Goal: Information Seeking & Learning: Check status

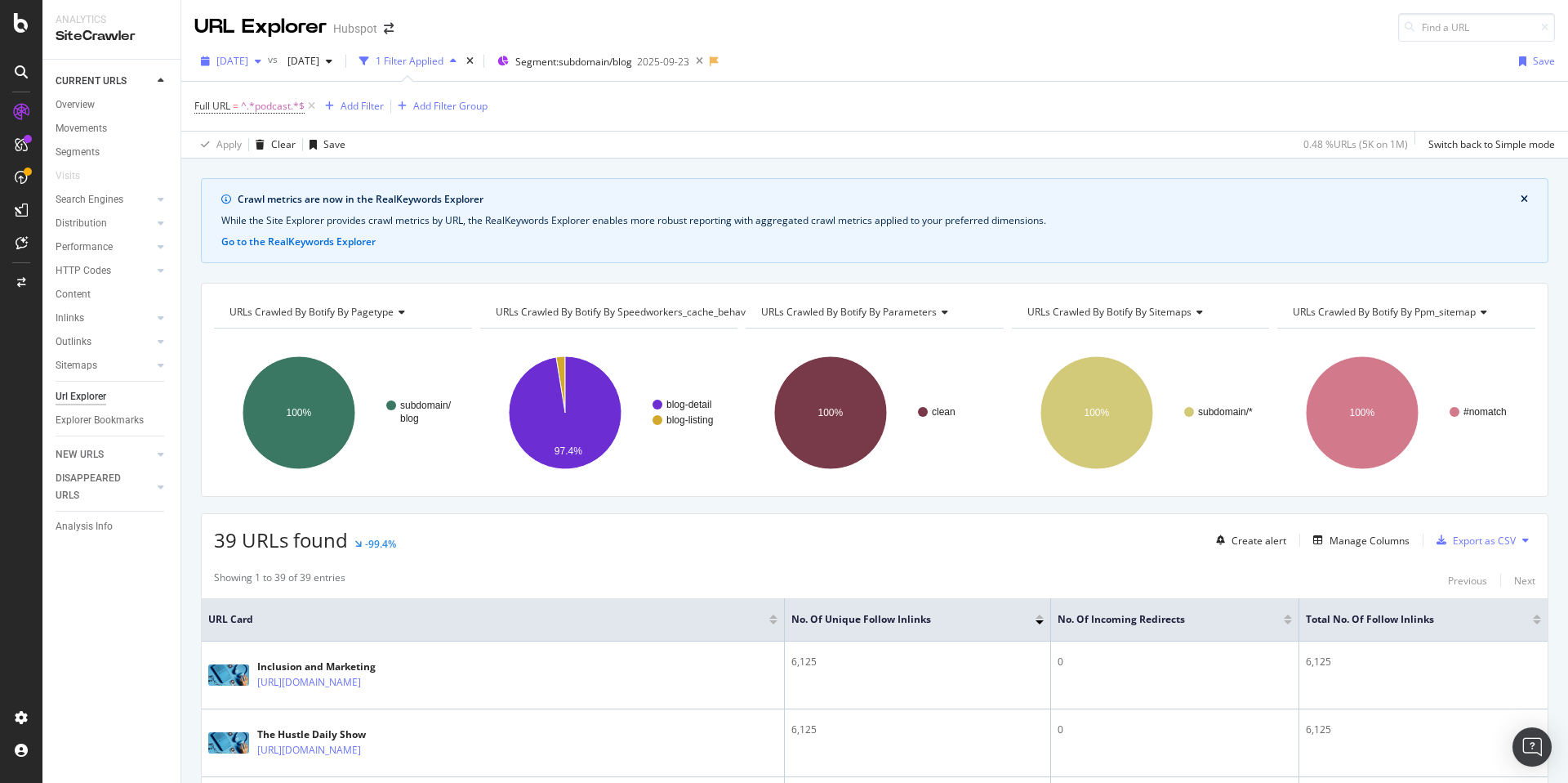
click at [249, 60] on span "[DATE]" at bounding box center [233, 60] width 32 height 14
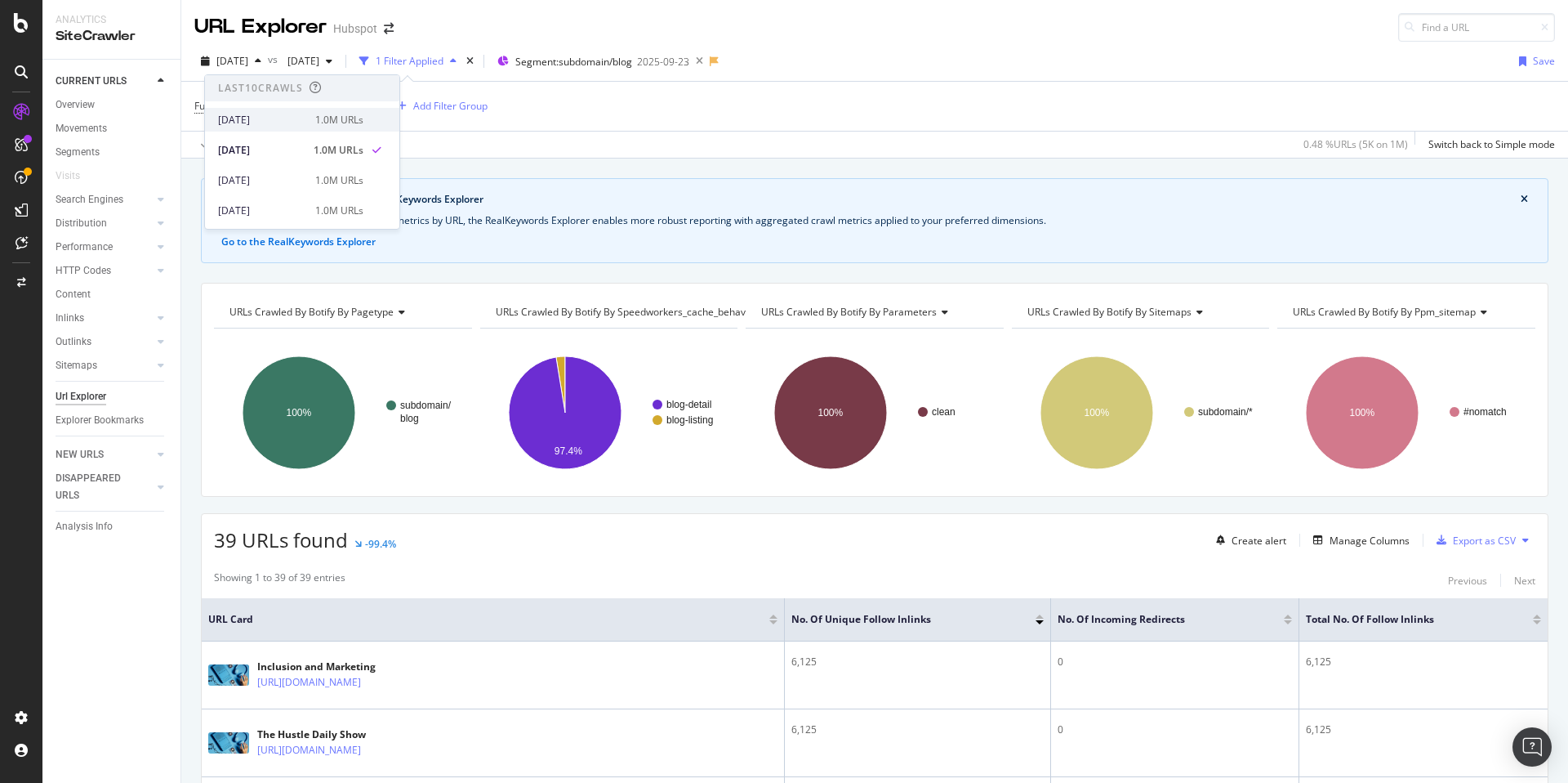
click at [262, 115] on div "[DATE]" at bounding box center [261, 120] width 87 height 15
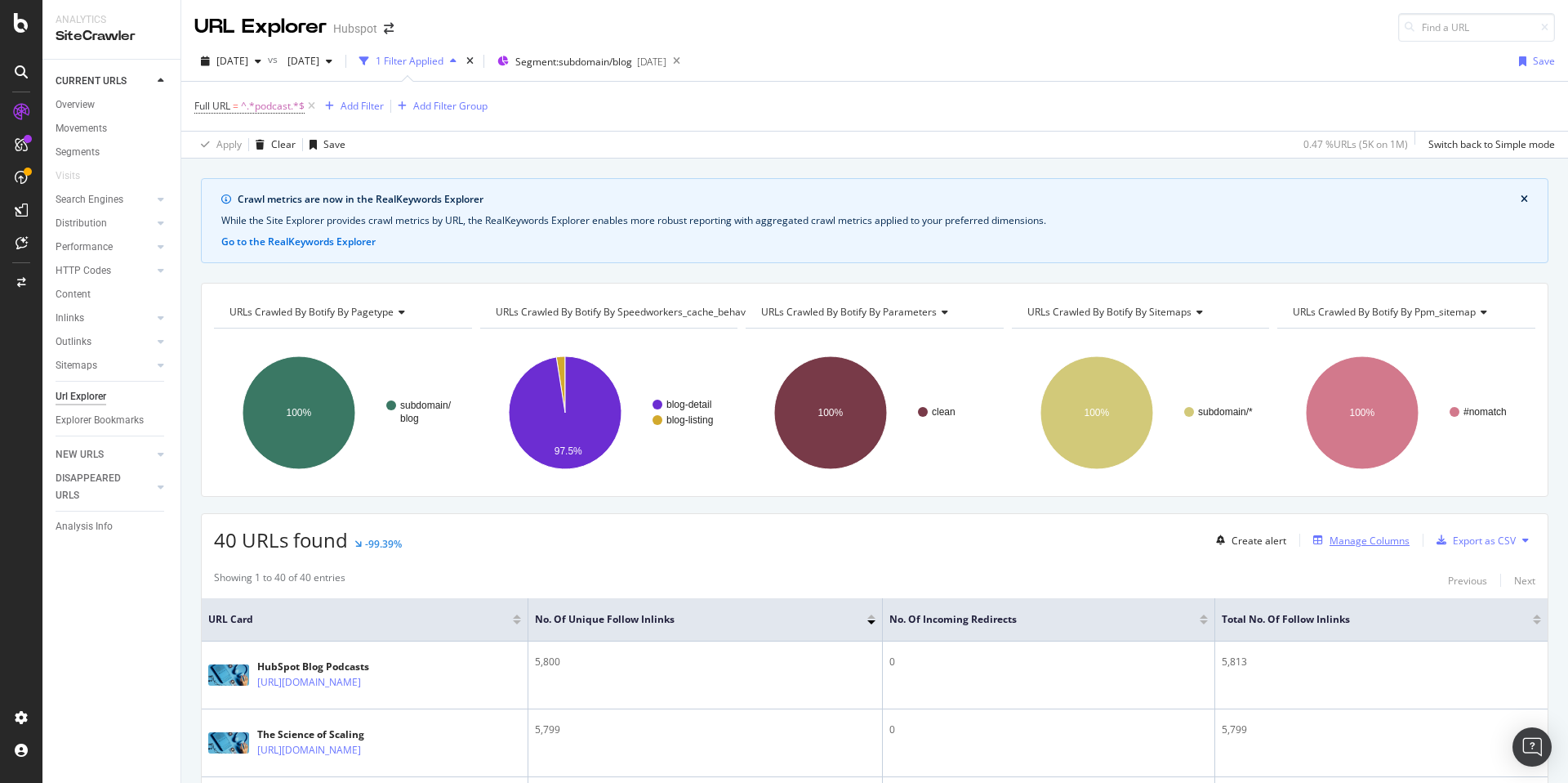
click at [1371, 541] on div "Manage Columns" at bounding box center [1369, 540] width 80 height 14
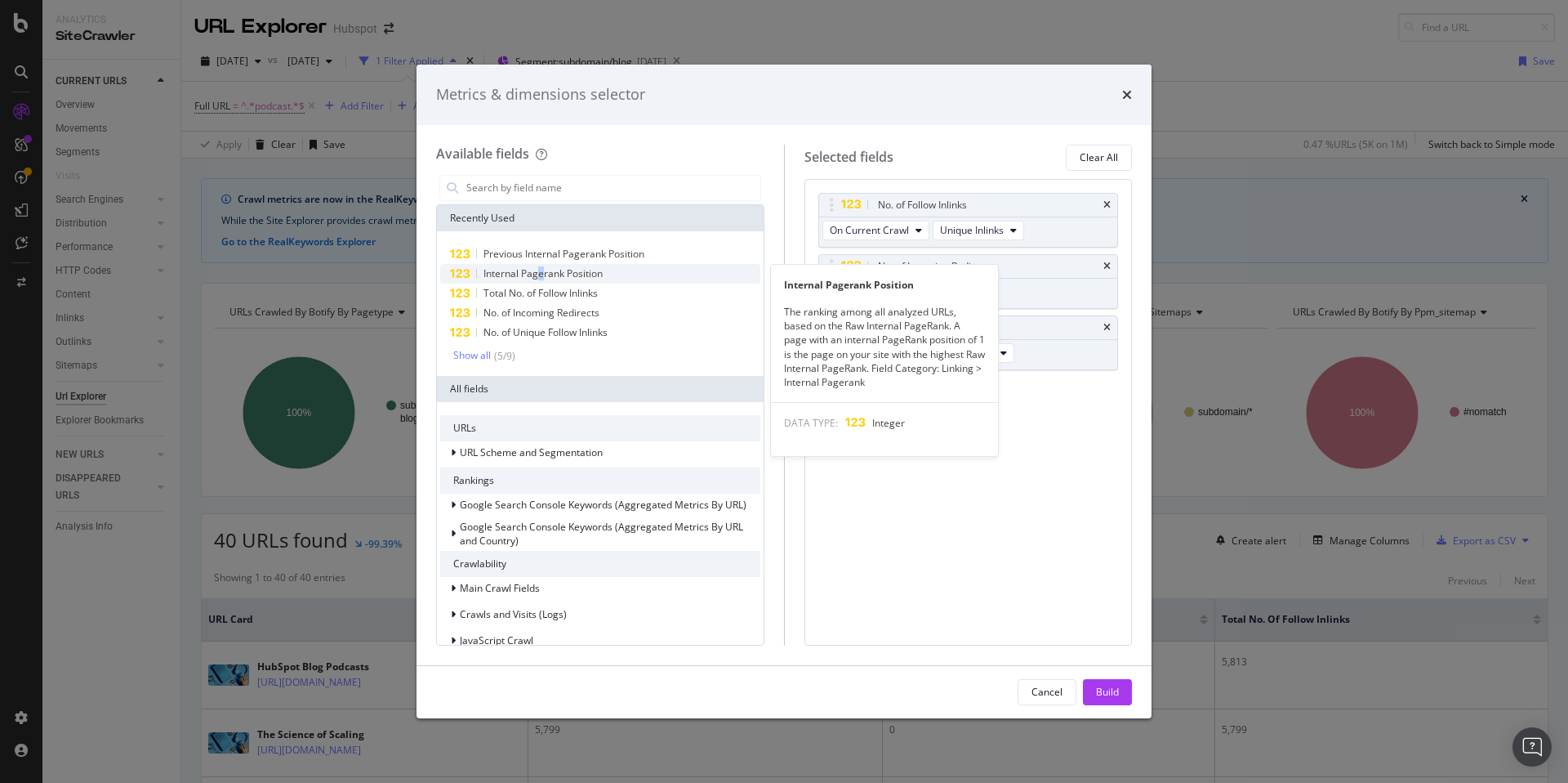
click at [548, 269] on span "Internal Pagerank Position" at bounding box center [542, 273] width 119 height 14
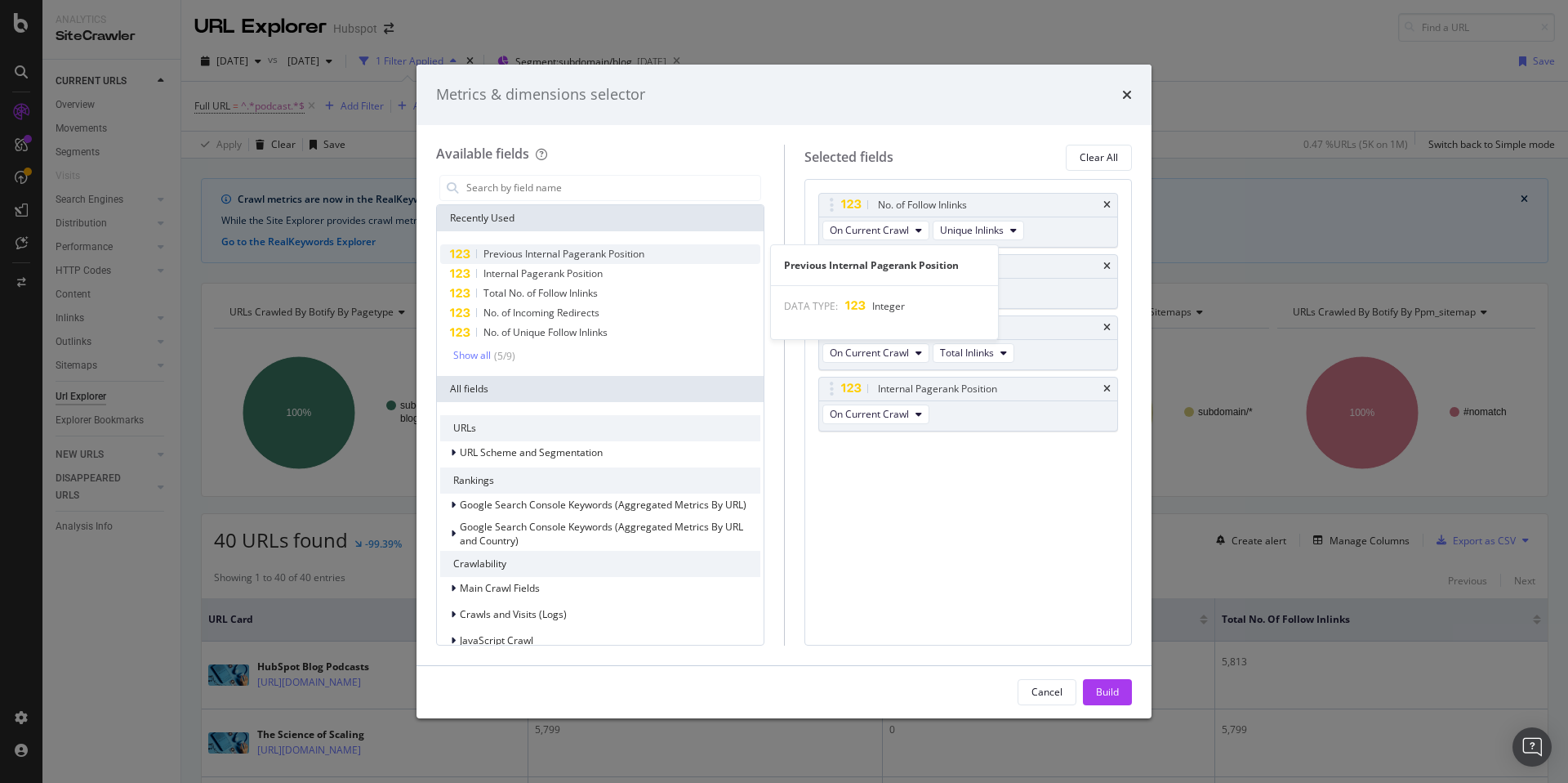
click at [596, 253] on span "Previous Internal Pagerank Position" at bounding box center [563, 253] width 160 height 14
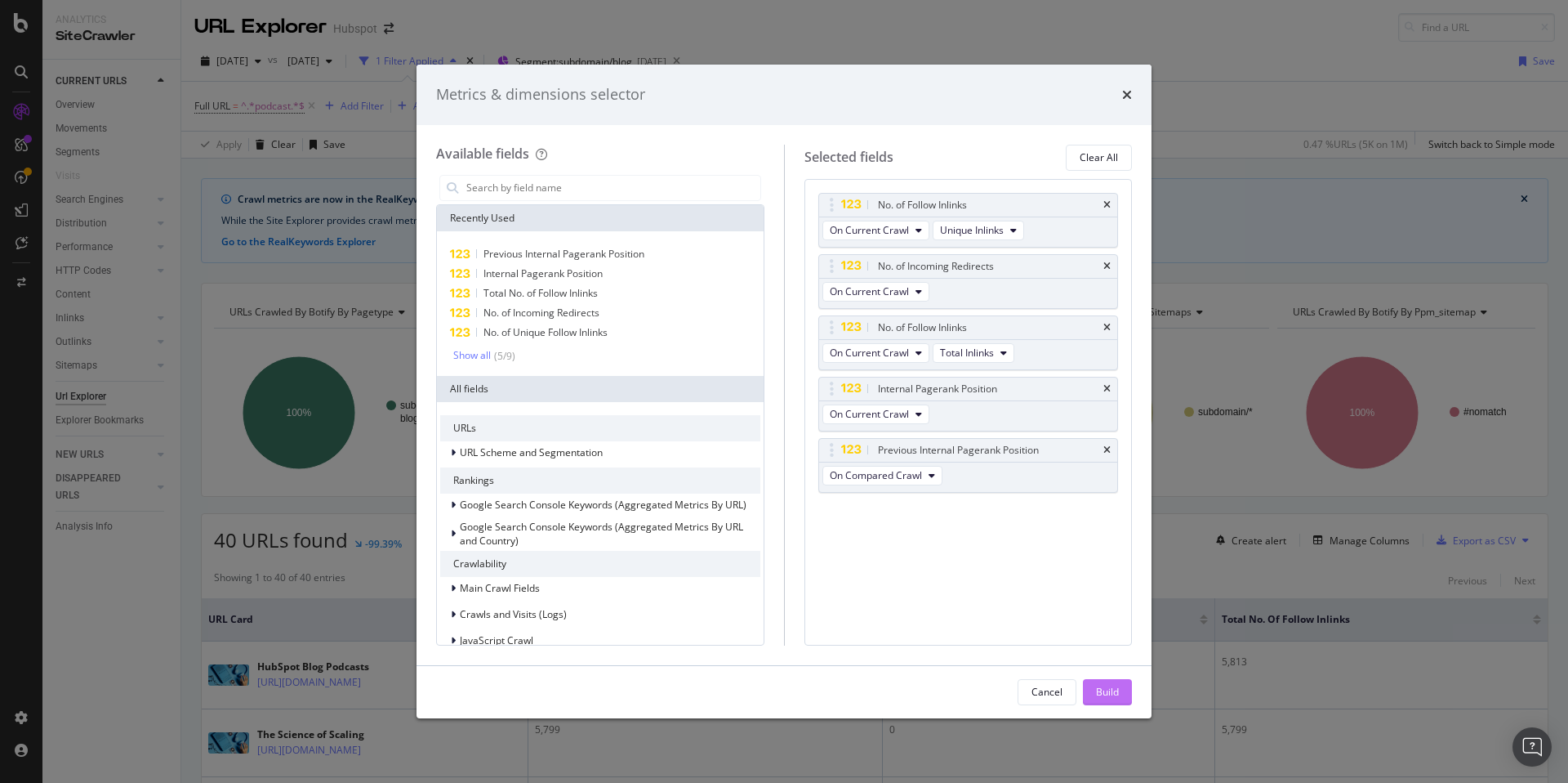
click at [1108, 696] on div "Build" at bounding box center [1107, 691] width 23 height 14
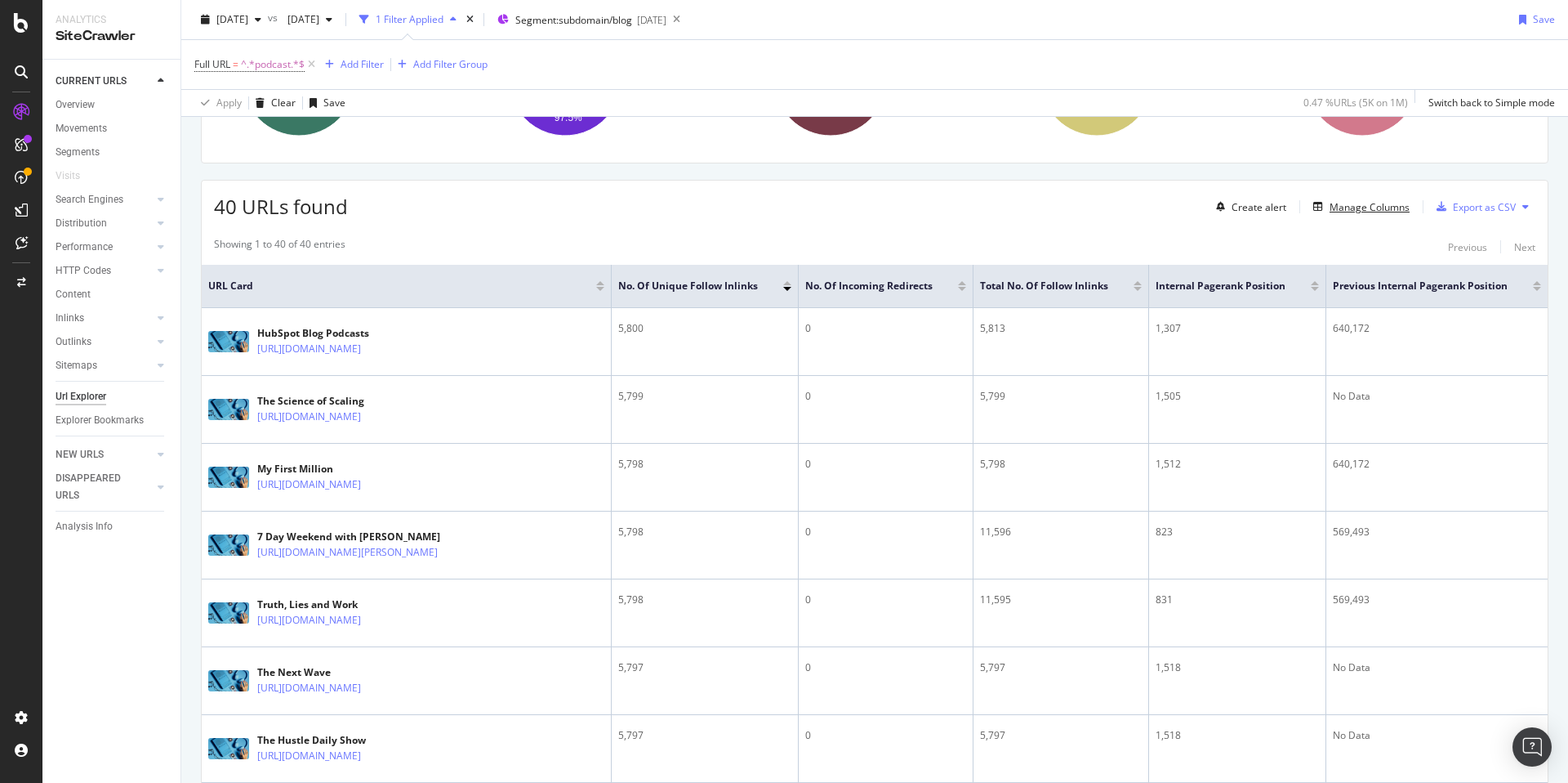
scroll to position [325, 0]
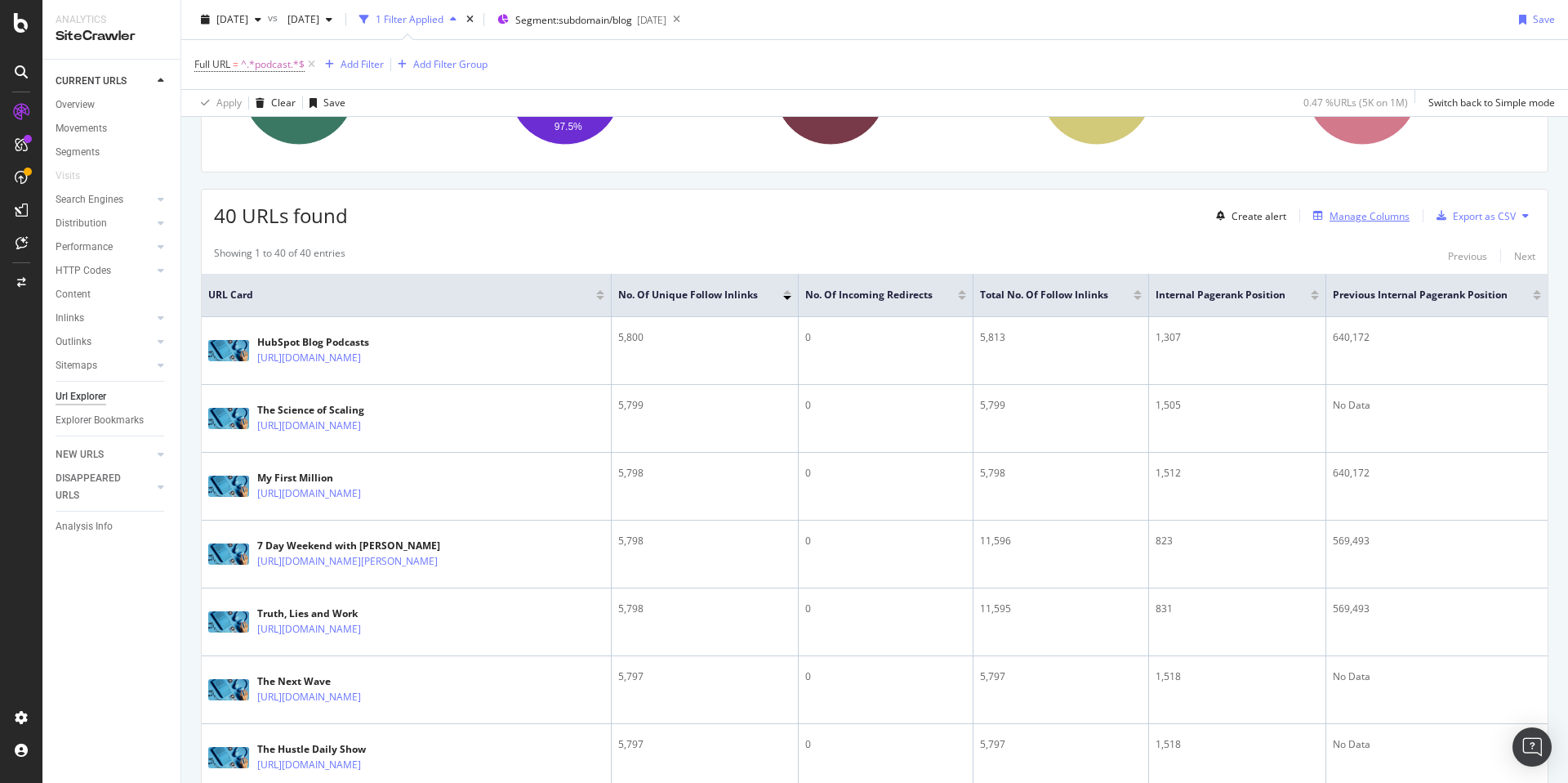
click at [1345, 211] on div "Manage Columns" at bounding box center [1369, 216] width 80 height 14
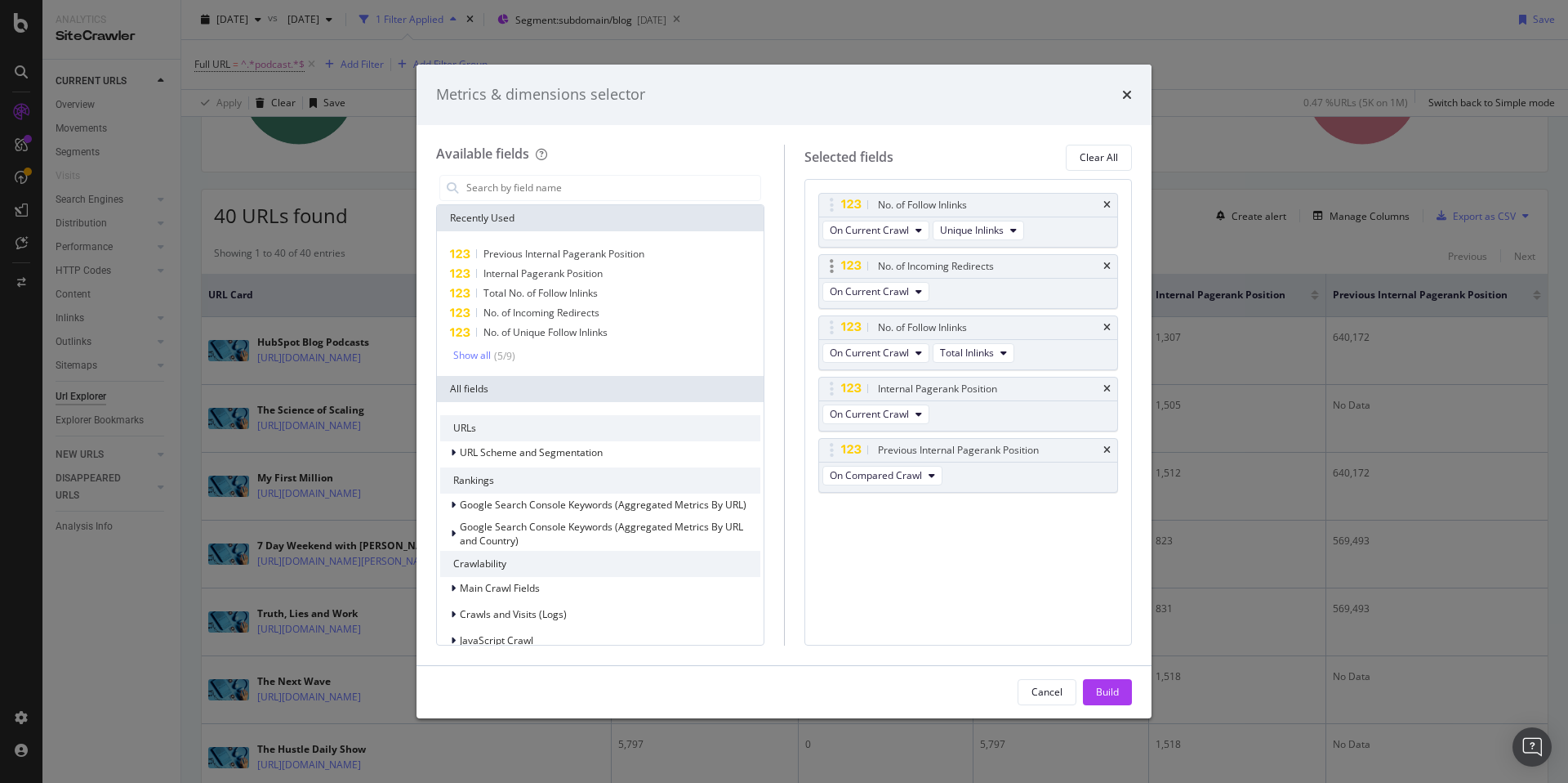
click at [1112, 262] on div "No. of Incoming Redirects" at bounding box center [968, 267] width 299 height 23
click at [1107, 265] on icon "times" at bounding box center [1107, 267] width 8 height 9
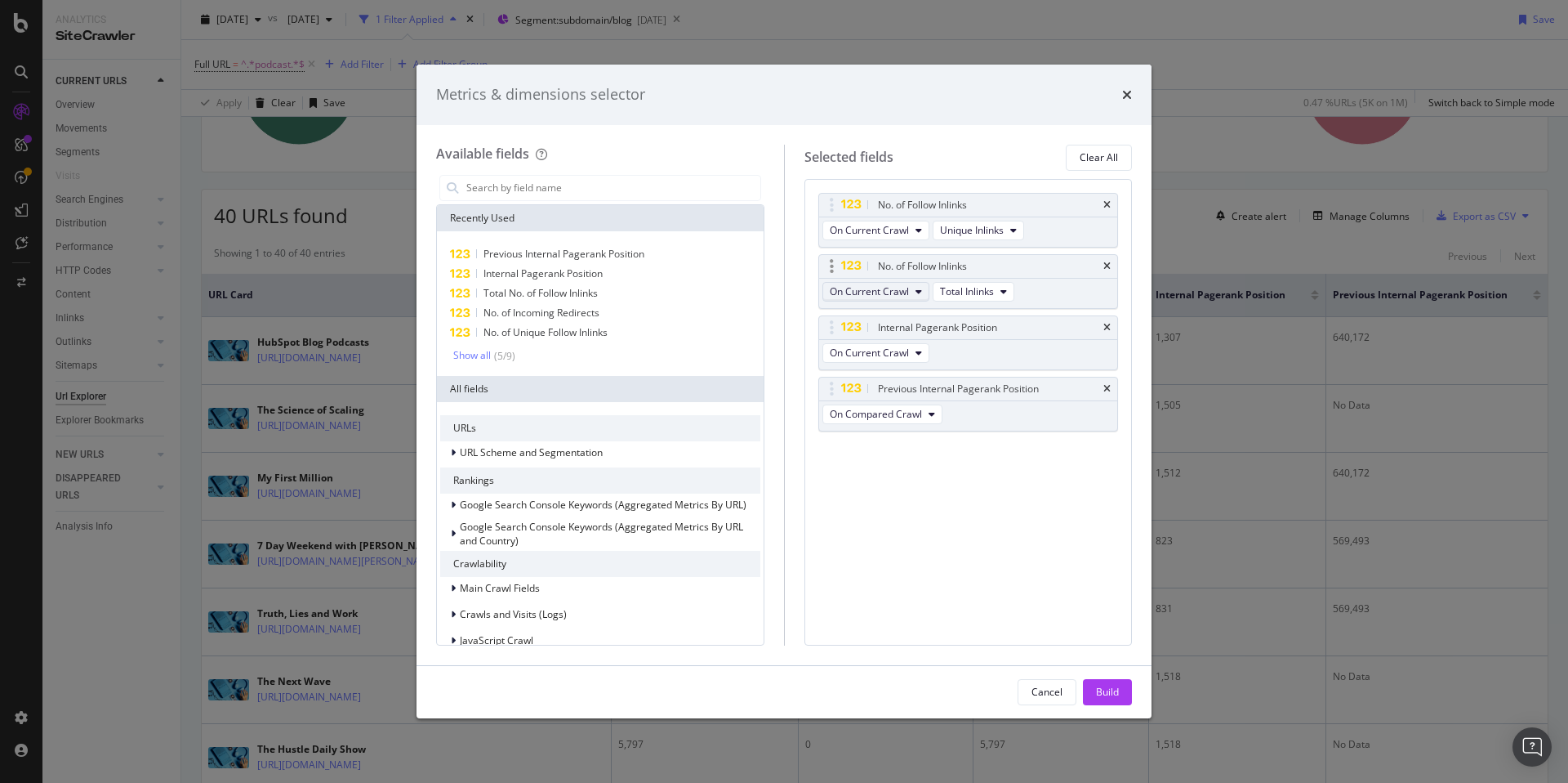
click at [914, 287] on button "On Current Crawl" at bounding box center [875, 291] width 107 height 20
click at [901, 354] on span "On Compared Crawl" at bounding box center [882, 351] width 92 height 15
click at [1101, 691] on div "Build" at bounding box center [1107, 691] width 23 height 14
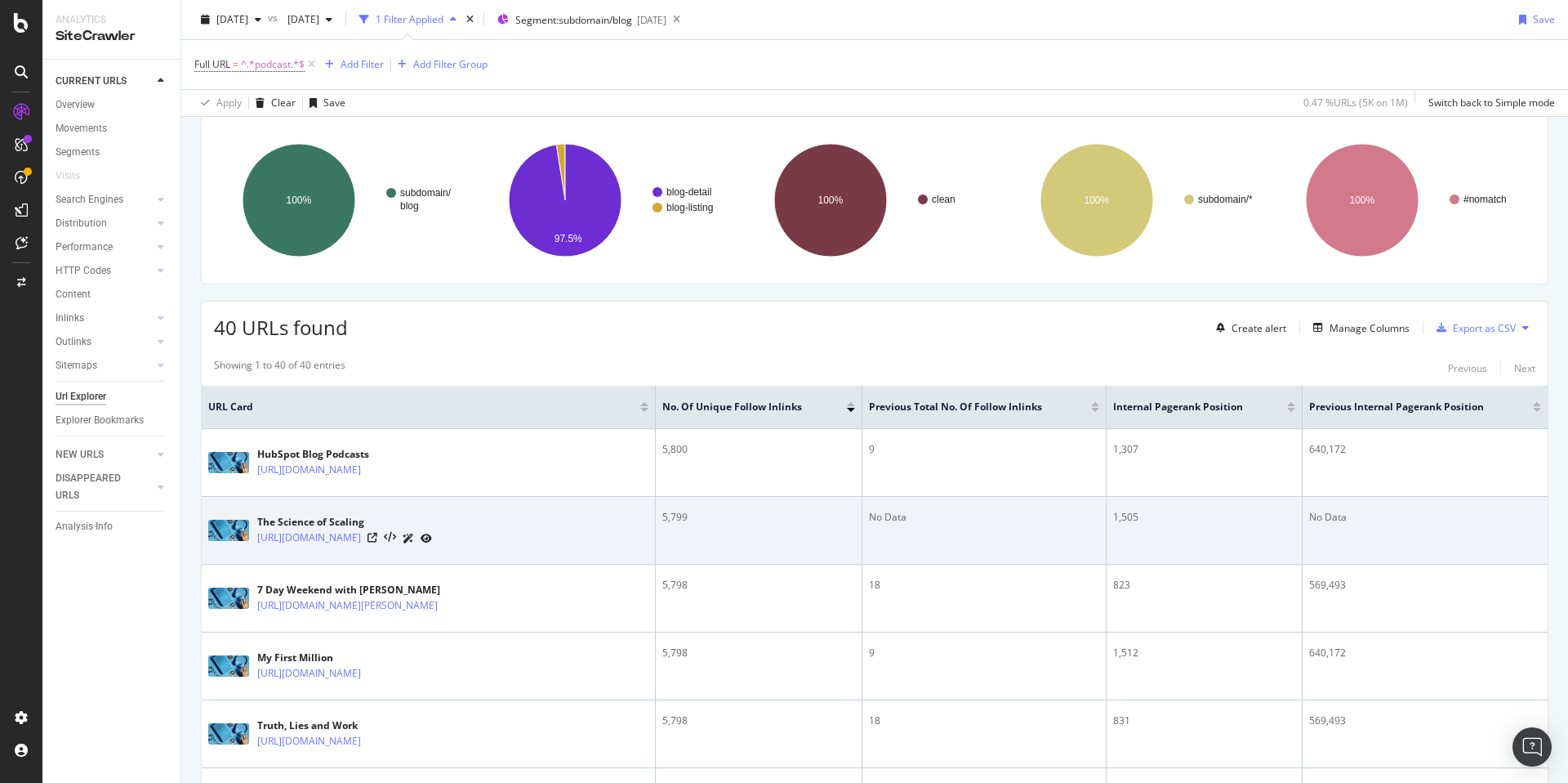
scroll to position [211, 0]
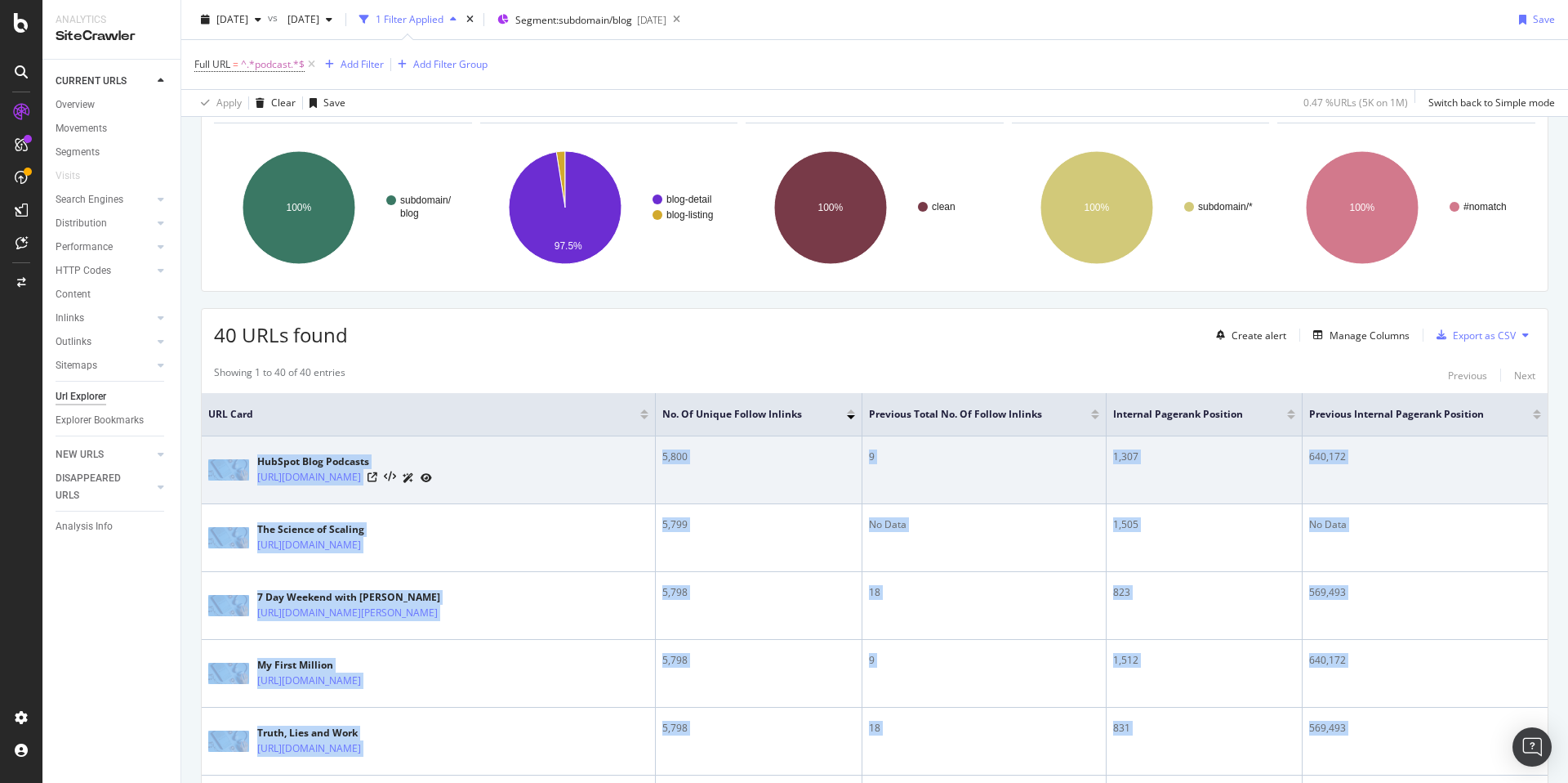
drag, startPoint x: 1367, startPoint y: 612, endPoint x: 211, endPoint y: 469, distance: 1164.8
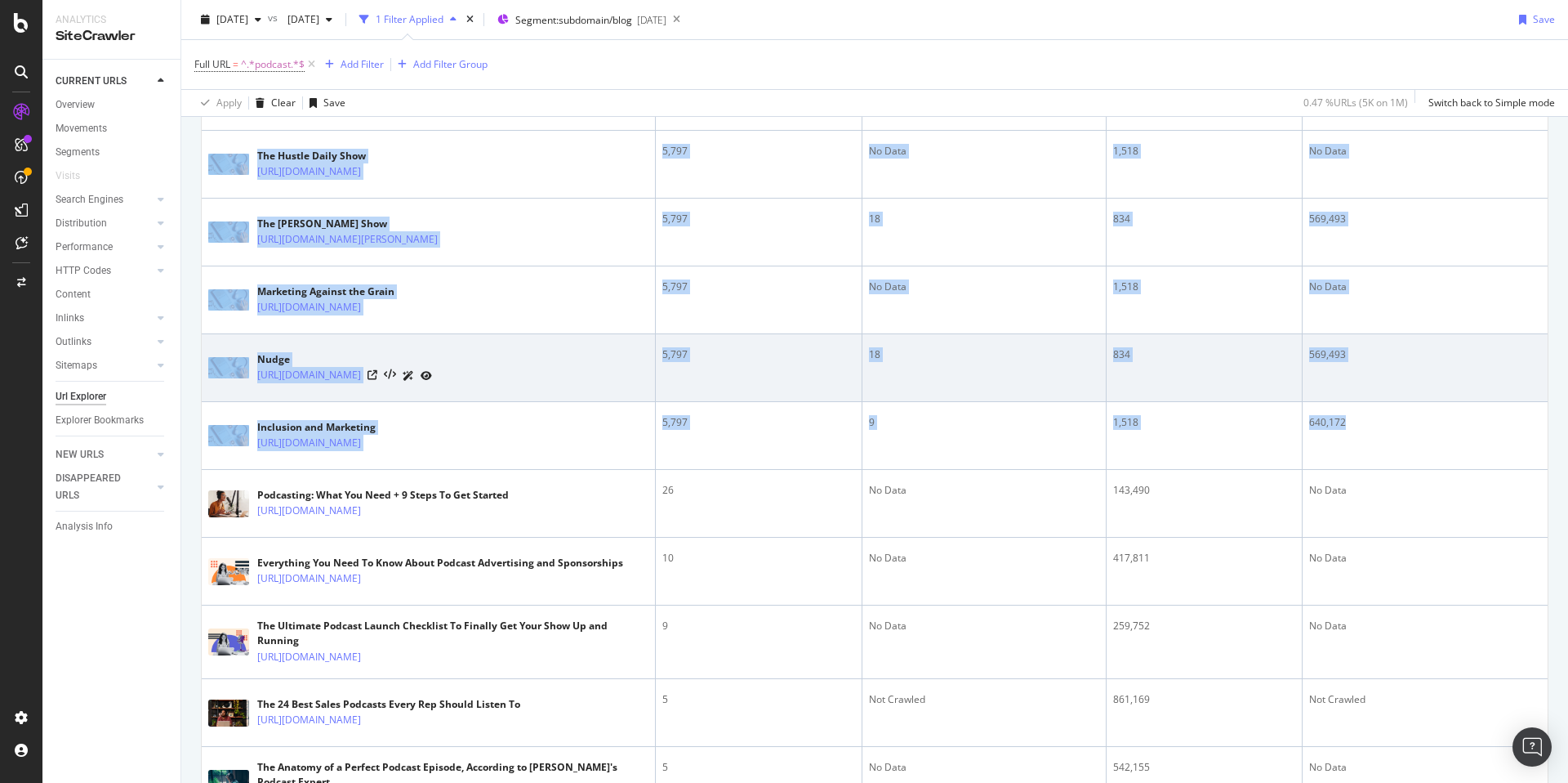
scroll to position [992, 0]
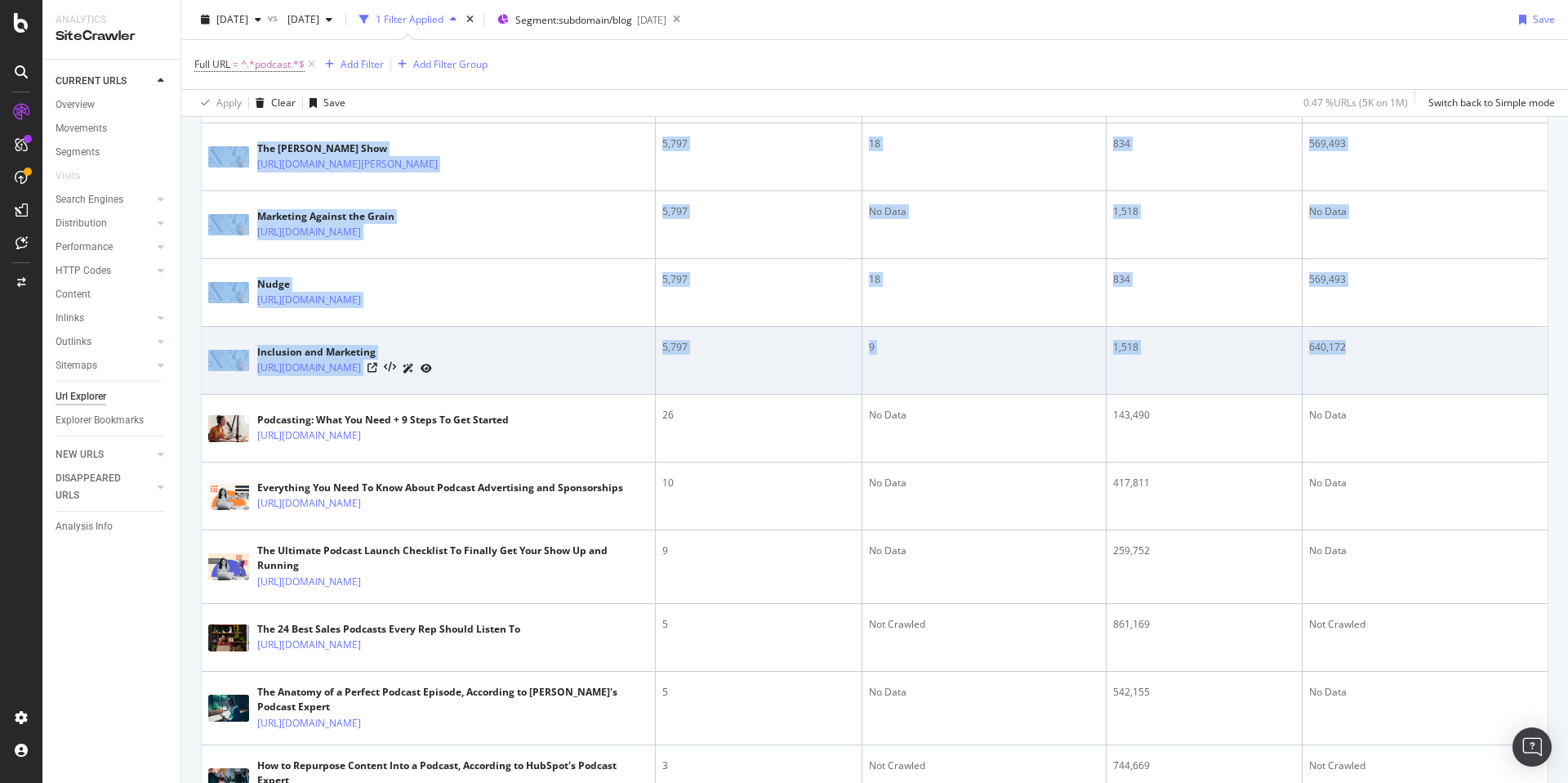
click at [1399, 355] on div "640,172" at bounding box center [1424, 347] width 232 height 15
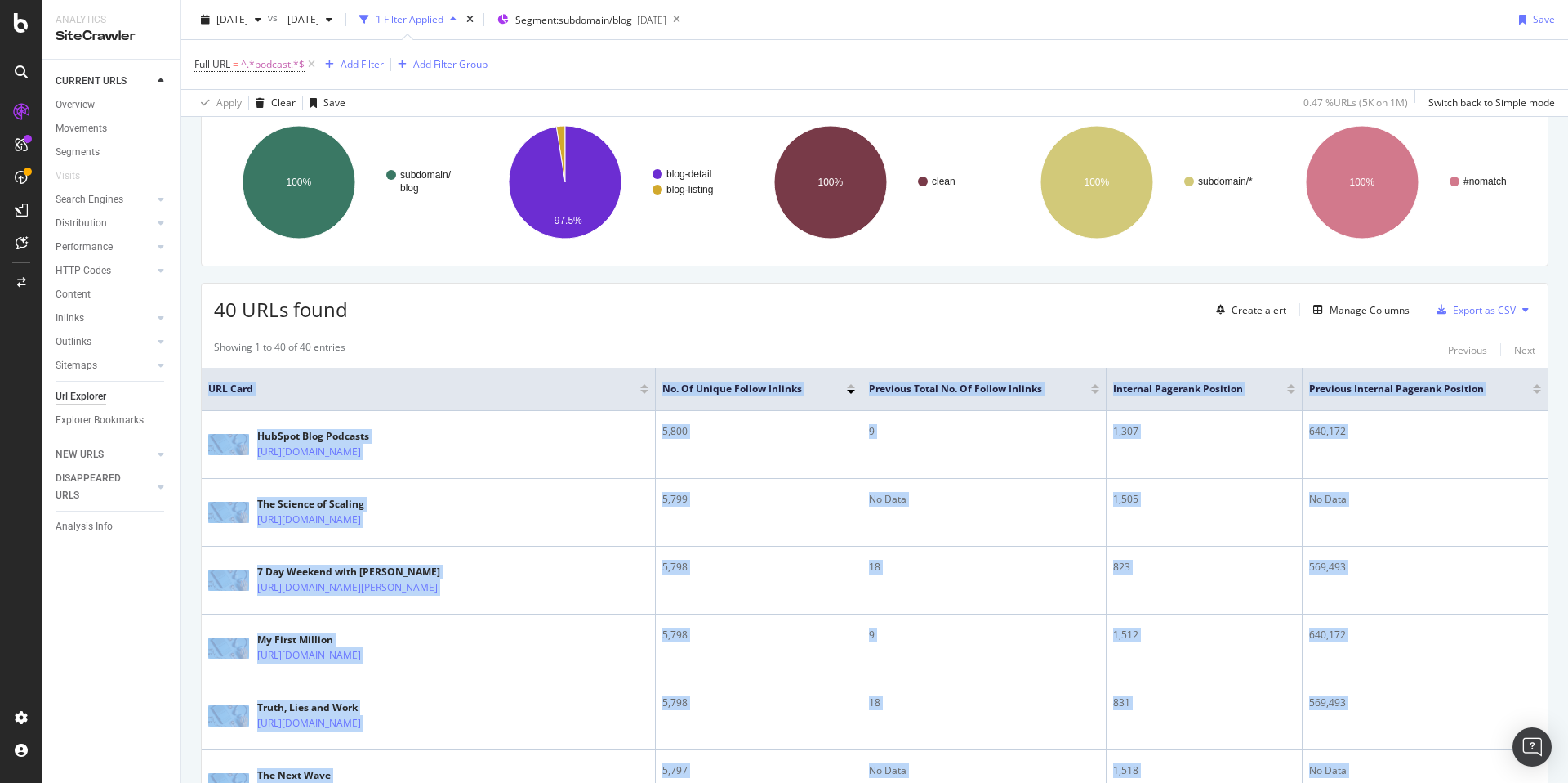
scroll to position [231, 0]
copy table "URL Card No. of Unique Follow Inlinks Previous Total No. of Follow Inlinks Inte…"
drag, startPoint x: 1398, startPoint y: 356, endPoint x: 210, endPoint y: 382, distance: 1188.3
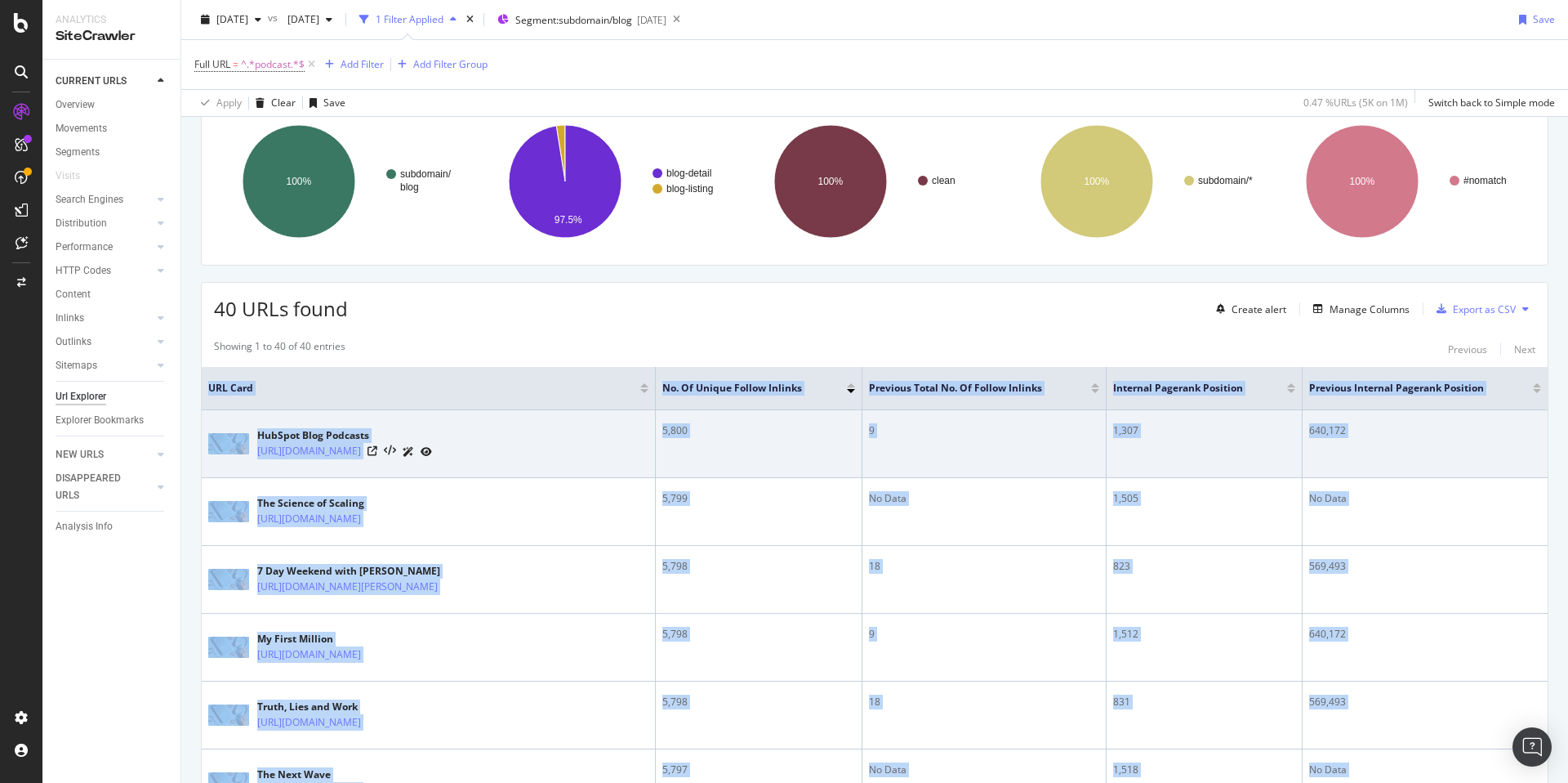
scroll to position [232, 0]
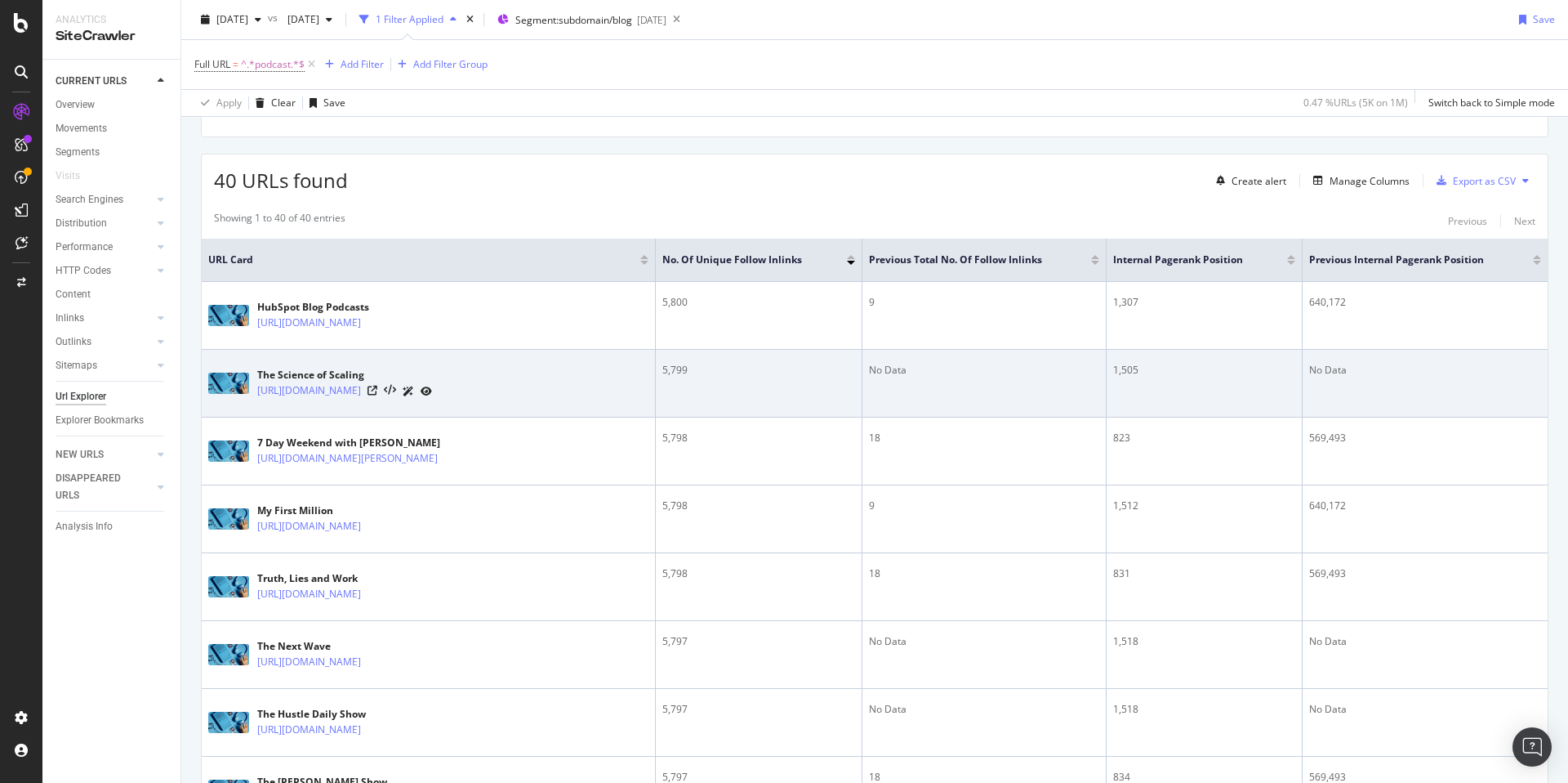
scroll to position [356, 0]
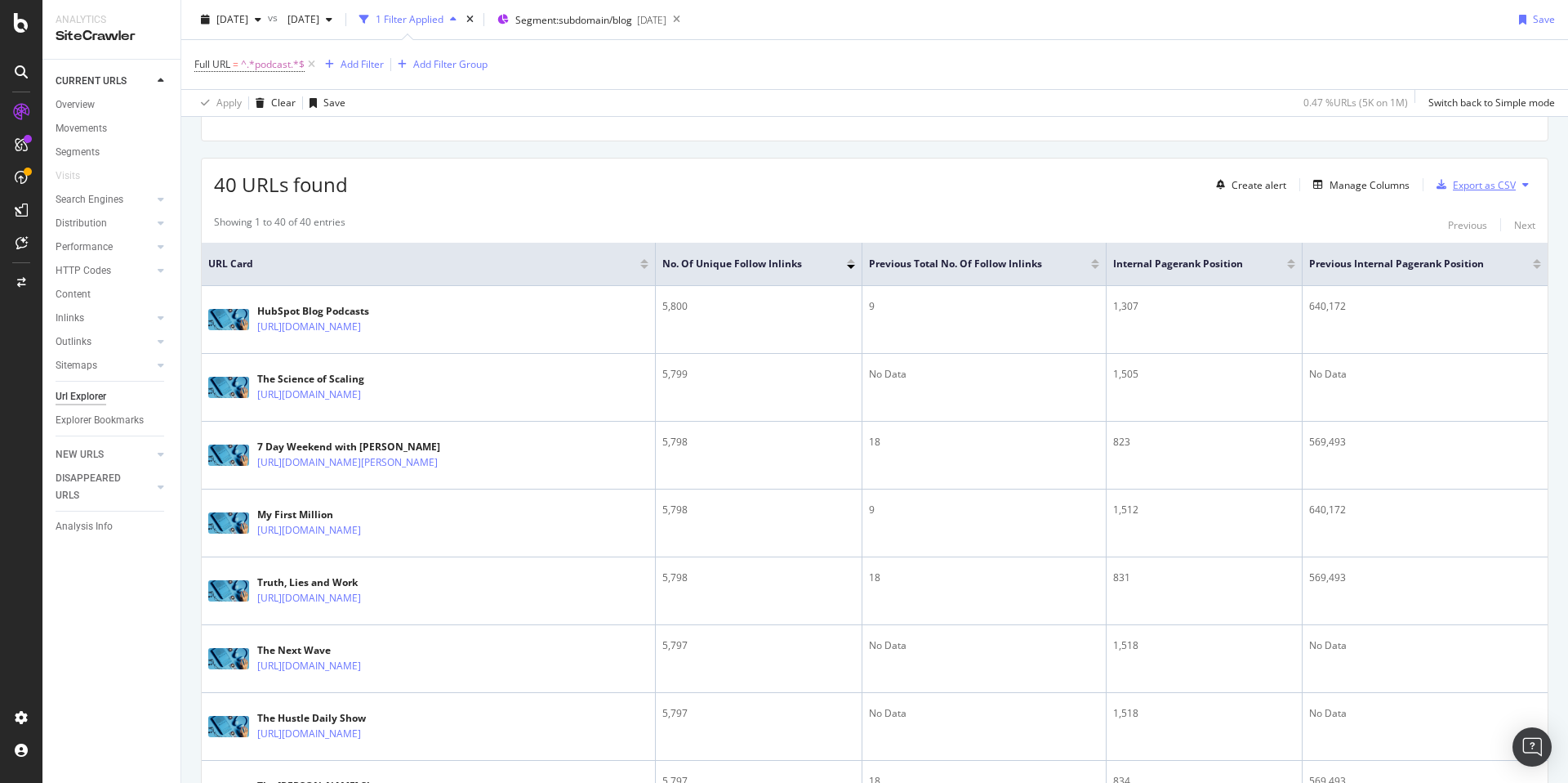
click at [1495, 186] on div "Export as CSV" at bounding box center [1484, 185] width 63 height 14
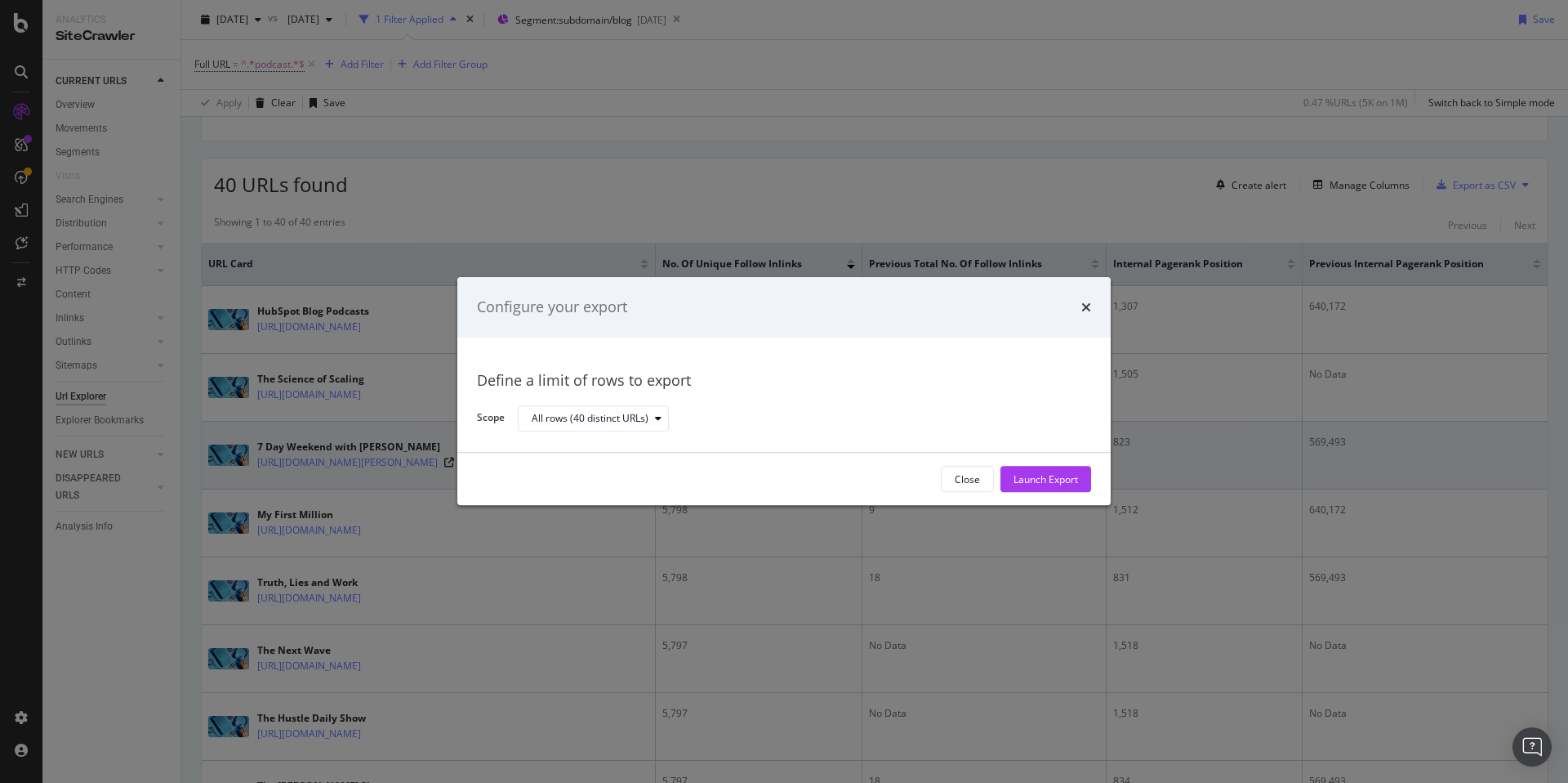
click at [1048, 484] on div "Launch Export" at bounding box center [1045, 479] width 65 height 14
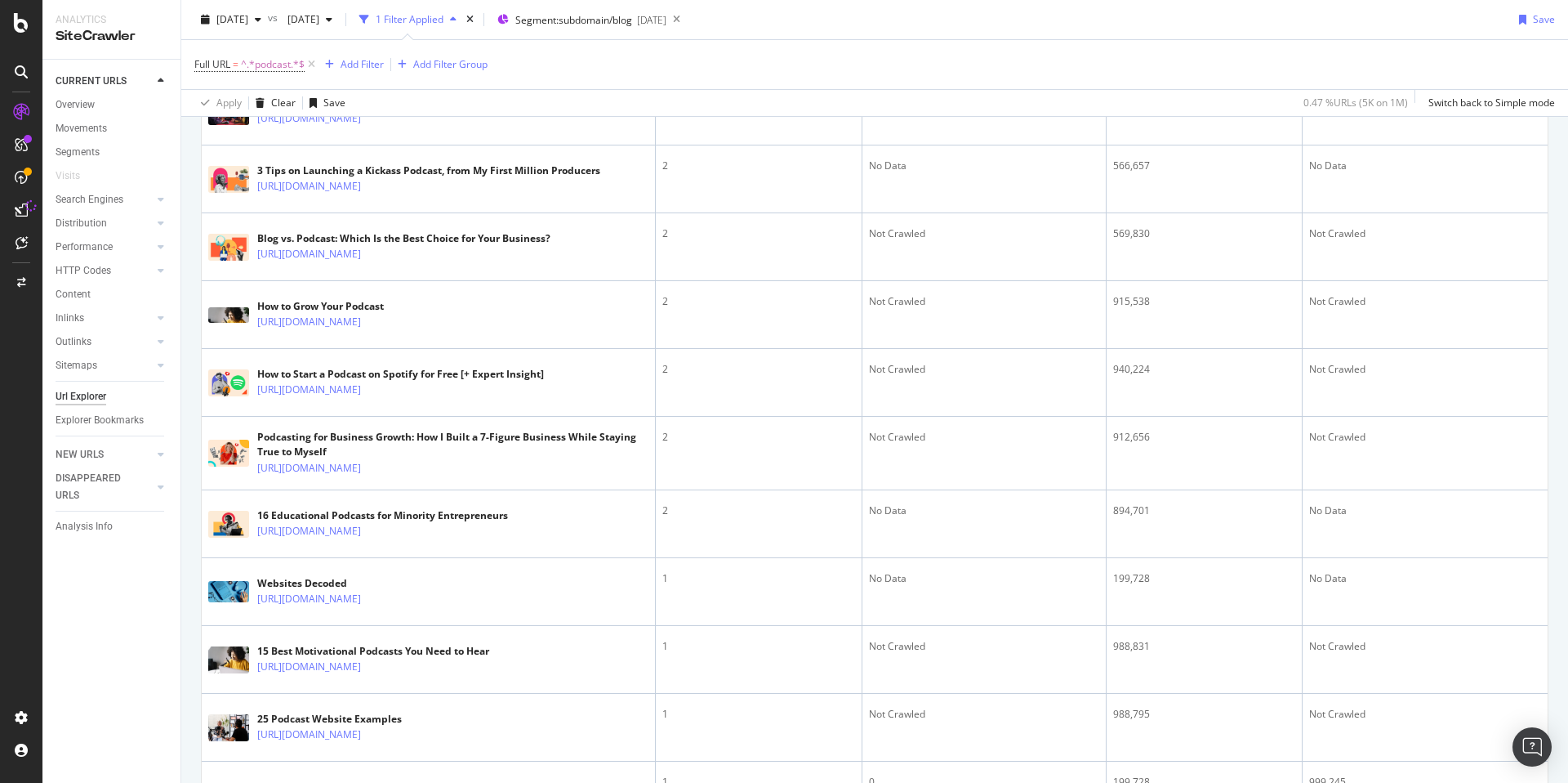
scroll to position [2315, 0]
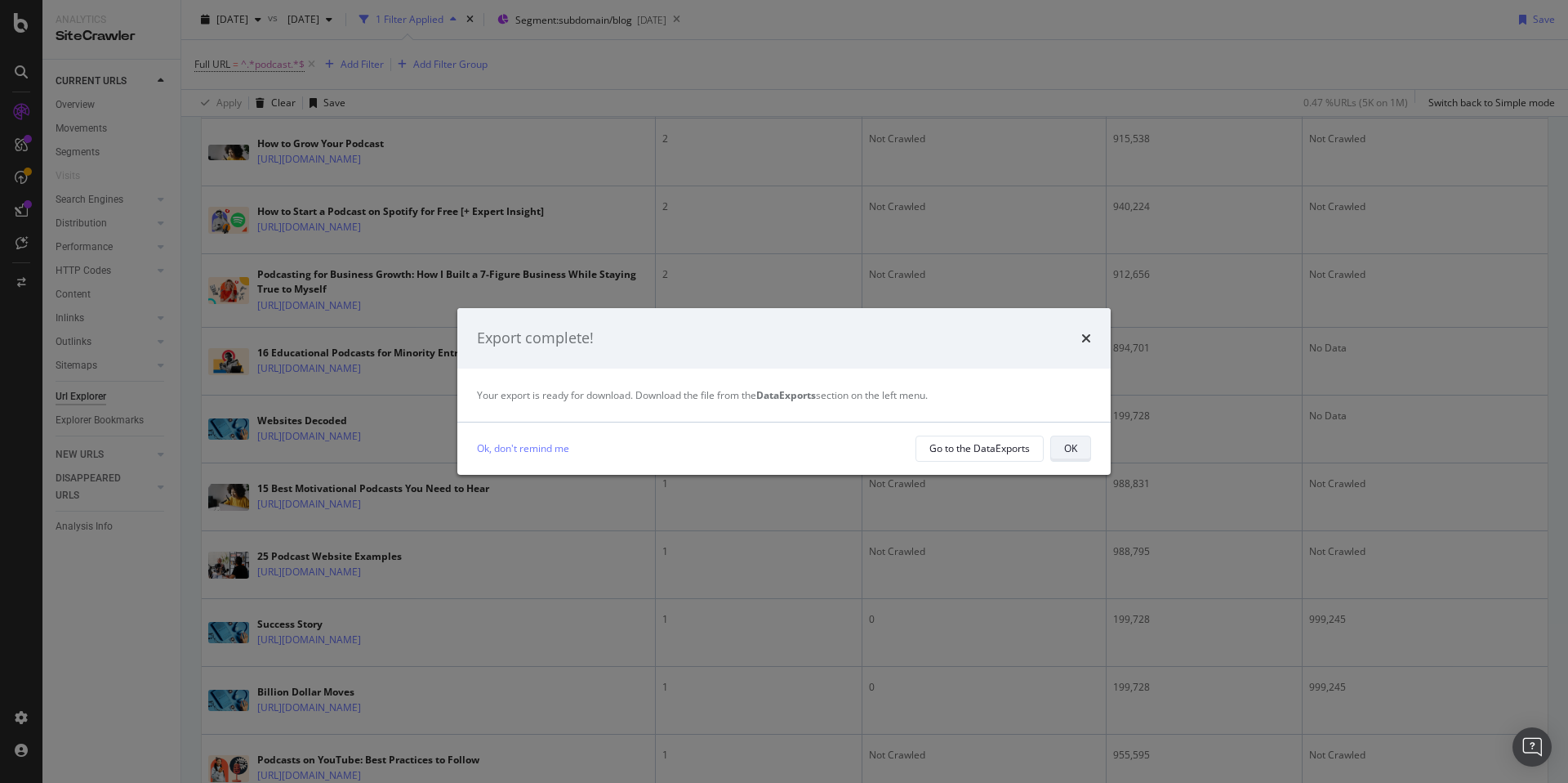
click at [1070, 449] on div "OK" at bounding box center [1071, 448] width 13 height 14
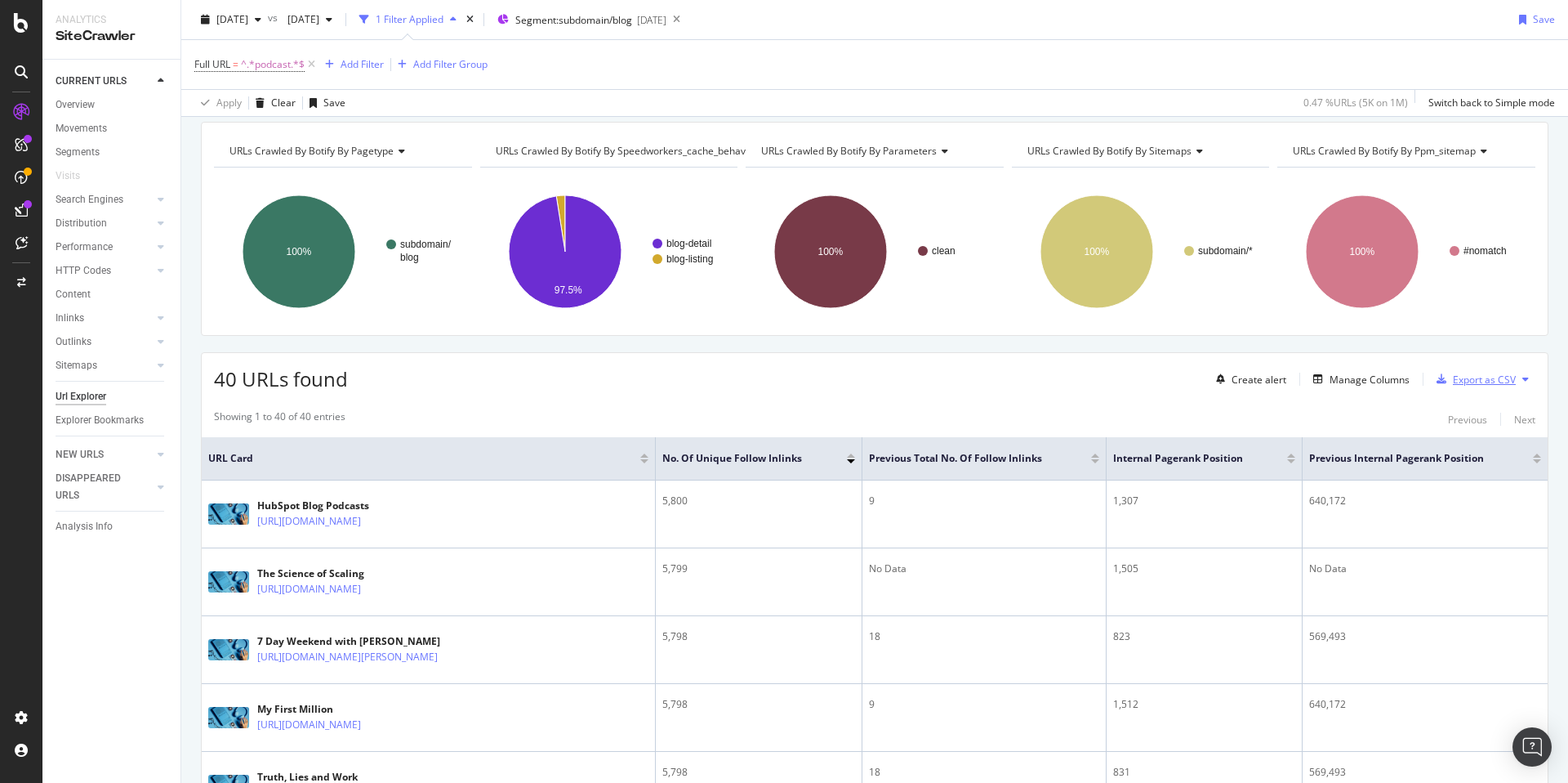
scroll to position [0, 0]
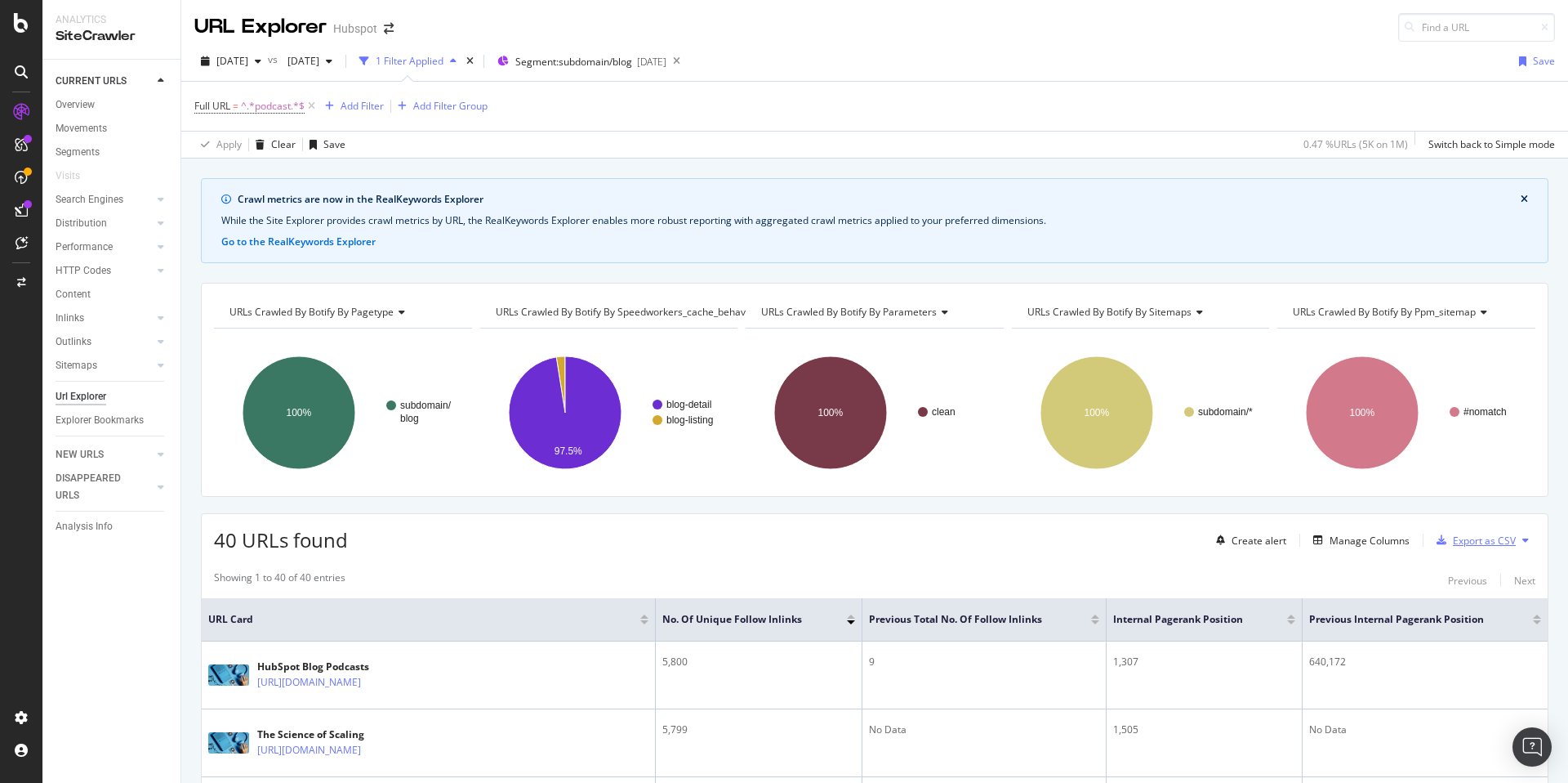
click at [1468, 538] on div "Export as CSV" at bounding box center [1484, 540] width 63 height 14
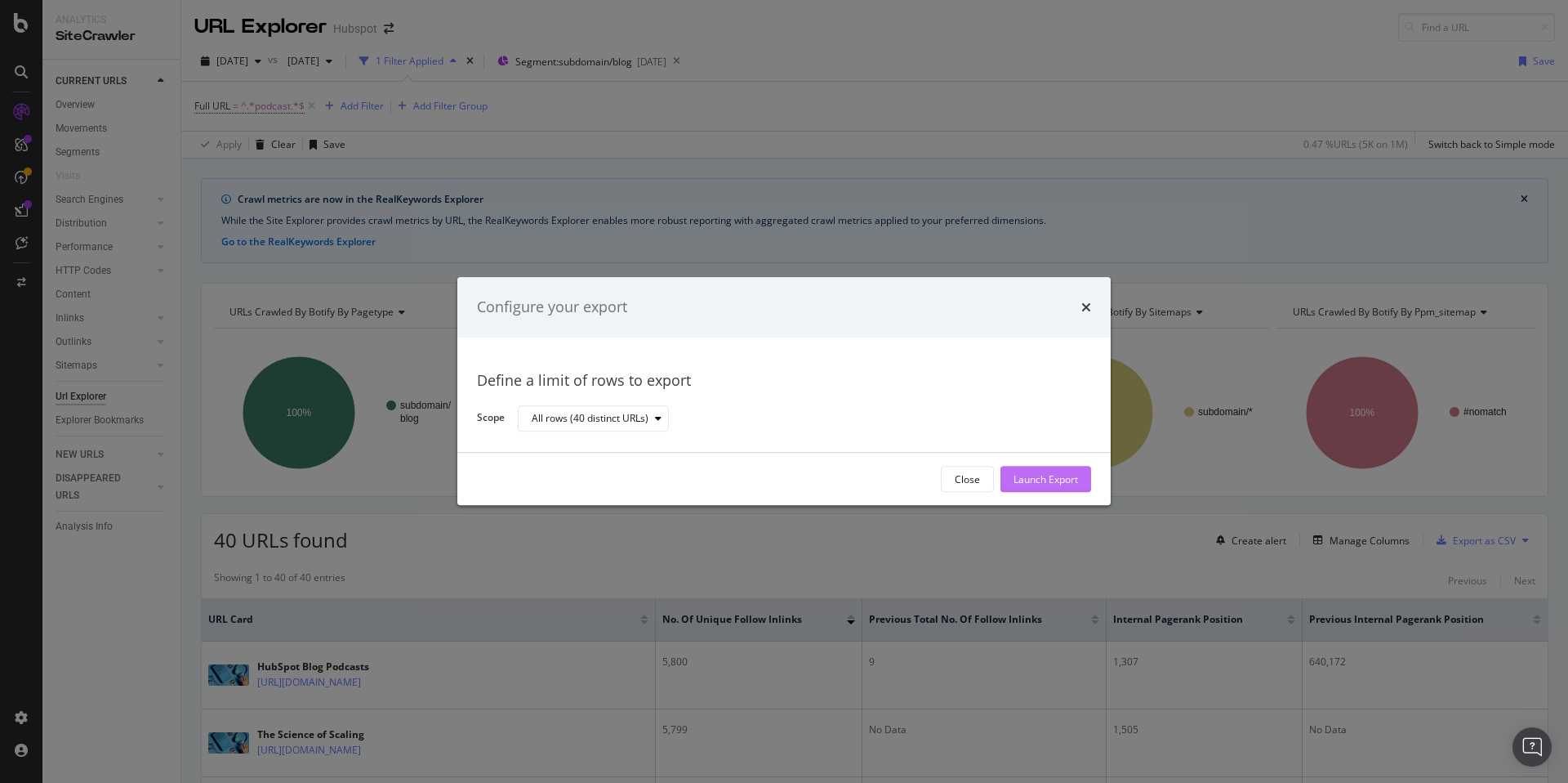
click at [1068, 485] on div "Launch Export" at bounding box center [1045, 479] width 65 height 14
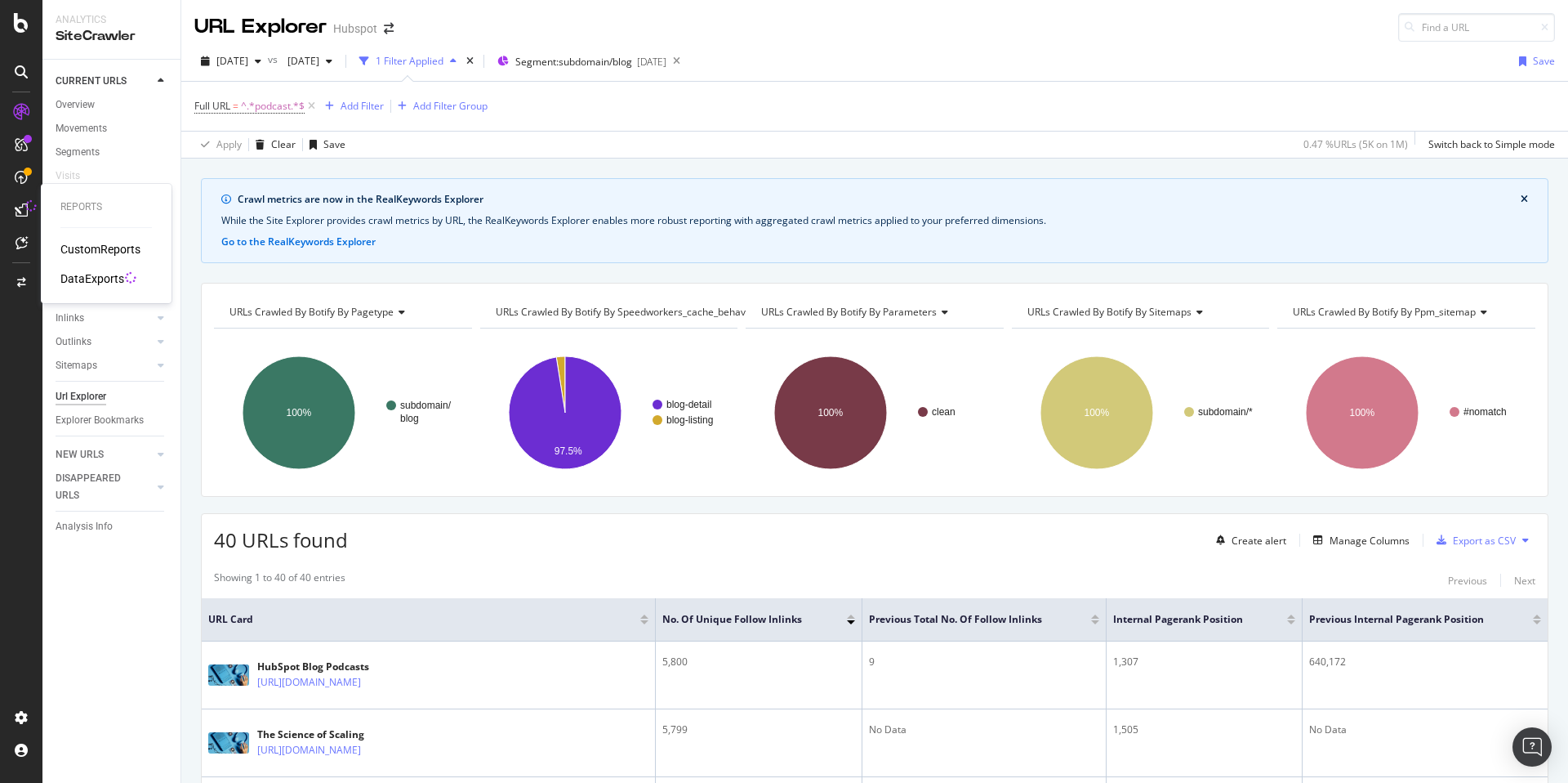
click at [117, 281] on div "DataExports" at bounding box center [92, 278] width 64 height 16
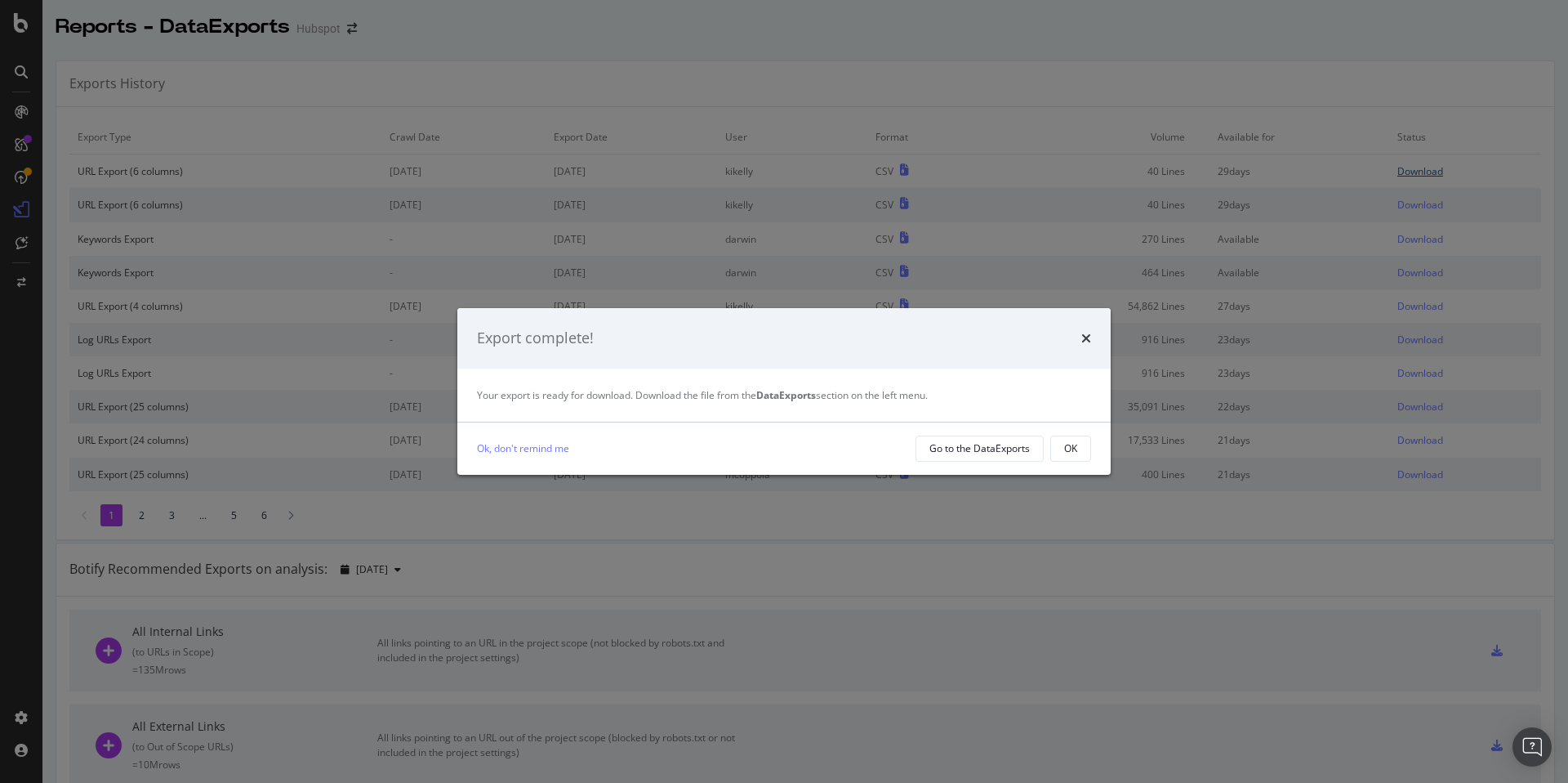
click at [1444, 173] on div "Export complete! Your export is ready for download. Download the file from the …" at bounding box center [784, 392] width 1568 height 783
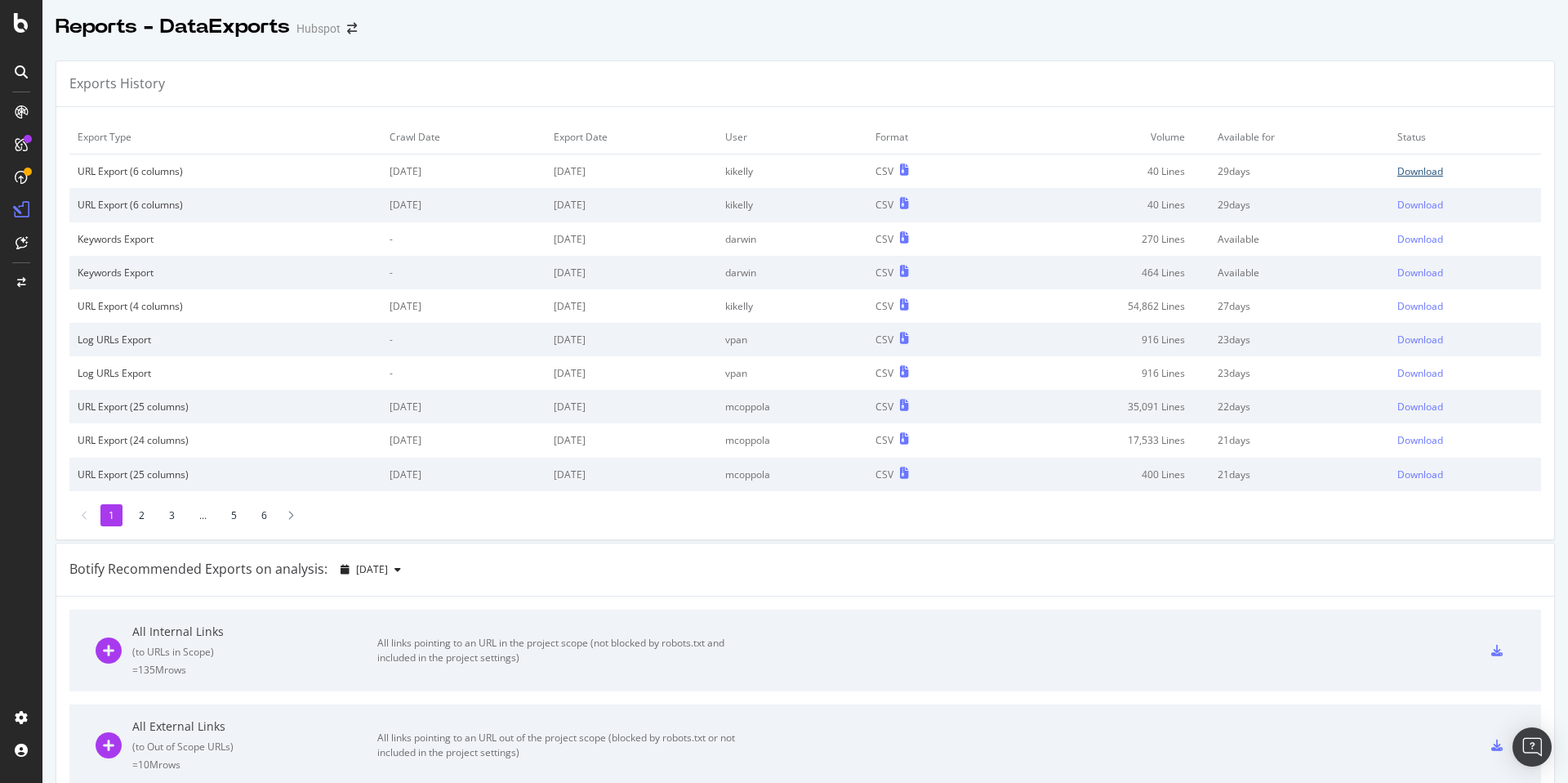
click at [1432, 173] on div "Download" at bounding box center [1420, 171] width 46 height 14
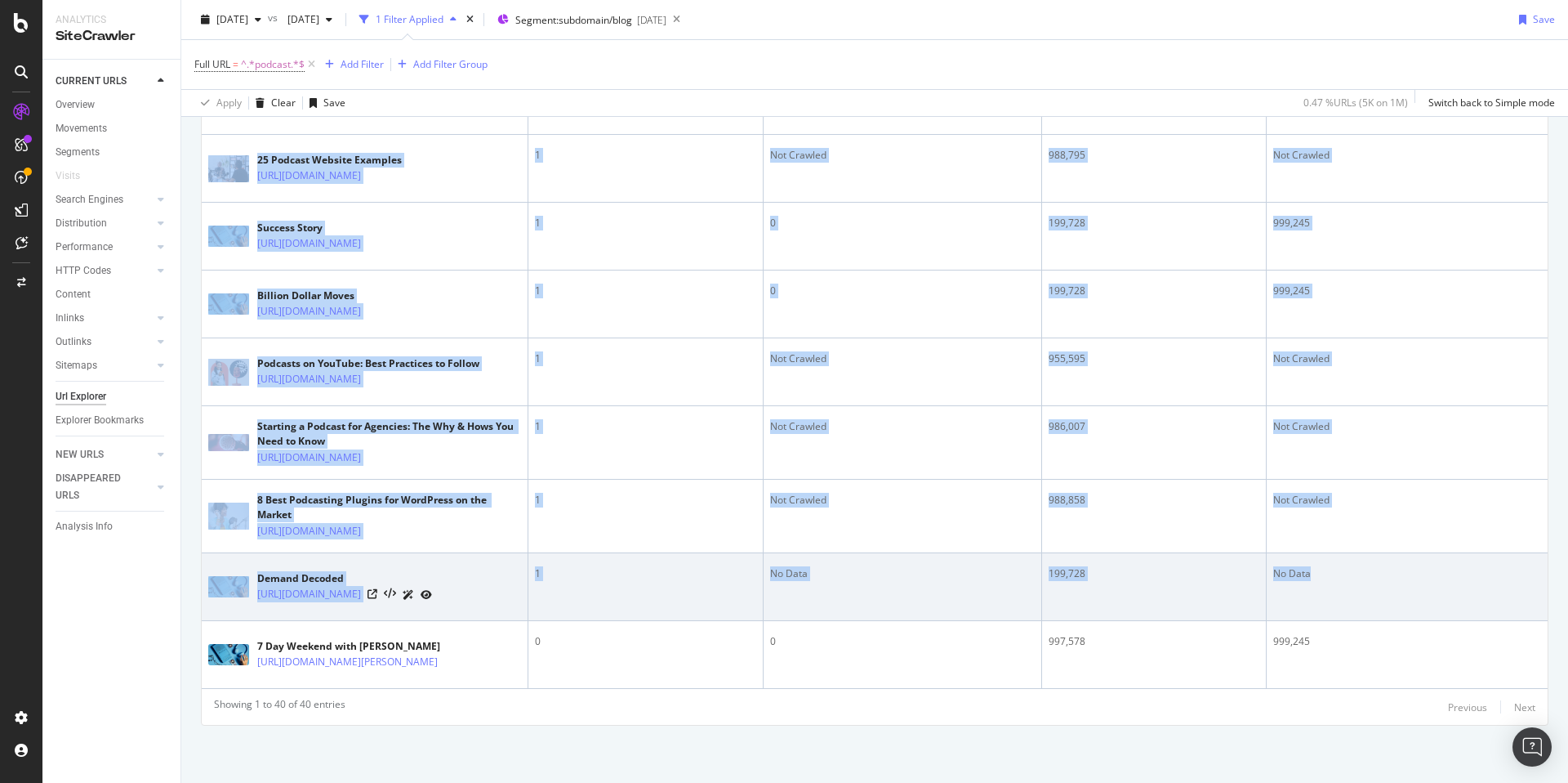
scroll to position [3167, 0]
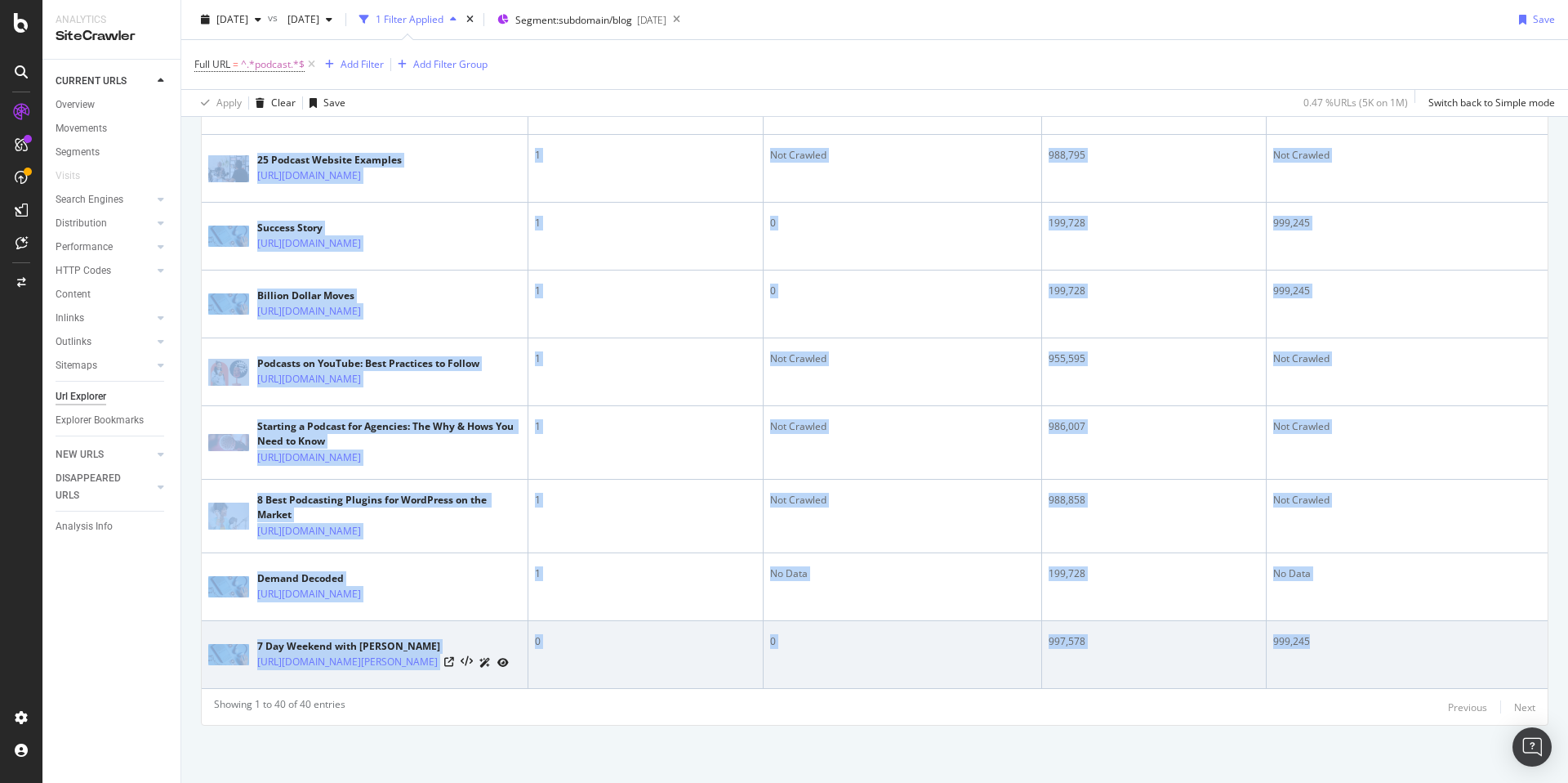
drag, startPoint x: 208, startPoint y: 162, endPoint x: 1468, endPoint y: 637, distance: 1346.6
copy table "URL Card No. of Unique Follow Inlinks Previous Total No. of Follow Inlinks Inte…"
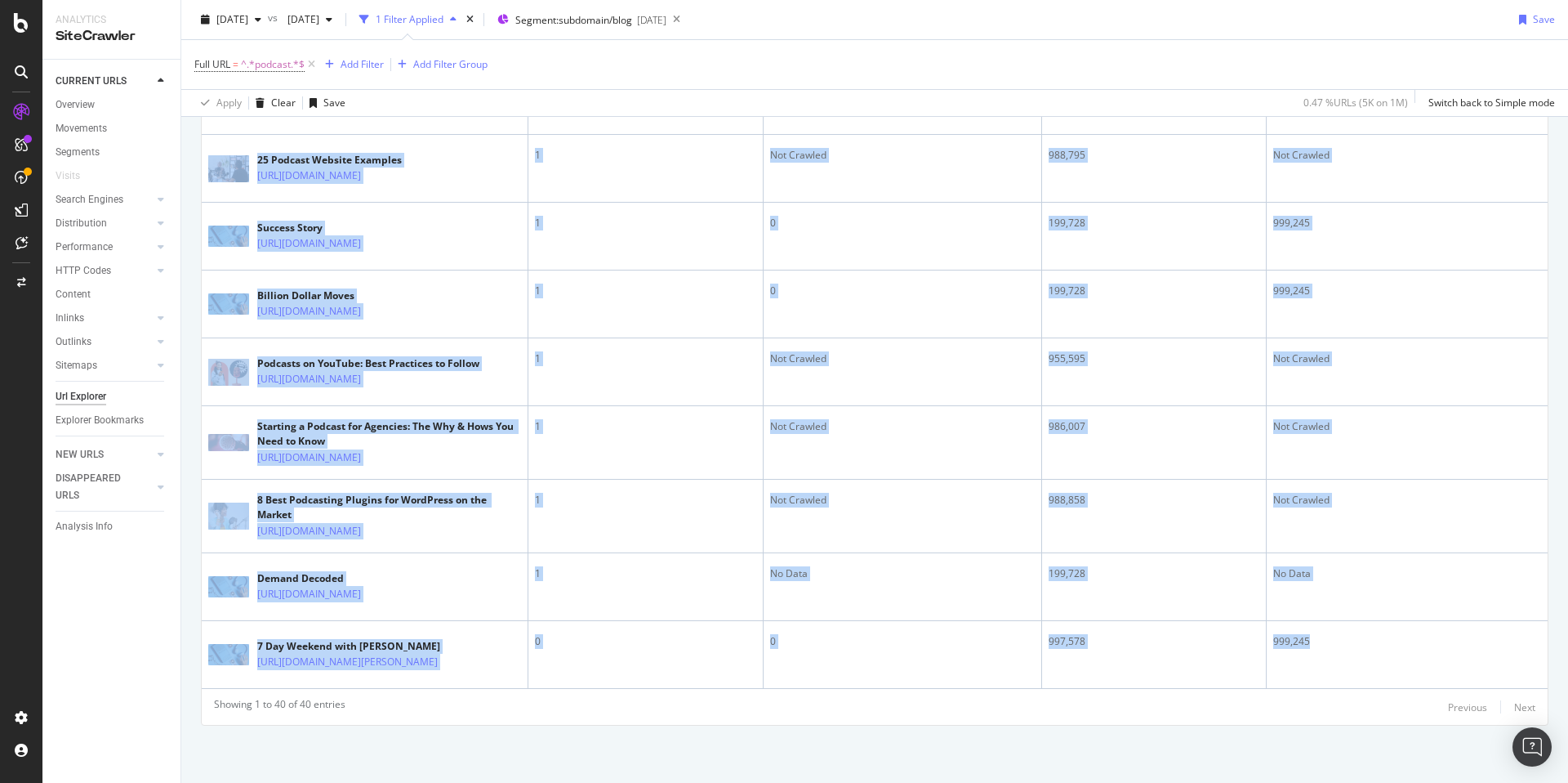
scroll to position [2690, 0]
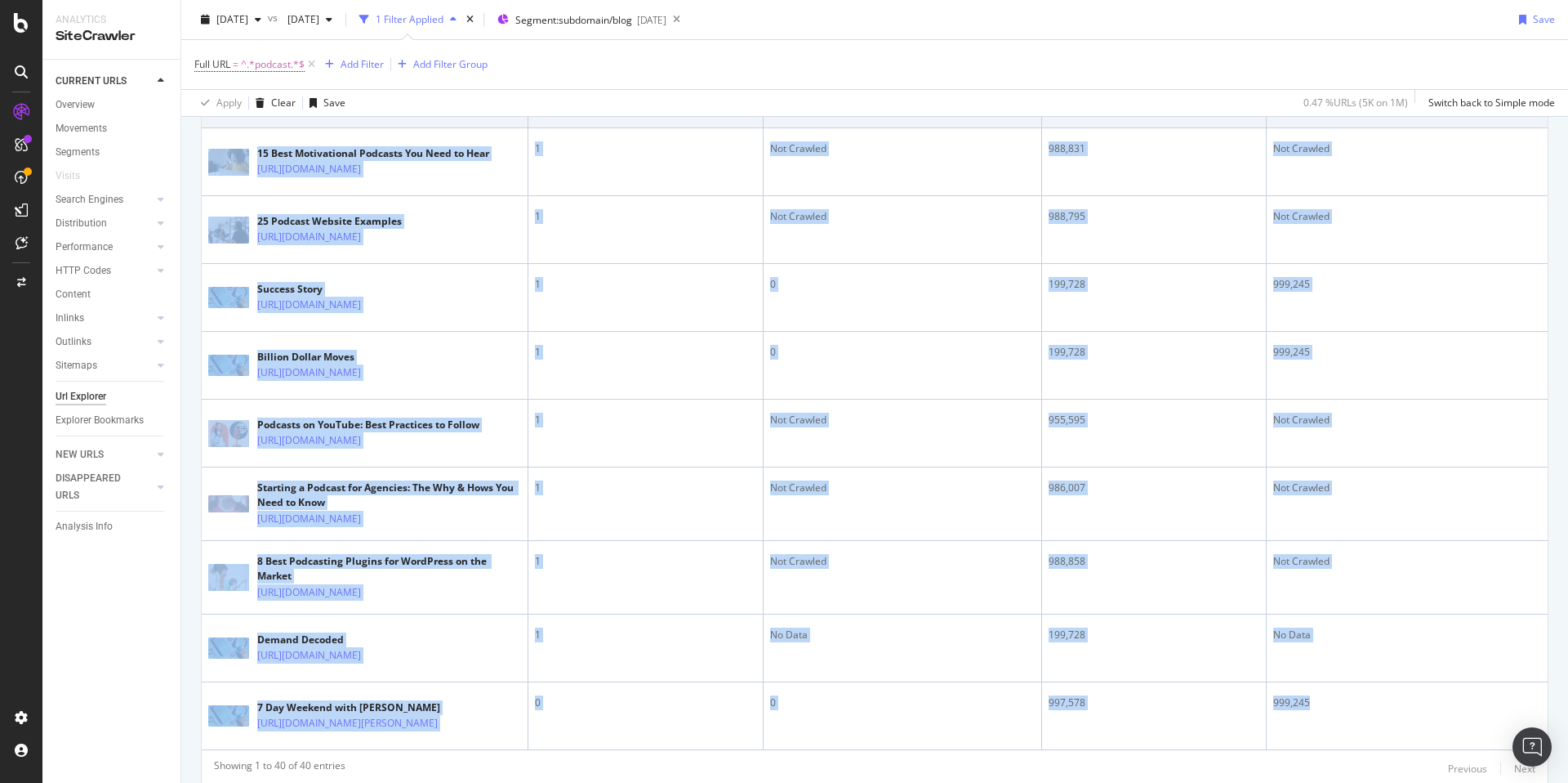
click at [654, 129] on td "1" at bounding box center [646, 94] width 236 height 68
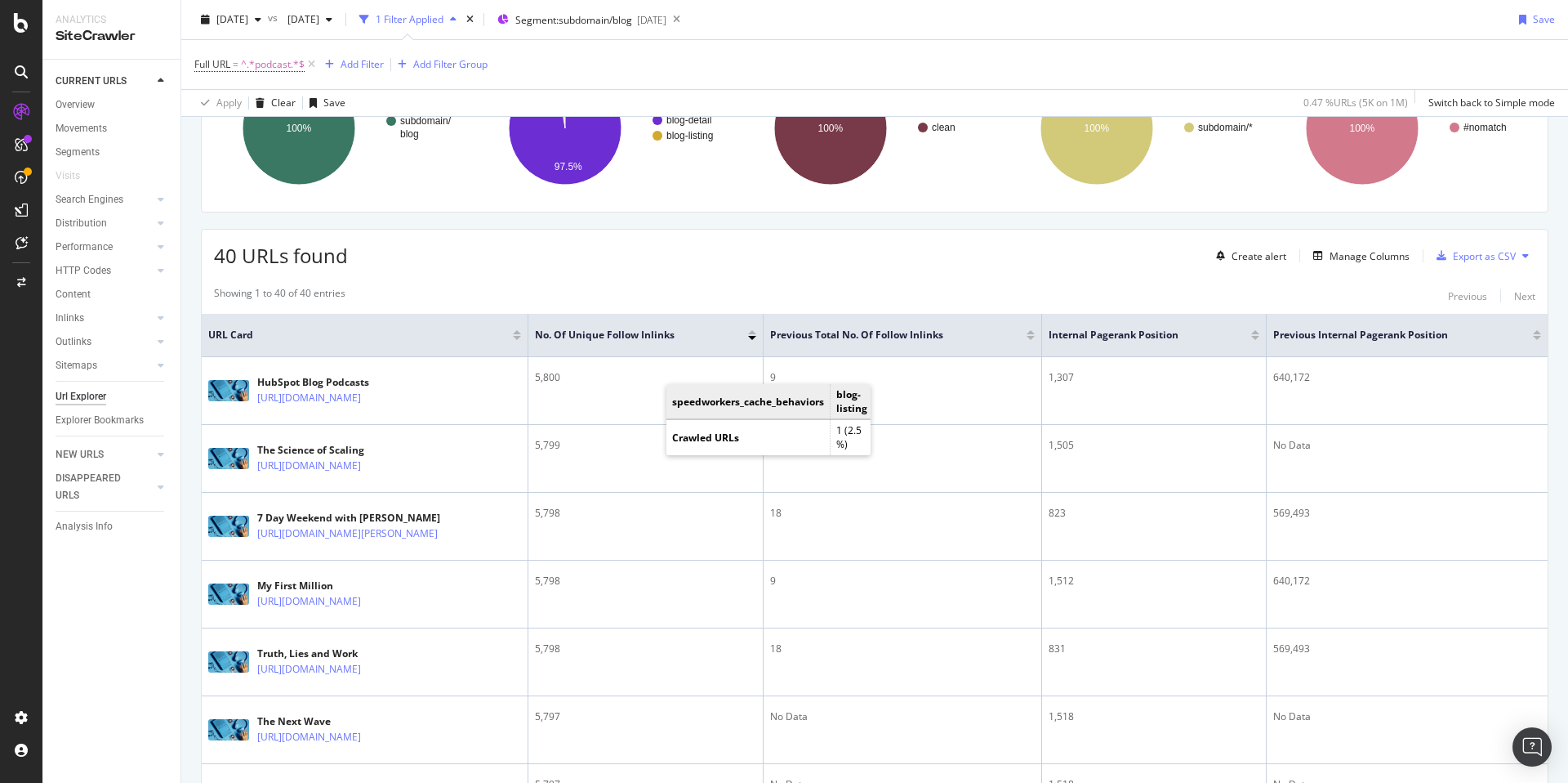
scroll to position [0, 0]
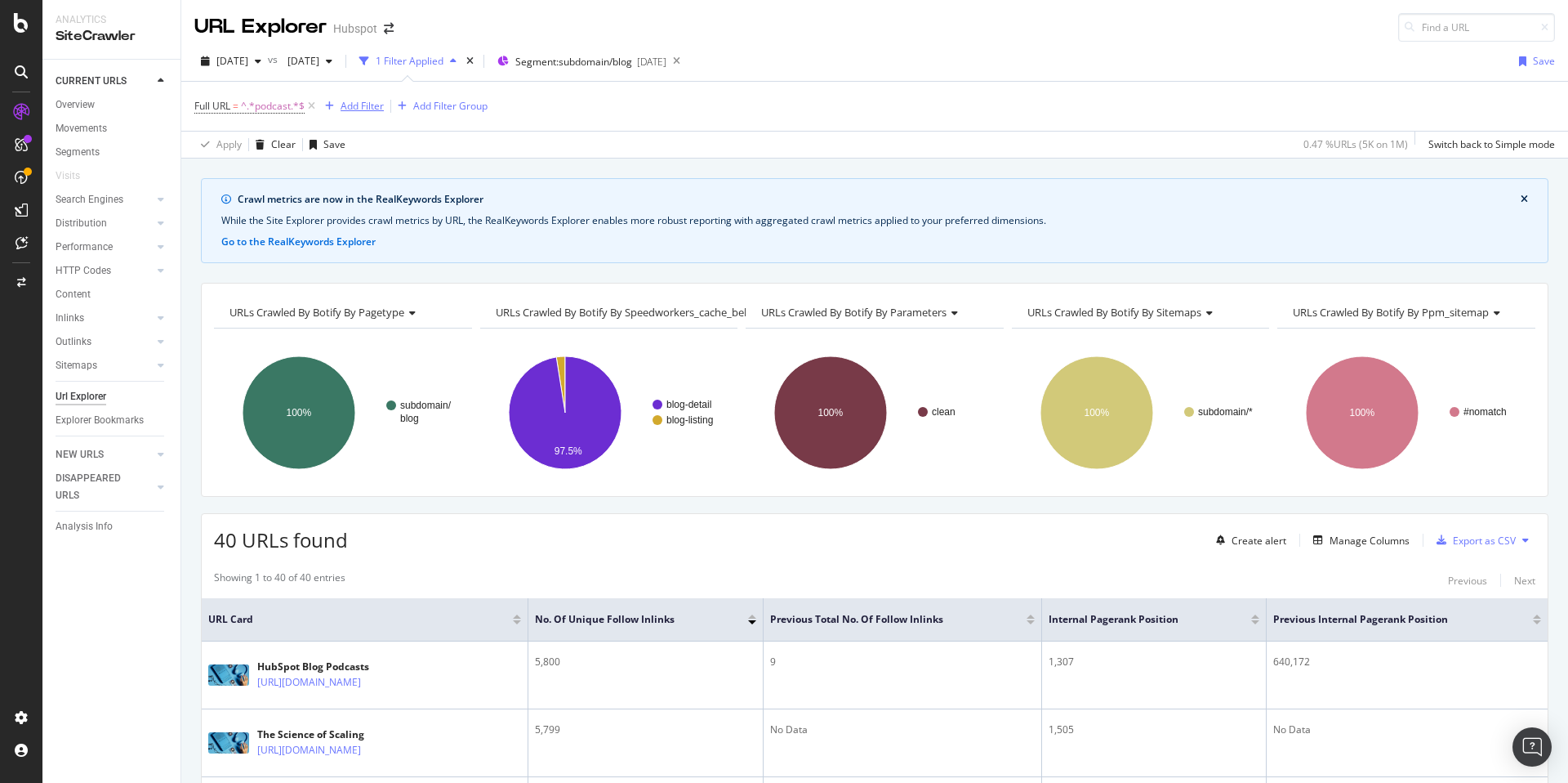
click at [319, 105] on div "button" at bounding box center [328, 106] width 22 height 9
click at [312, 105] on icon at bounding box center [312, 105] width 14 height 16
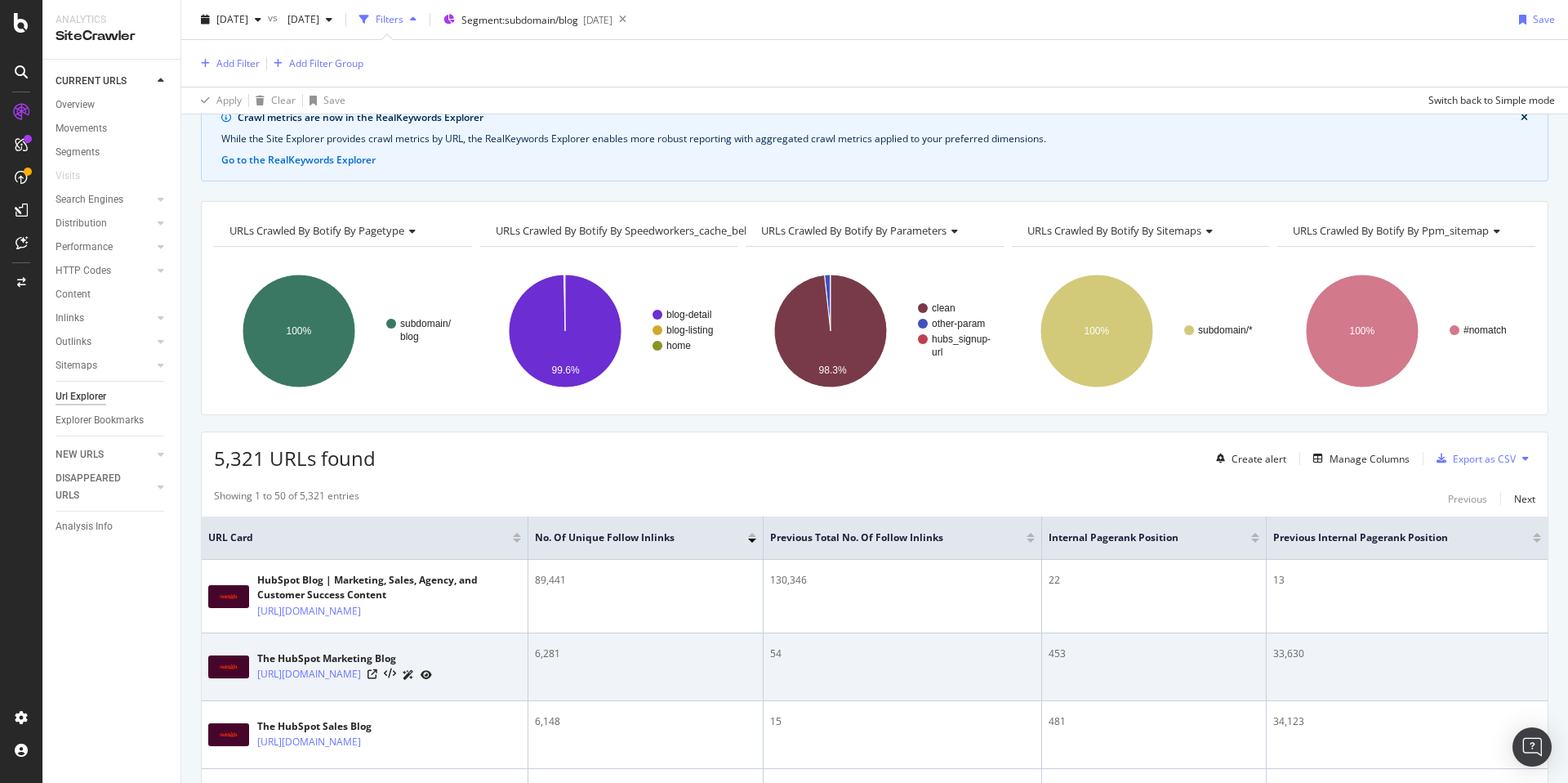
scroll to position [22, 0]
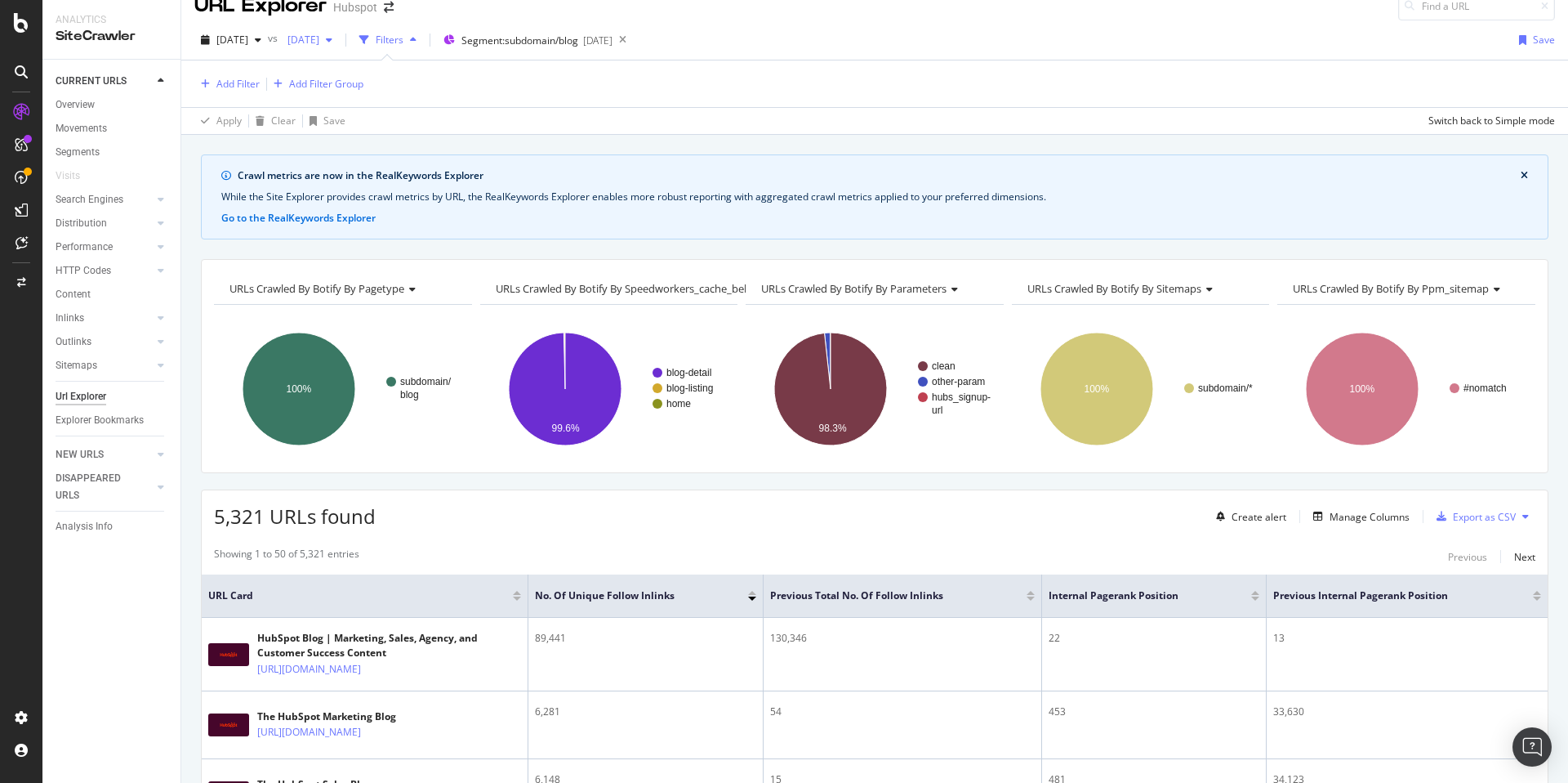
click at [319, 36] on span "2025 Jul. 29th" at bounding box center [299, 39] width 38 height 14
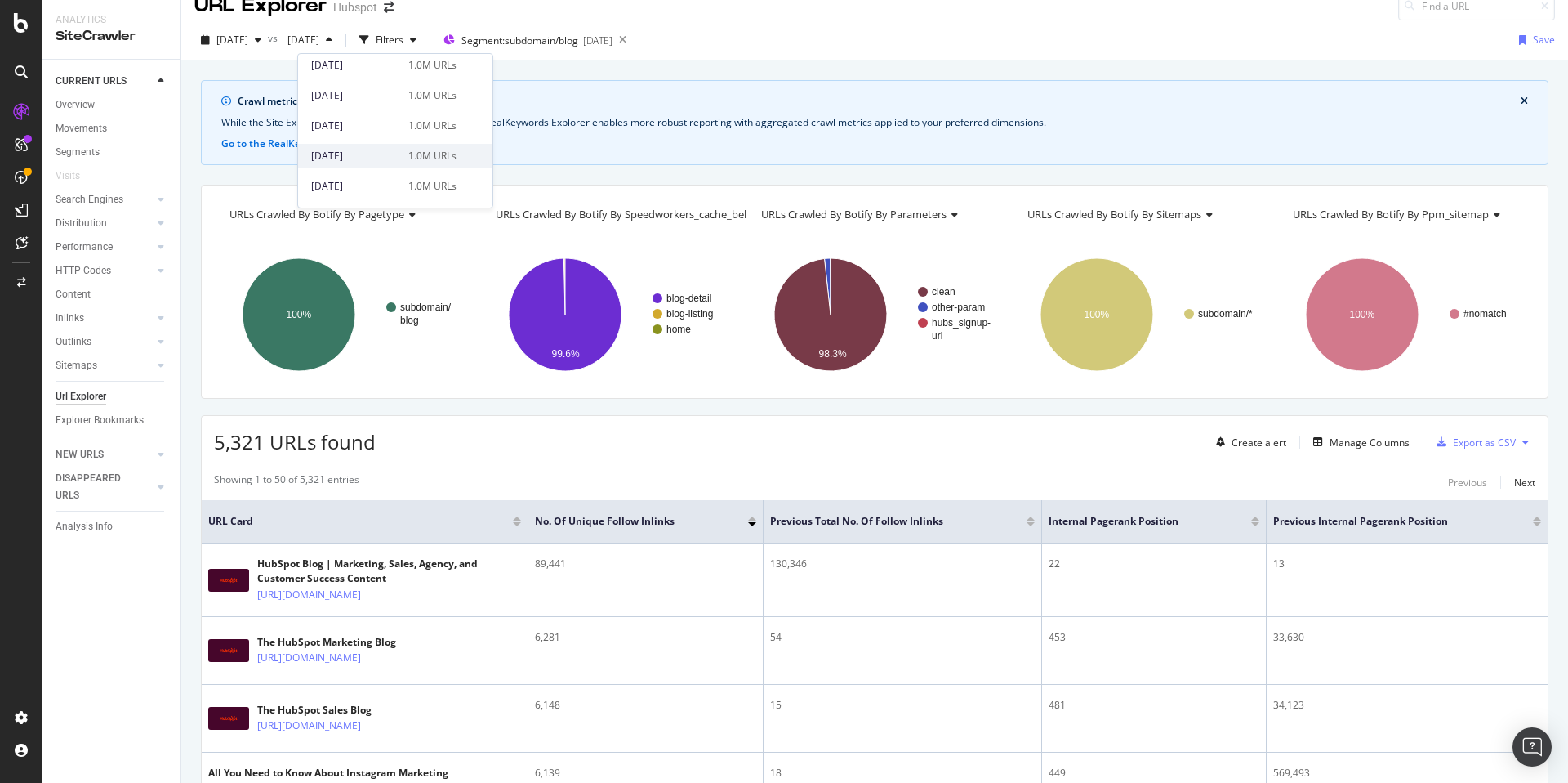
scroll to position [97, 0]
click at [403, 122] on div "2025 Sep. 9th 1.0M URLs" at bounding box center [384, 124] width 145 height 15
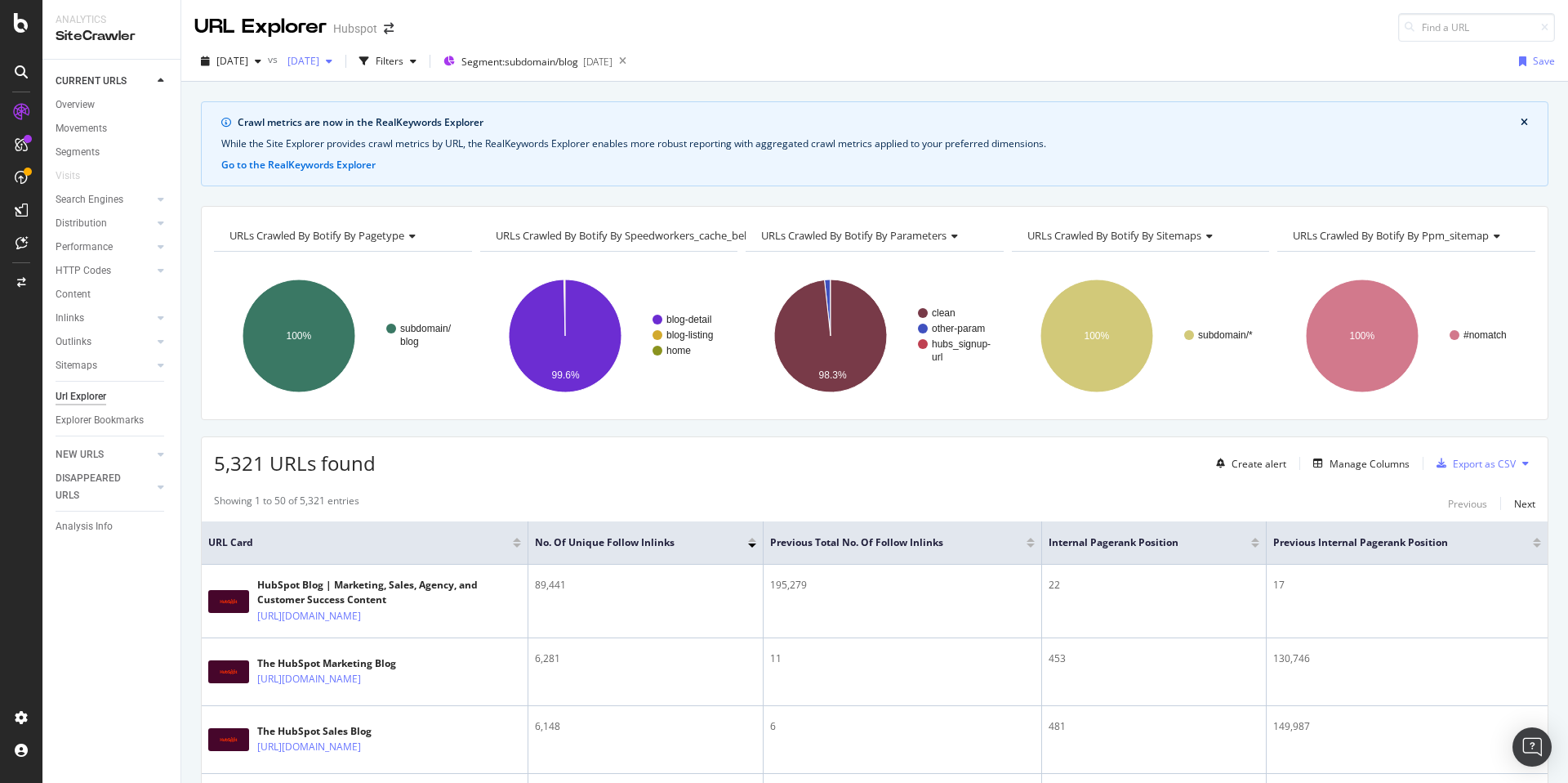
click at [319, 54] on span "2025 Sep. 9th" at bounding box center [299, 60] width 38 height 14
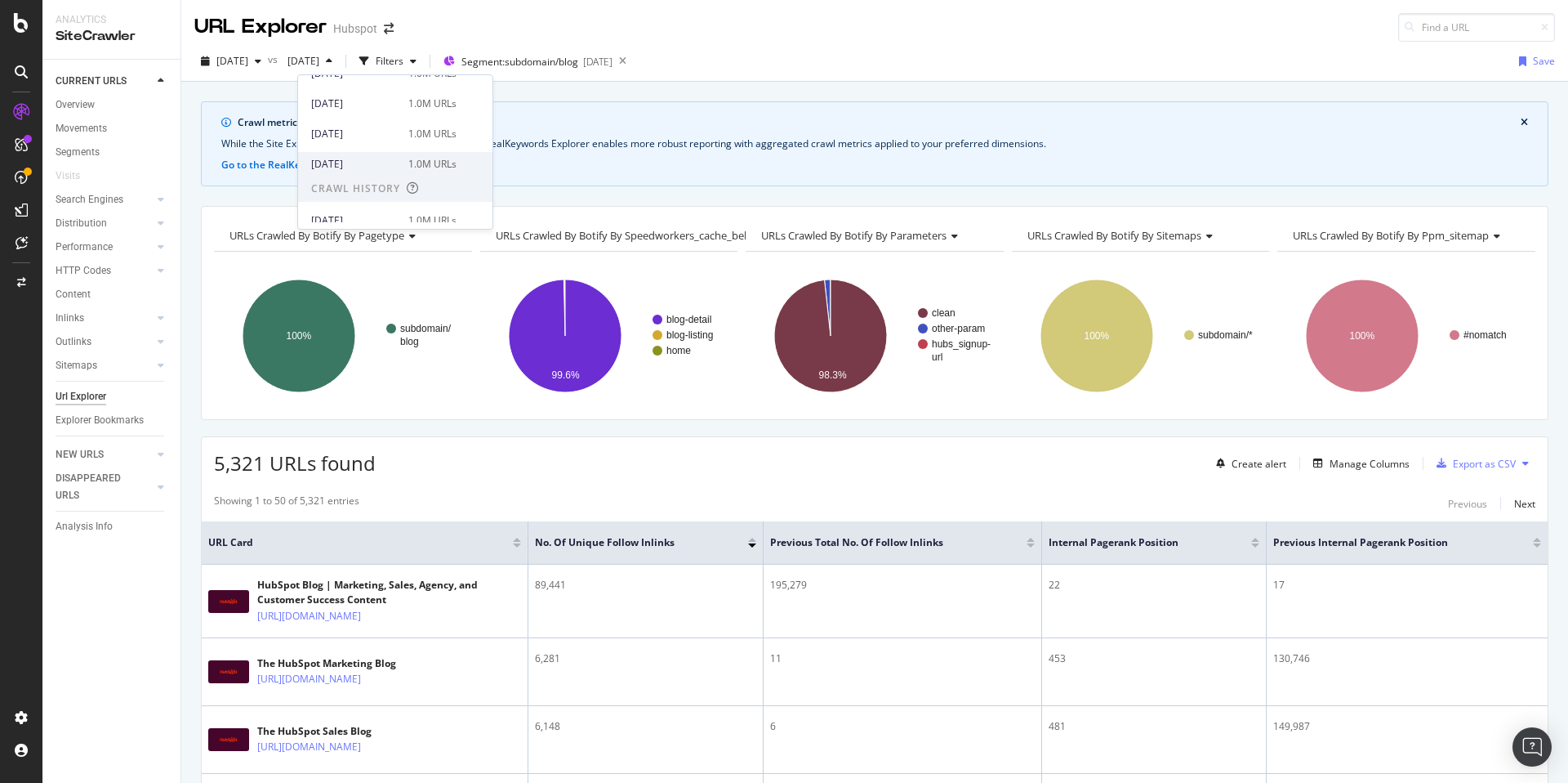
scroll to position [271, 0]
click at [384, 168] on div "2025 Jul. 29th 1.0M URLs" at bounding box center [395, 177] width 194 height 23
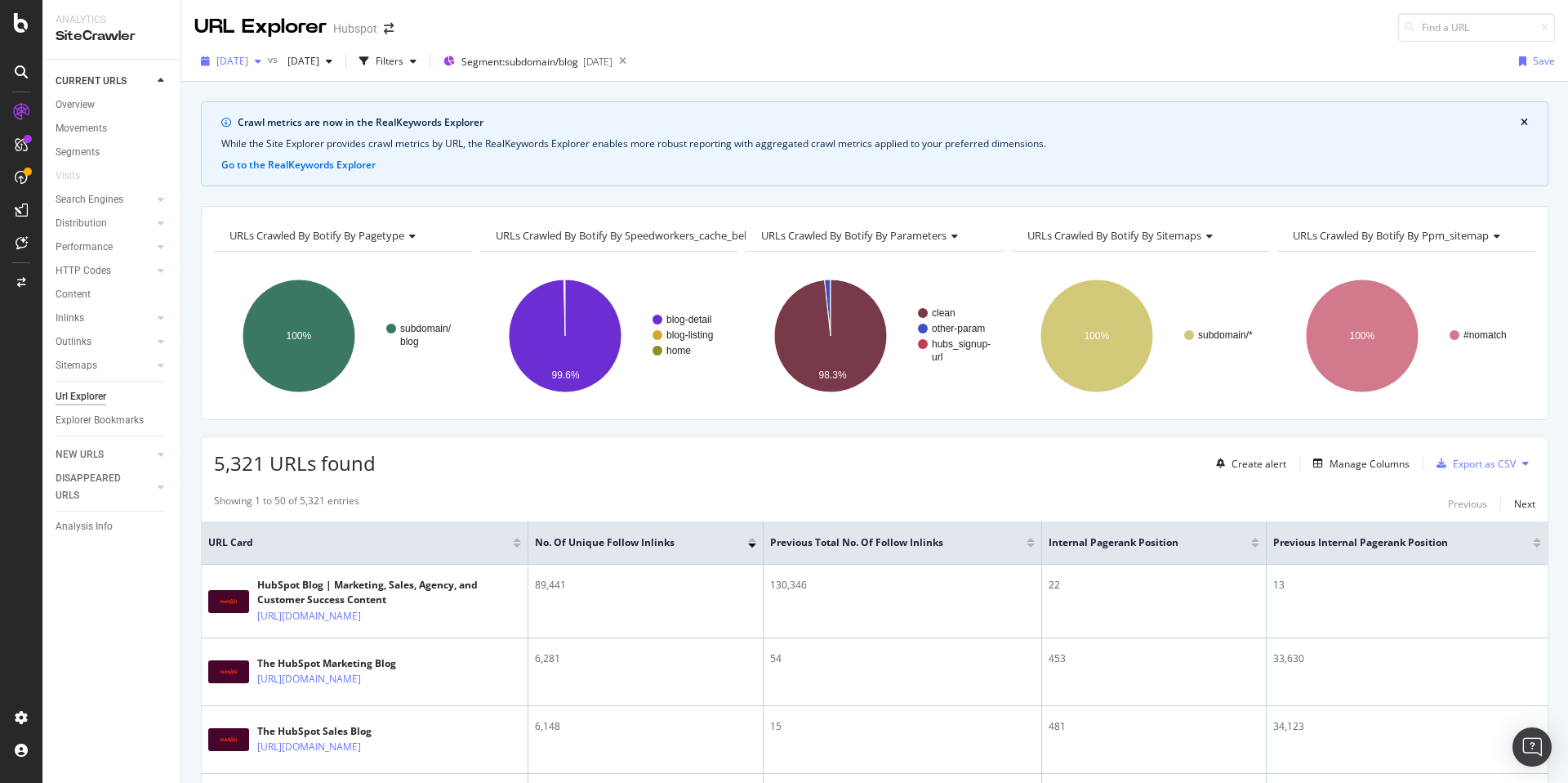
click at [267, 63] on div "button" at bounding box center [258, 61] width 20 height 9
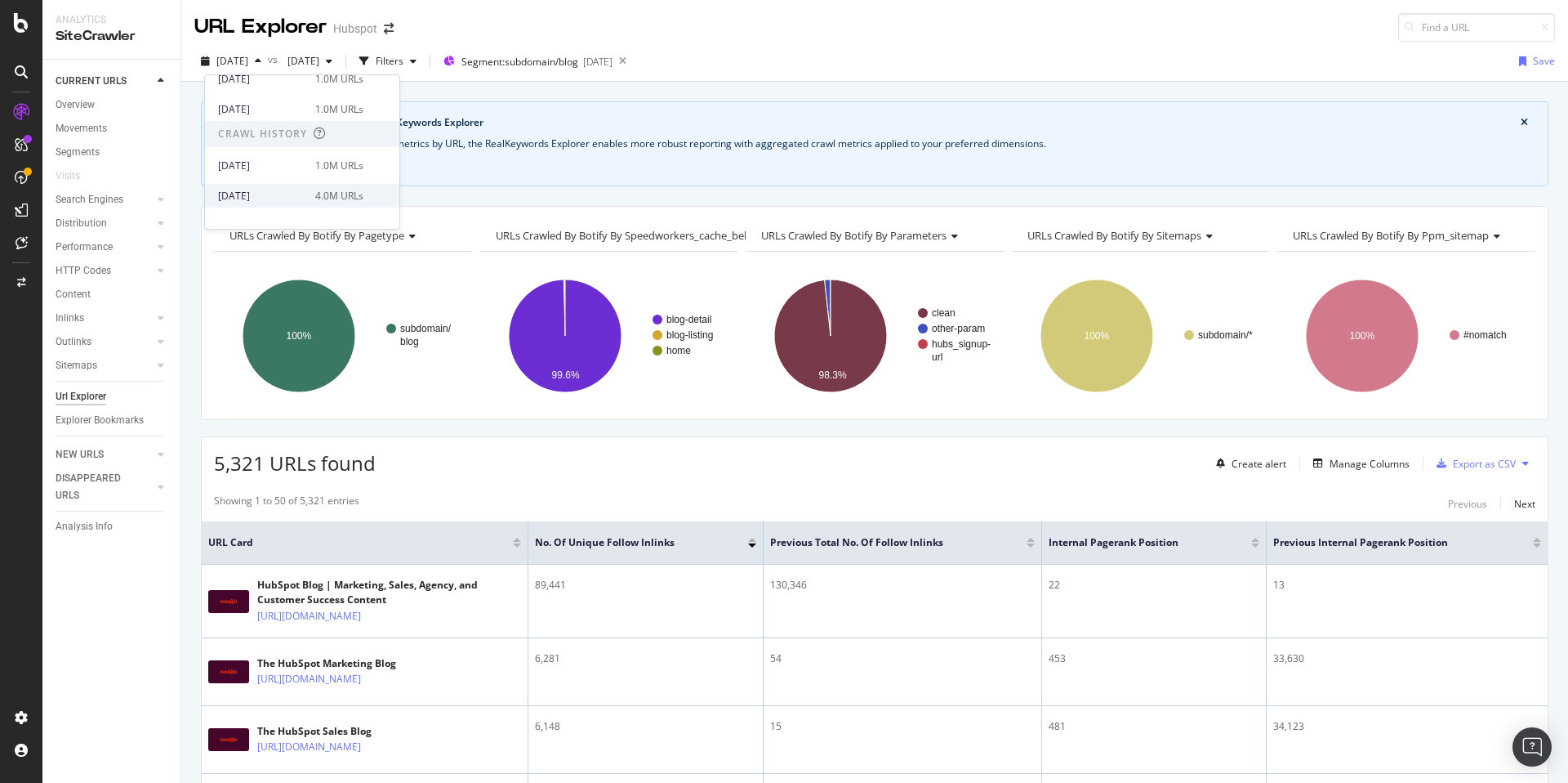
scroll to position [299, 0]
click at [274, 177] on div "[DATE]" at bounding box center [261, 181] width 87 height 15
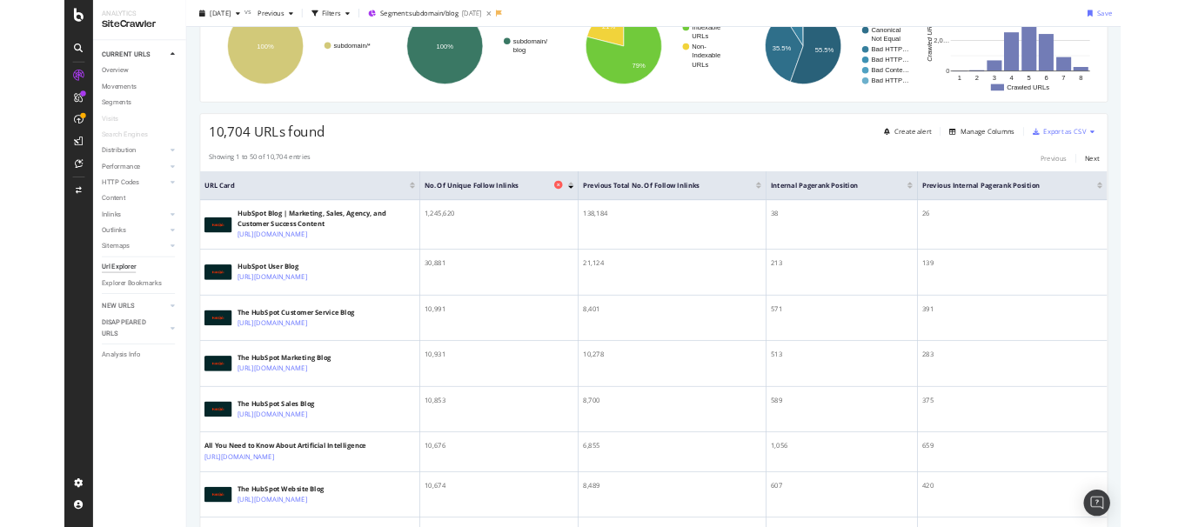
scroll to position [288, 0]
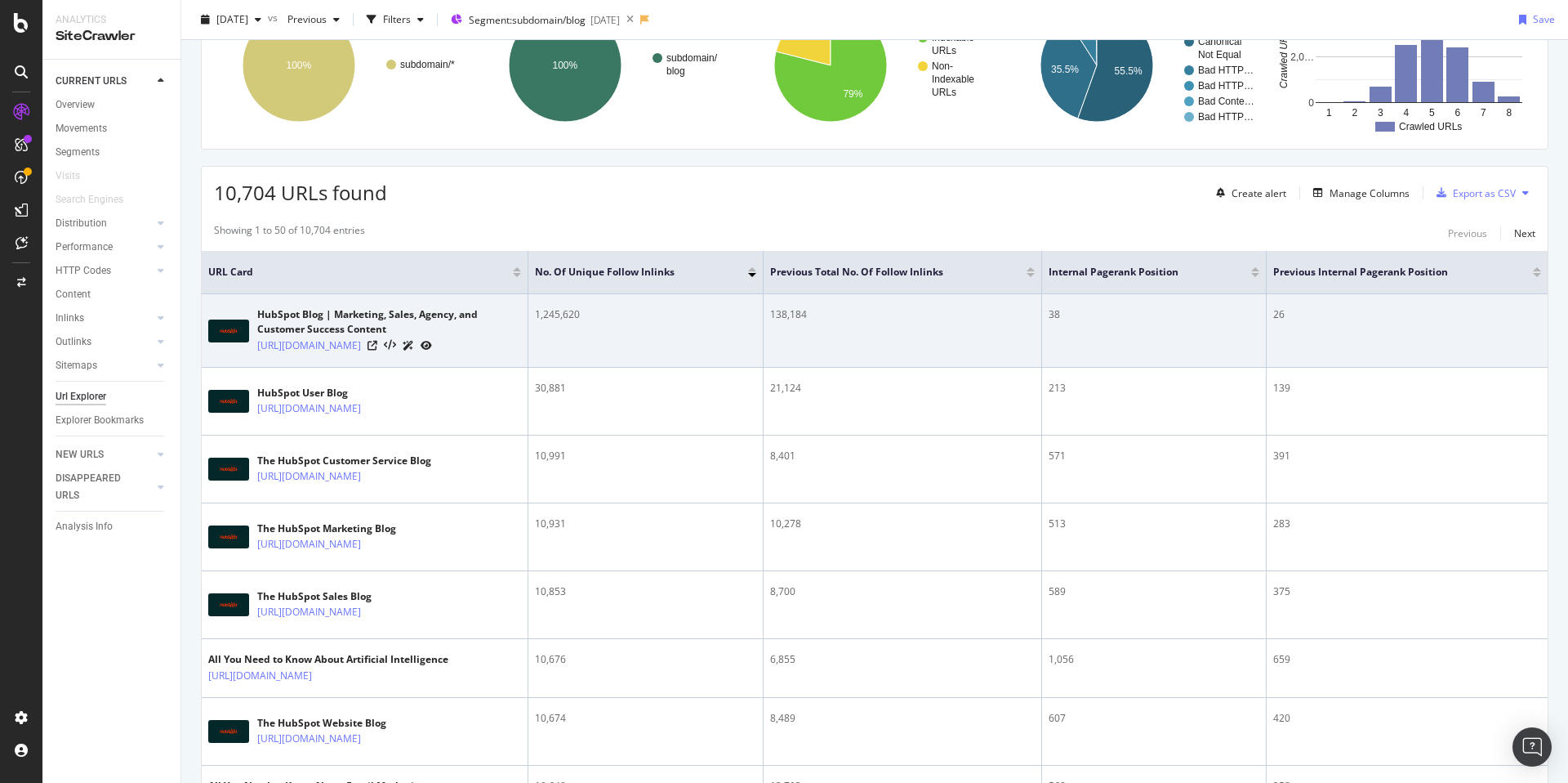
click at [556, 310] on div "1,245,620" at bounding box center [646, 315] width 221 height 15
click at [432, 344] on icon at bounding box center [426, 345] width 11 height 9
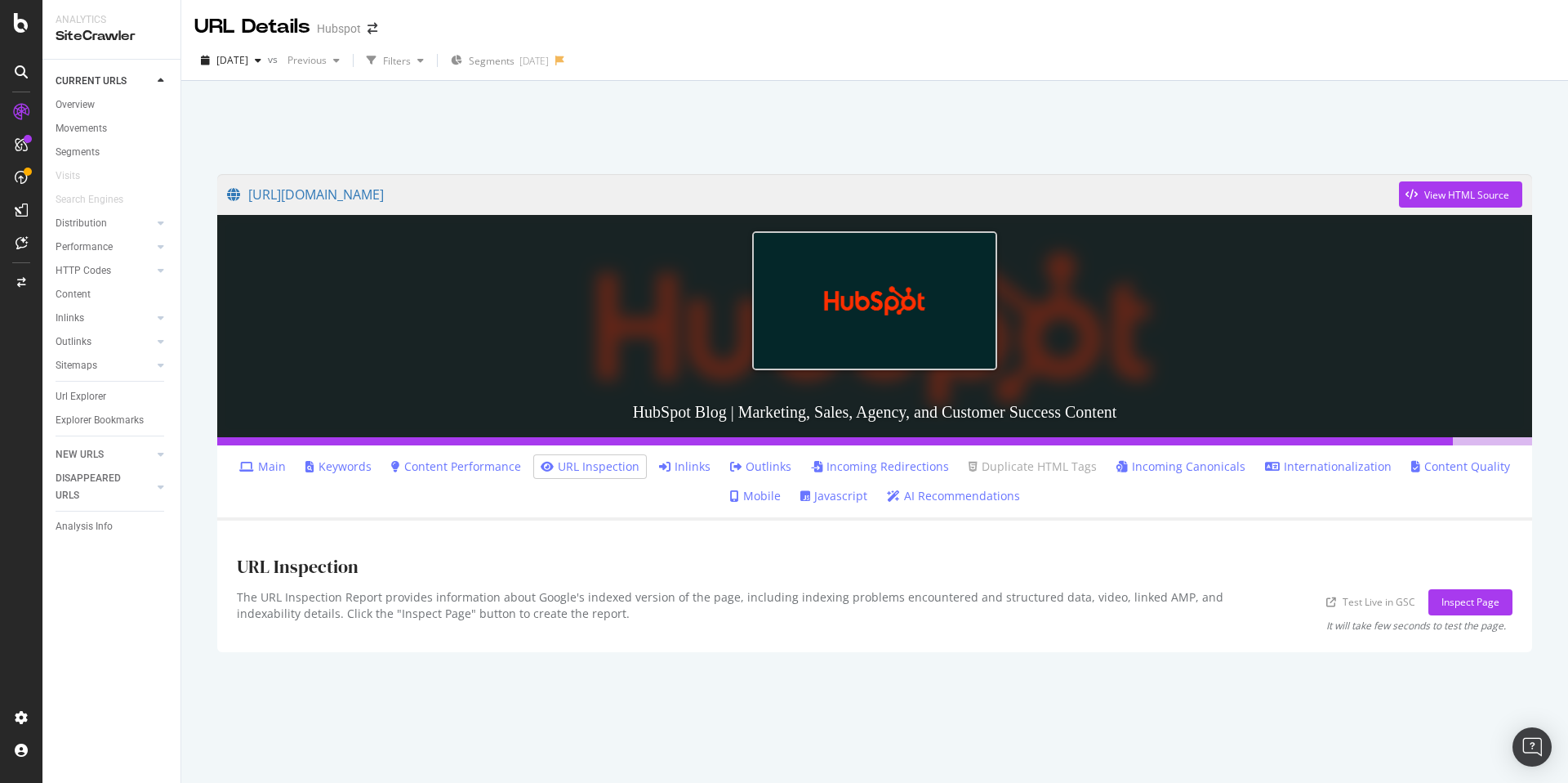
click at [692, 463] on link "Inlinks" at bounding box center [684, 466] width 52 height 16
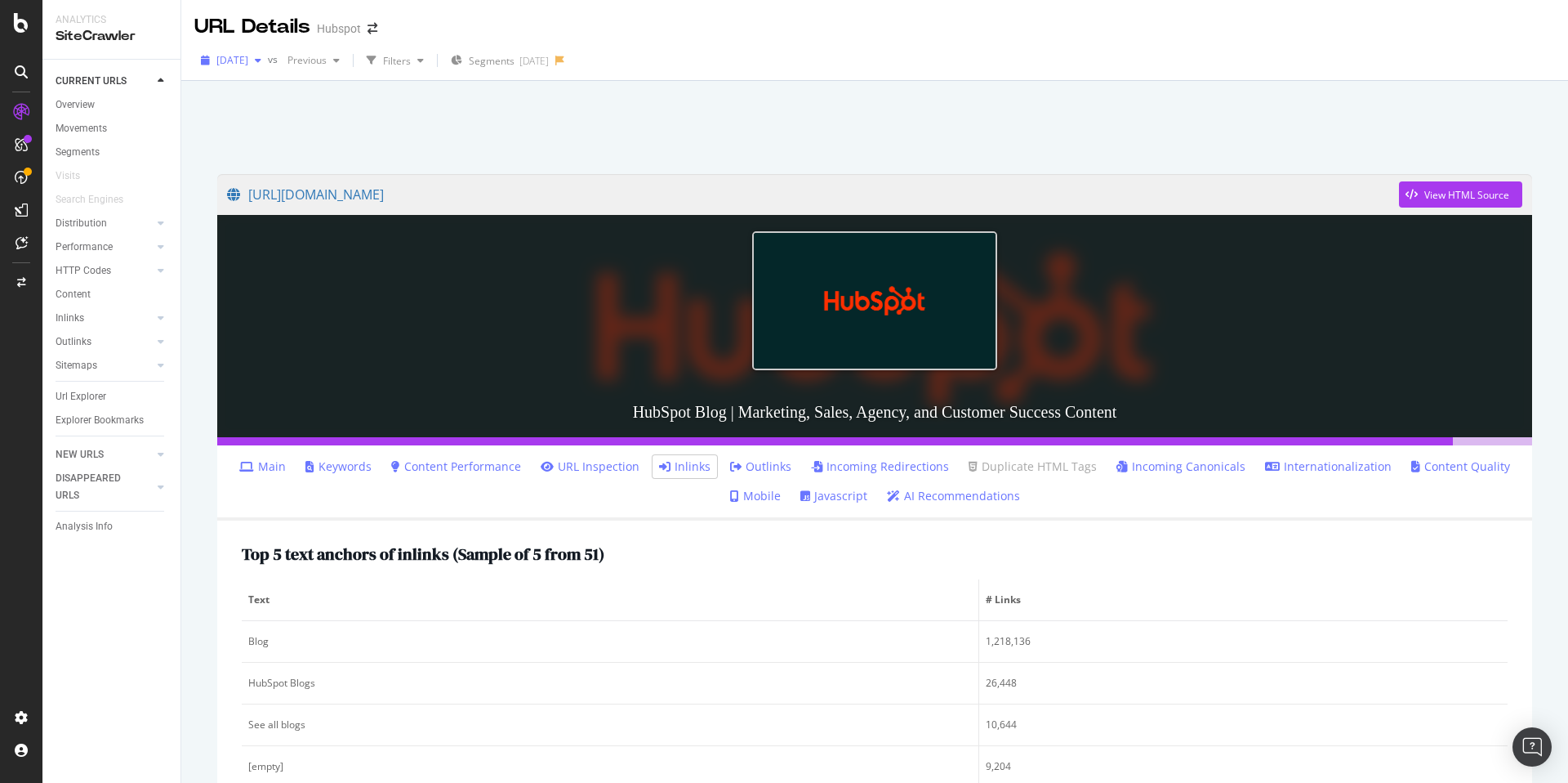
click at [249, 61] on span "[DATE]" at bounding box center [233, 60] width 32 height 14
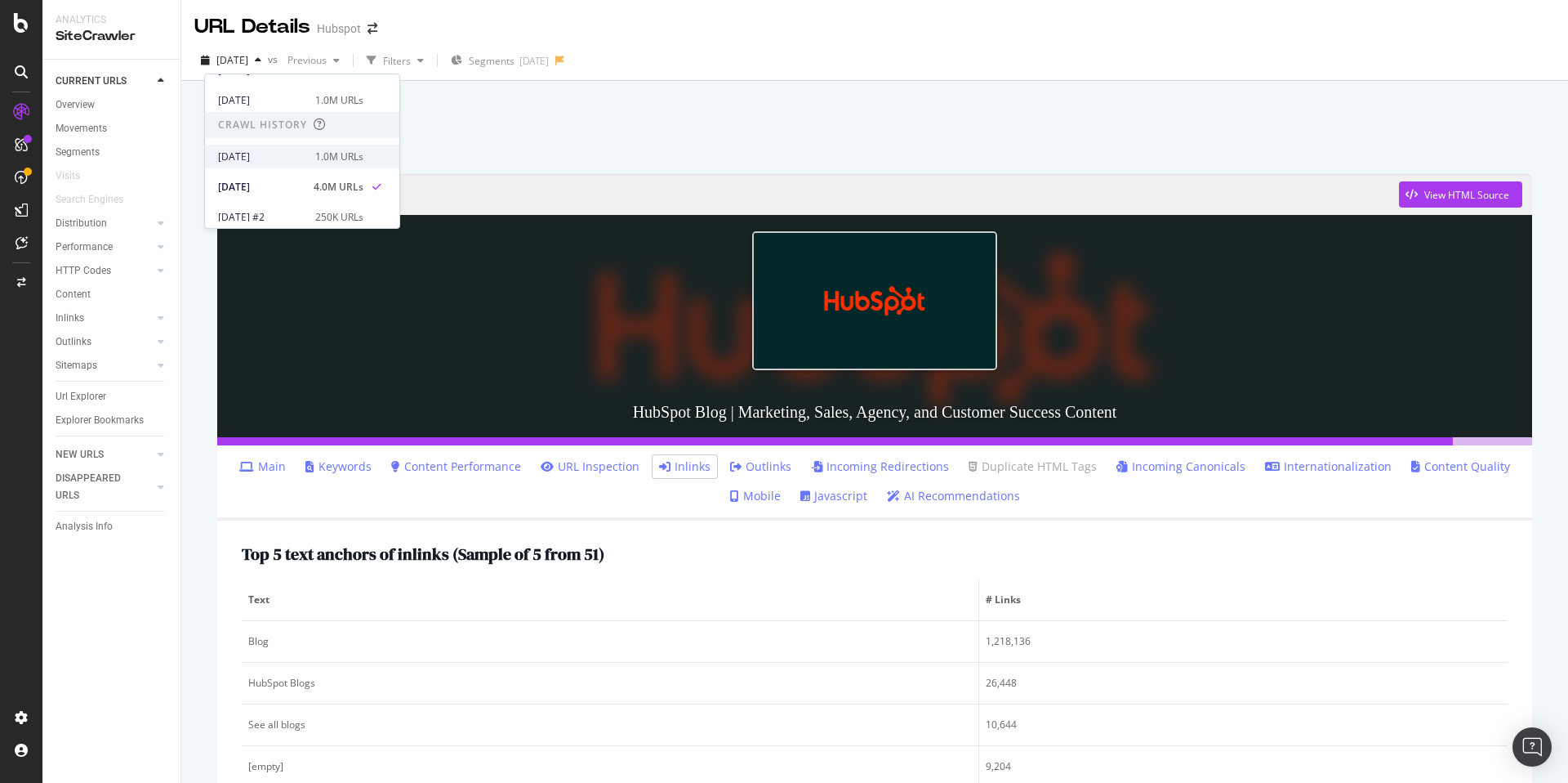
scroll to position [299, 0]
click at [287, 154] on div "[DATE]" at bounding box center [261, 149] width 87 height 15
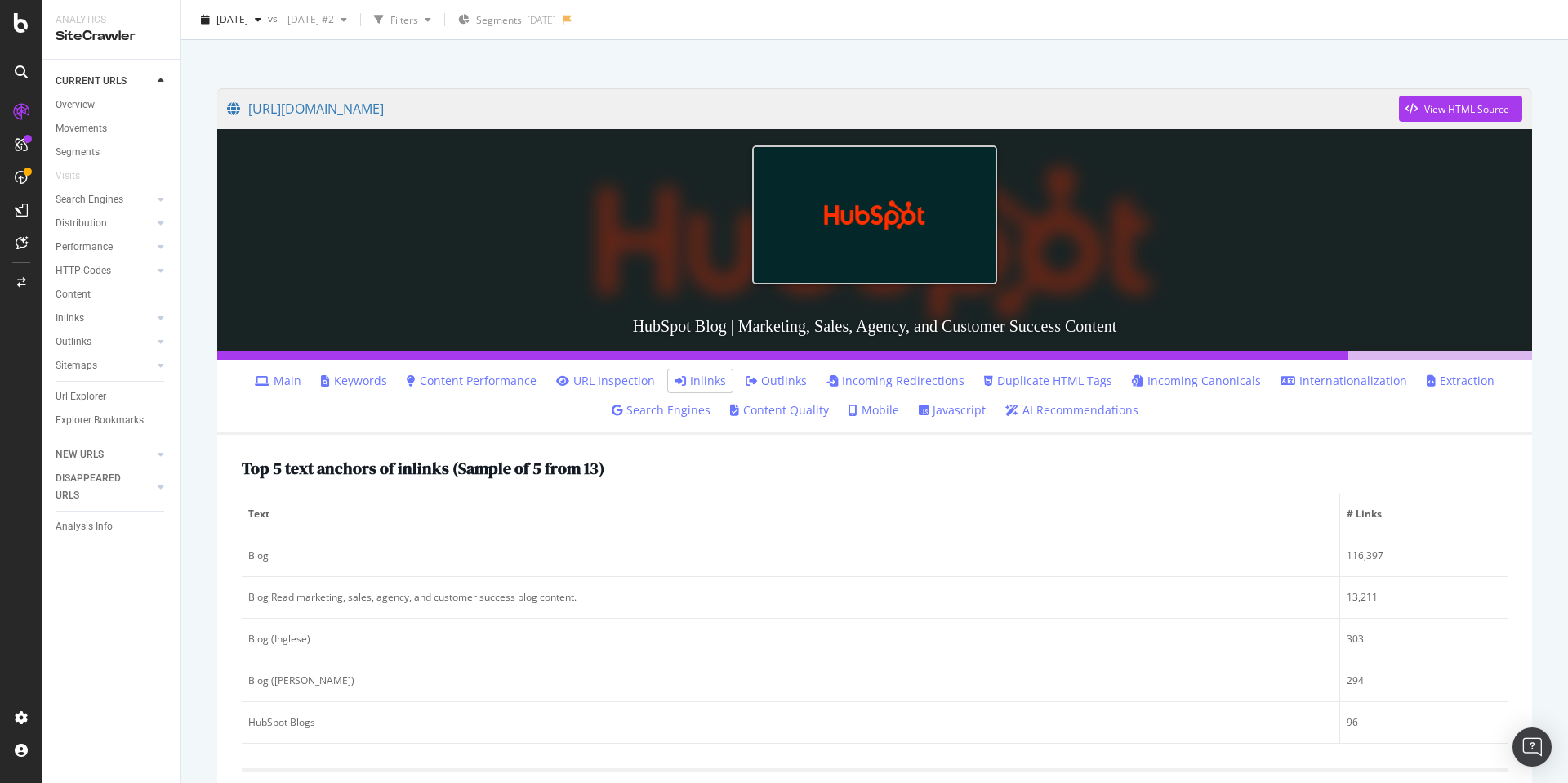
scroll to position [88, 0]
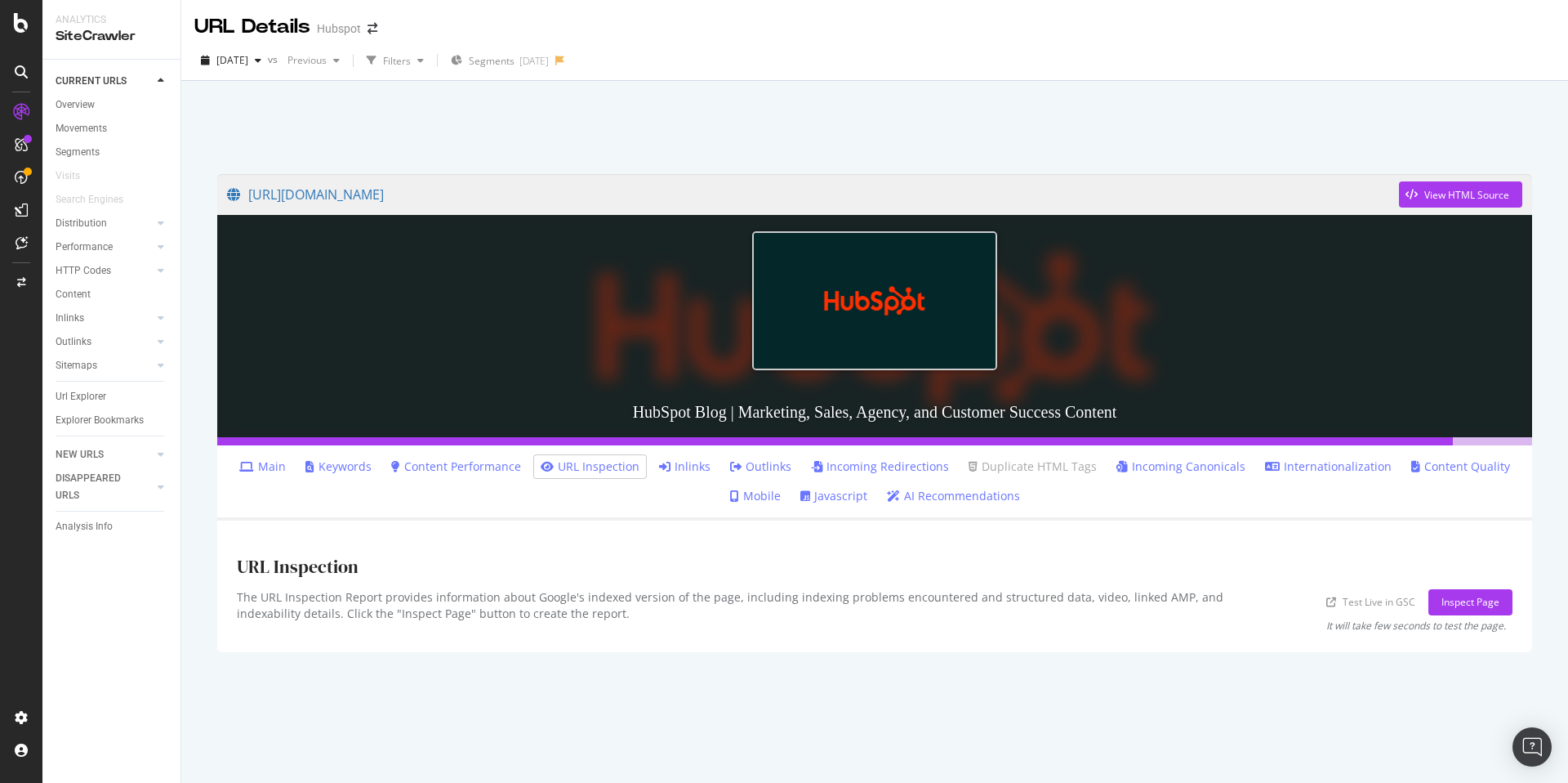
click at [286, 463] on link "Main" at bounding box center [263, 466] width 47 height 16
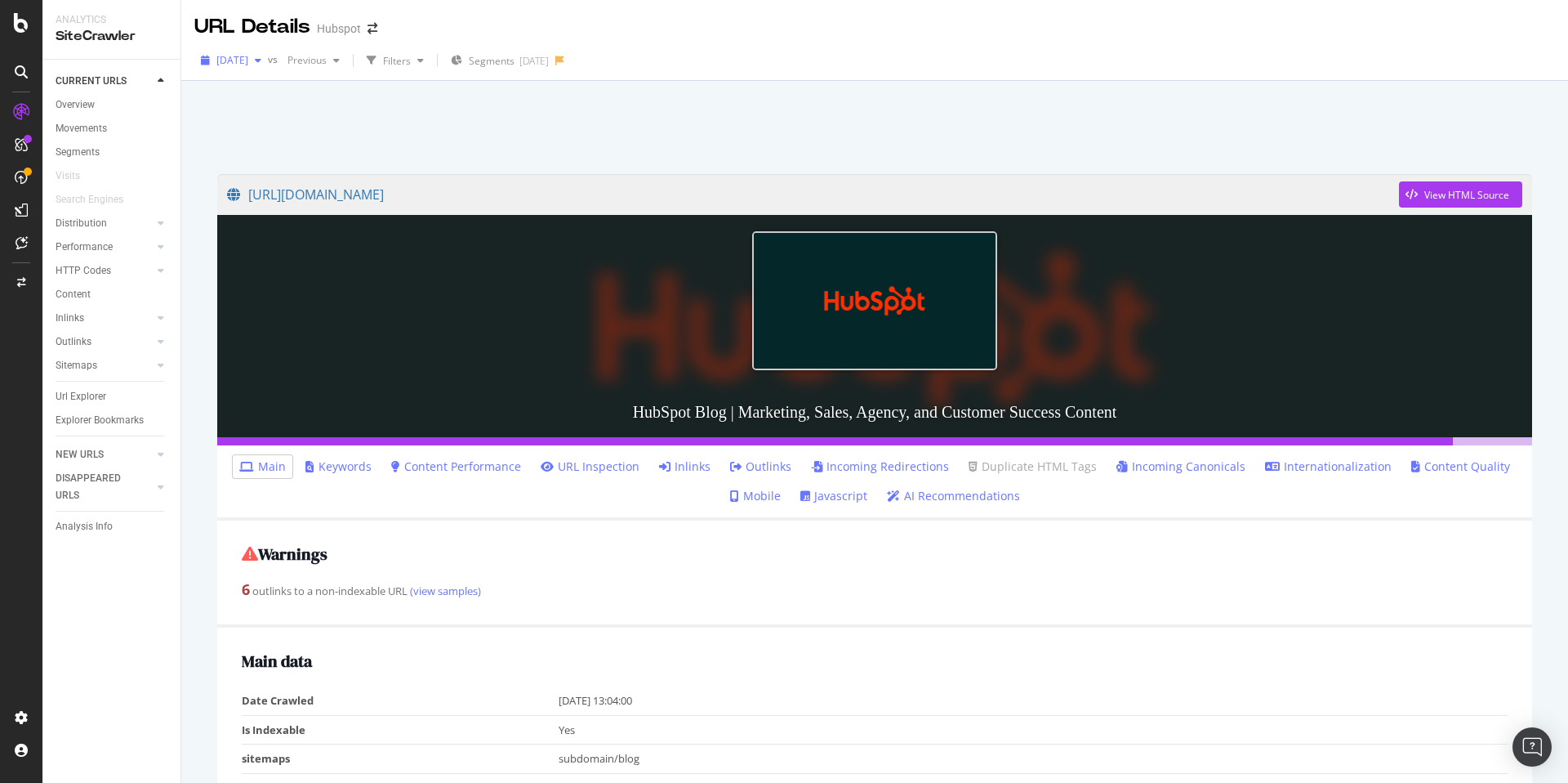
click at [267, 54] on div "[DATE]" at bounding box center [231, 60] width 73 height 24
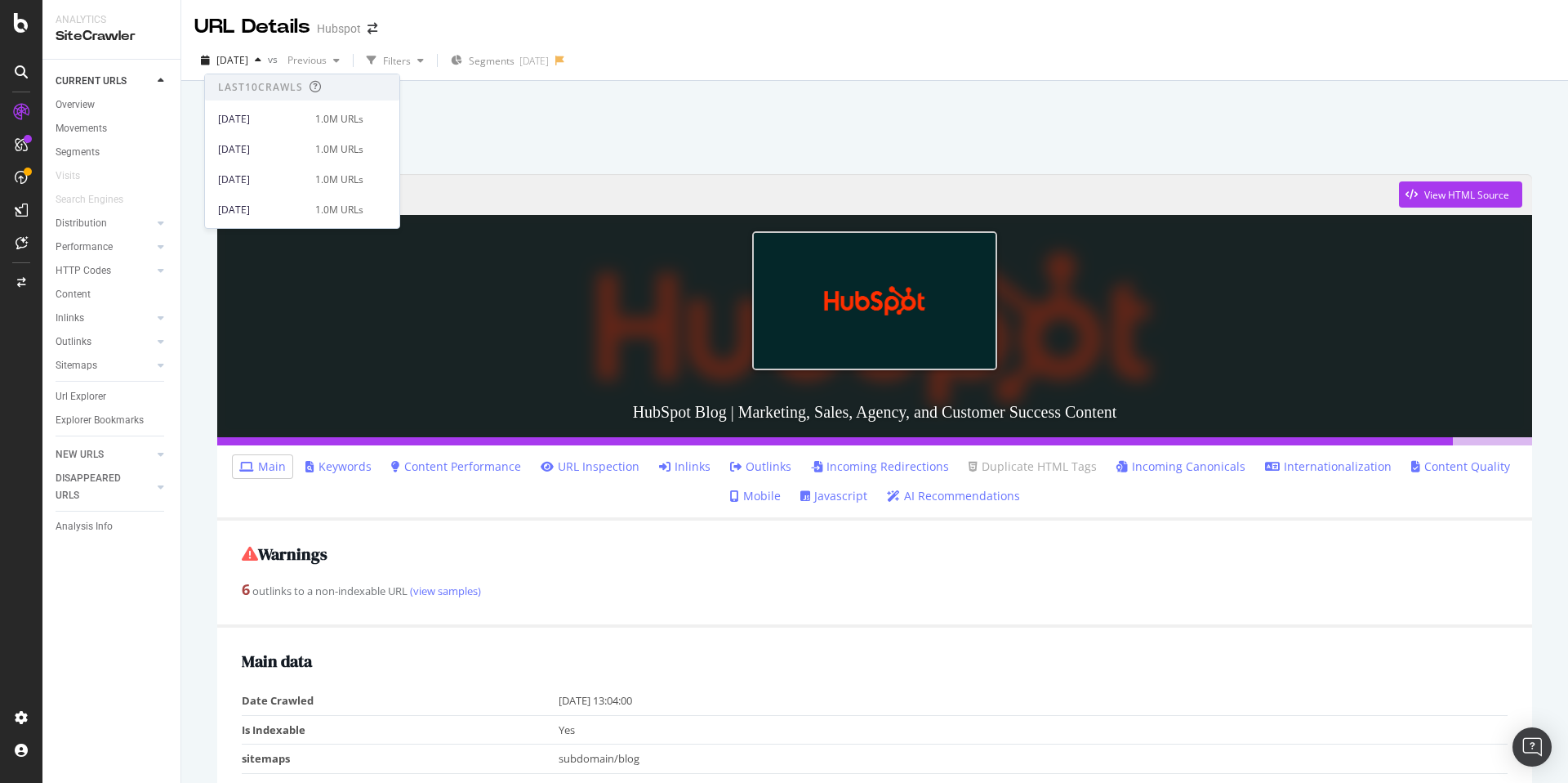
scroll to position [299, 0]
click at [285, 148] on div "[DATE]" at bounding box center [261, 149] width 87 height 15
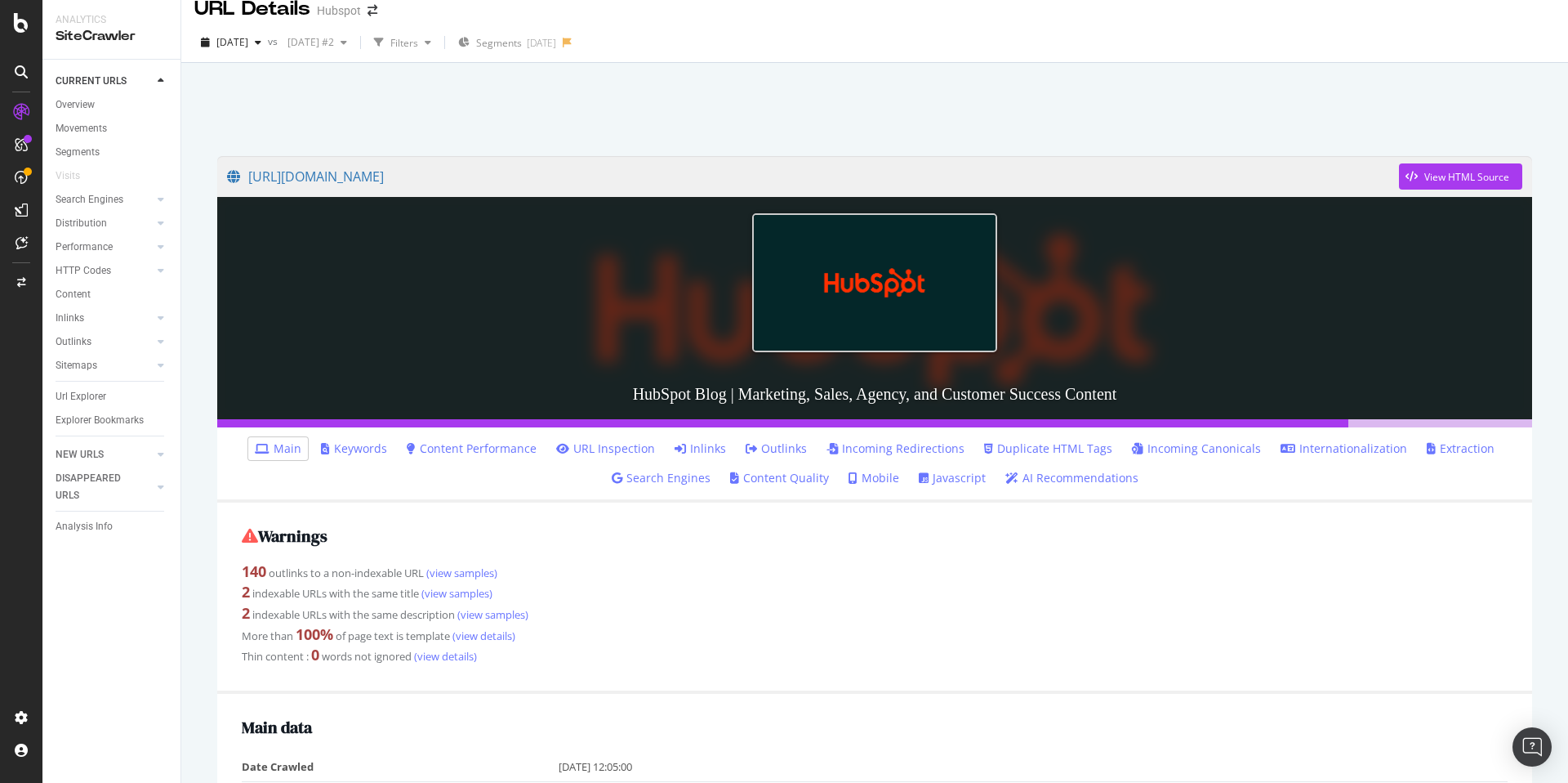
scroll to position [22, 0]
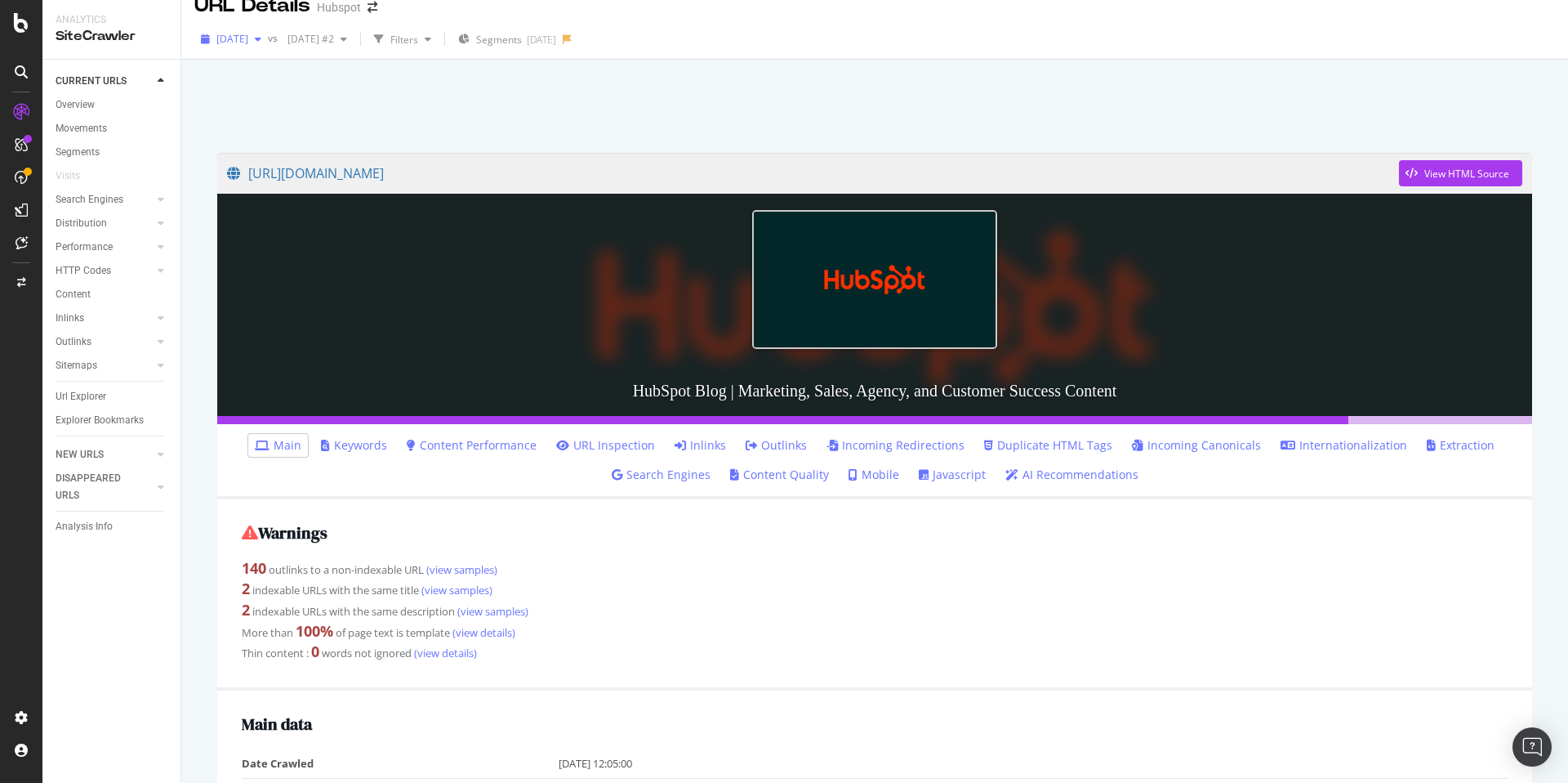
click at [249, 33] on span "[DATE]" at bounding box center [233, 38] width 32 height 14
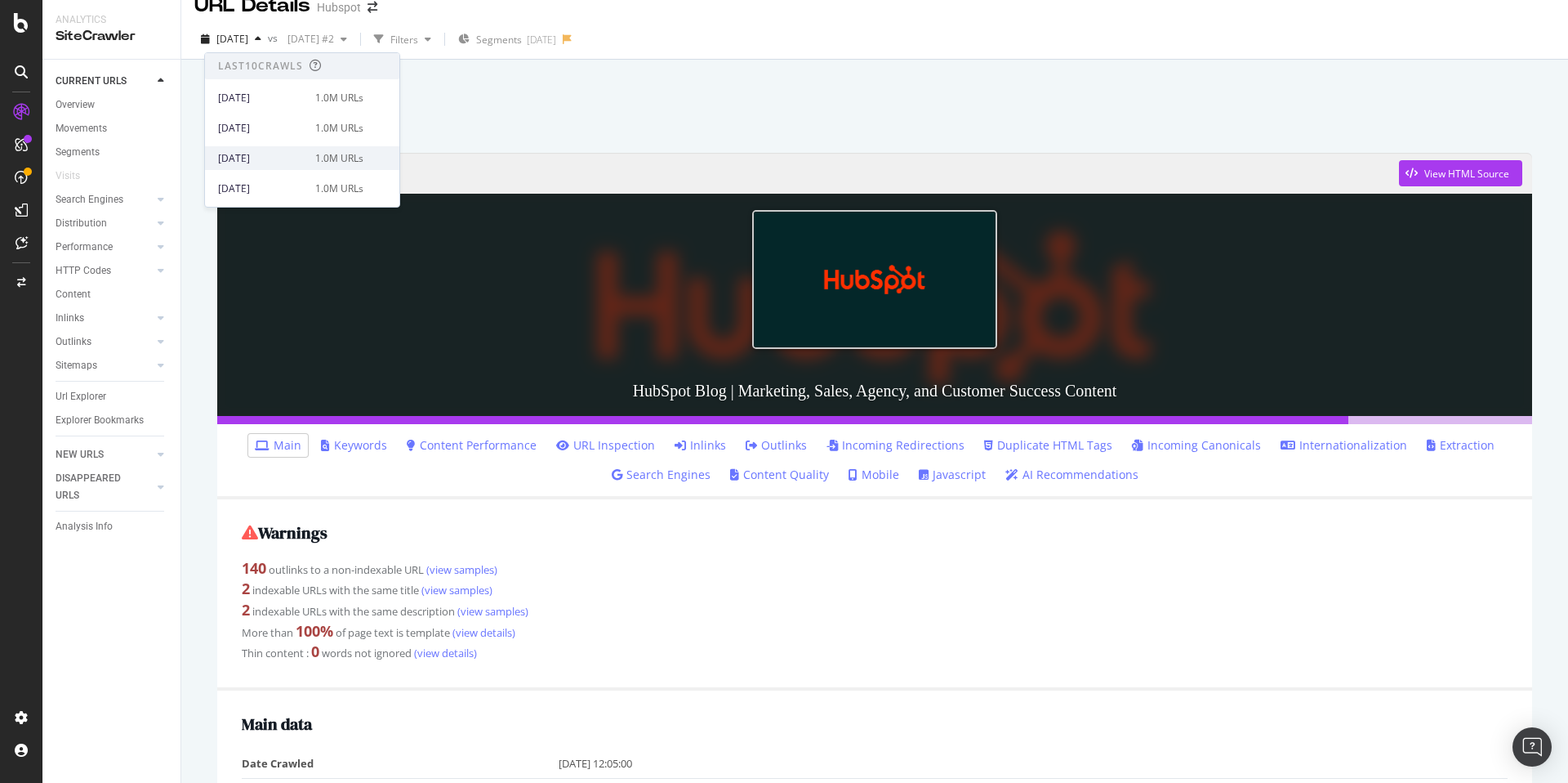
scroll to position [299, 0]
click at [285, 161] on div "[DATE]" at bounding box center [261, 159] width 87 height 15
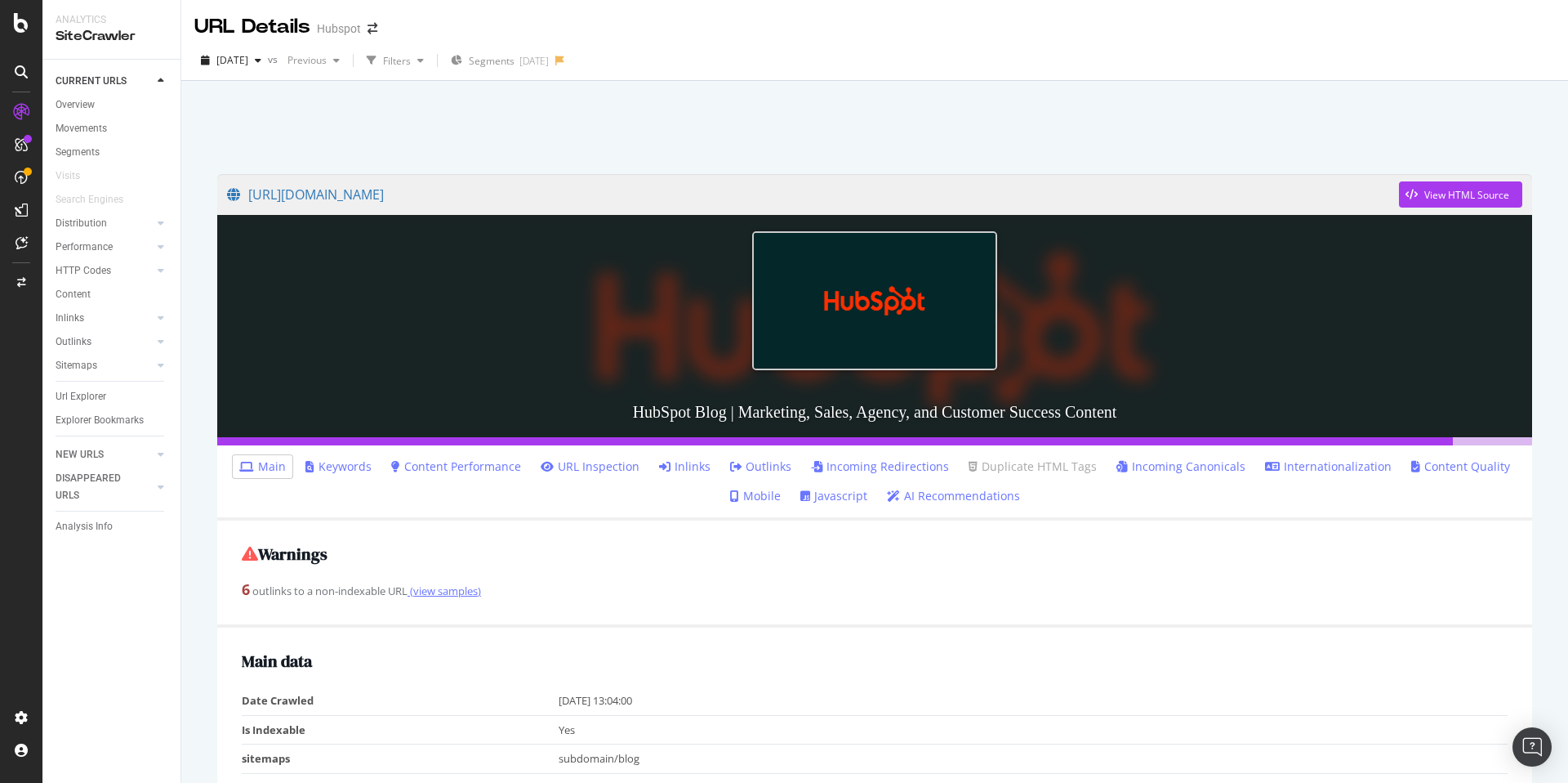
click at [462, 594] on link "(view samples)" at bounding box center [444, 591] width 73 height 15
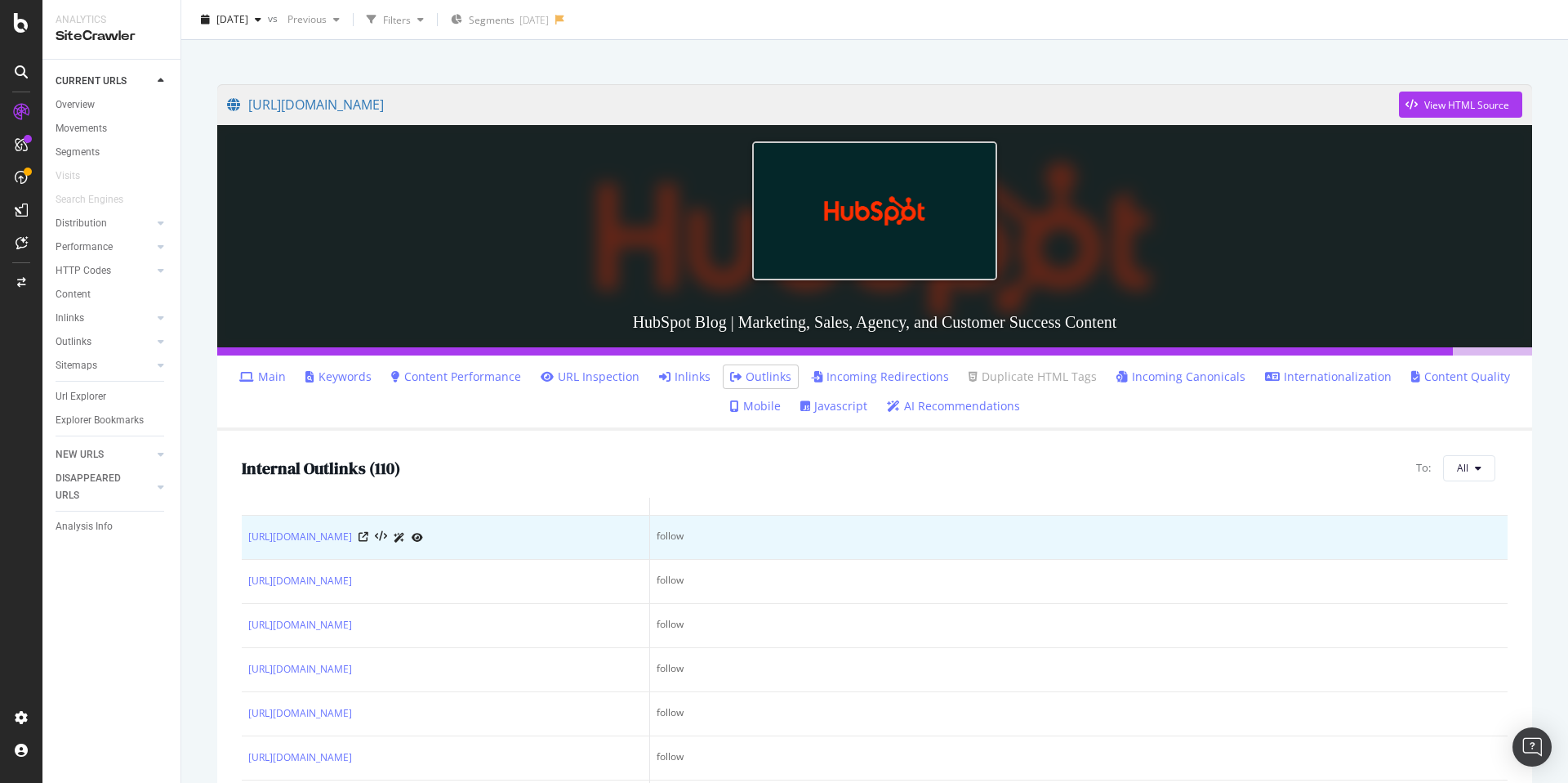
scroll to position [130, 0]
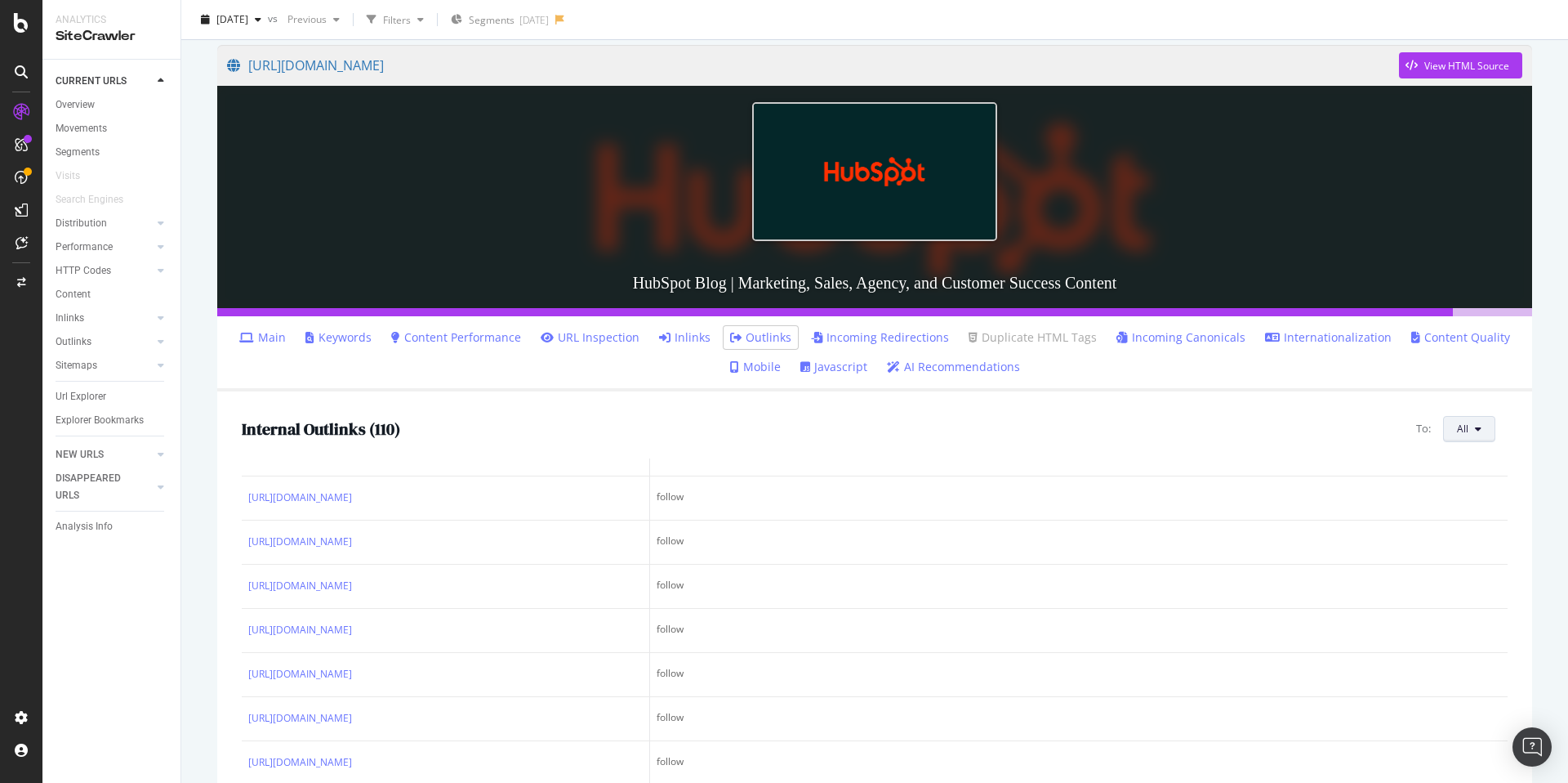
click at [1465, 426] on span "All" at bounding box center [1463, 428] width 11 height 14
click at [1195, 419] on div "Internal Outlinks ( 110 ) To: All" at bounding box center [875, 429] width 1266 height 26
click at [1488, 435] on button "All" at bounding box center [1469, 429] width 53 height 26
click at [1414, 385] on span "Non-Indexable URLs" at bounding box center [1384, 384] width 91 height 15
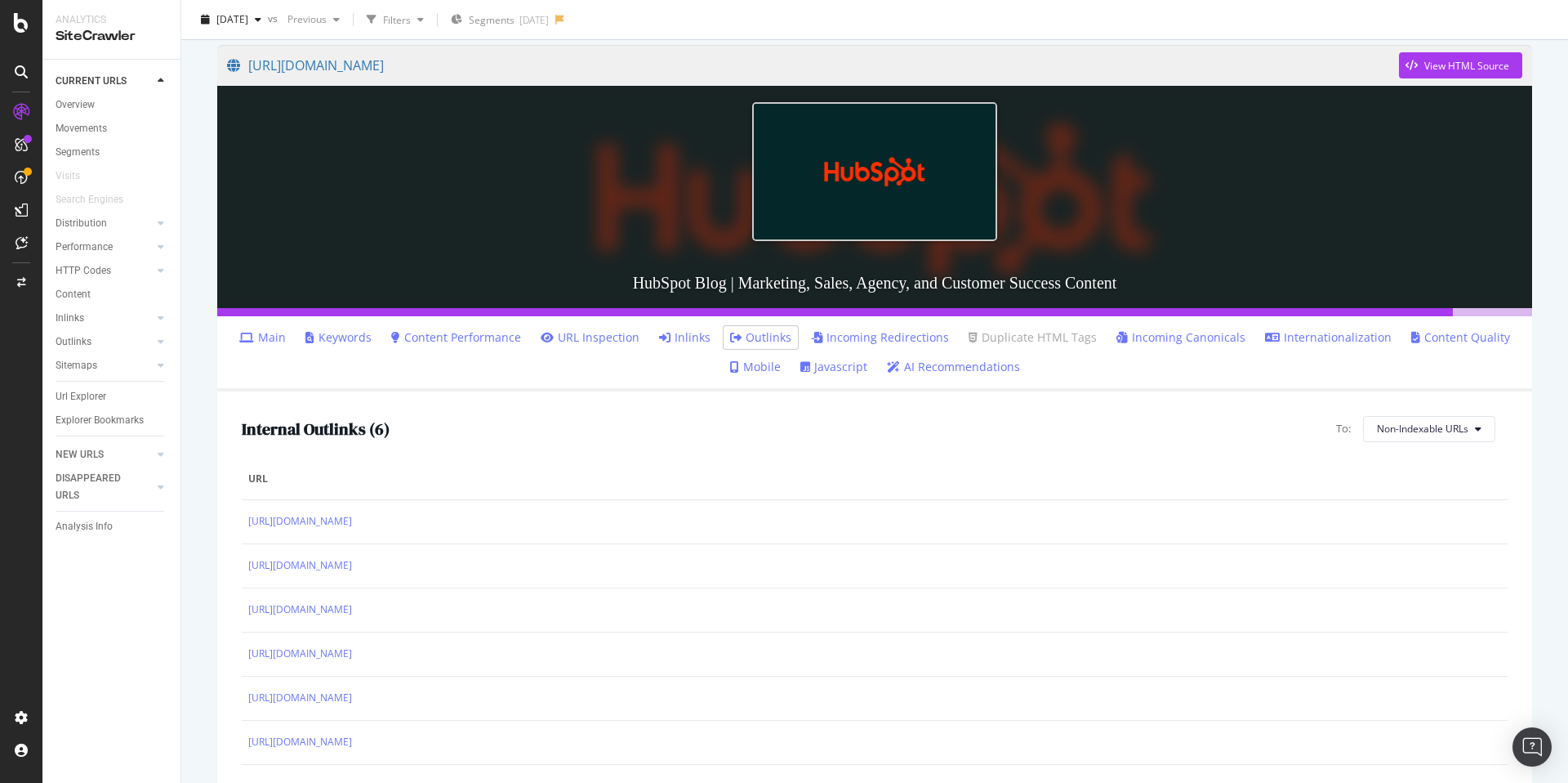
scroll to position [244, 0]
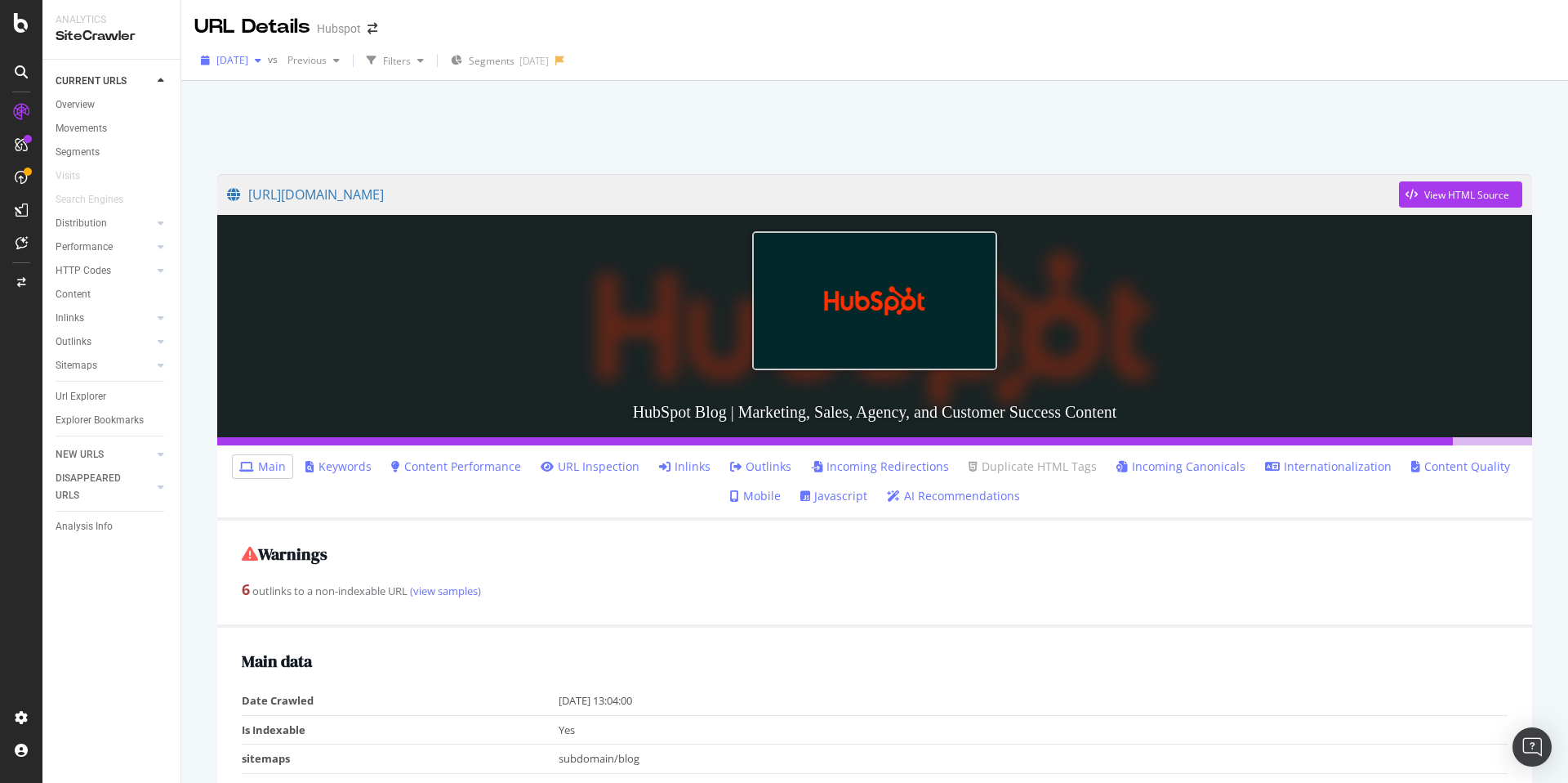
click at [249, 65] on span "[DATE]" at bounding box center [233, 60] width 32 height 14
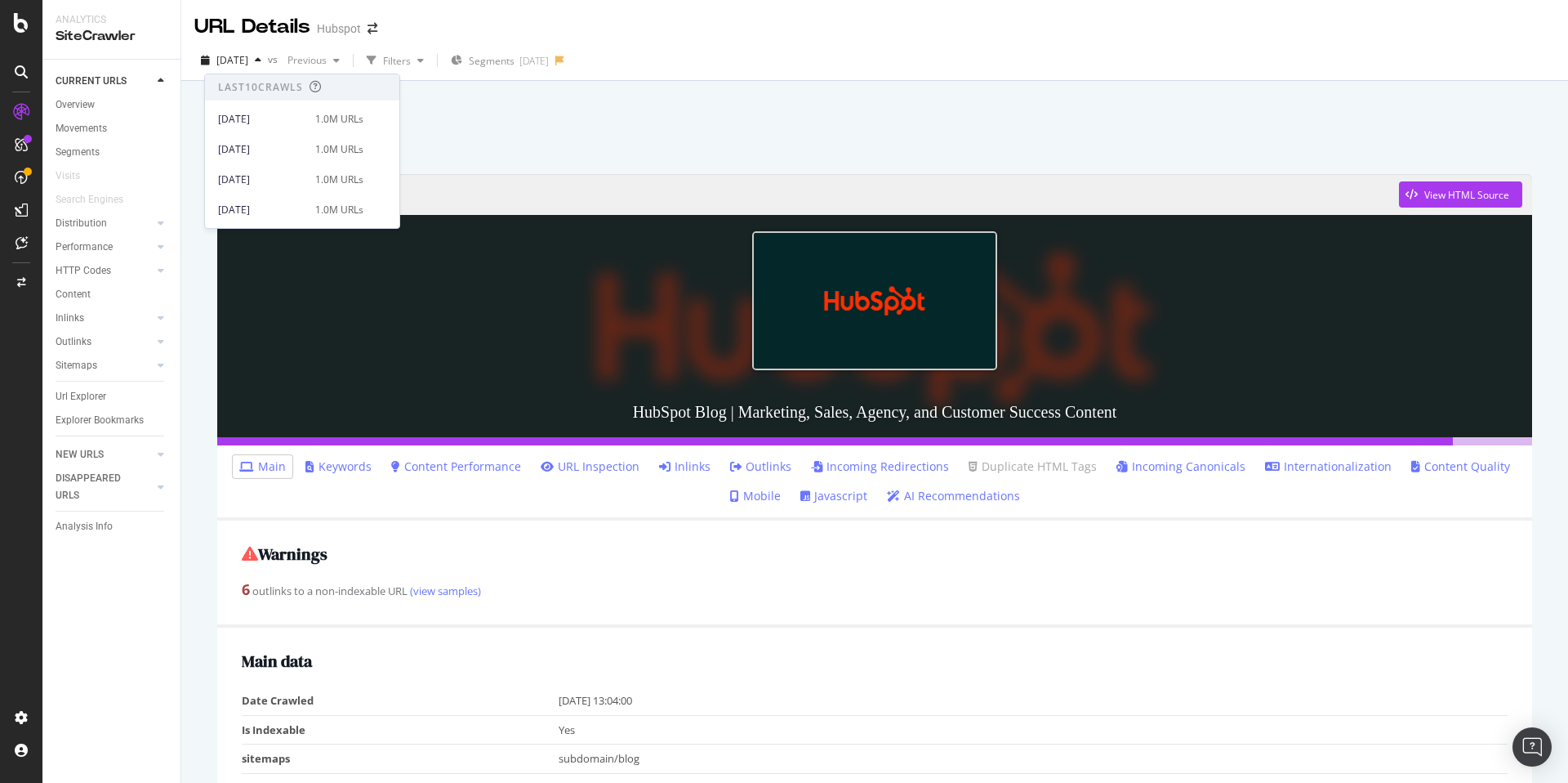
scroll to position [299, 0]
click at [293, 149] on div "2025 Jul. 29th" at bounding box center [261, 149] width 87 height 15
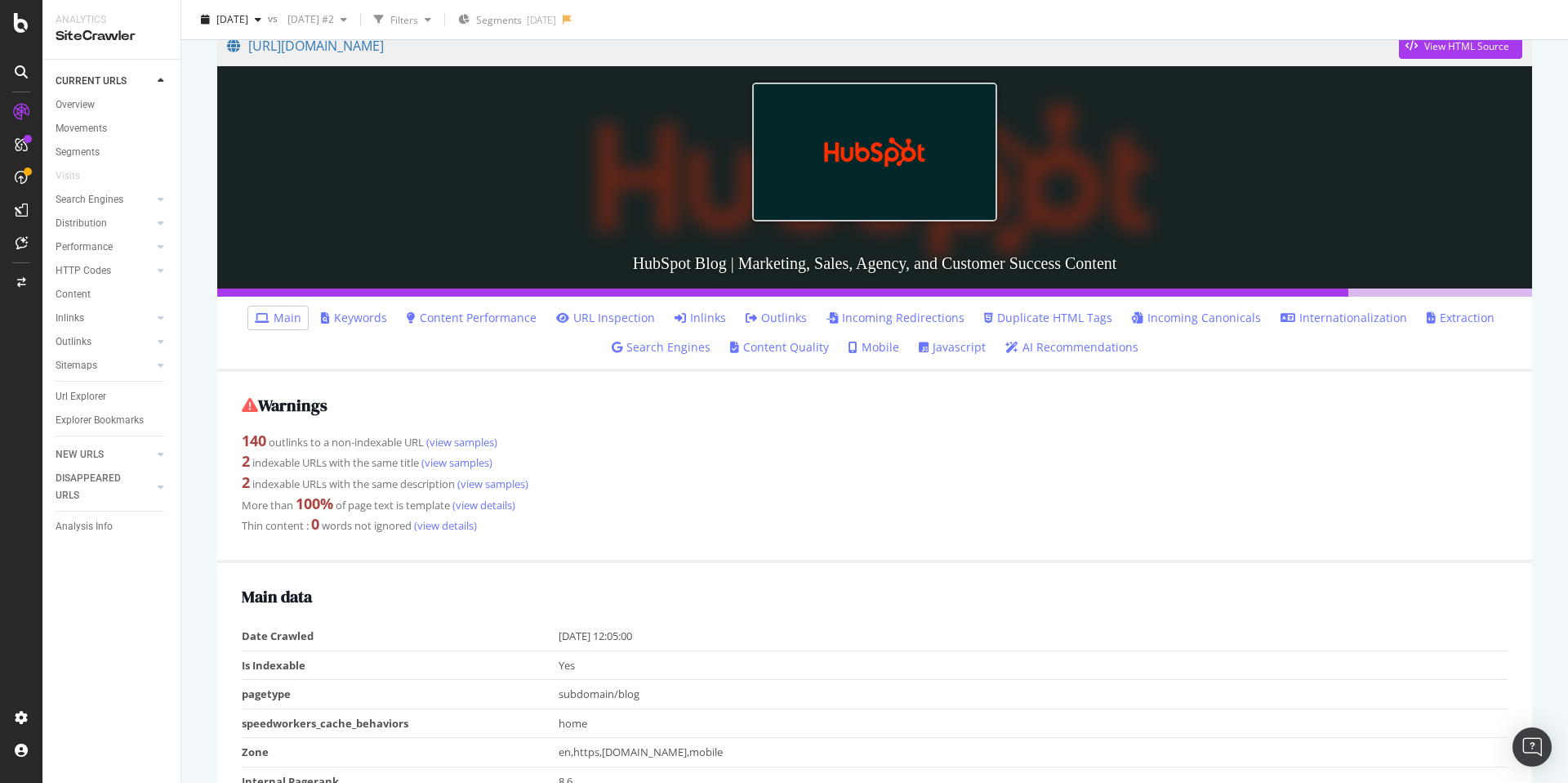
scroll to position [152, 0]
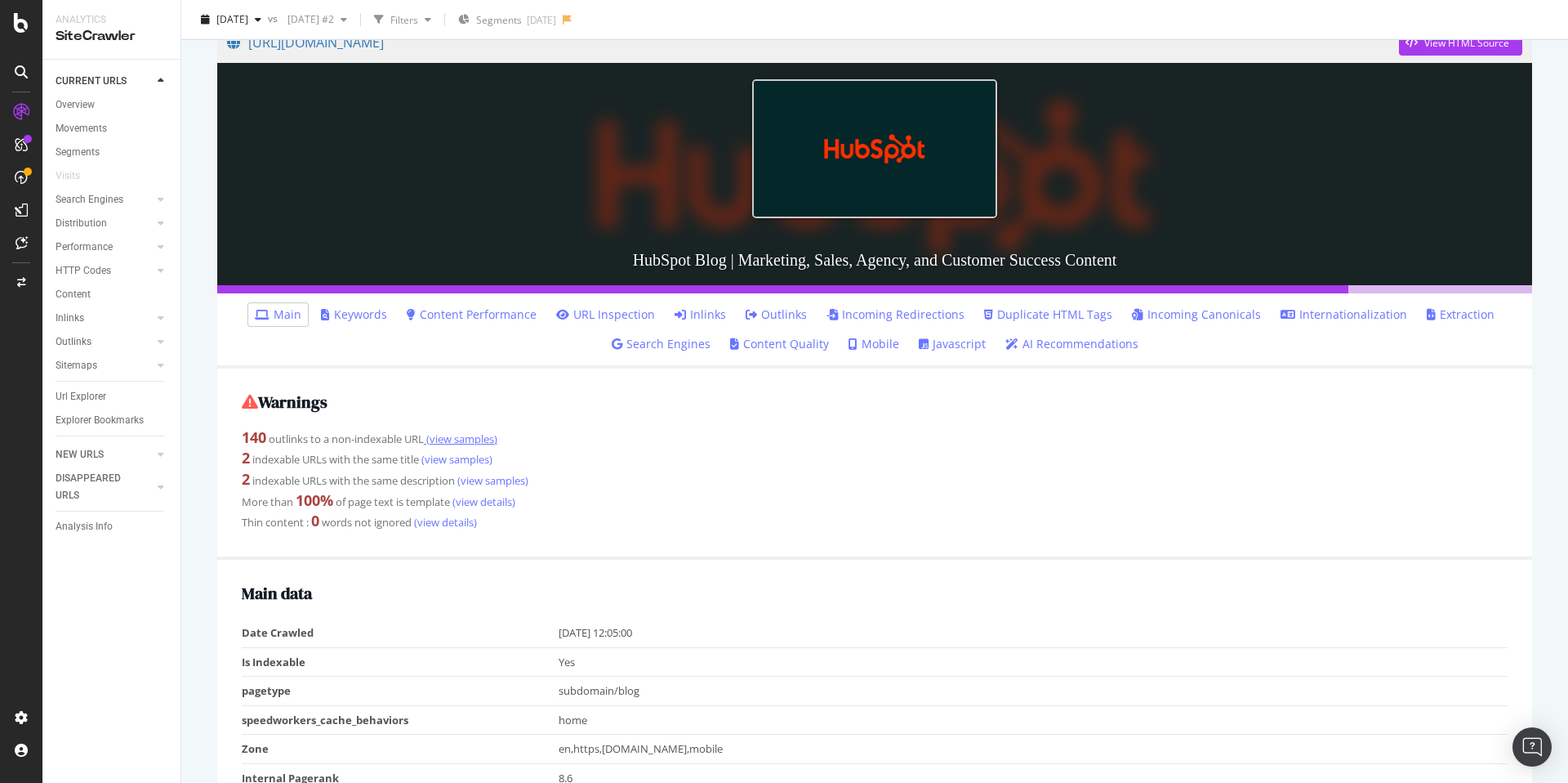
click at [471, 438] on link "(view samples)" at bounding box center [461, 439] width 73 height 15
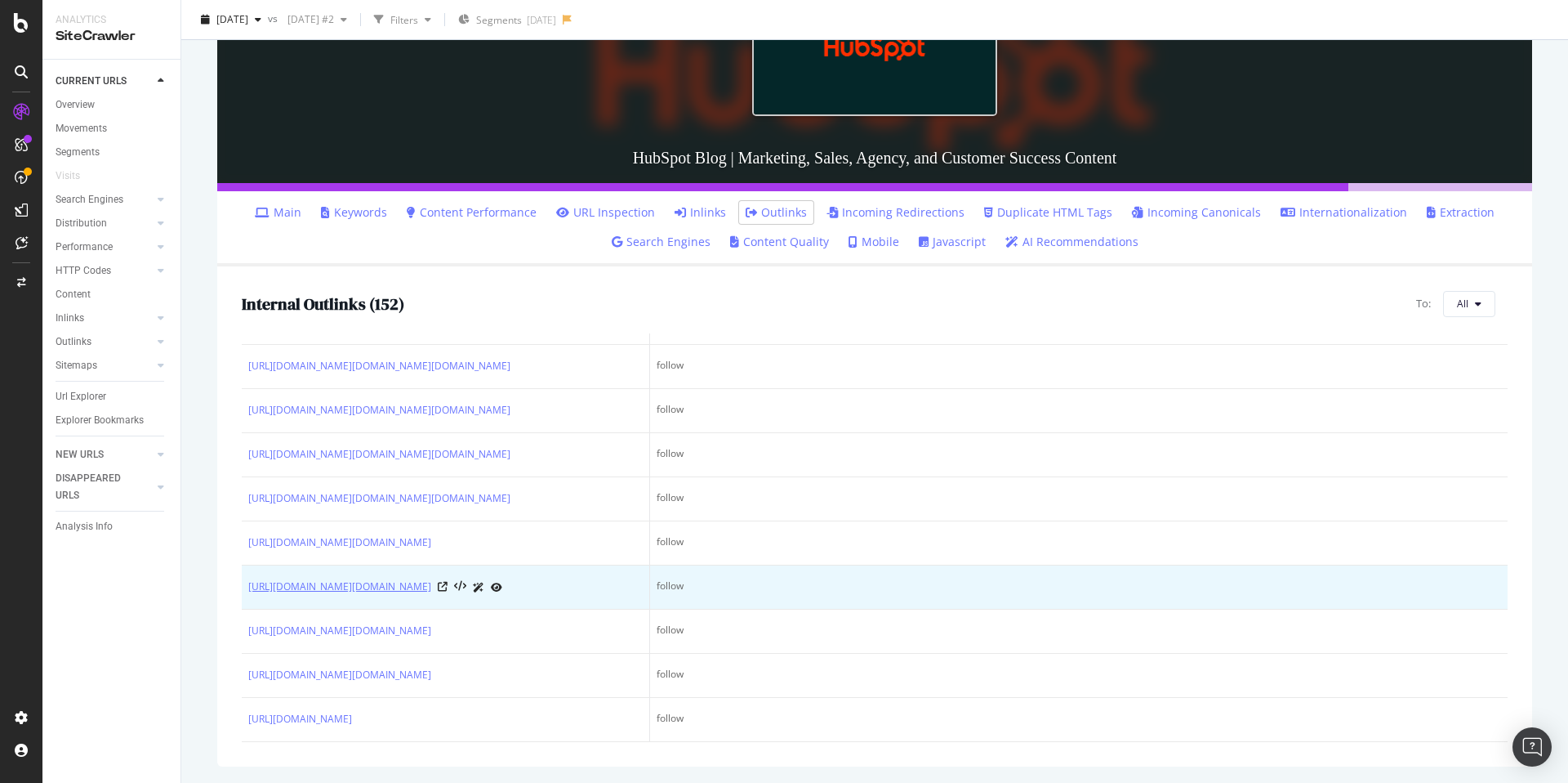
scroll to position [7294, 0]
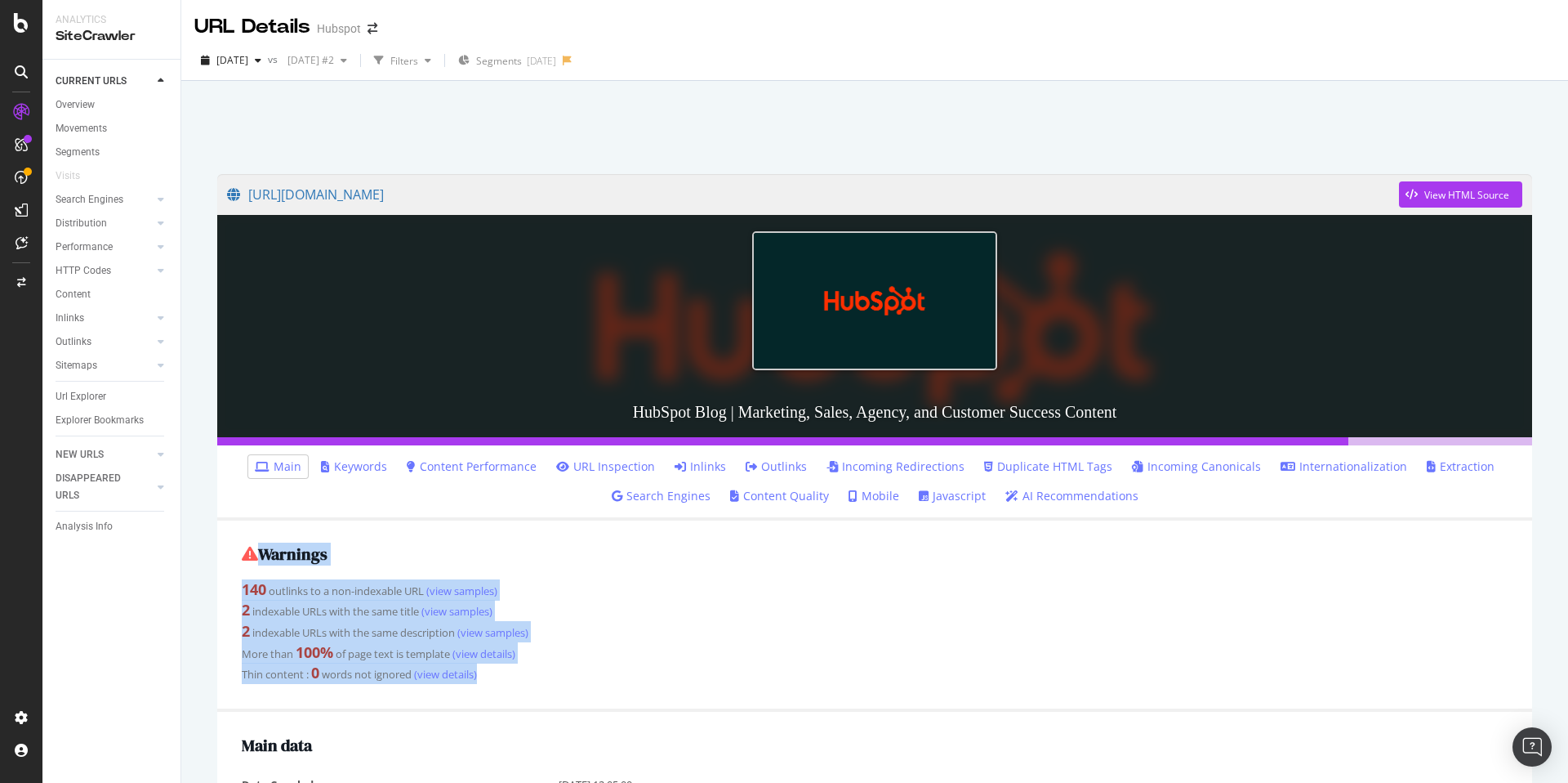
drag, startPoint x: 519, startPoint y: 690, endPoint x: 220, endPoint y: 538, distance: 335.4
click at [220, 538] on div "Warnings 140 outlinks to a non-indexable URL (view samples) 2 indexable URLs wi…" at bounding box center [875, 616] width 1315 height 192
copy div "Warnings 140 outlinks to a non-indexable URL (view samples) 2 indexable URLs wi…"
click at [249, 60] on span "2025 Jul. 29th" at bounding box center [233, 60] width 32 height 14
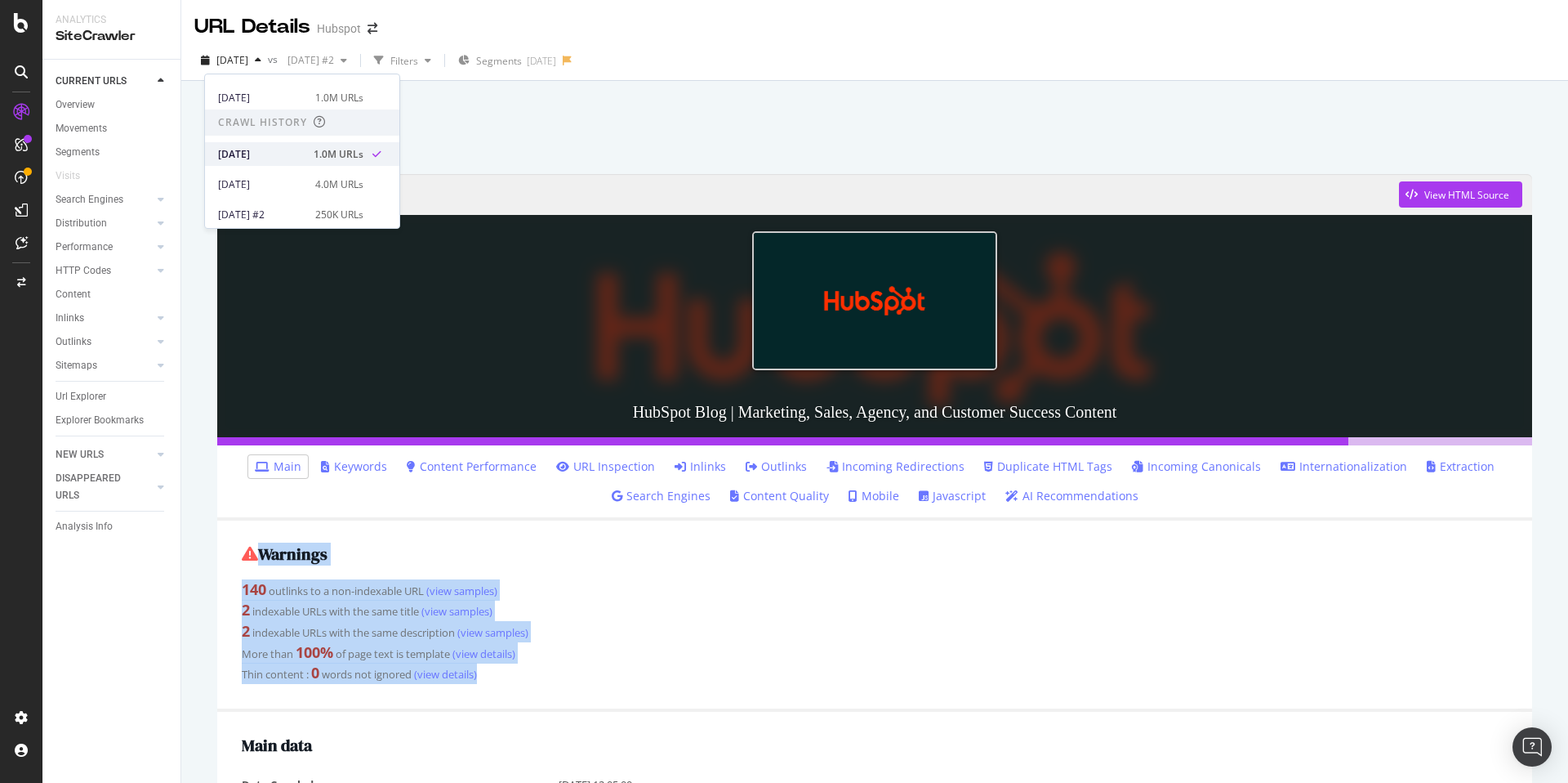
scroll to position [299, 0]
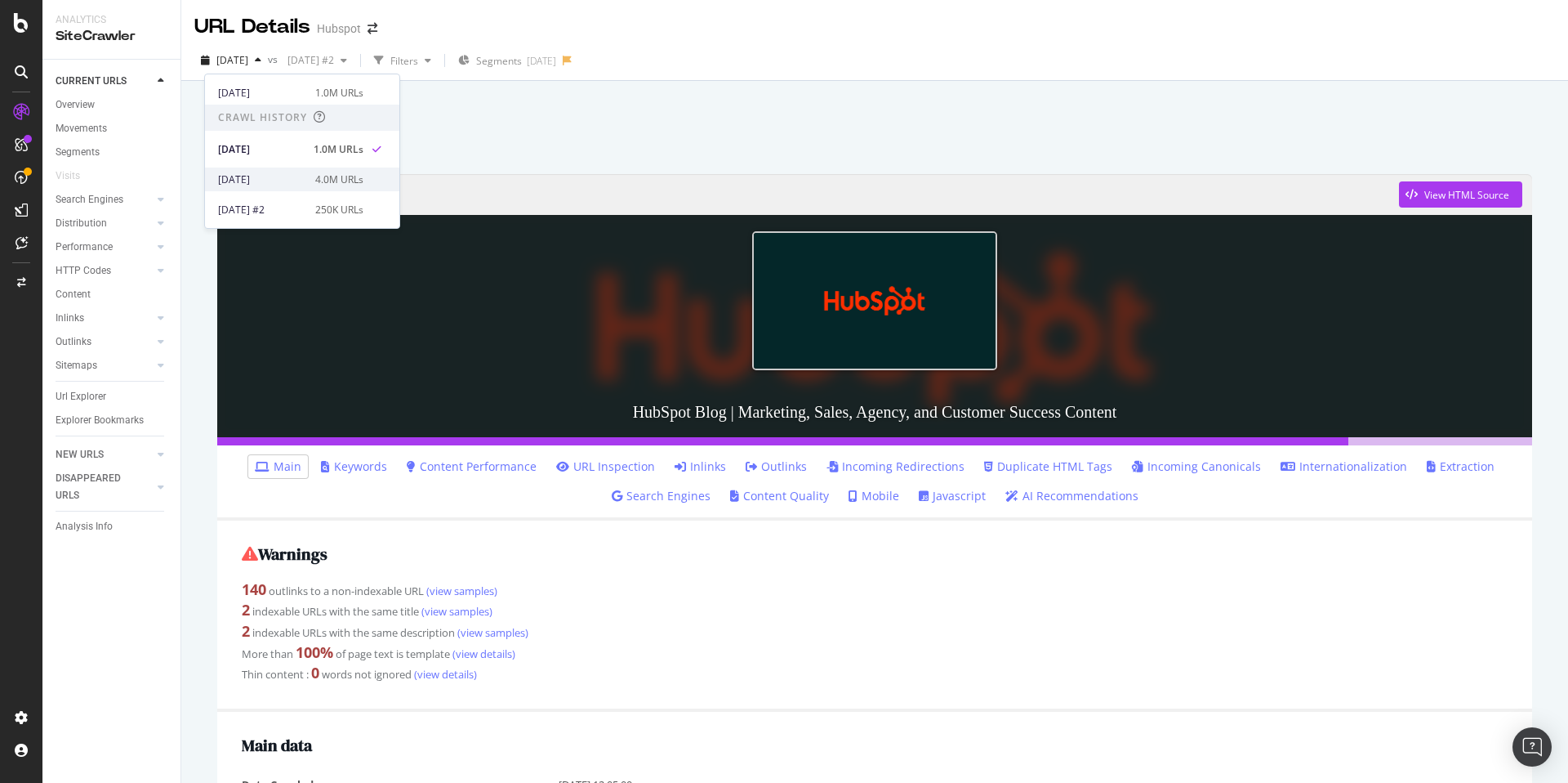
click at [274, 182] on div "[DATE]" at bounding box center [261, 180] width 87 height 15
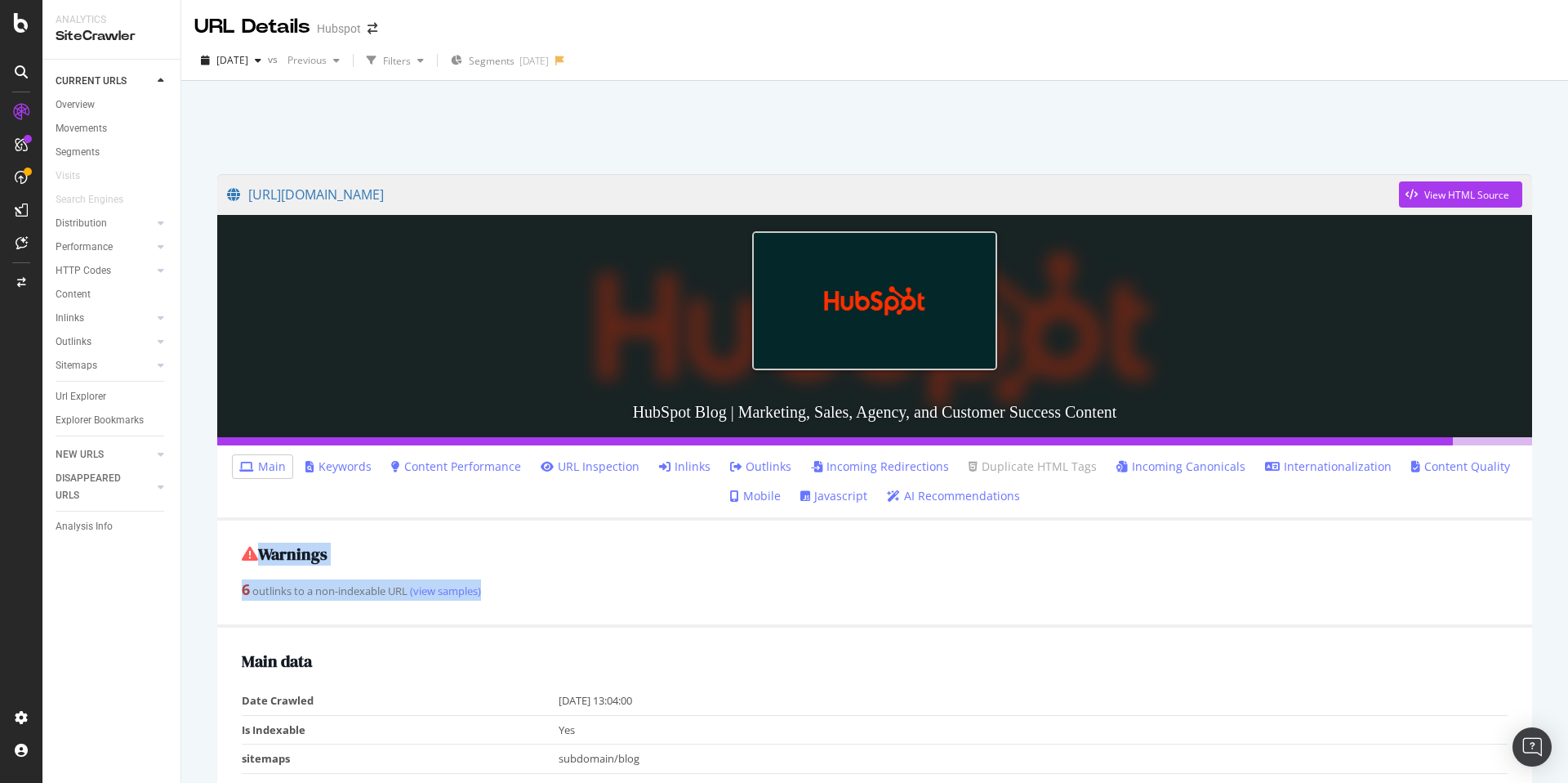
drag, startPoint x: 451, startPoint y: 595, endPoint x: 238, endPoint y: 539, distance: 220.2
click at [231, 544] on div "Warnings 6 outlinks to a non-indexable URL (view samples)" at bounding box center [875, 574] width 1315 height 108
click at [533, 608] on div "Warnings 6 outlinks to a non-indexable URL (view samples)" at bounding box center [875, 574] width 1315 height 108
click at [249, 59] on span "[DATE]" at bounding box center [233, 60] width 32 height 14
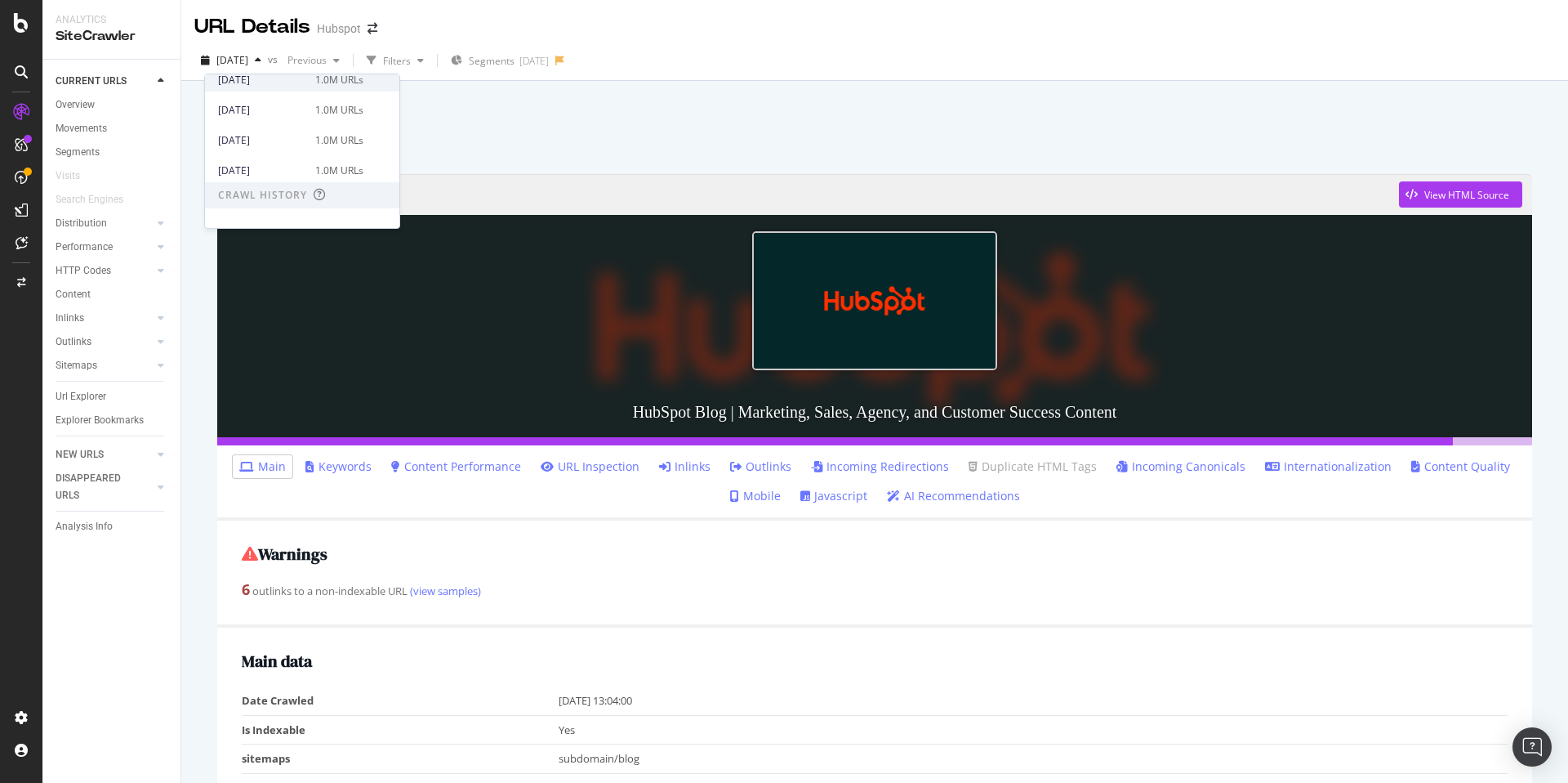
scroll to position [254, 0]
click at [271, 192] on div "2025 Jul. 29th" at bounding box center [261, 193] width 87 height 15
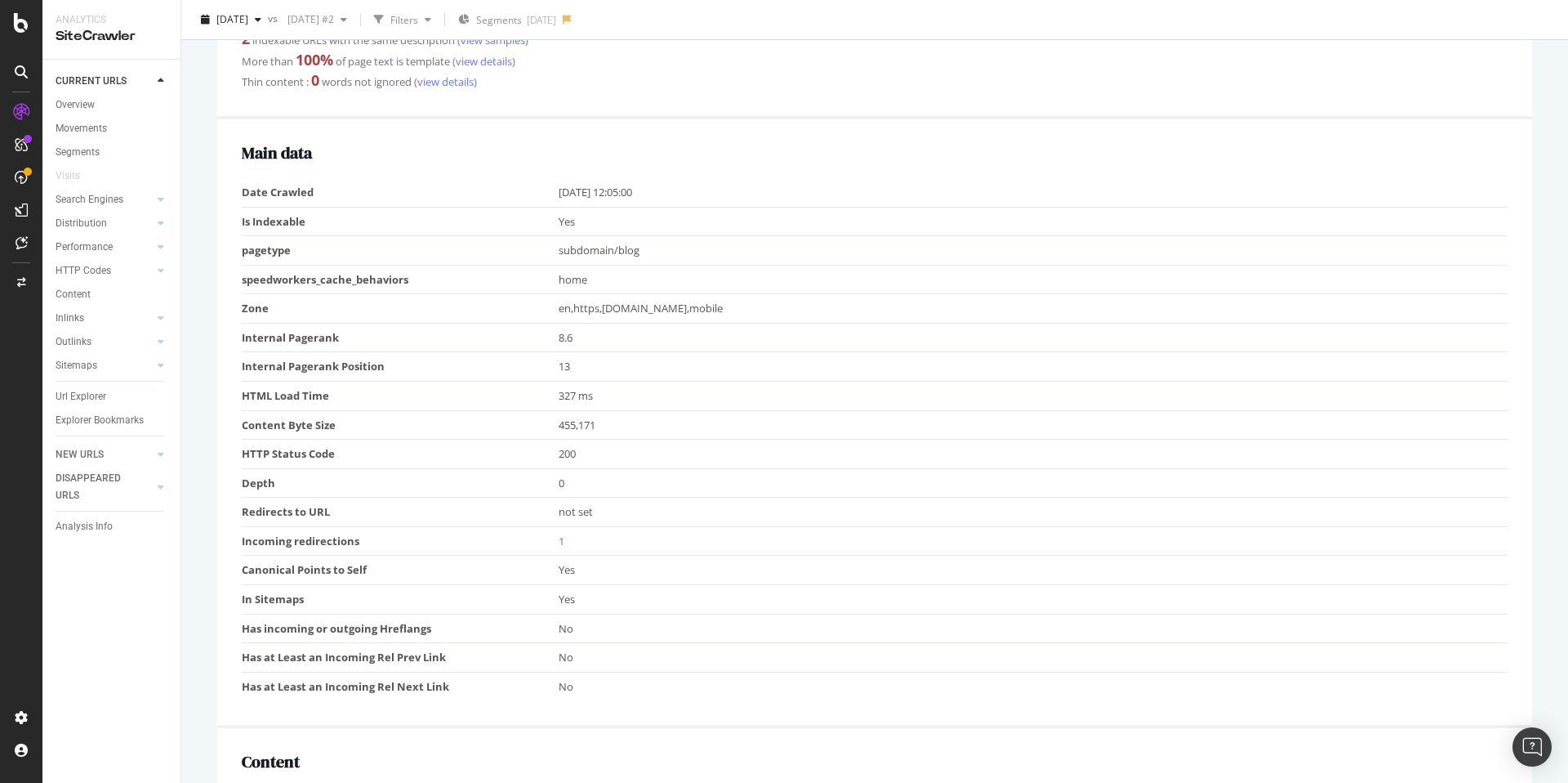
scroll to position [591, 0]
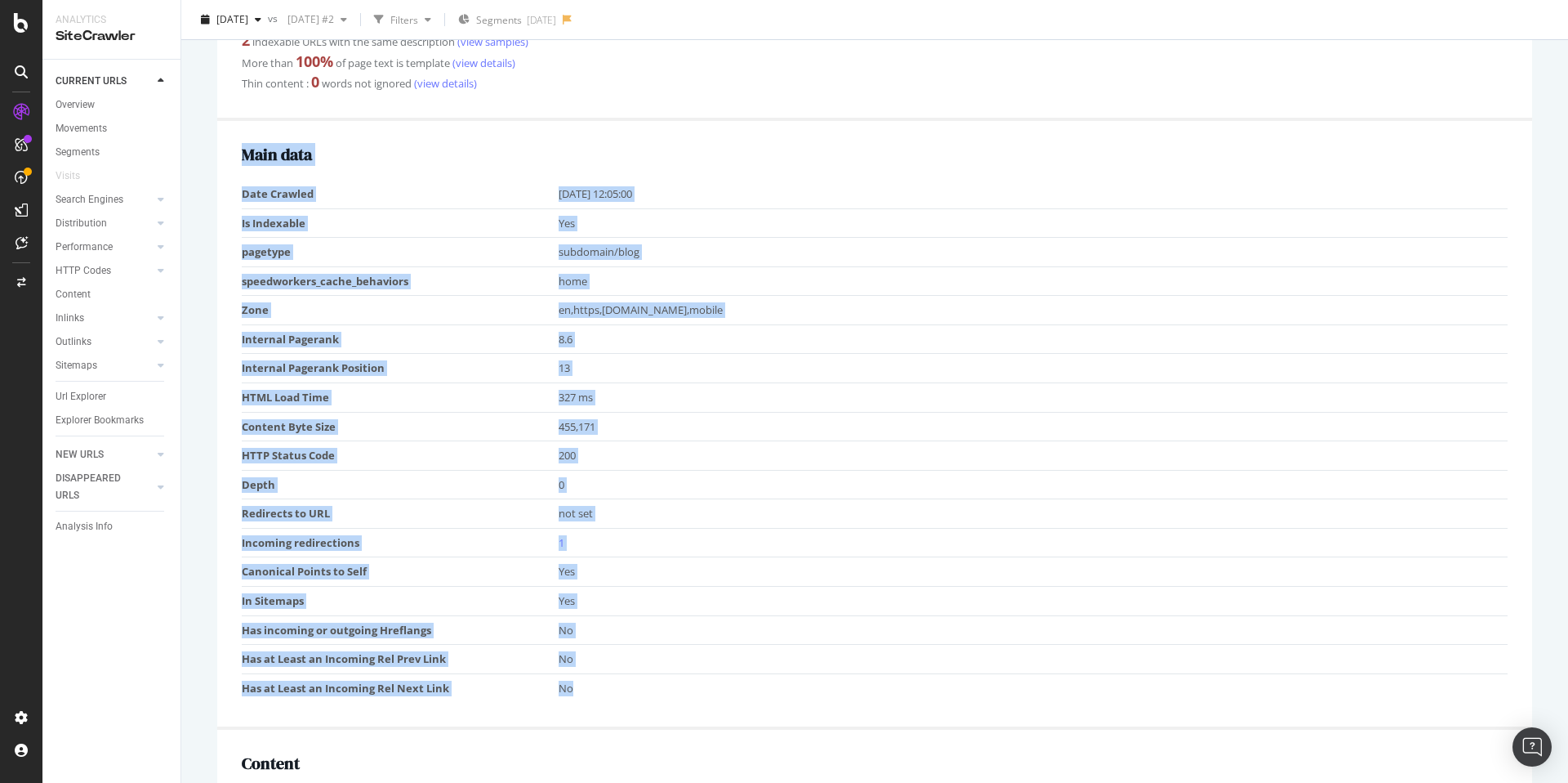
drag, startPoint x: 479, startPoint y: 683, endPoint x: 239, endPoint y: 153, distance: 581.8
click at [237, 154] on div "Main data Date Crawled 2025-07-29 12:05:00 Is Indexable Yes pagetype subdomain/…" at bounding box center [875, 425] width 1315 height 608
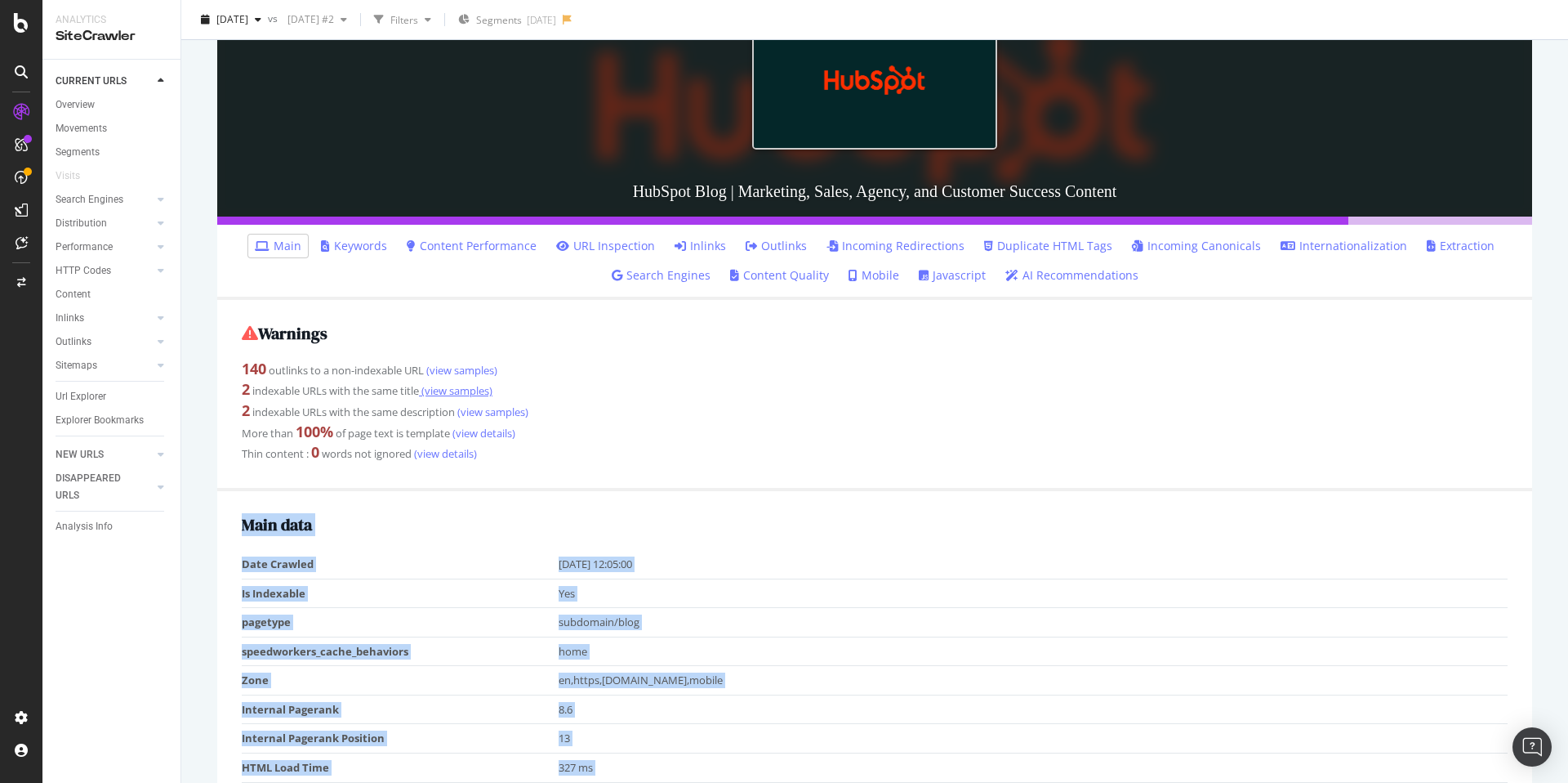
scroll to position [0, 0]
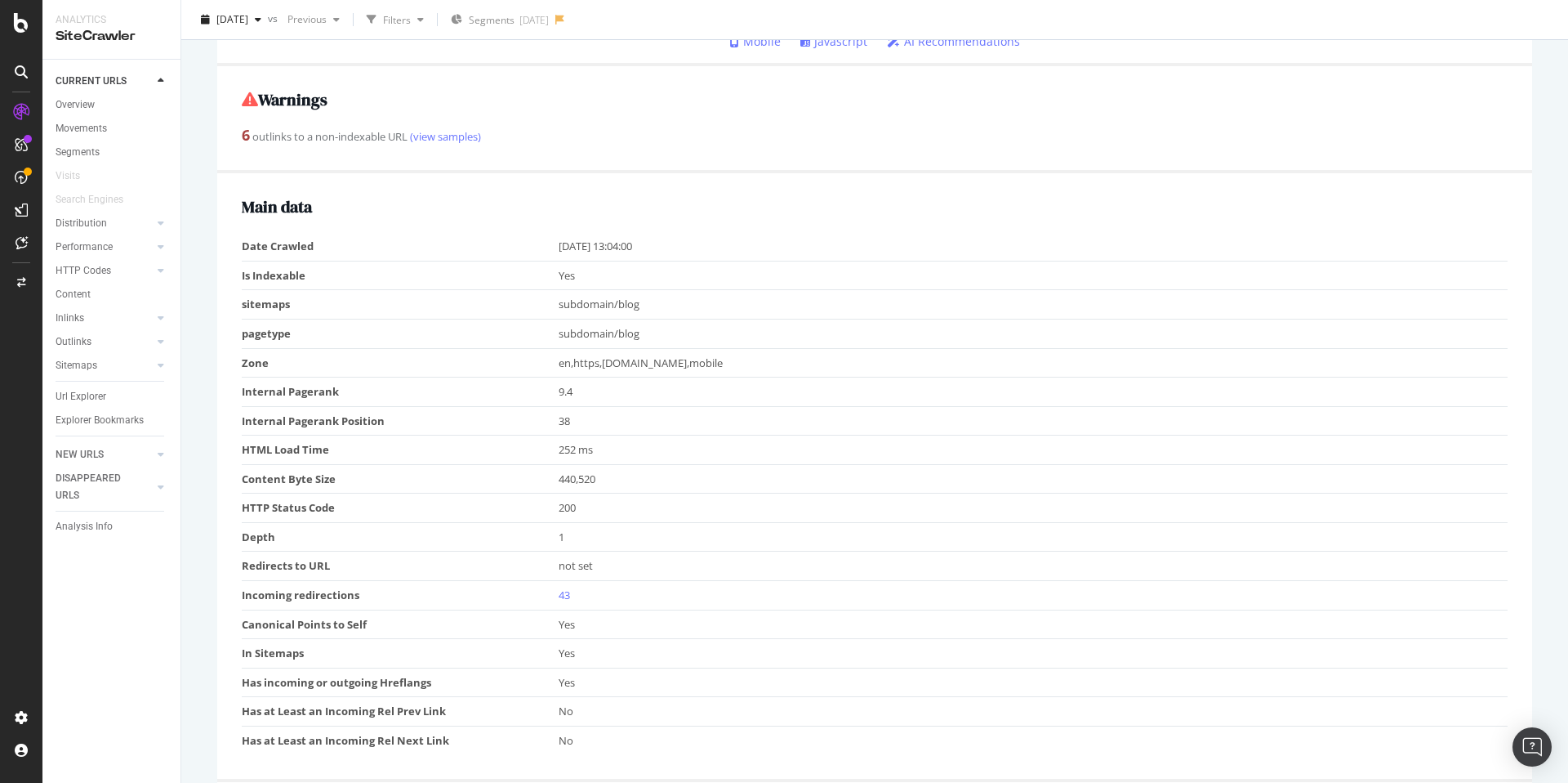
scroll to position [455, 0]
click at [285, 33] on div "2025 Jun. 30th vs Previous Filters Segments 2025-07-02" at bounding box center [875, 23] width 1387 height 33
click at [249, 22] on span "[DATE]" at bounding box center [233, 19] width 32 height 14
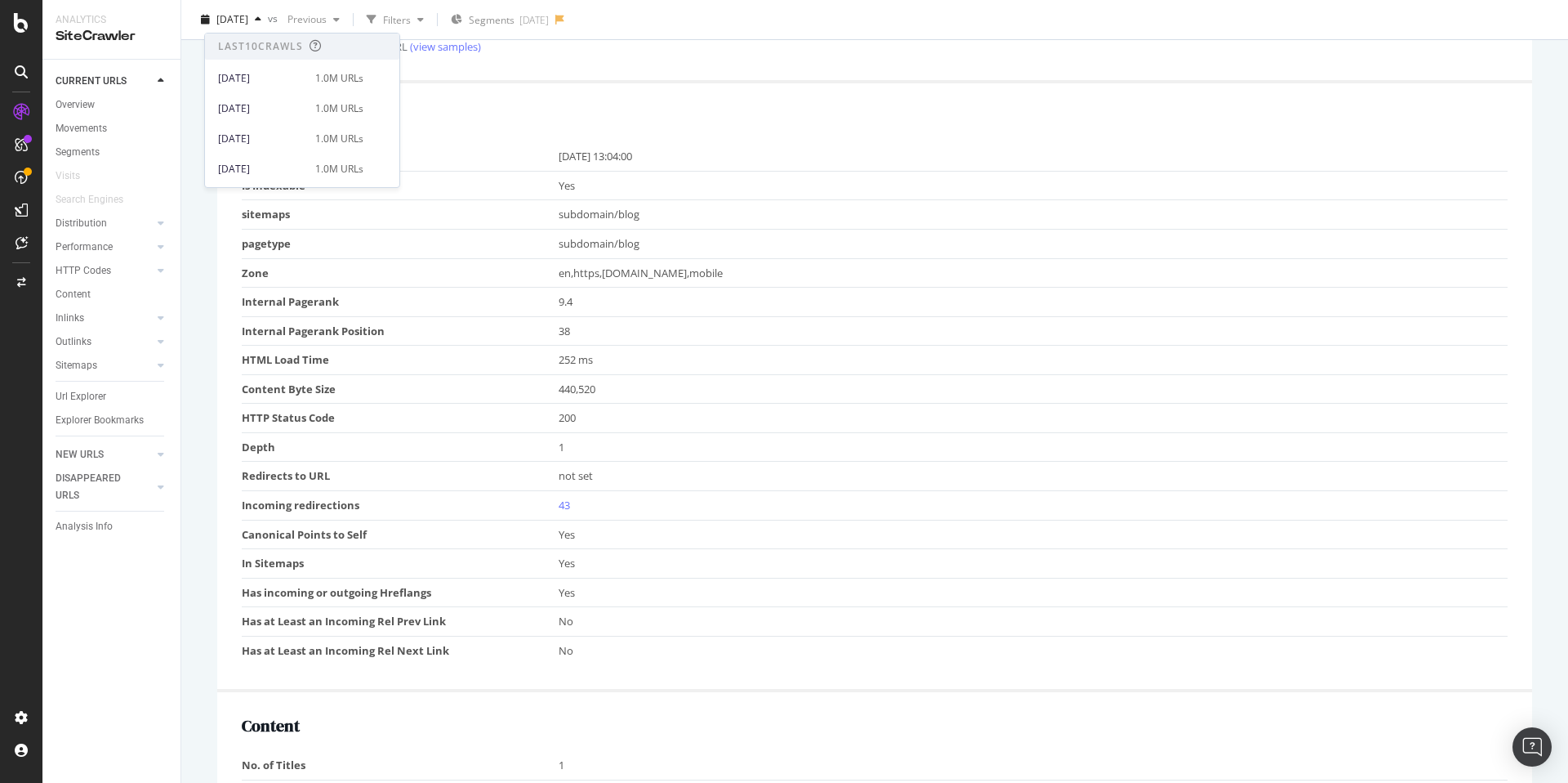
drag, startPoint x: 699, startPoint y: 186, endPoint x: 717, endPoint y: 142, distance: 47.5
click at [699, 186] on td "Yes" at bounding box center [1033, 185] width 950 height 29
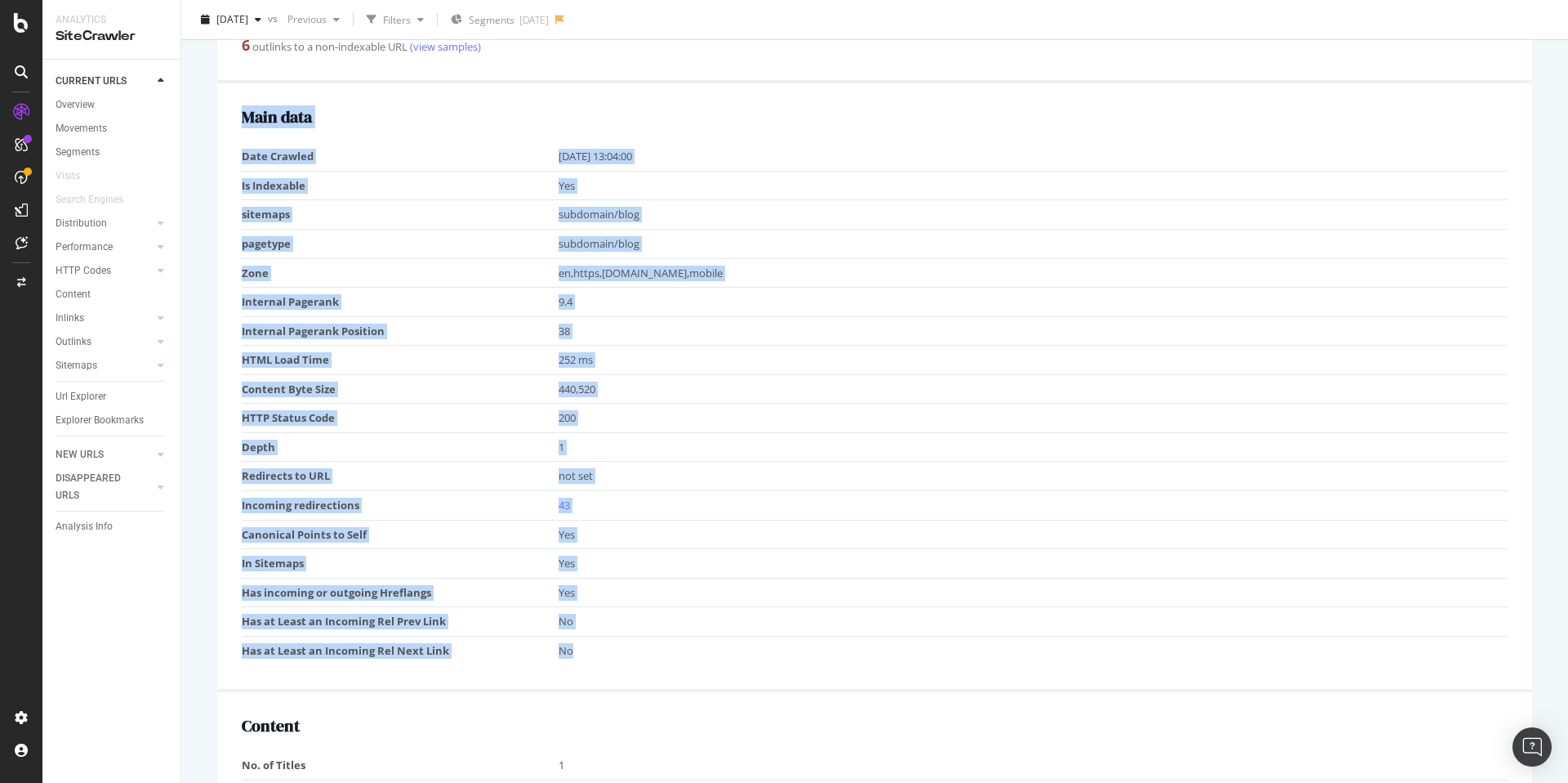
drag, startPoint x: 539, startPoint y: 651, endPoint x: 273, endPoint y: 159, distance: 559.3
click at [238, 158] on div "Main data Date Crawled 2025-06-30 13:04:00 Is Indexable Yes sitemaps subdomain/…" at bounding box center [875, 388] width 1315 height 608
copy div "Main data Date Crawled 2025-06-30 13:04:00 Is Indexable Yes sitemaps subdomain/…"
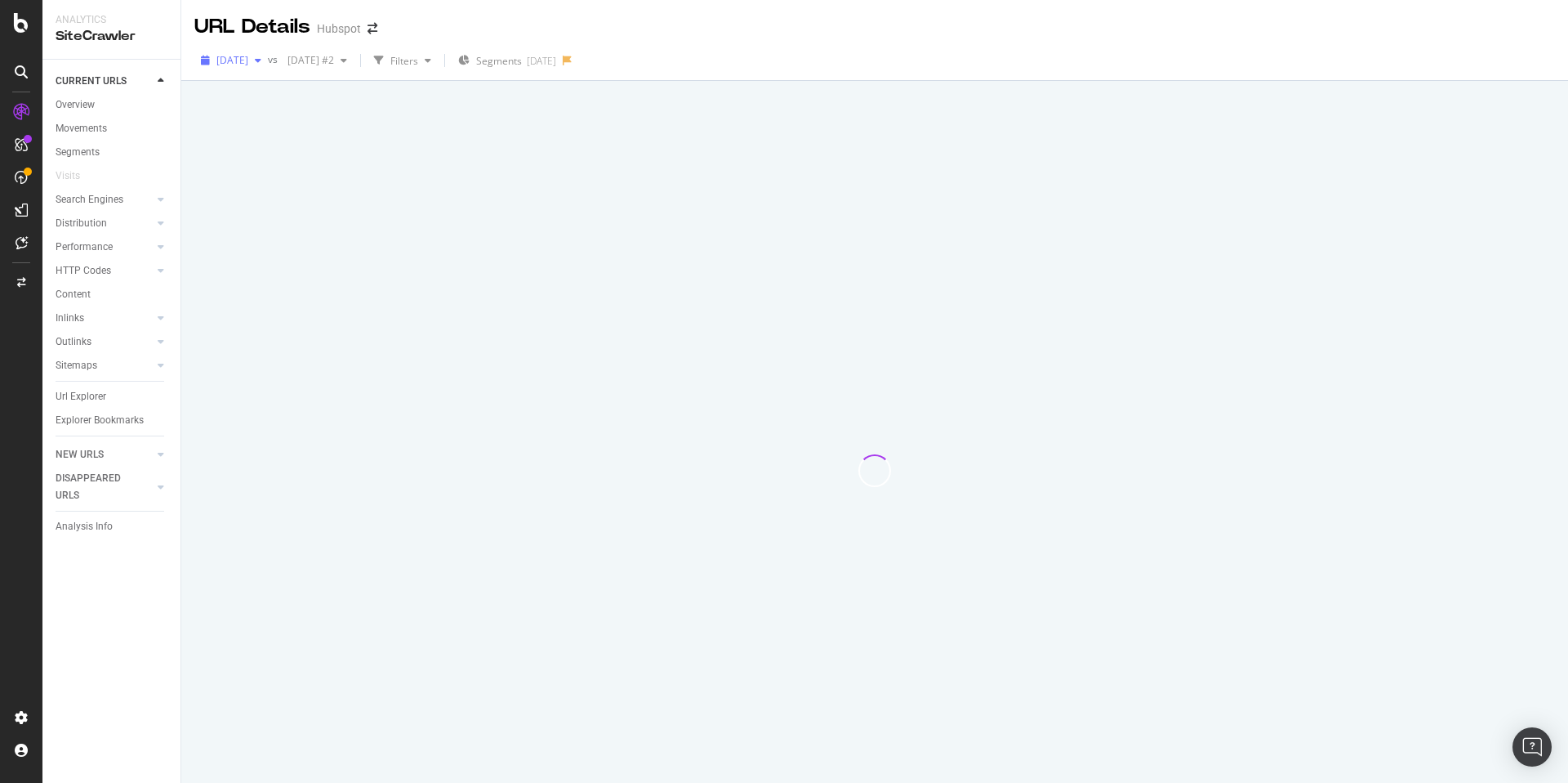
click at [249, 56] on span "[DATE]" at bounding box center [233, 60] width 32 height 14
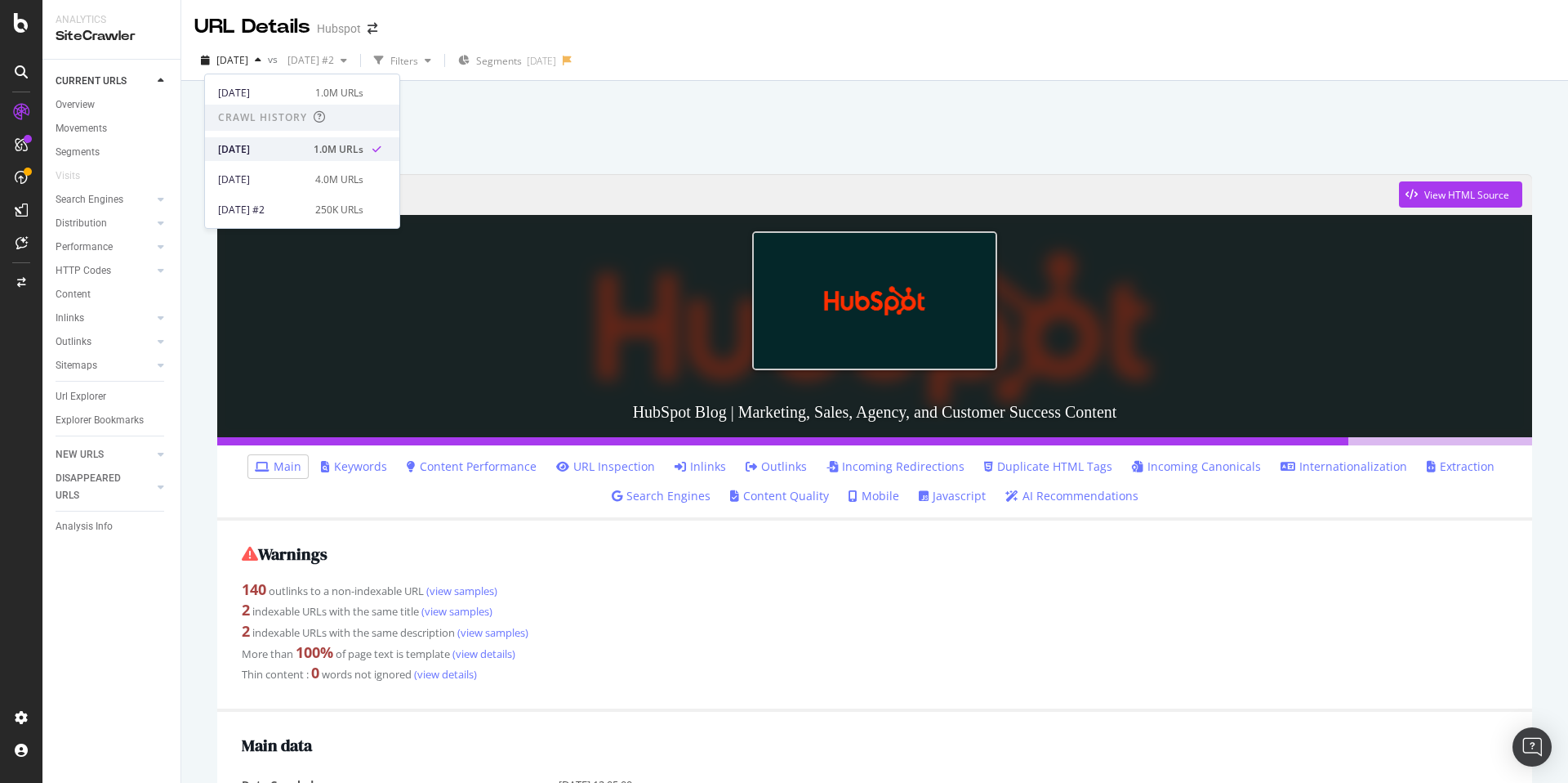
scroll to position [263, 0]
click at [289, 127] on div "[DATE]" at bounding box center [261, 129] width 87 height 15
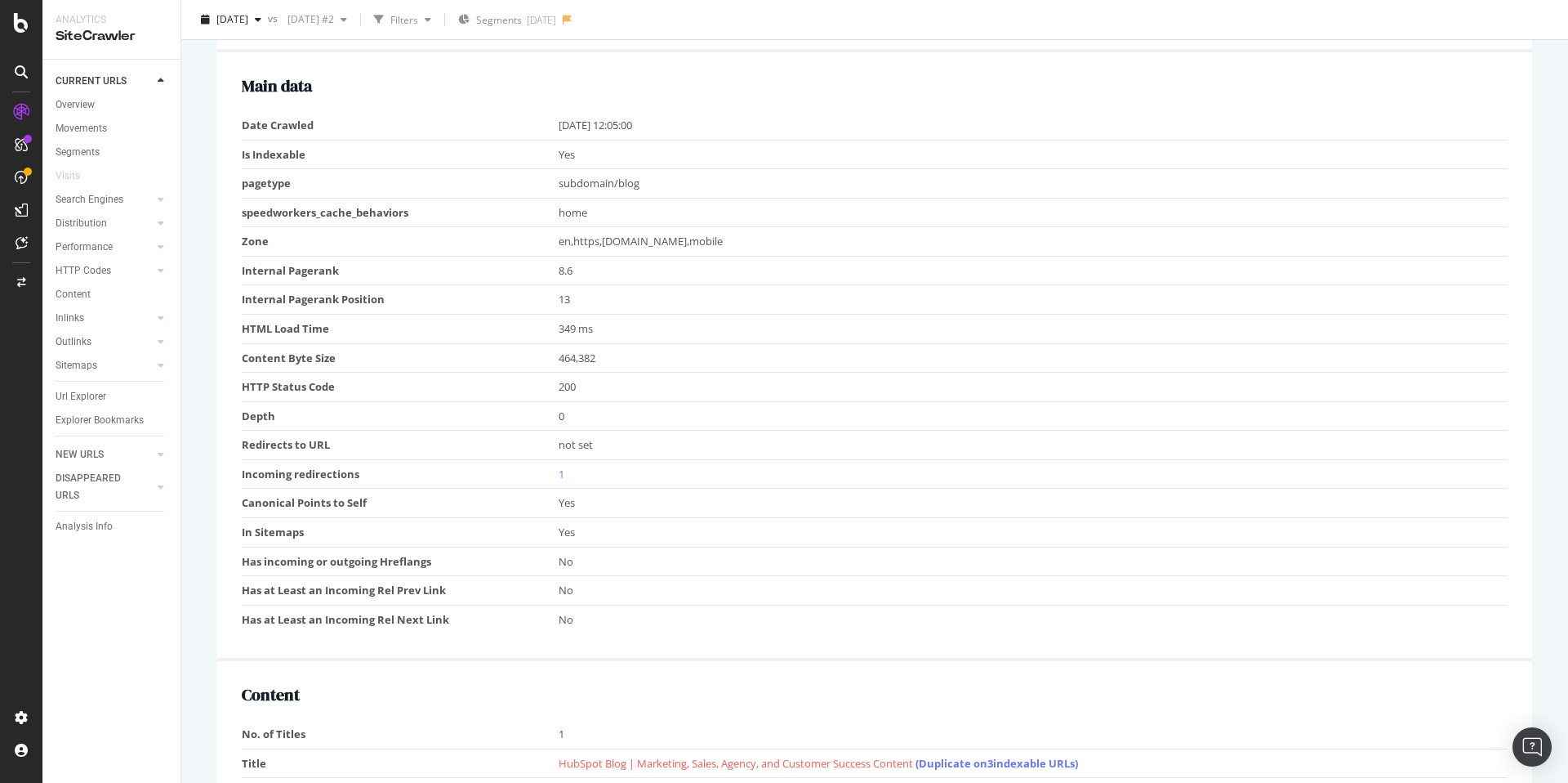
scroll to position [659, 0]
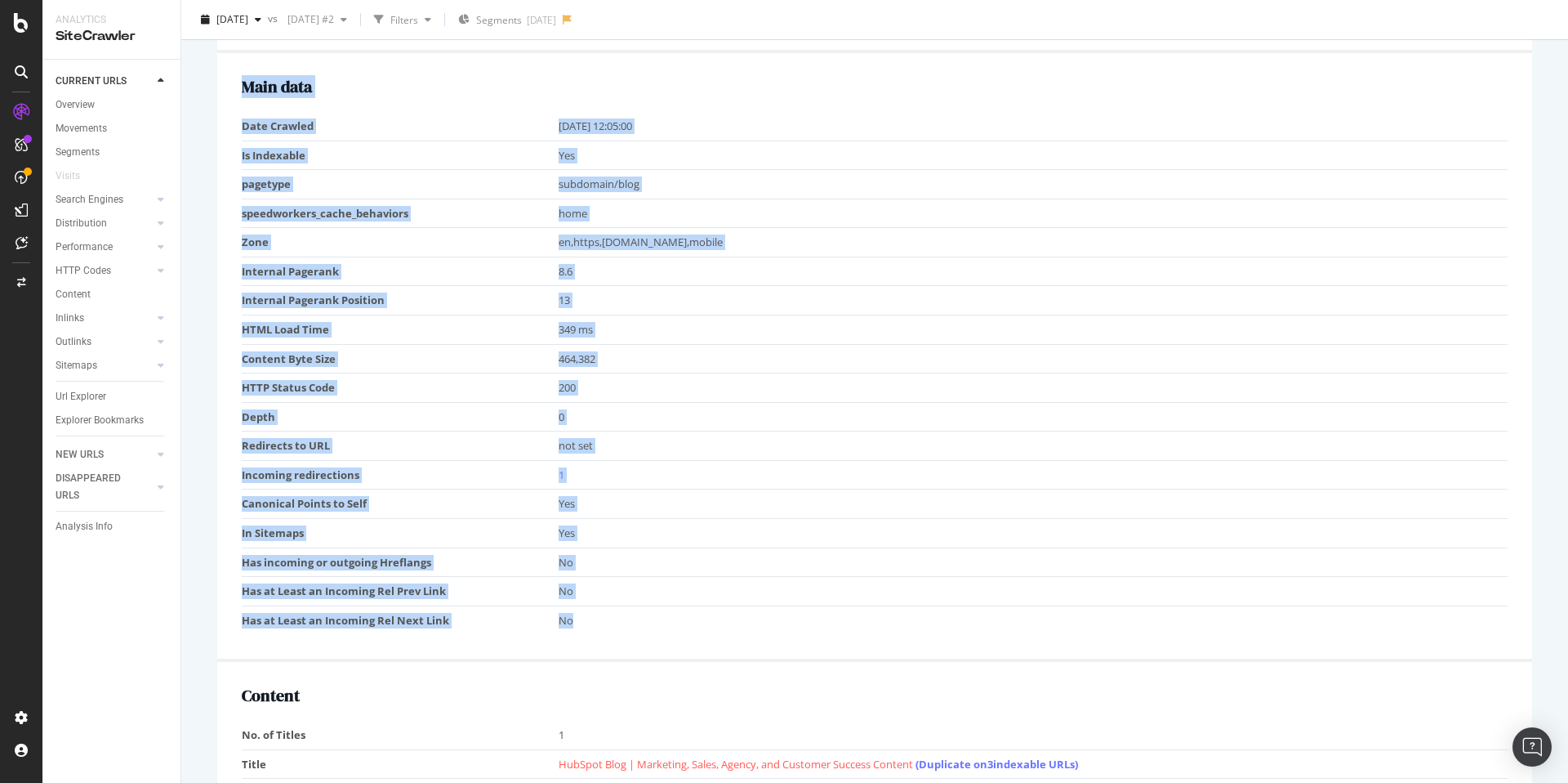
drag, startPoint x: 576, startPoint y: 628, endPoint x: 235, endPoint y: 125, distance: 607.7
click at [229, 125] on div "Main data Date Crawled 2025-08-05 12:05:00 Is Indexable Yes pagetype subdomain/…" at bounding box center [875, 358] width 1315 height 608
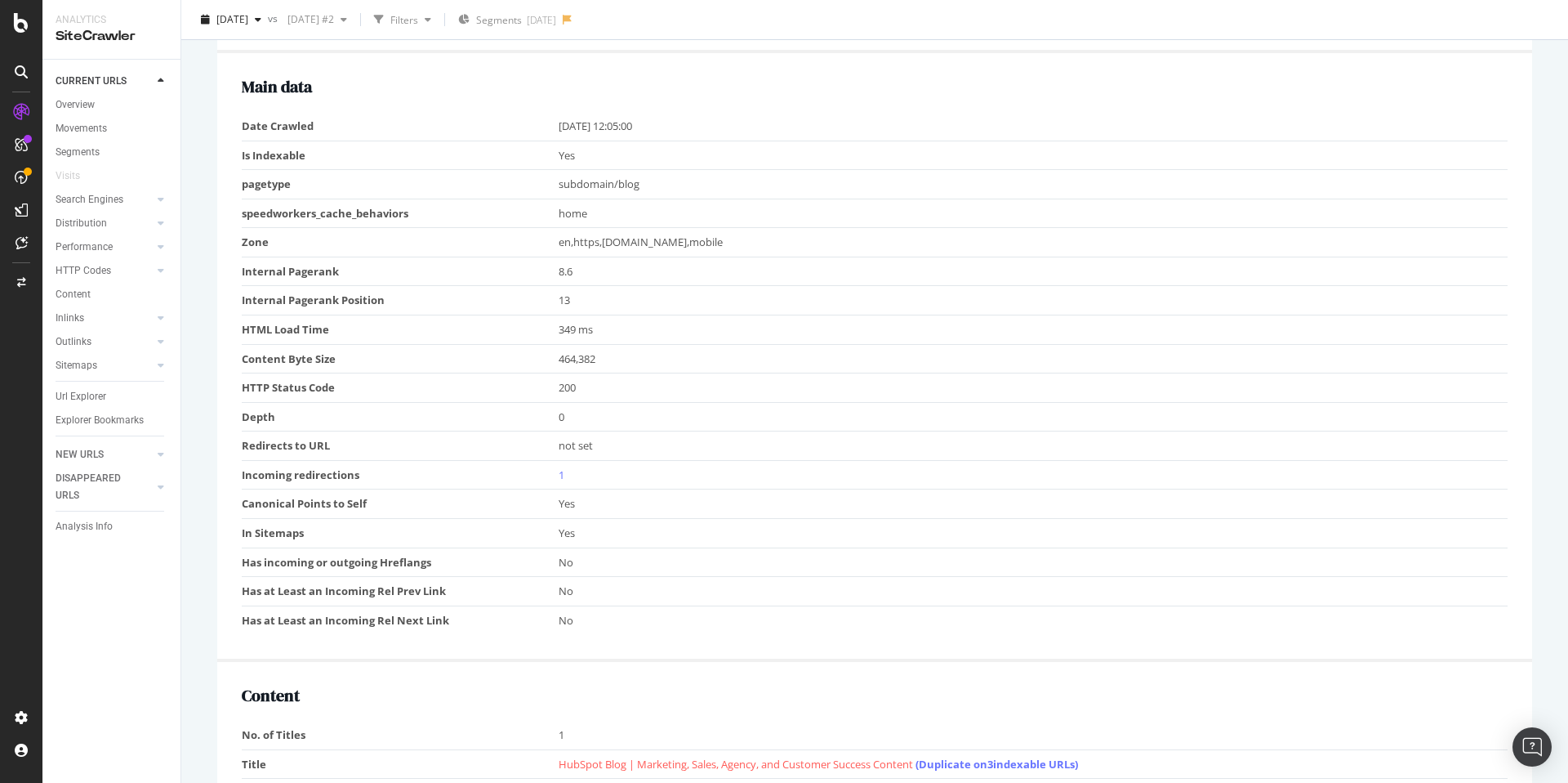
click at [674, 84] on h2 "Main data" at bounding box center [875, 86] width 1266 height 18
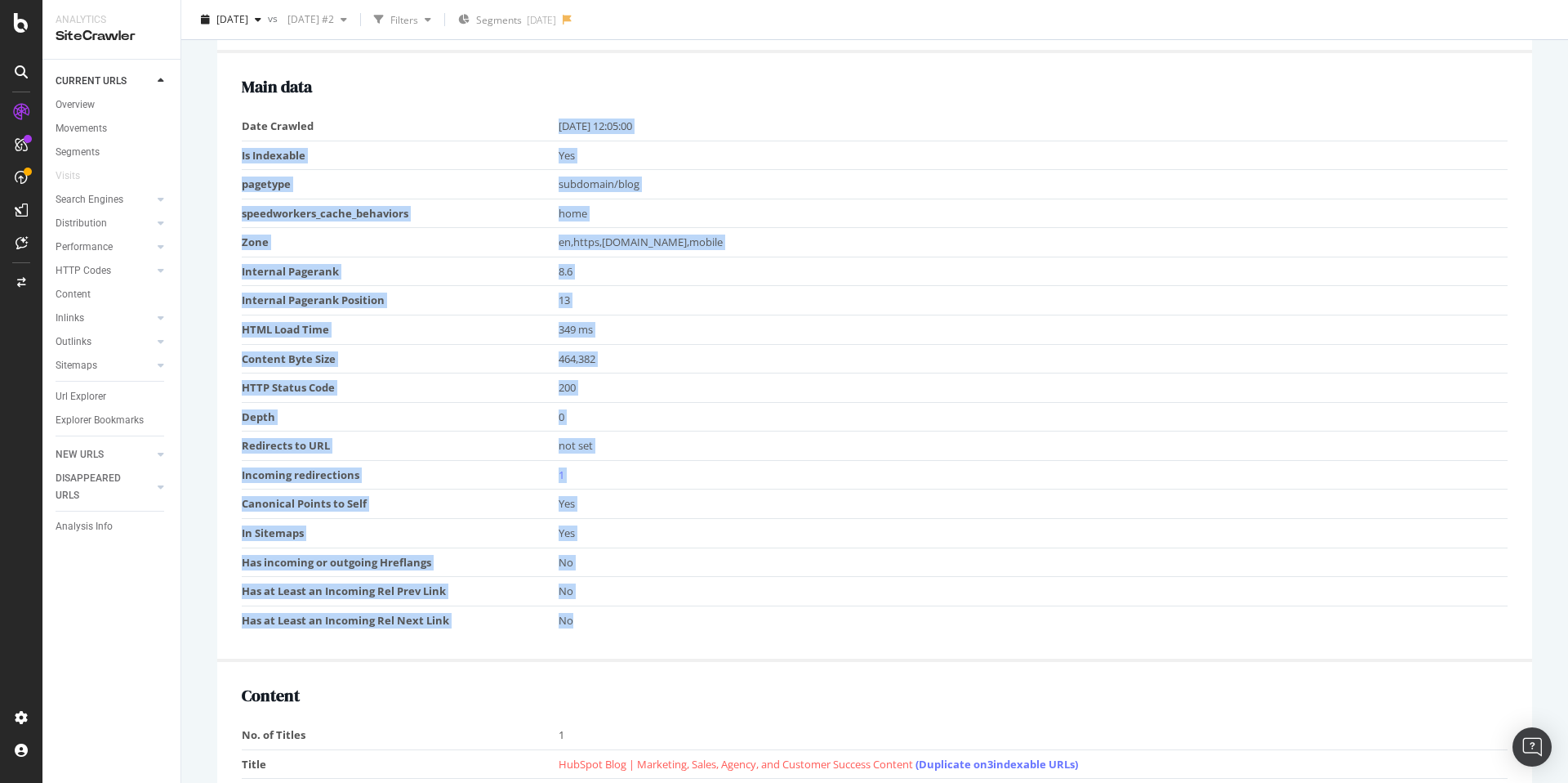
drag, startPoint x: 558, startPoint y: 125, endPoint x: 680, endPoint y: 610, distance: 500.1
click at [659, 619] on tbody "Date Crawled 2025-08-05 12:05:00 Is Indexable Yes pagetype subdomain/blog speed…" at bounding box center [875, 373] width 1266 height 522
copy tbody "2025-08-05 12:05:00 Is Indexable Yes pagetype subdomain/blog speedworkers_cache…"
copy div "Main data Date Crawled 2025-08-05 12:05:00 Is Indexable Yes pagetype subdomain/…"
drag, startPoint x: 242, startPoint y: 121, endPoint x: 671, endPoint y: 596, distance: 640.1
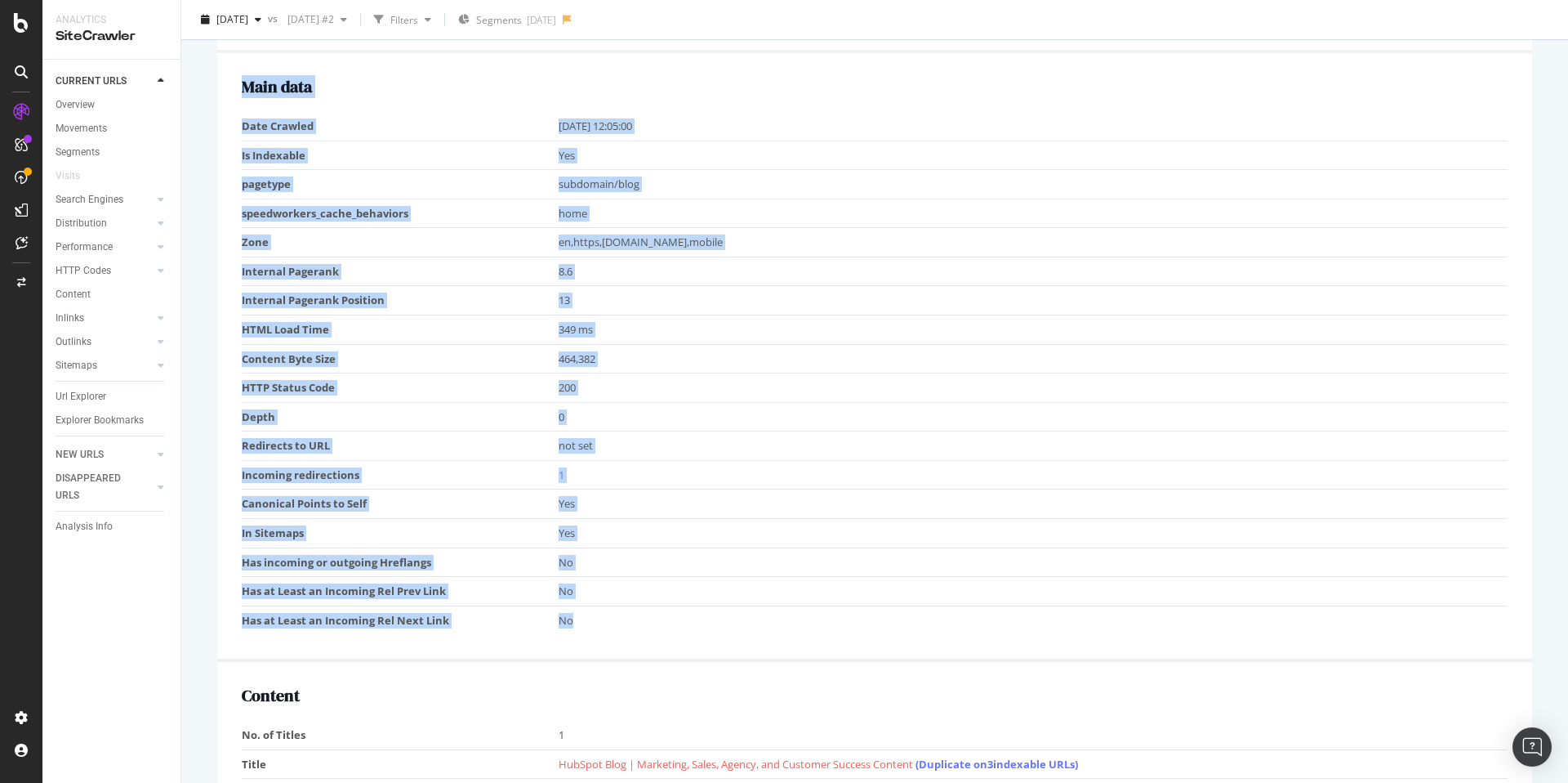
click at [646, 613] on div "Main data Date Crawled 2025-08-05 12:05:00 Is Indexable Yes pagetype subdomain/…" at bounding box center [875, 358] width 1315 height 608
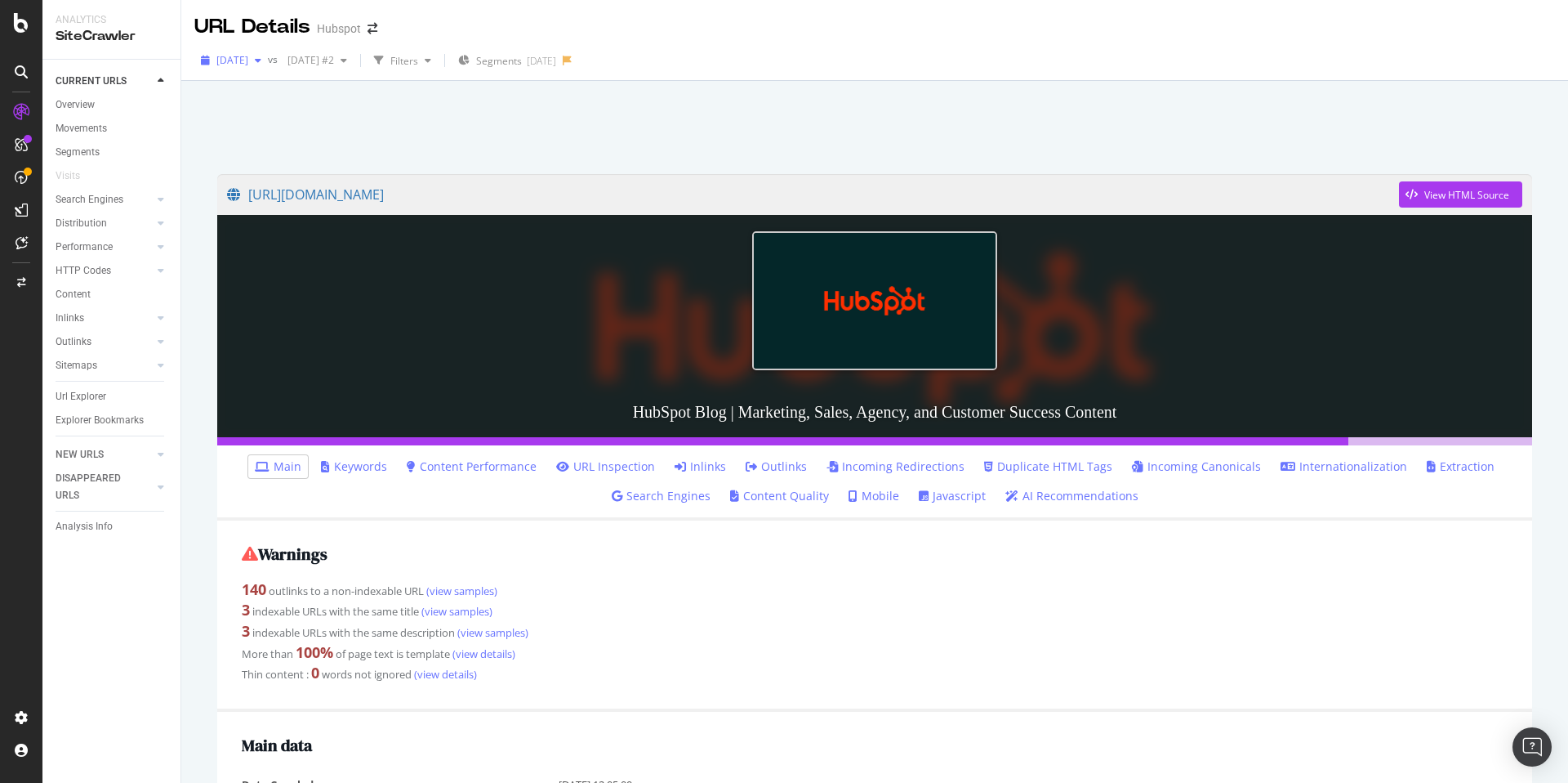
click at [249, 54] on span "[DATE]" at bounding box center [233, 60] width 32 height 14
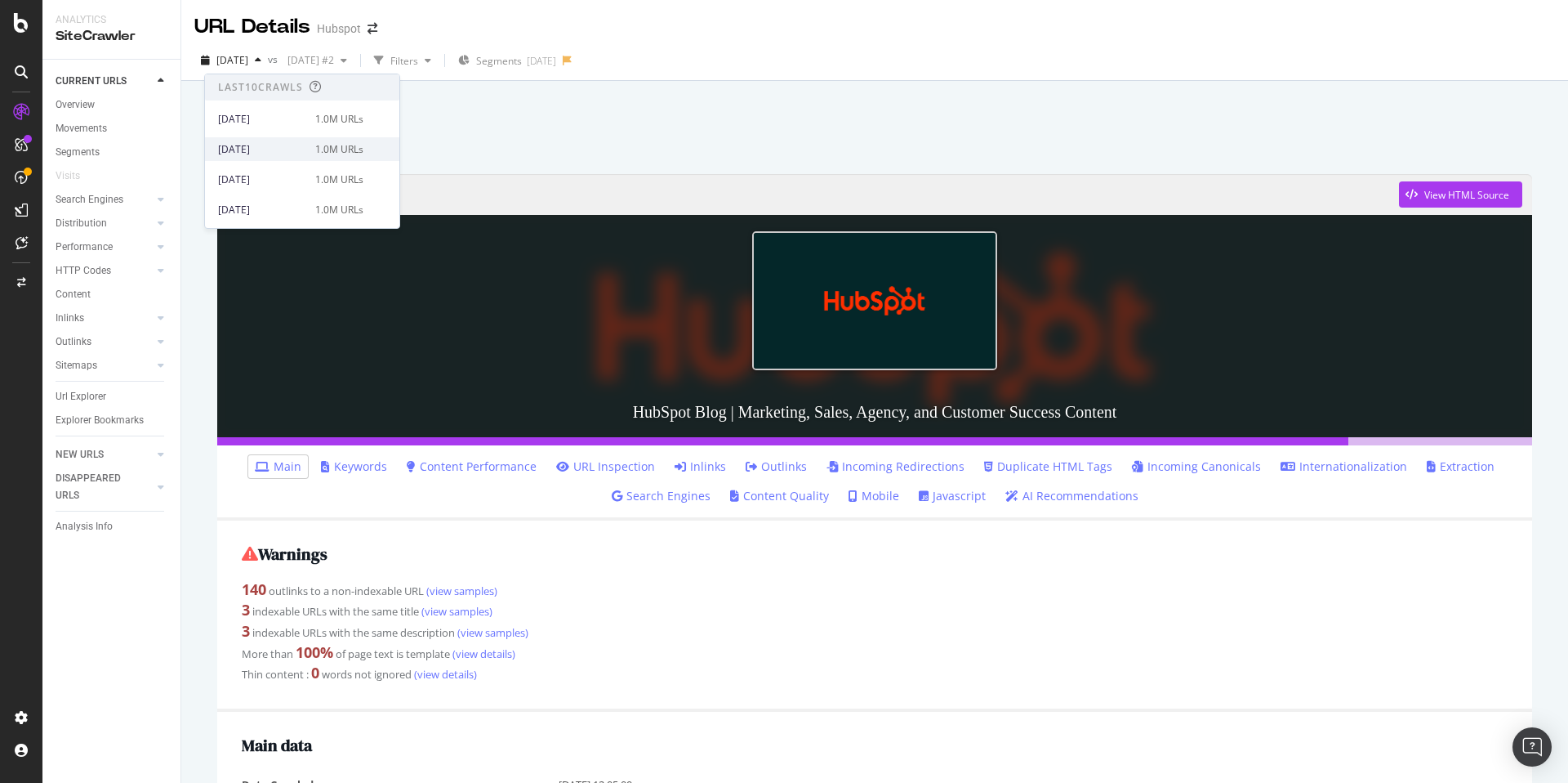
click at [262, 149] on div "[DATE]" at bounding box center [261, 149] width 87 height 15
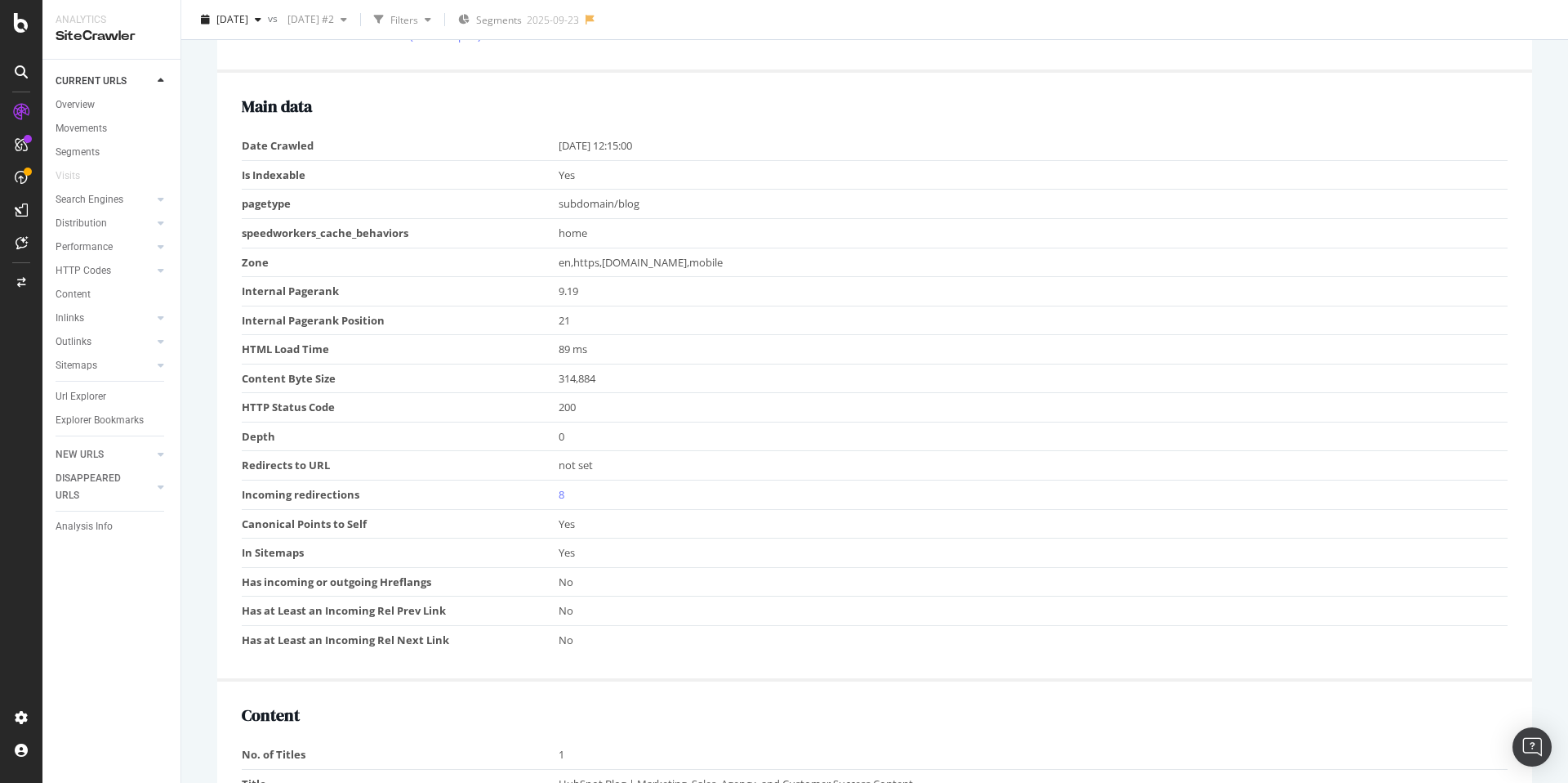
scroll to position [558, 0]
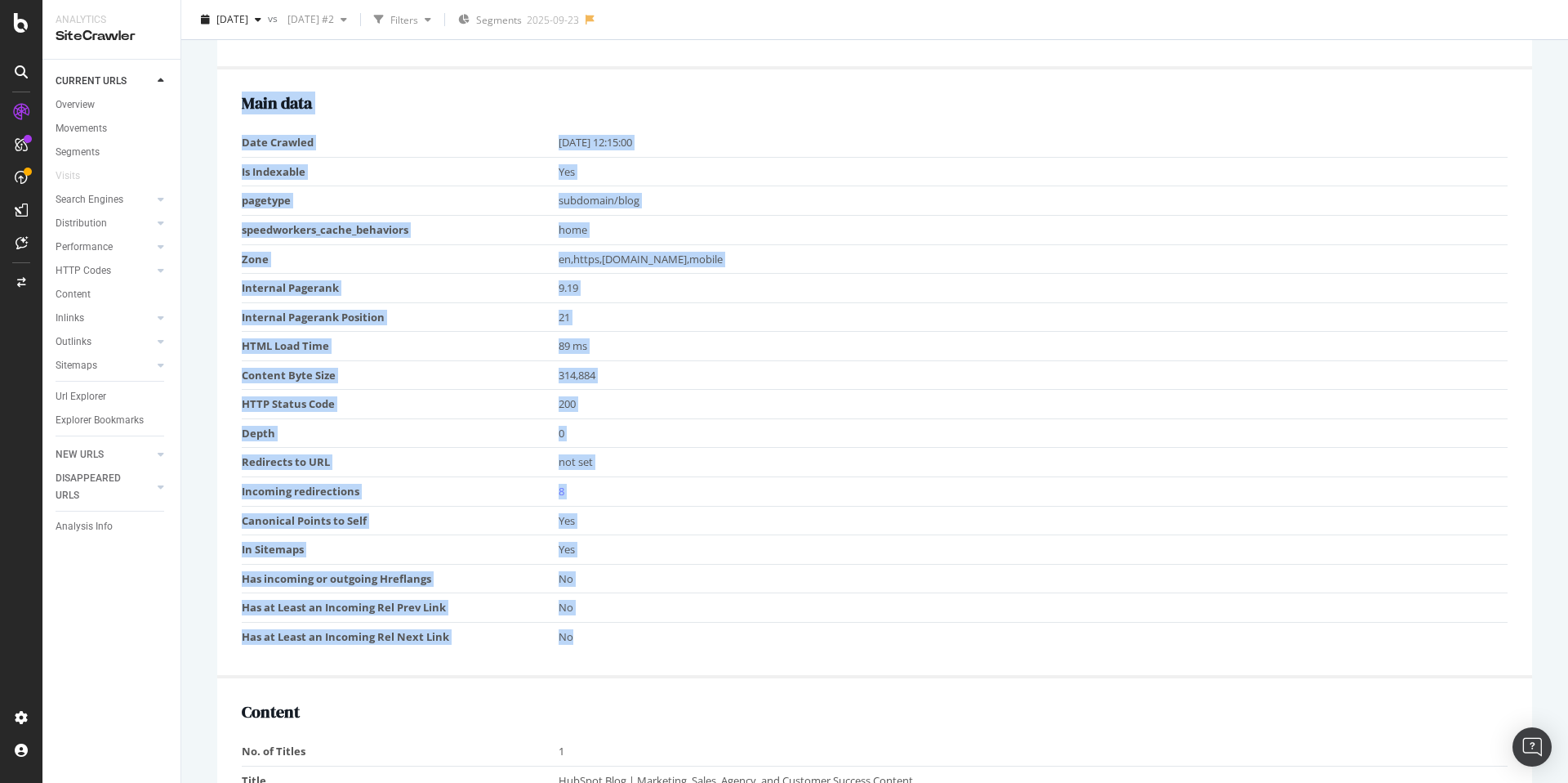
drag, startPoint x: 595, startPoint y: 640, endPoint x: 238, endPoint y: 138, distance: 616.0
click at [238, 138] on div "Main data Date Crawled [DATE] 12:15:00 Is Indexable Yes pagetype subdomain/blog…" at bounding box center [875, 374] width 1315 height 608
copy div "Main data Date Crawled [DATE] 12:15:00 Is Indexable Yes pagetype subdomain/blog…"
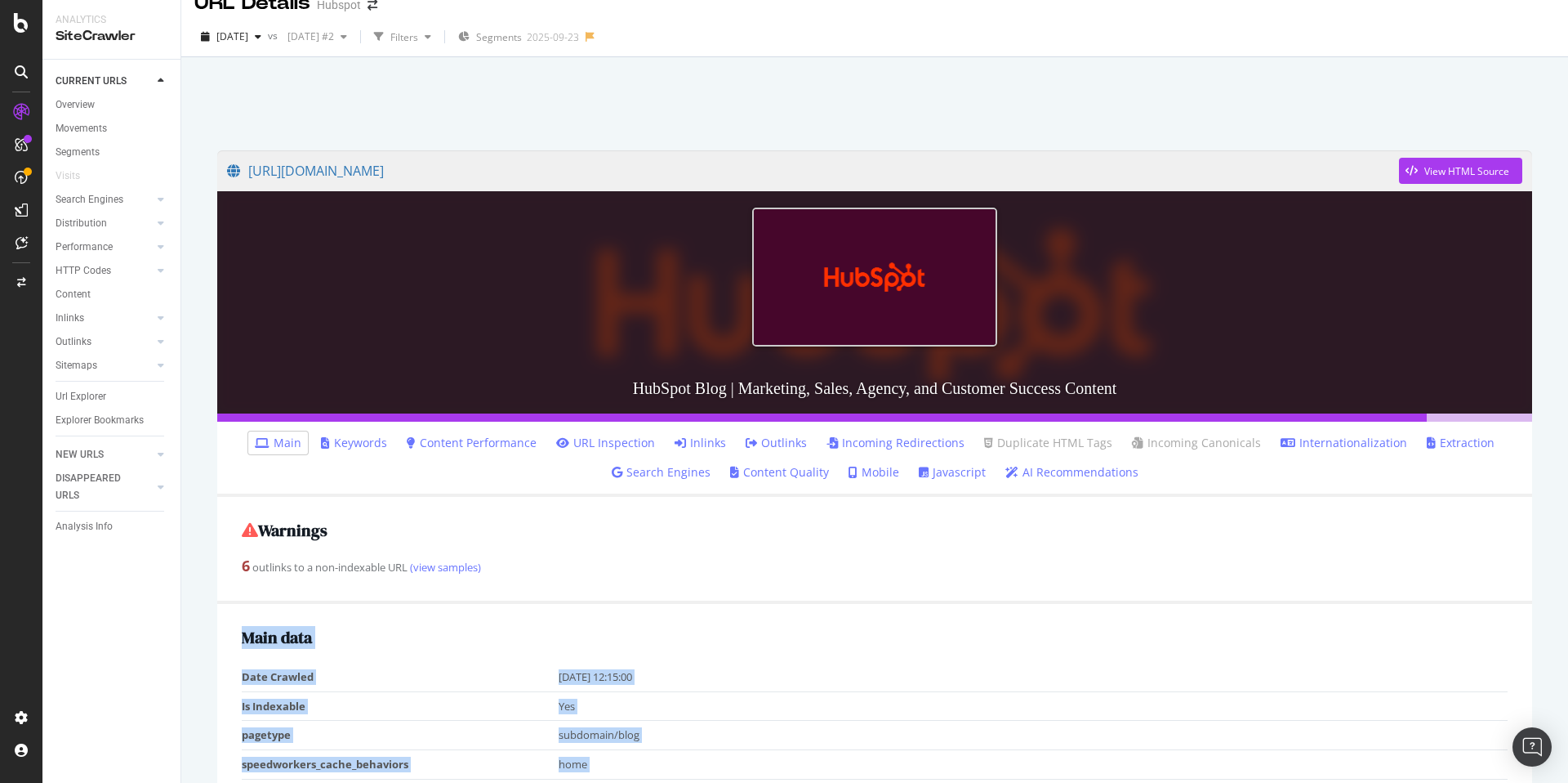
scroll to position [0, 0]
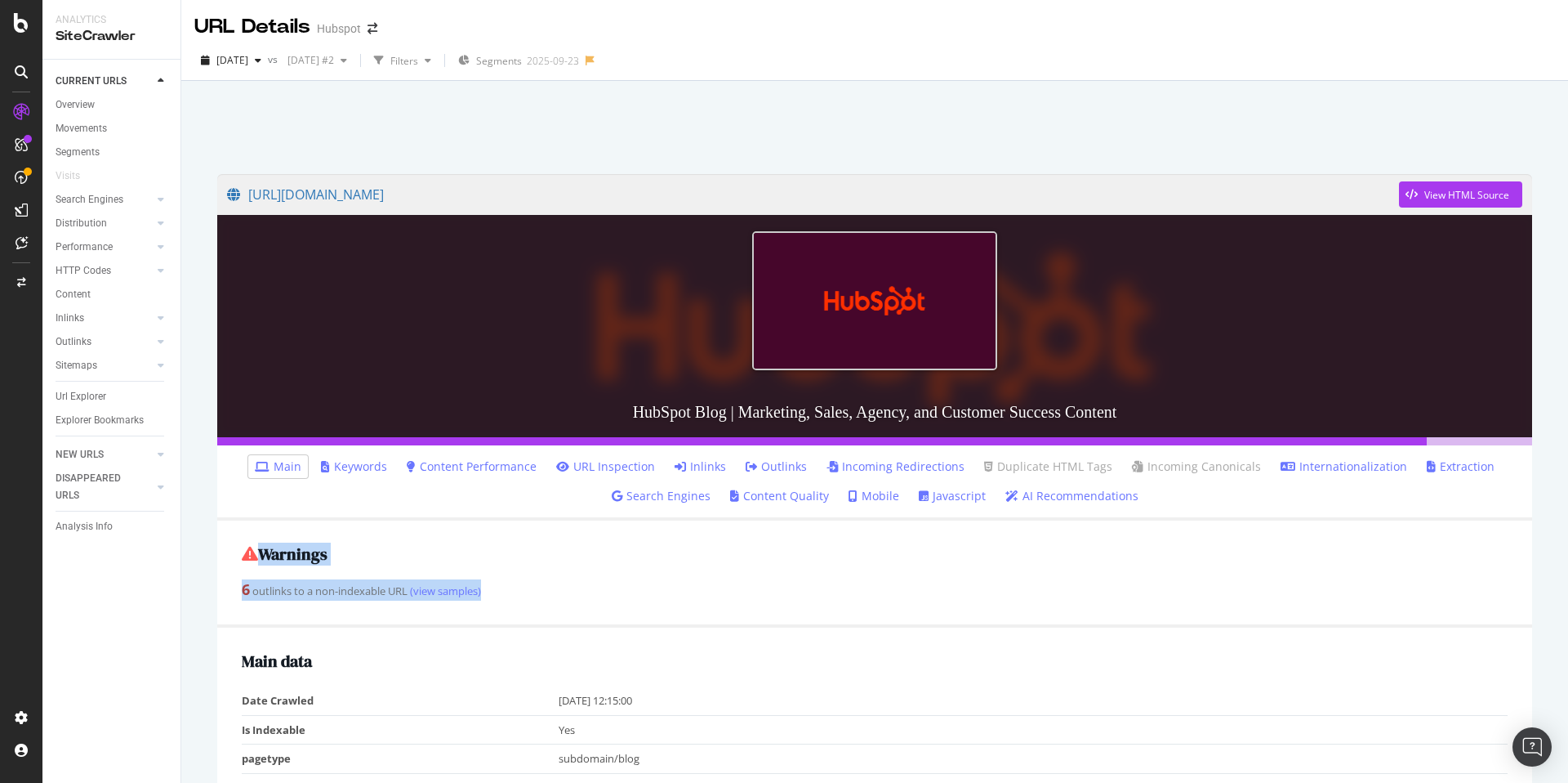
drag, startPoint x: 504, startPoint y: 607, endPoint x: 195, endPoint y: 557, distance: 313.0
click at [192, 558] on div "[URL][DOMAIN_NAME] View HTML Source HubSpot Blog | Marketing, Sales, Agency, an…" at bounding box center [875, 472] width 1387 height 783
copy div "Warnings 6 outlinks to a non-indexable URL (view samples)"
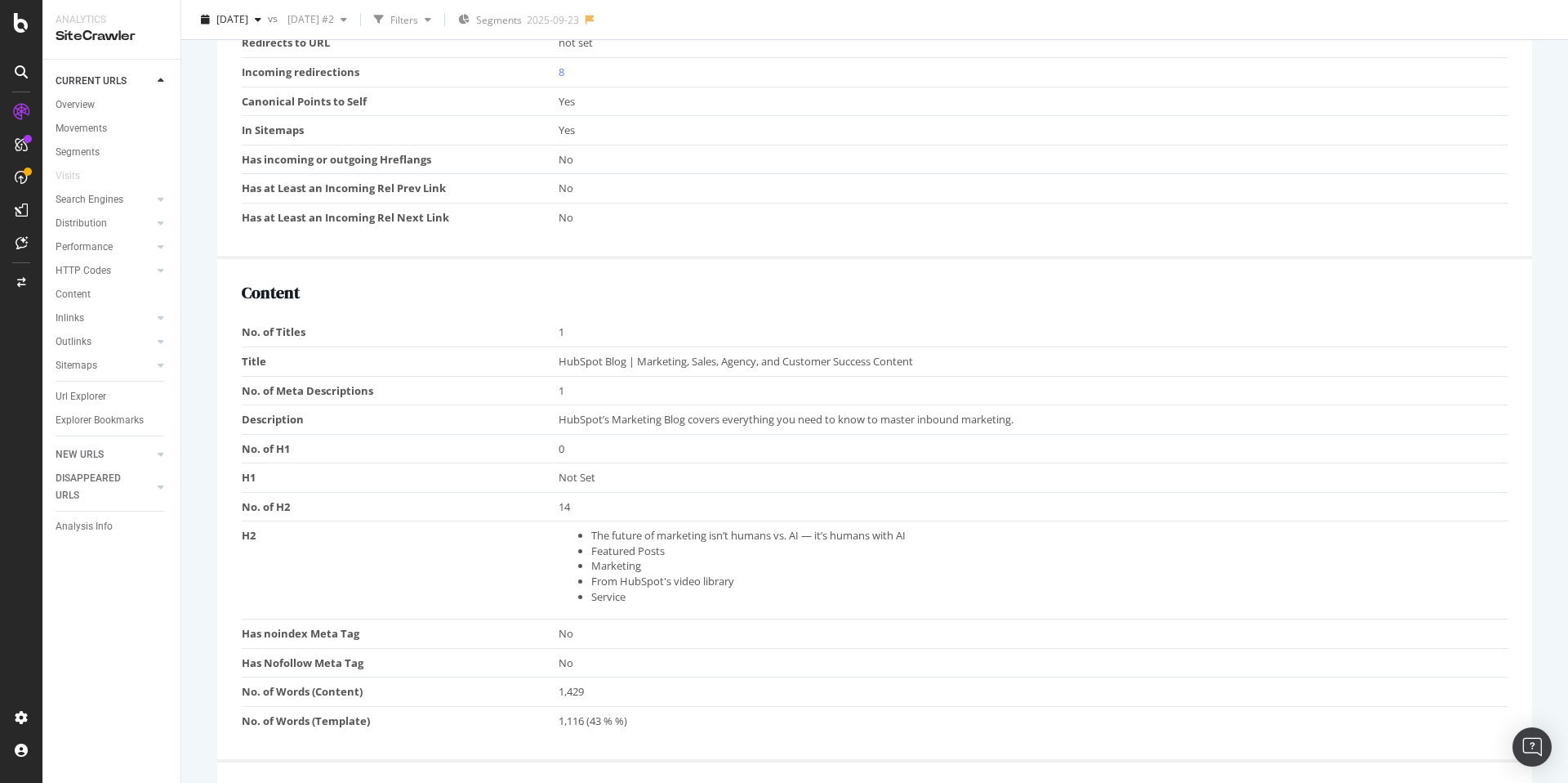
scroll to position [980, 0]
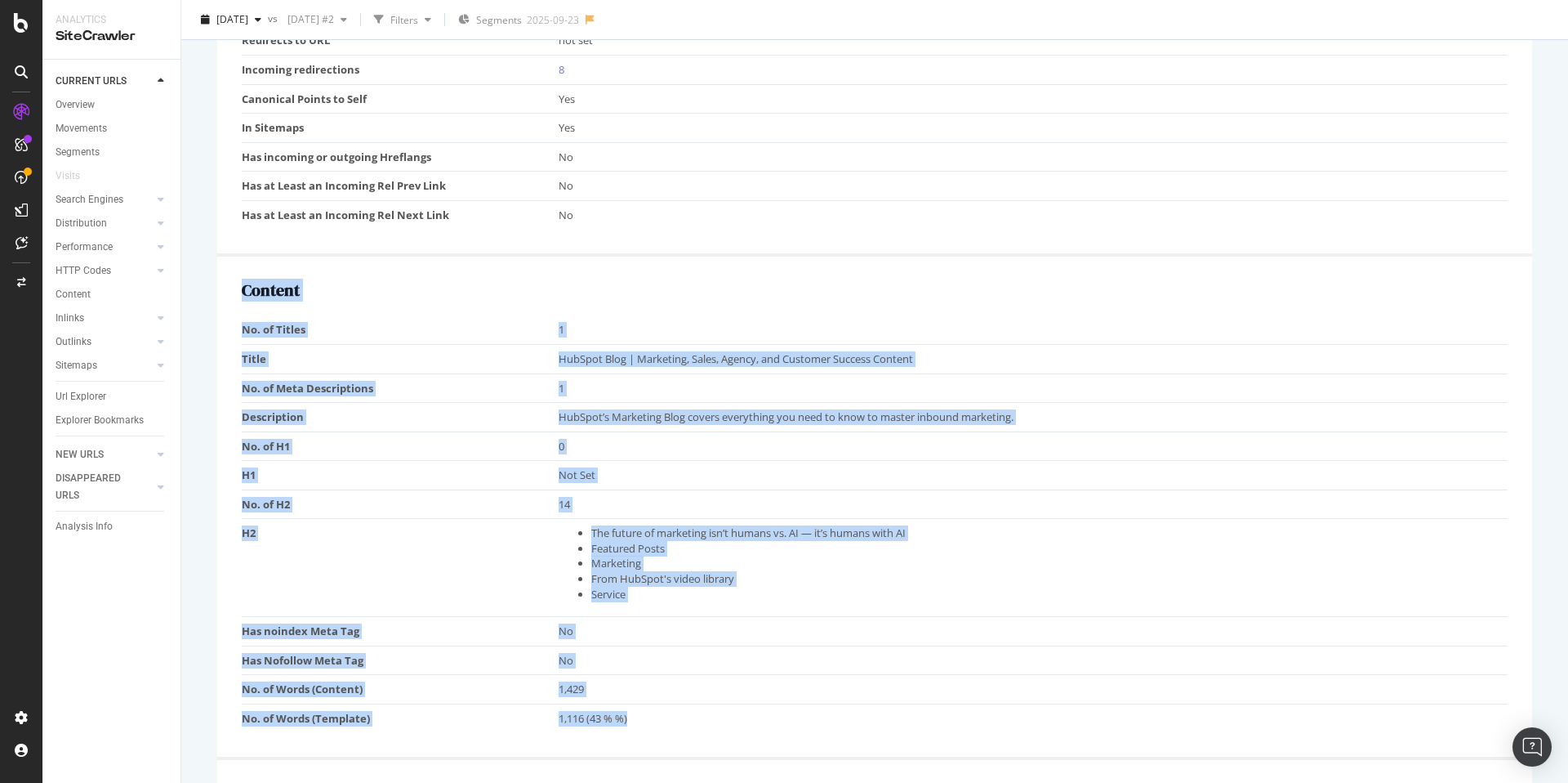
drag, startPoint x: 602, startPoint y: 716, endPoint x: 234, endPoint y: 287, distance: 565.2
click at [229, 288] on div "Content No. of Titles 1 Title HubSpot Blog | Marketing, Sales, Agency, and Cust…" at bounding box center [875, 508] width 1315 height 503
copy div "Content No. of Titles 1 Title HubSpot Blog | Marketing, Sales, Agency, and Cust…"
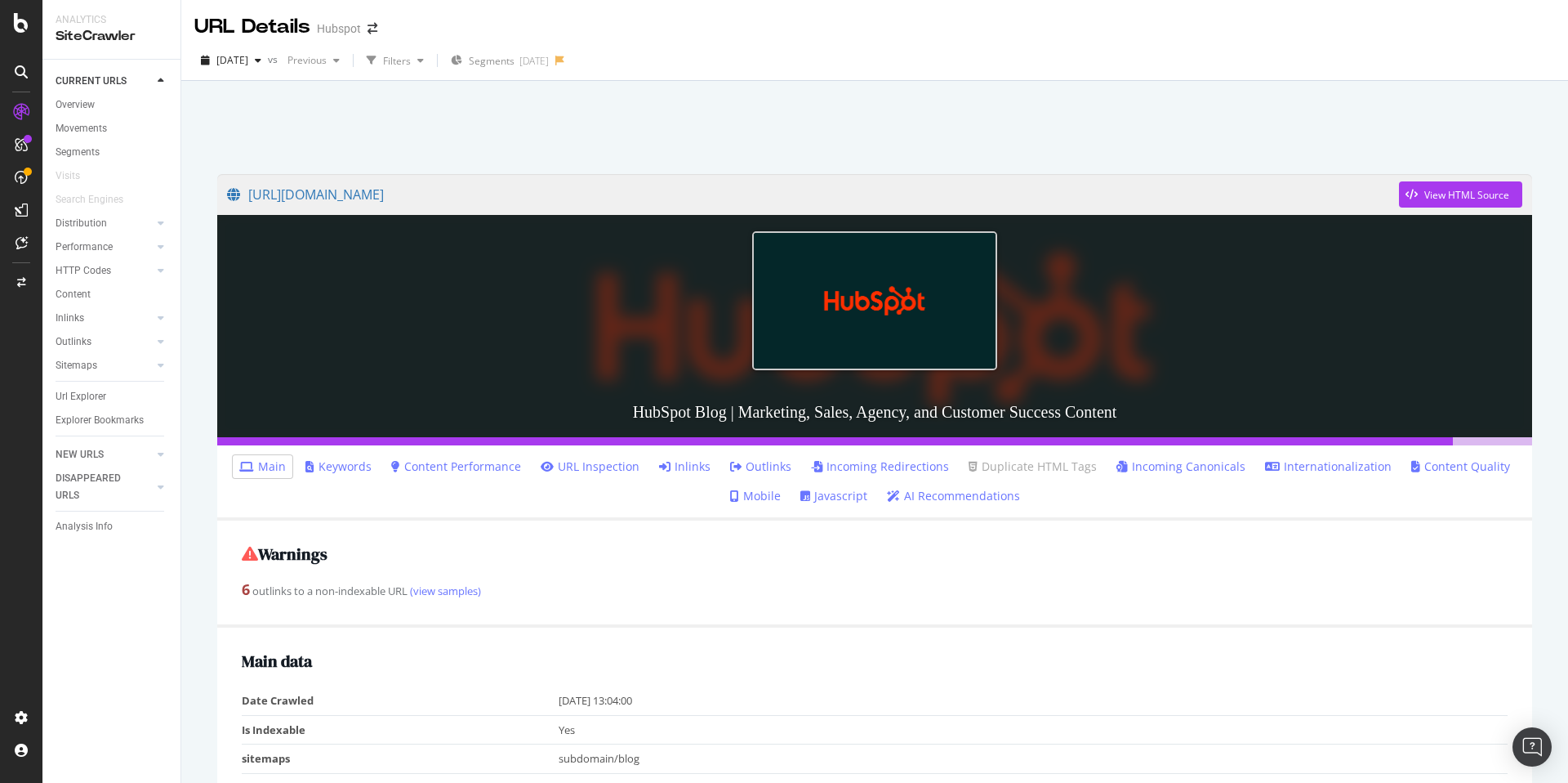
scroll to position [545, 0]
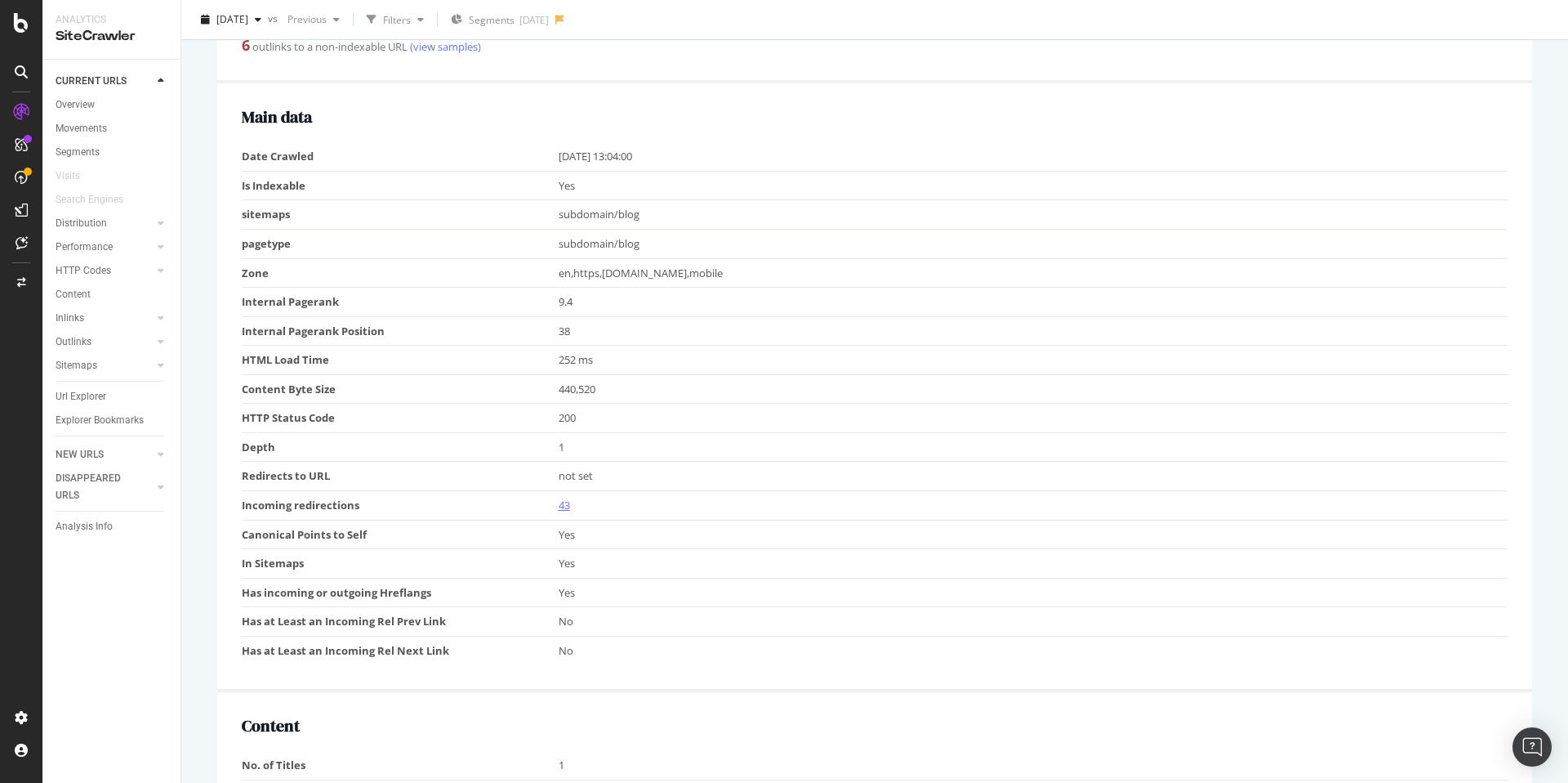
click at [563, 501] on link "43" at bounding box center [564, 505] width 11 height 15
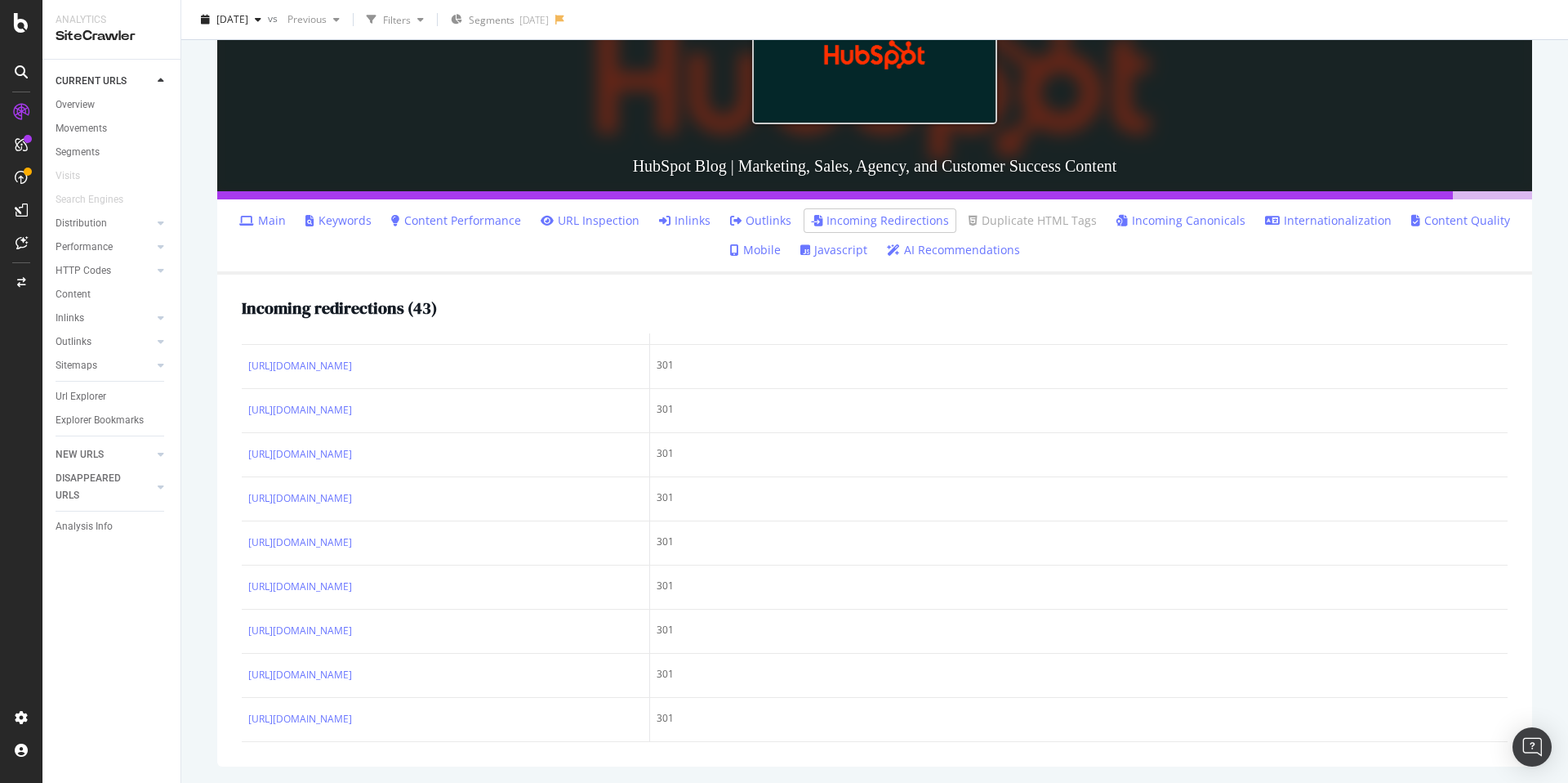
scroll to position [1717, 0]
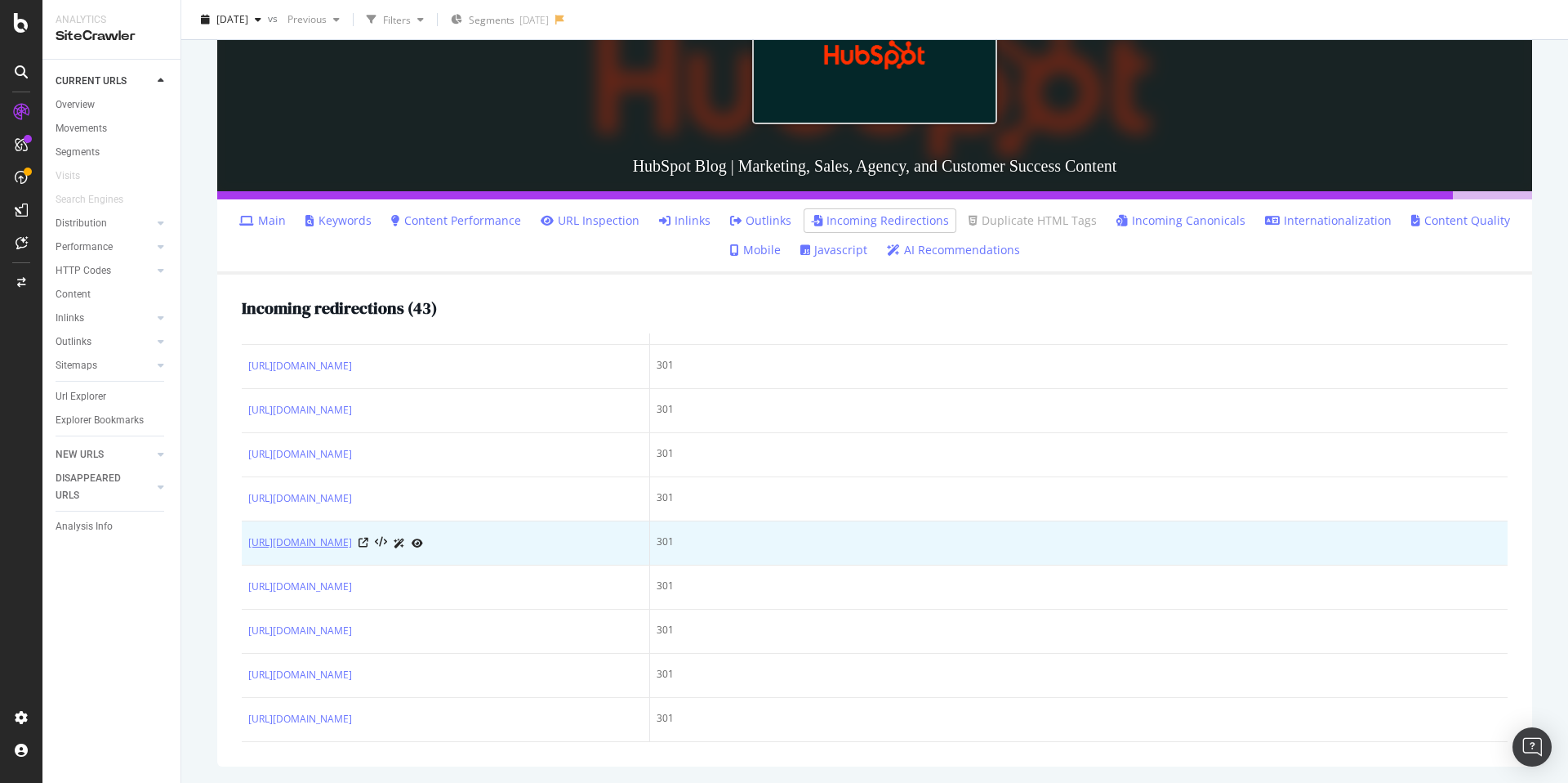
drag, startPoint x: 481, startPoint y: 730, endPoint x: 253, endPoint y: 525, distance: 306.6
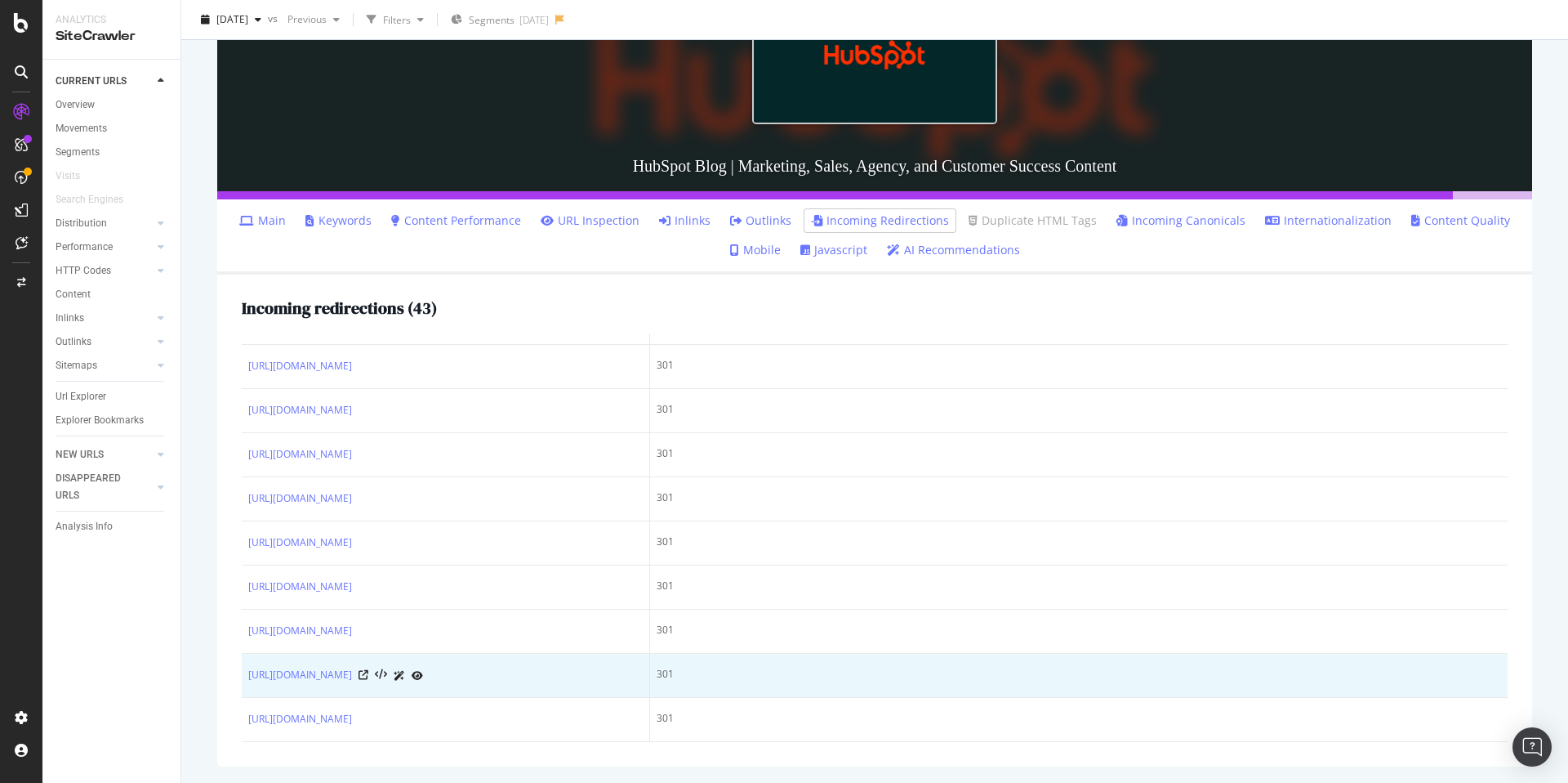
click at [791, 671] on td "301" at bounding box center [1079, 675] width 858 height 44
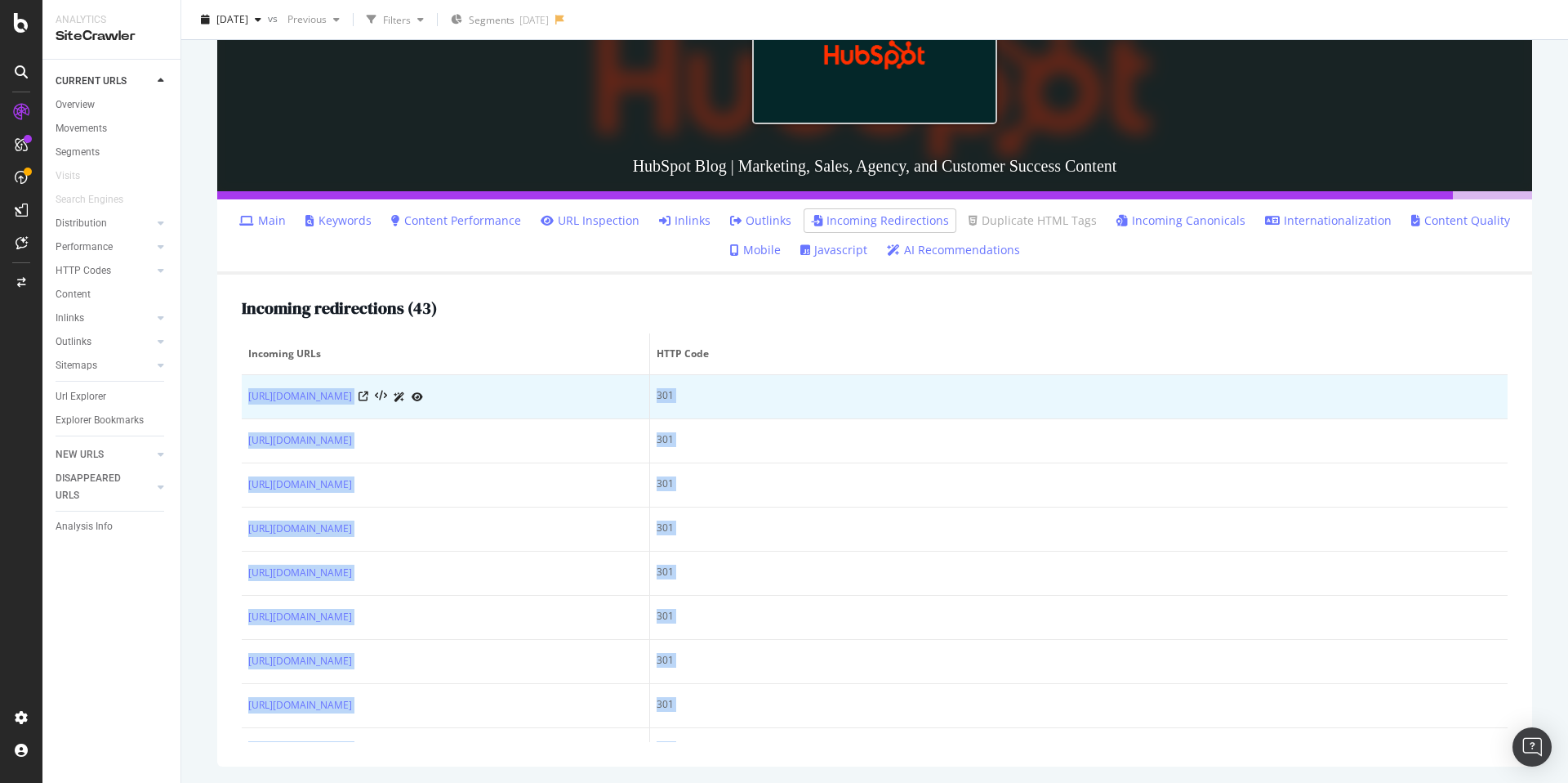
scroll to position [0, 0]
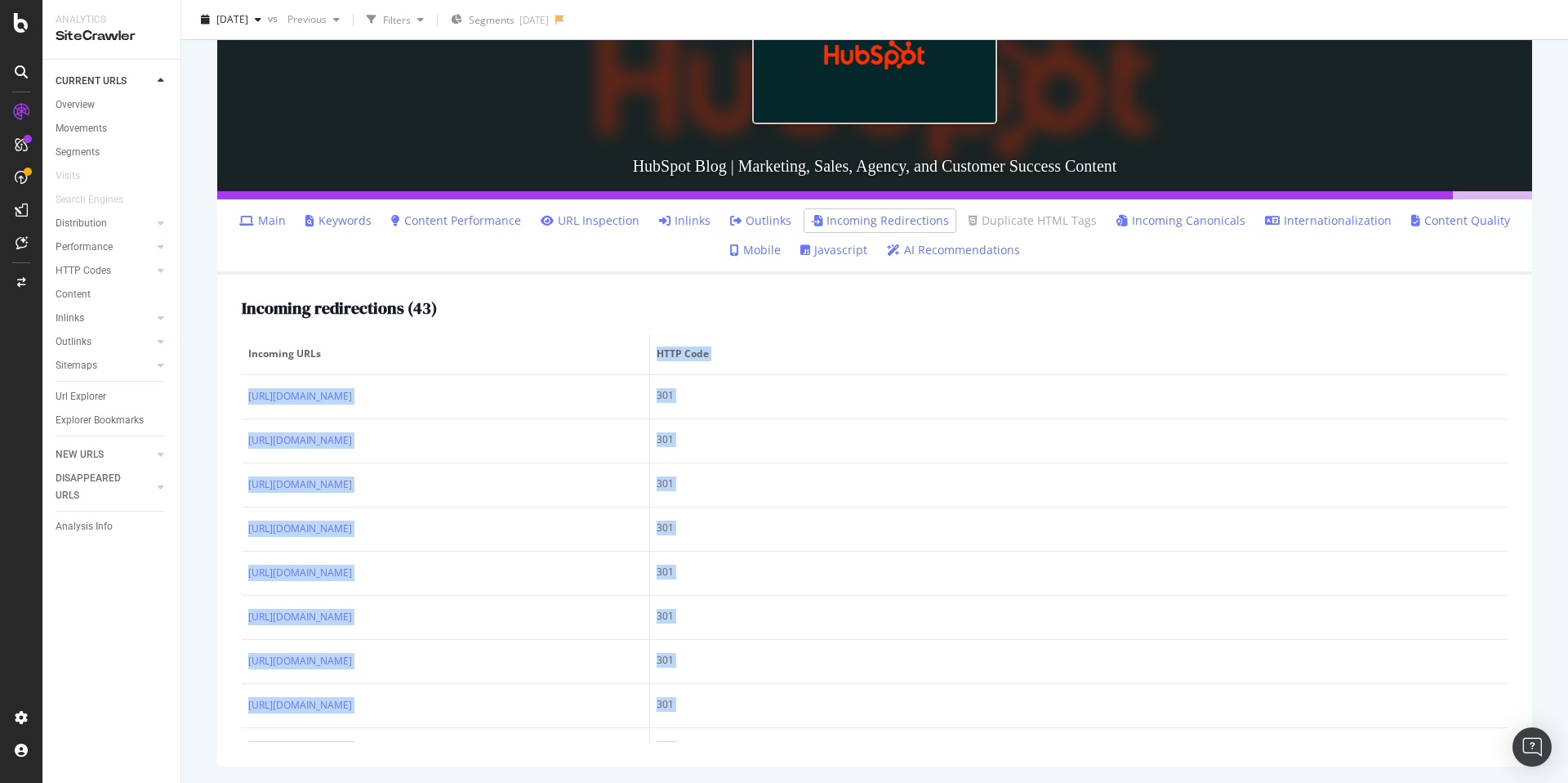
drag, startPoint x: 408, startPoint y: 690, endPoint x: 242, endPoint y: 363, distance: 366.7
copy table "HTTP Code [URL][DOMAIN_NAME] 301 [URL][DOMAIN_NAME] 301 [URL][DOMAIN_NAME] 301 …"
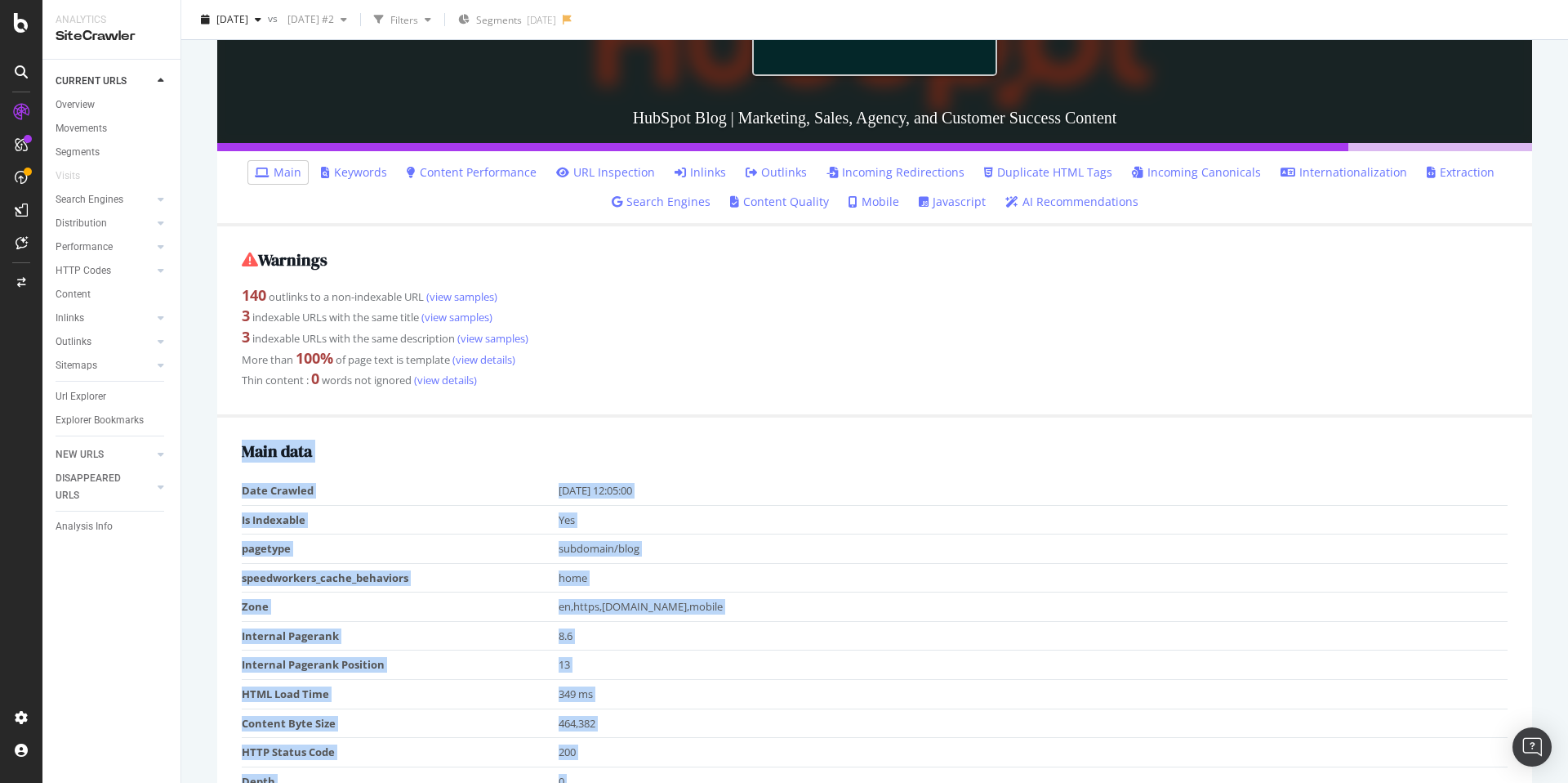
scroll to position [280, 0]
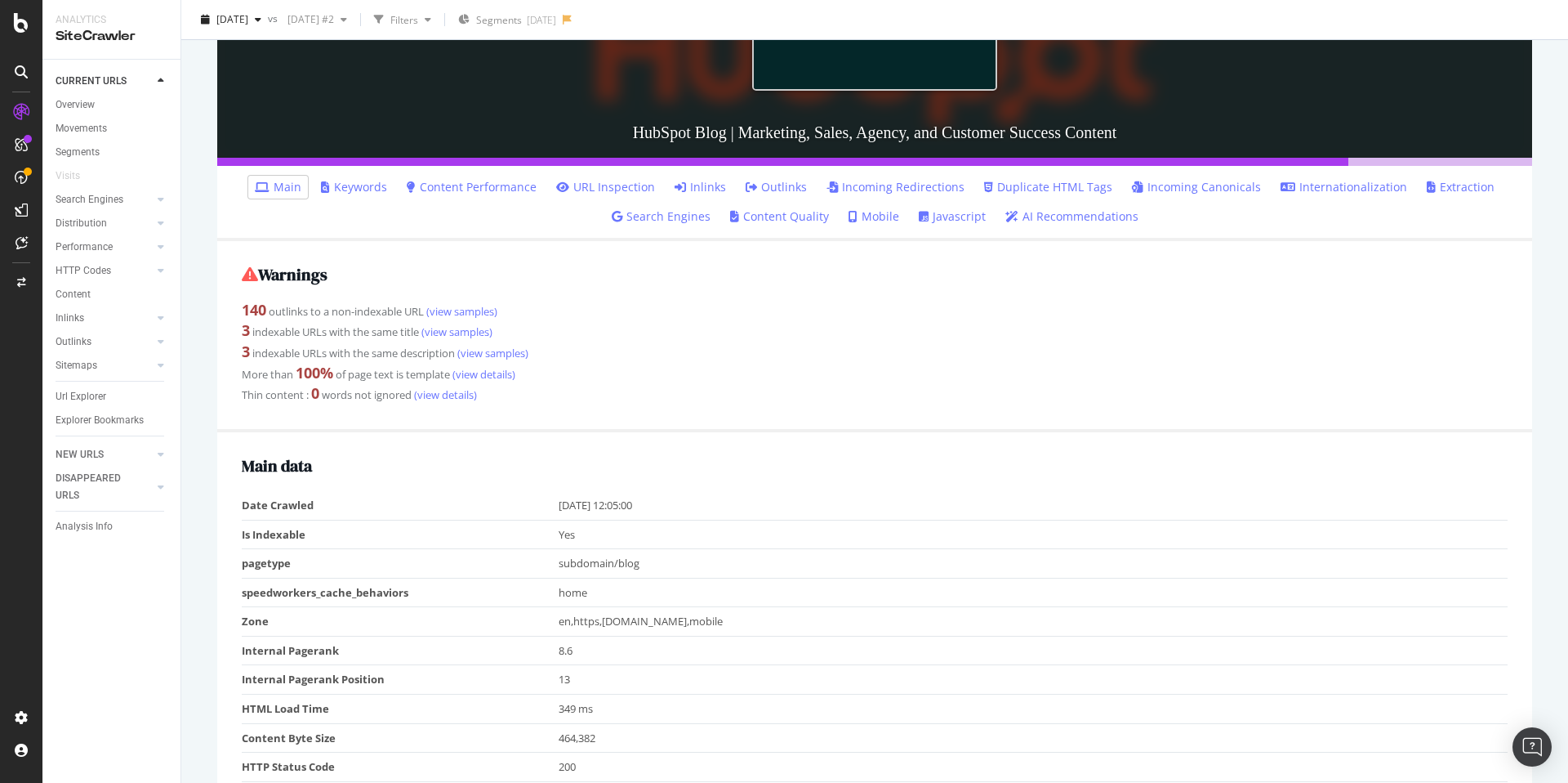
click at [571, 336] on div "3 indexable URLs with the same title (view samples)" at bounding box center [875, 330] width 1266 height 22
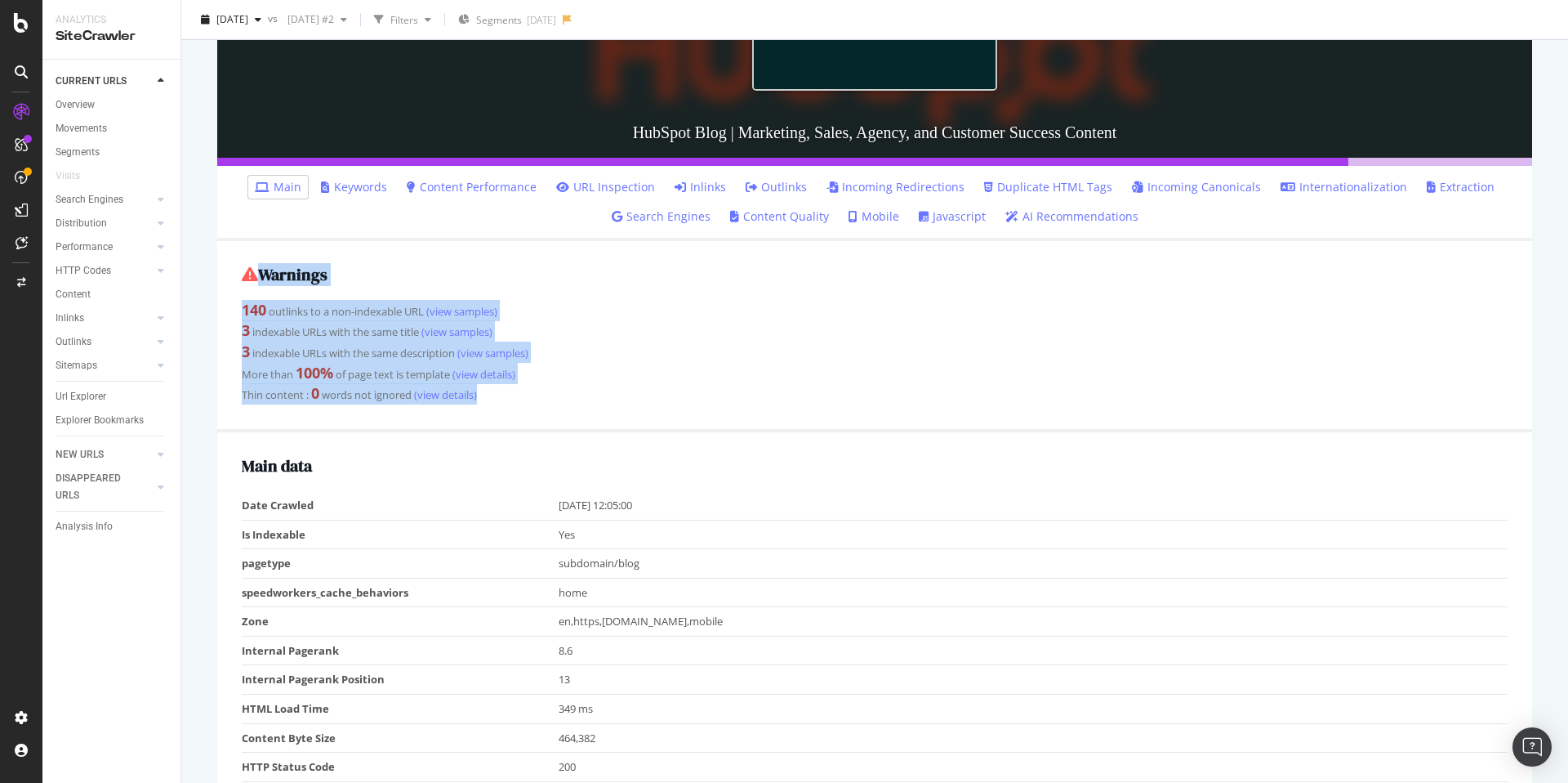
drag, startPoint x: 476, startPoint y: 394, endPoint x: 230, endPoint y: 276, distance: 272.8
click at [230, 276] on div "Warnings 140 outlinks to a non-indexable URL (view samples) 3 indexable URLs wi…" at bounding box center [875, 337] width 1315 height 192
copy div "Warnings 140 outlinks to a non-indexable URL (view samples) 3 indexable URLs wi…"
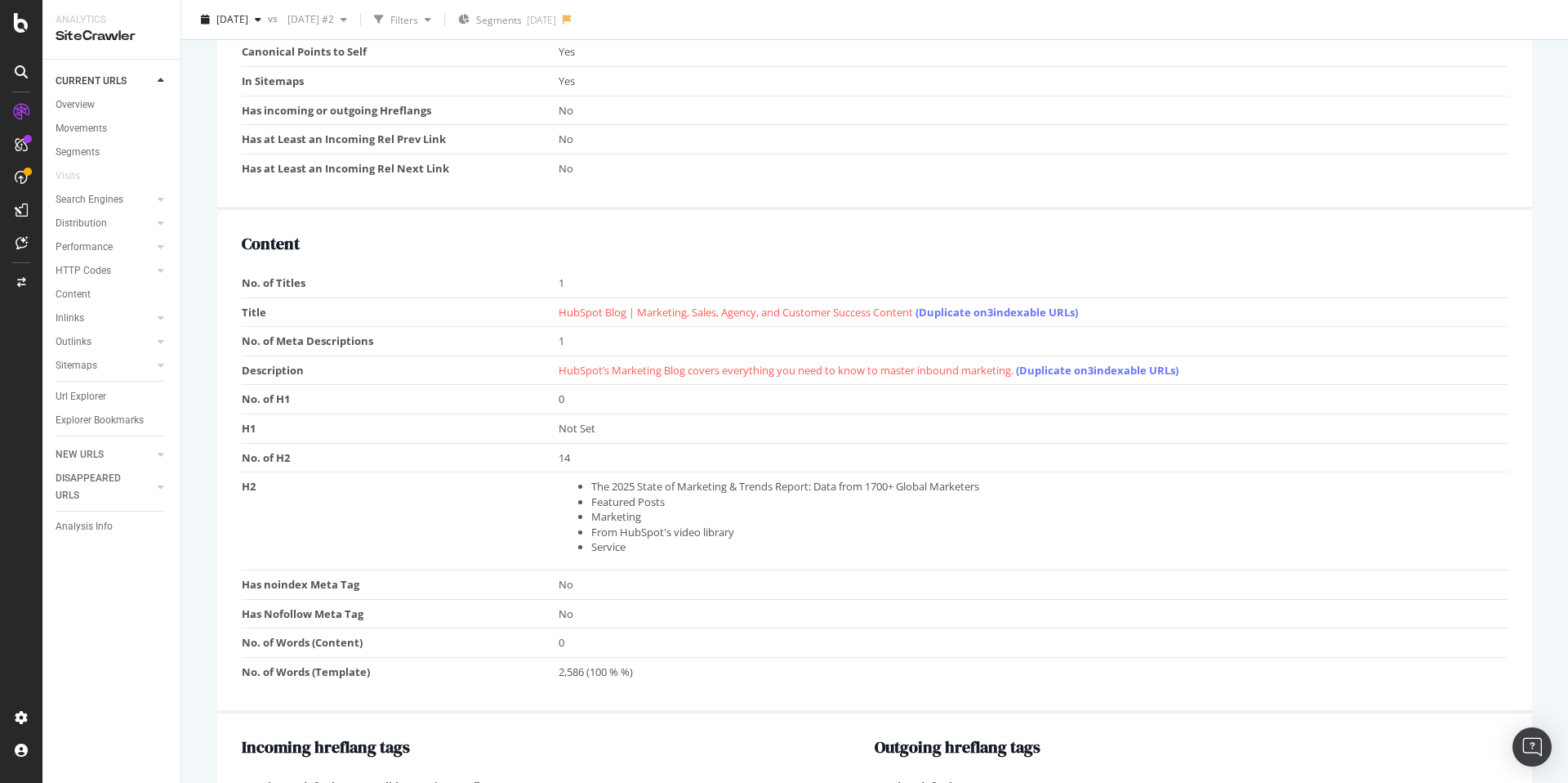
scroll to position [1120, 0]
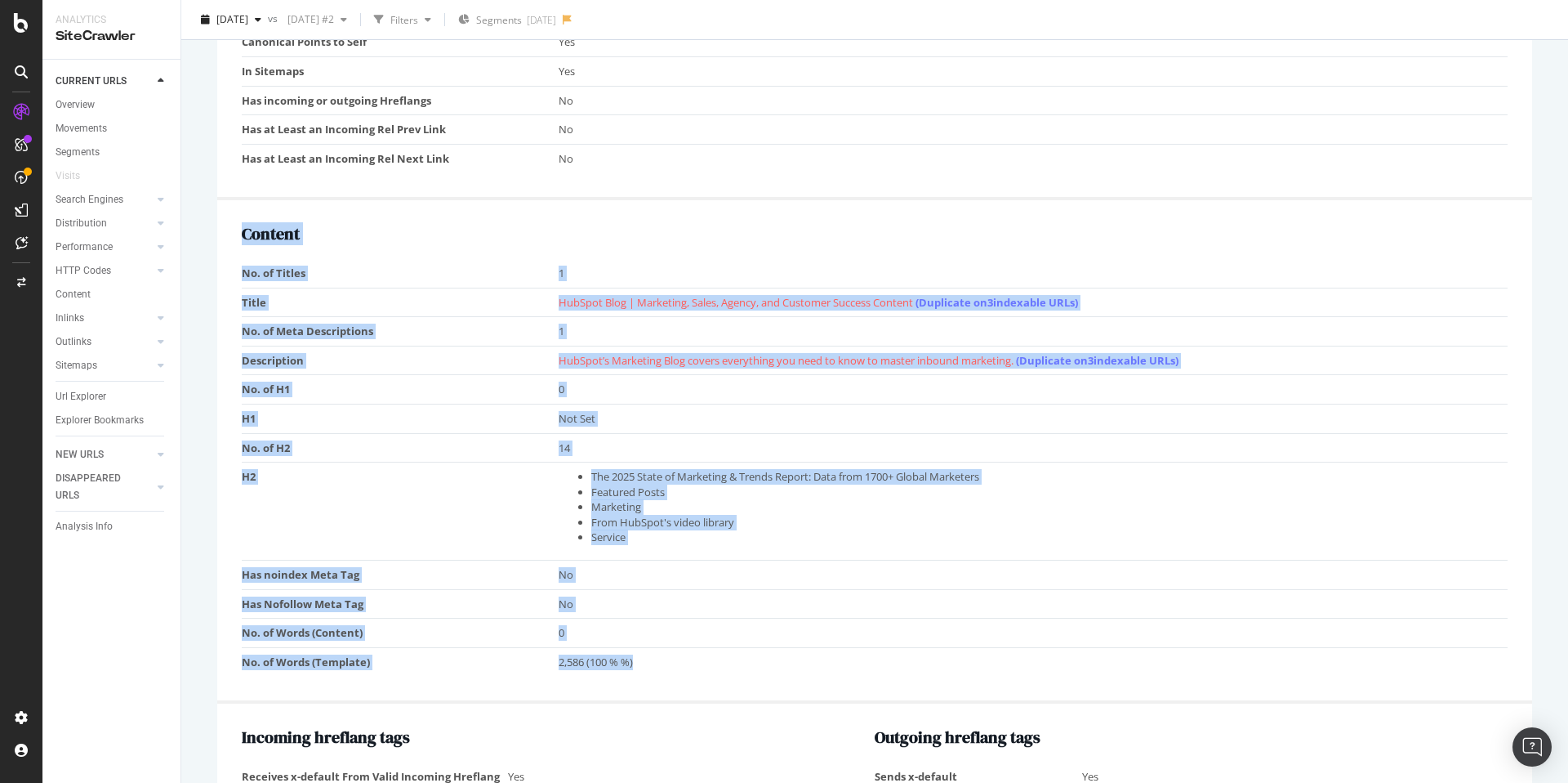
drag, startPoint x: 653, startPoint y: 667, endPoint x: 236, endPoint y: 262, distance: 581.3
click at [232, 262] on div "Content No. of Titles 1 Title HubSpot Blog | Marketing, Sales, Agency, and Cust…" at bounding box center [875, 452] width 1315 height 503
copy div "Content No. of Titles 1 Title HubSpot Blog | Marketing, Sales, Agency, and Cust…"
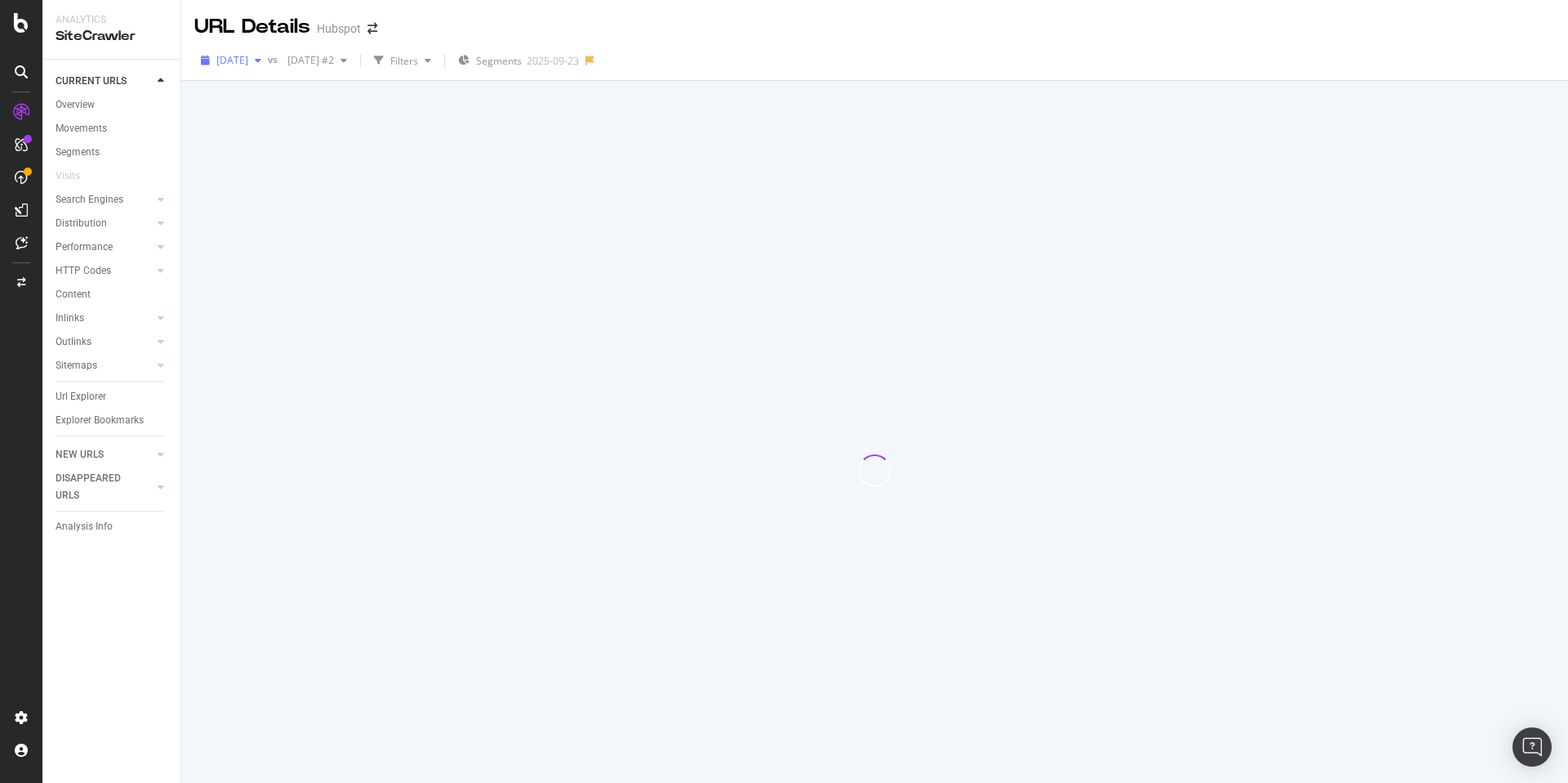
click at [249, 60] on span "[DATE]" at bounding box center [233, 60] width 32 height 14
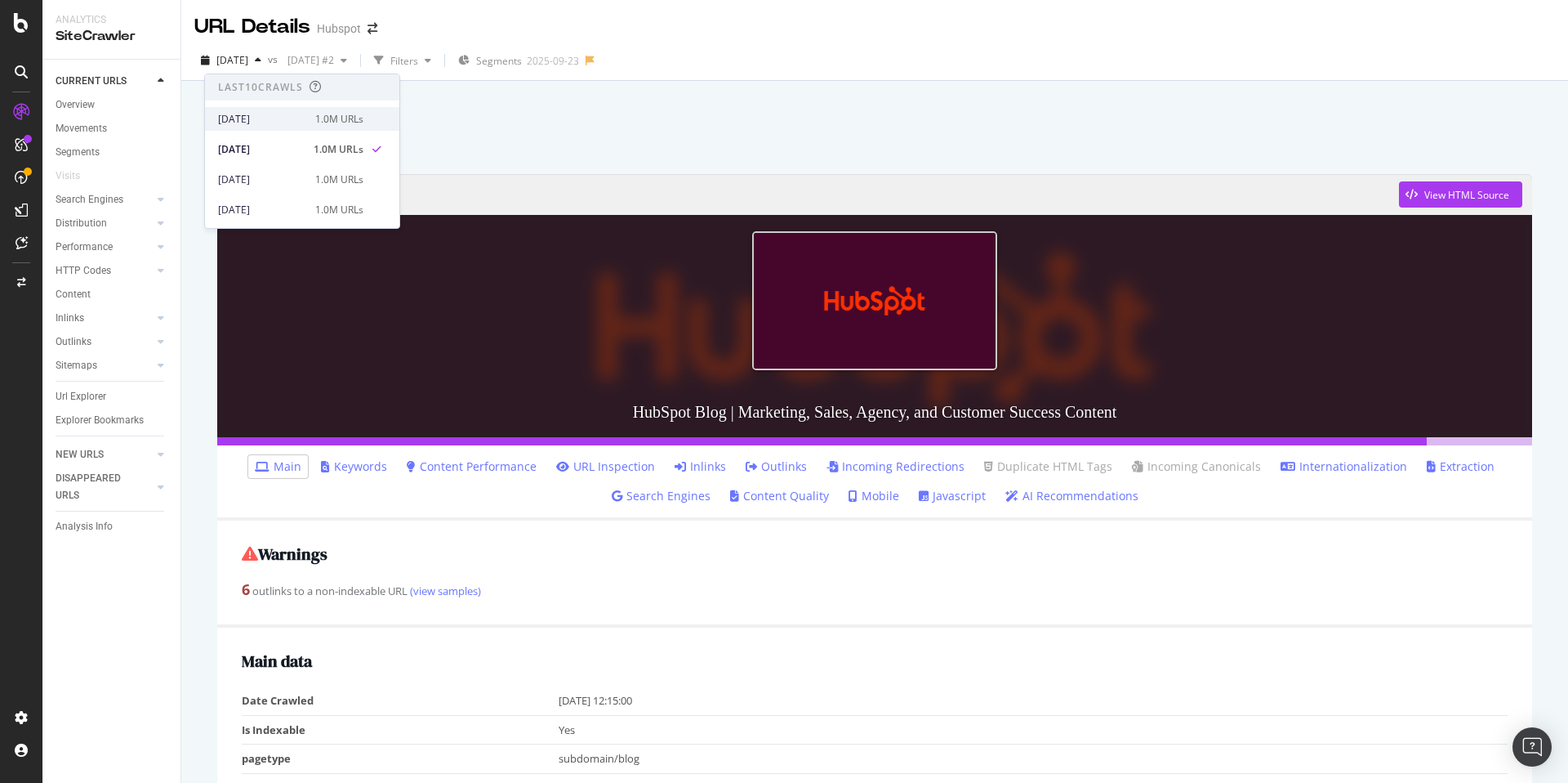
click at [298, 120] on div "[DATE]" at bounding box center [261, 119] width 87 height 15
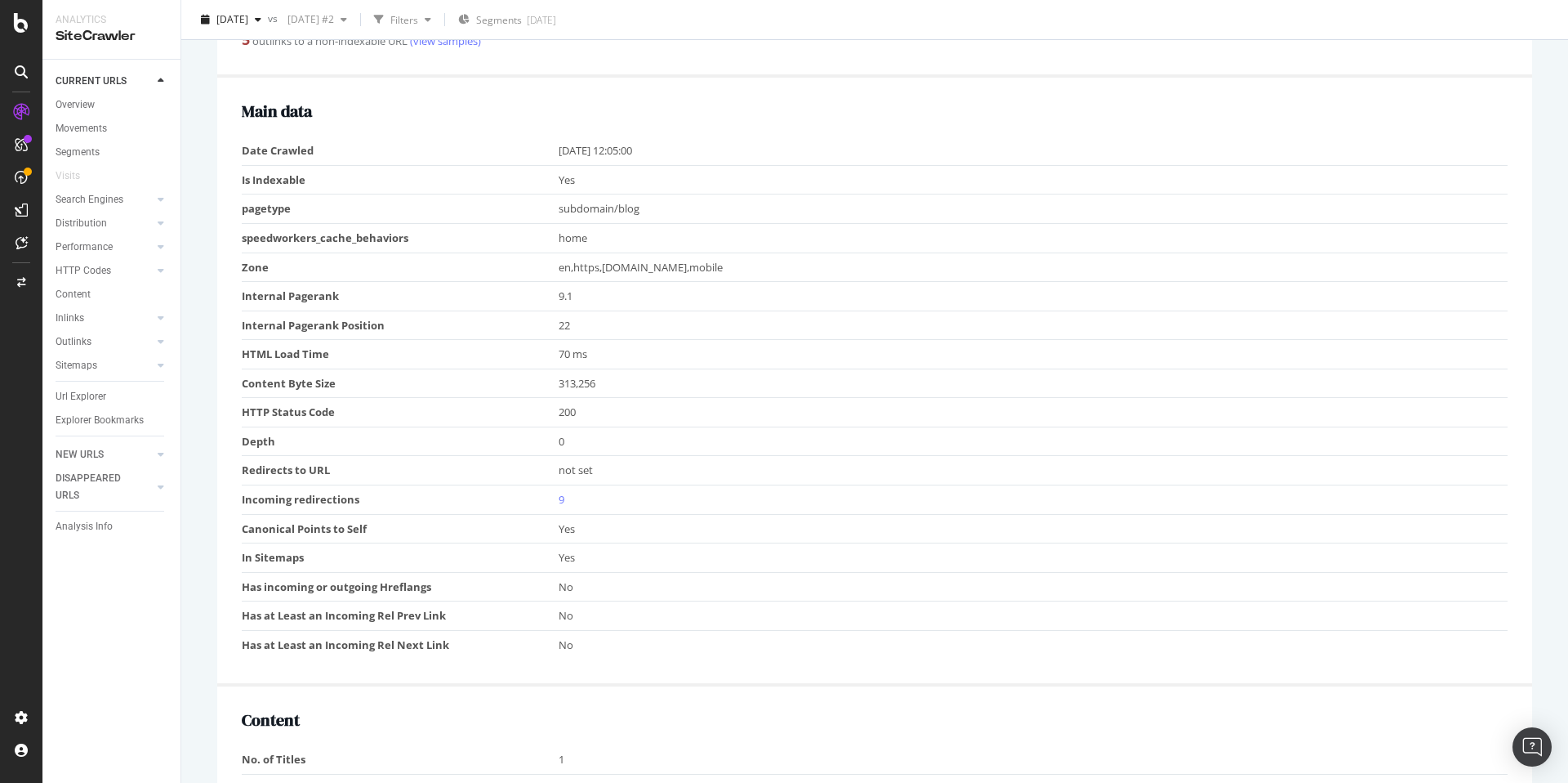
scroll to position [551, 0]
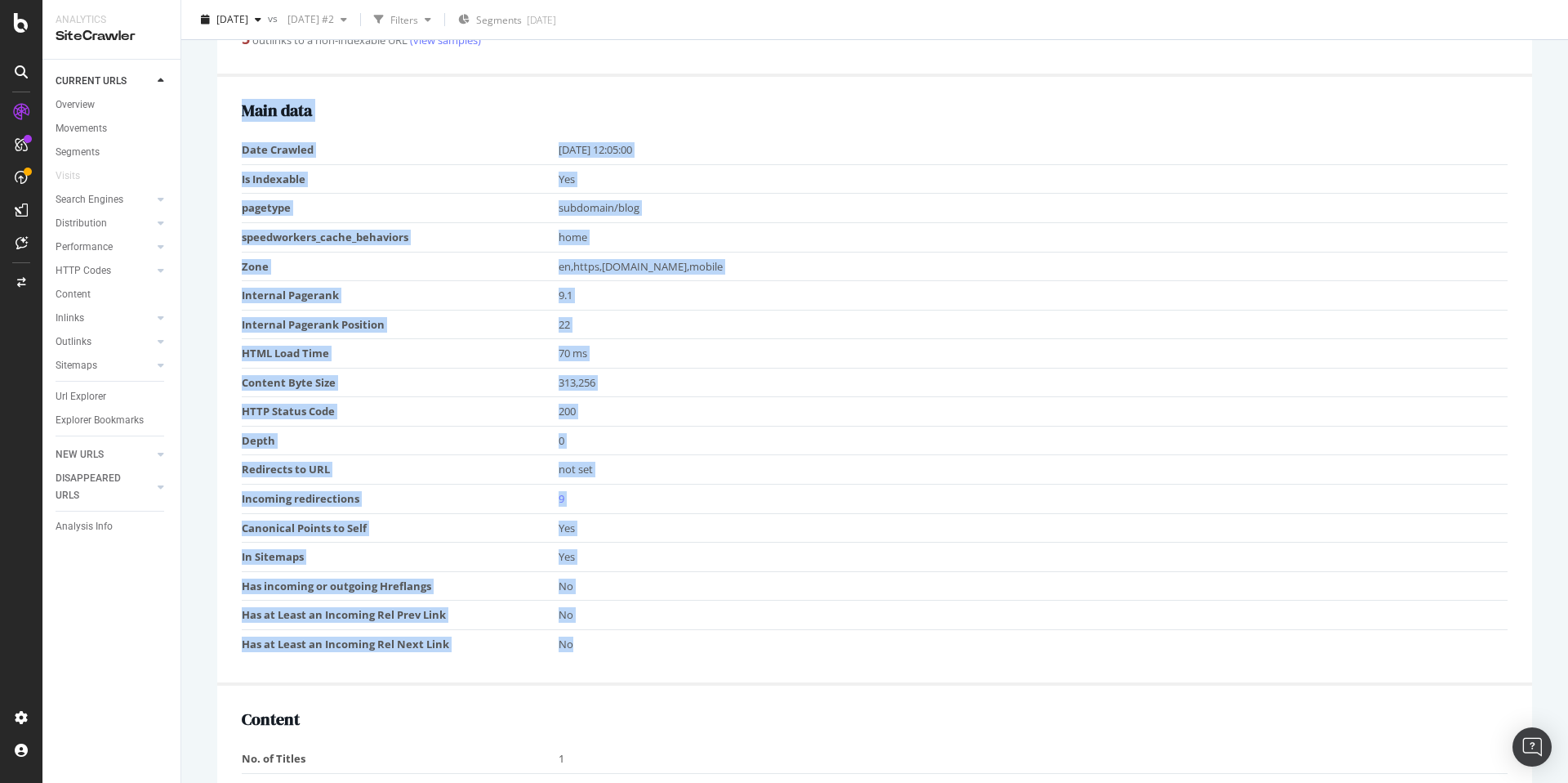
drag, startPoint x: 559, startPoint y: 636, endPoint x: 269, endPoint y: 141, distance: 573.7
click at [231, 147] on div "Main data Date Crawled [DATE] 12:05:00 Is Indexable Yes pagetype subdomain/blog…" at bounding box center [875, 381] width 1315 height 608
copy div "Main data Date Crawled [DATE] 12:05:00 Is Indexable Yes pagetype subdomain/blog…"
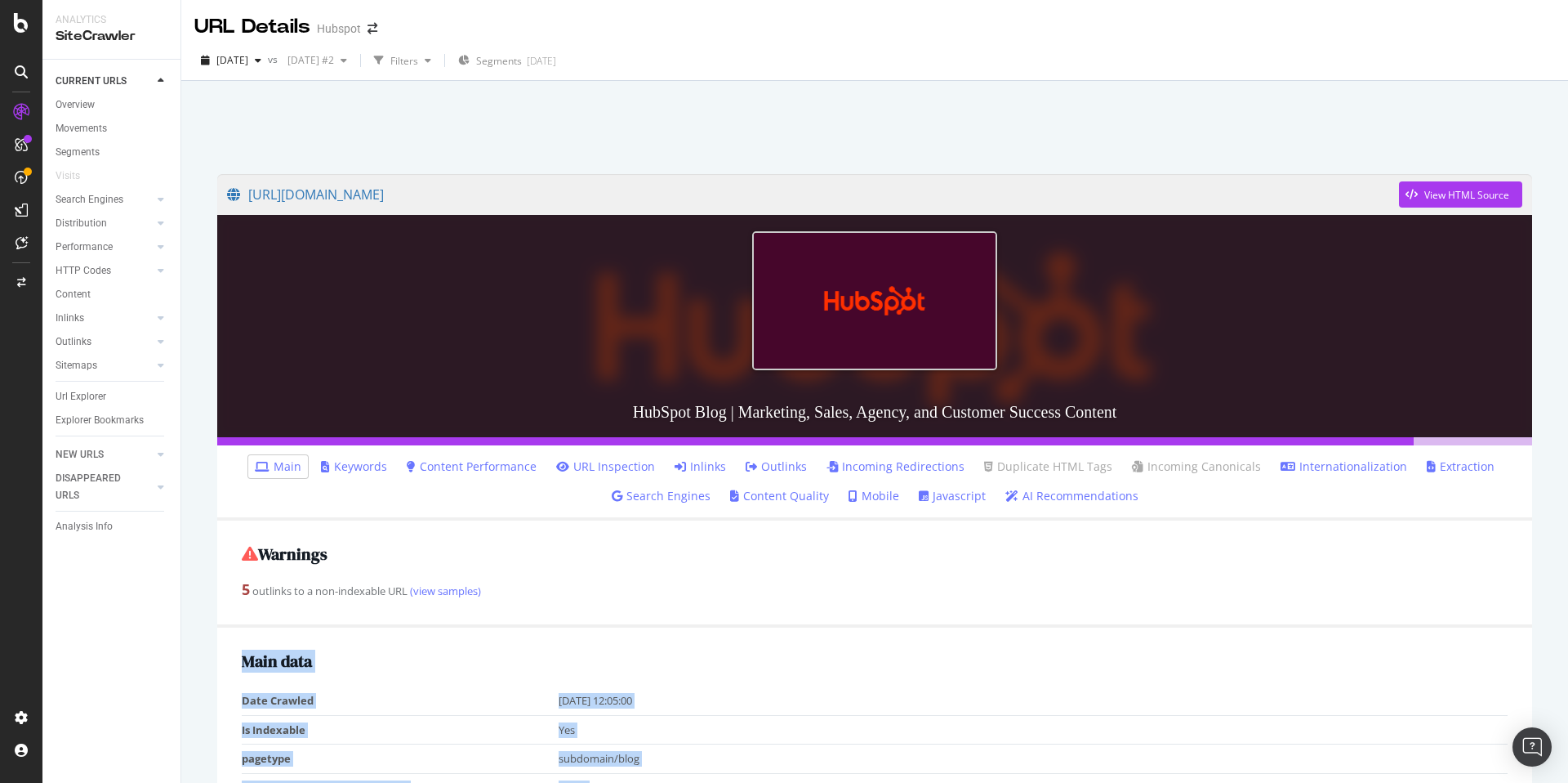
scroll to position [370, 0]
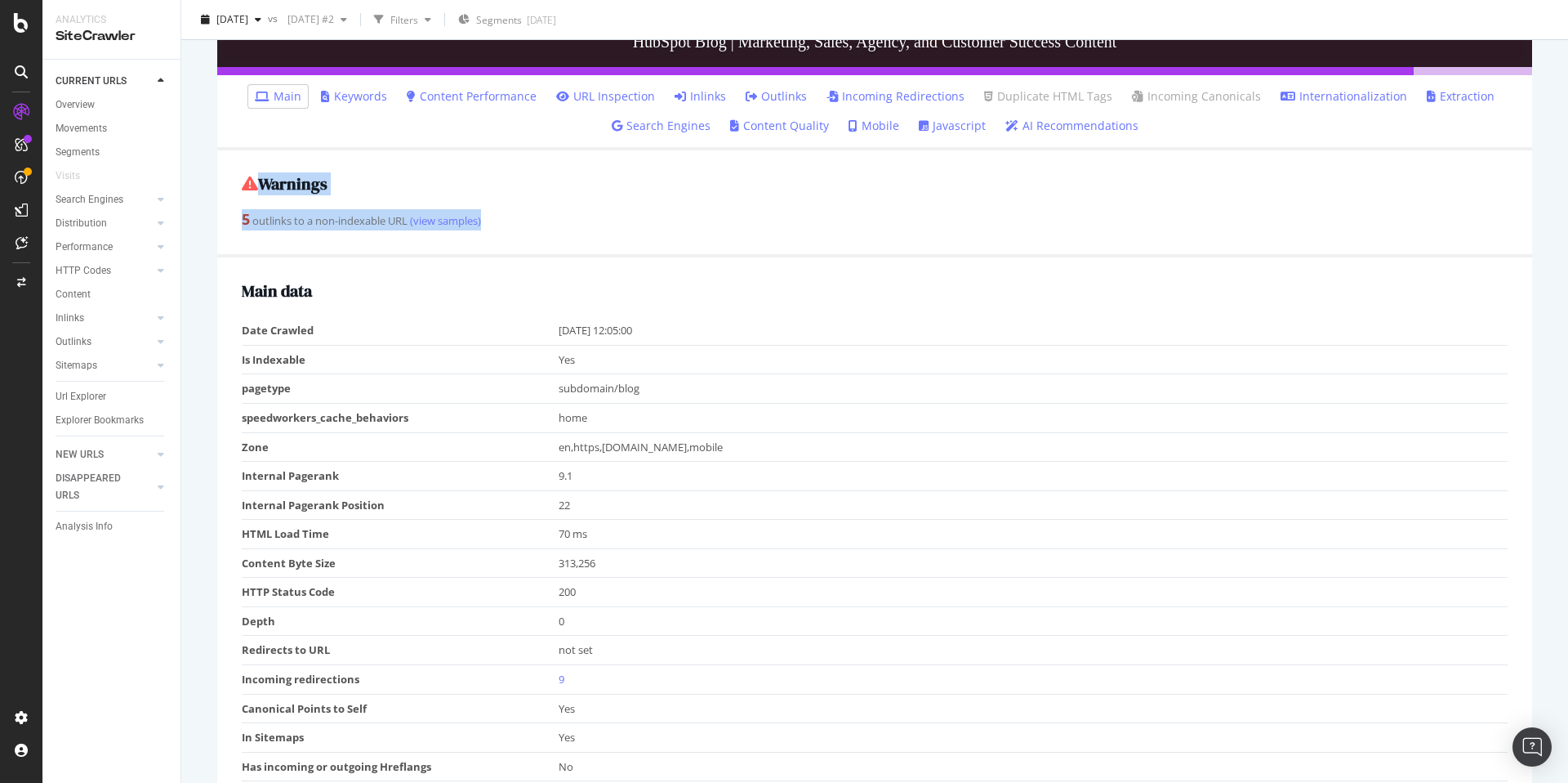
drag, startPoint x: 522, startPoint y: 226, endPoint x: 228, endPoint y: 180, distance: 297.6
click at [228, 180] on div "Warnings 5 outlinks to a non-indexable URL (view samples)" at bounding box center [875, 204] width 1315 height 108
copy div "Warnings 5 outlinks to a non-indexable URL (view samples)"
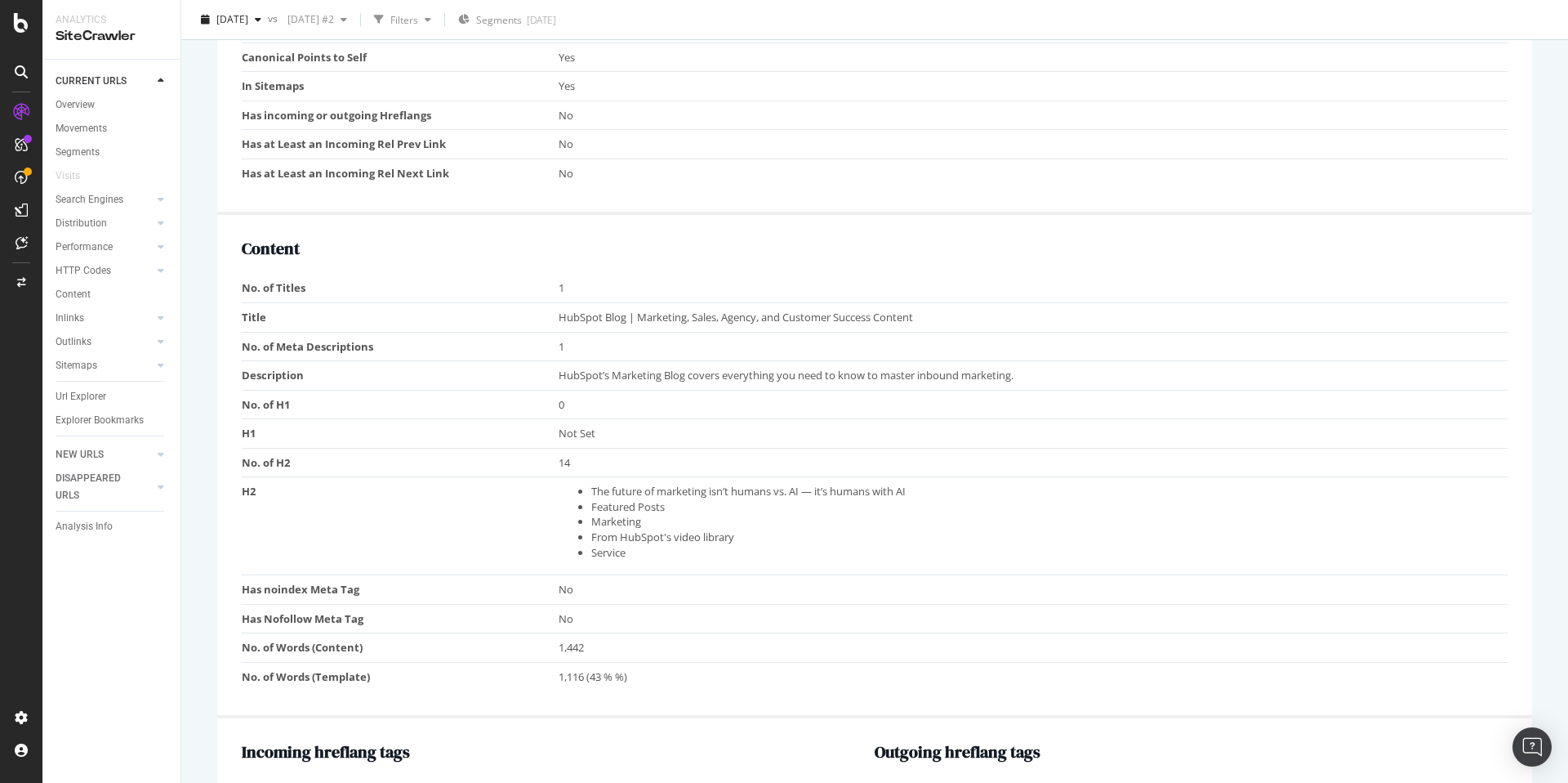
scroll to position [1027, 0]
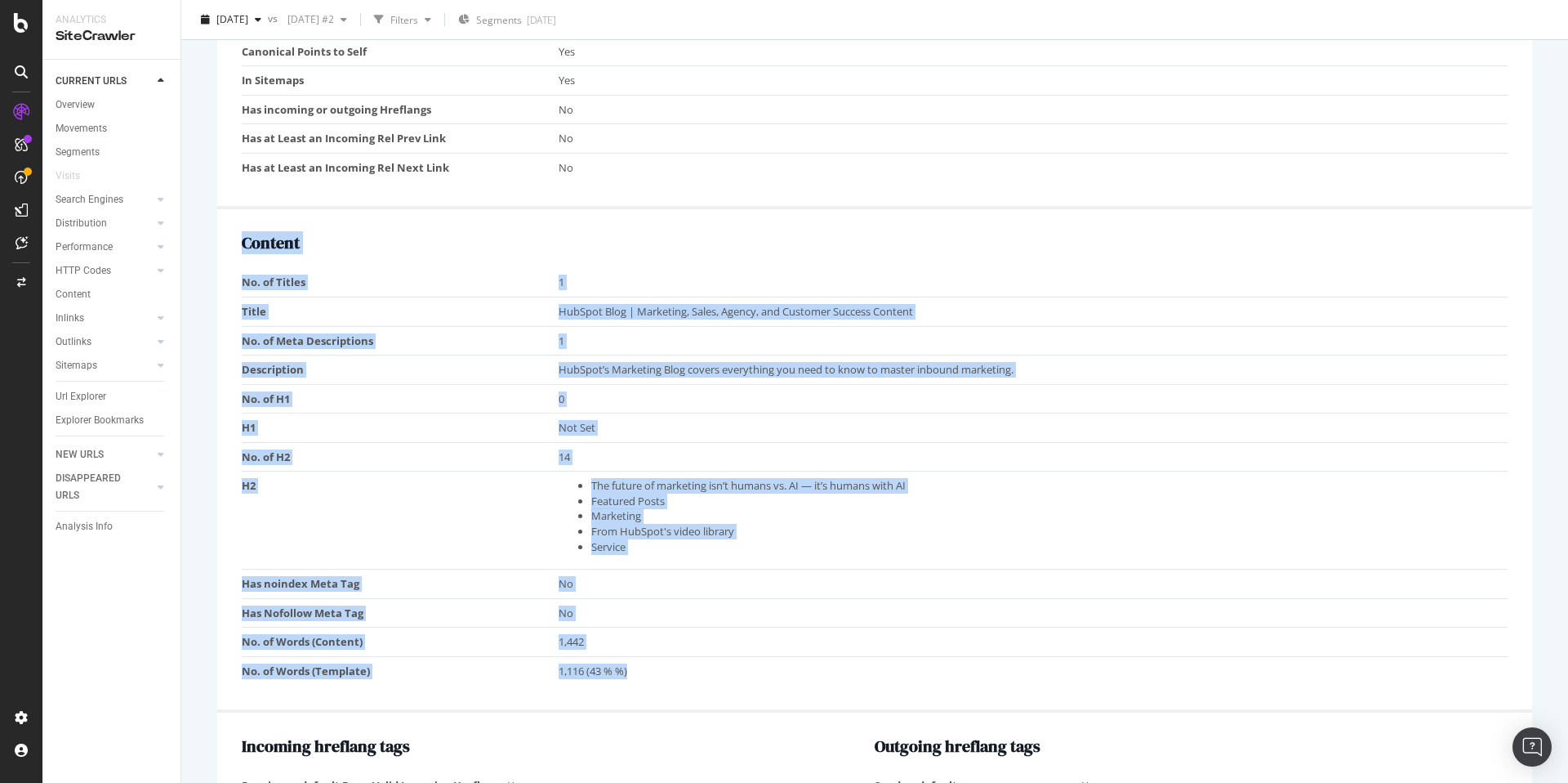
copy div "Content No. of Titles 1 Title HubSpot Blog | Marketing, Sales, Agency, and Cust…"
drag, startPoint x: 595, startPoint y: 668, endPoint x: 312, endPoint y: 256, distance: 499.8
click at [242, 274] on tbody "No. of Titles 1 Title HubSpot Blog | Marketing, Sales, Agency, and Customer Suc…" at bounding box center [875, 476] width 1266 height 417
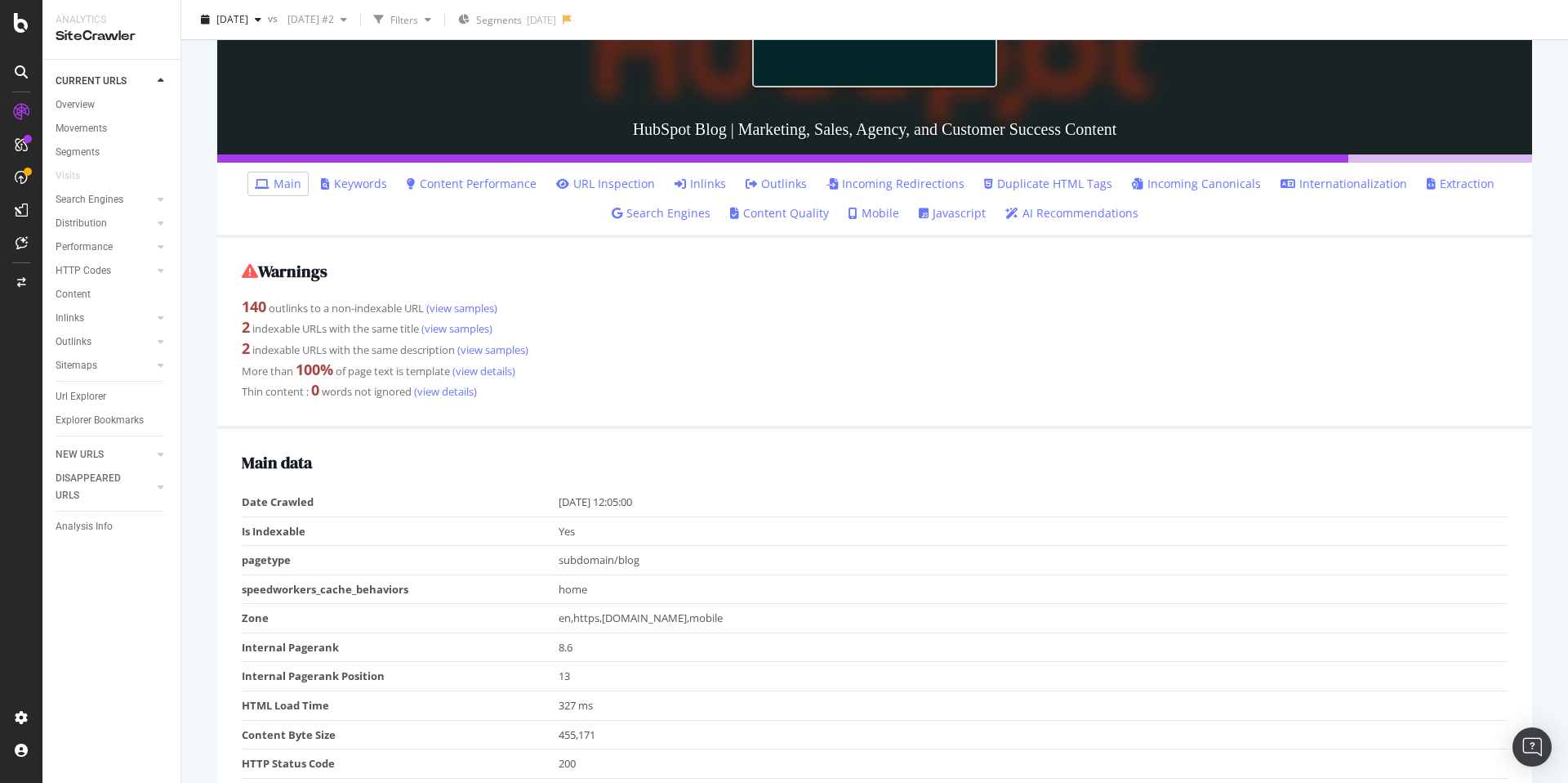
scroll to position [290, 0]
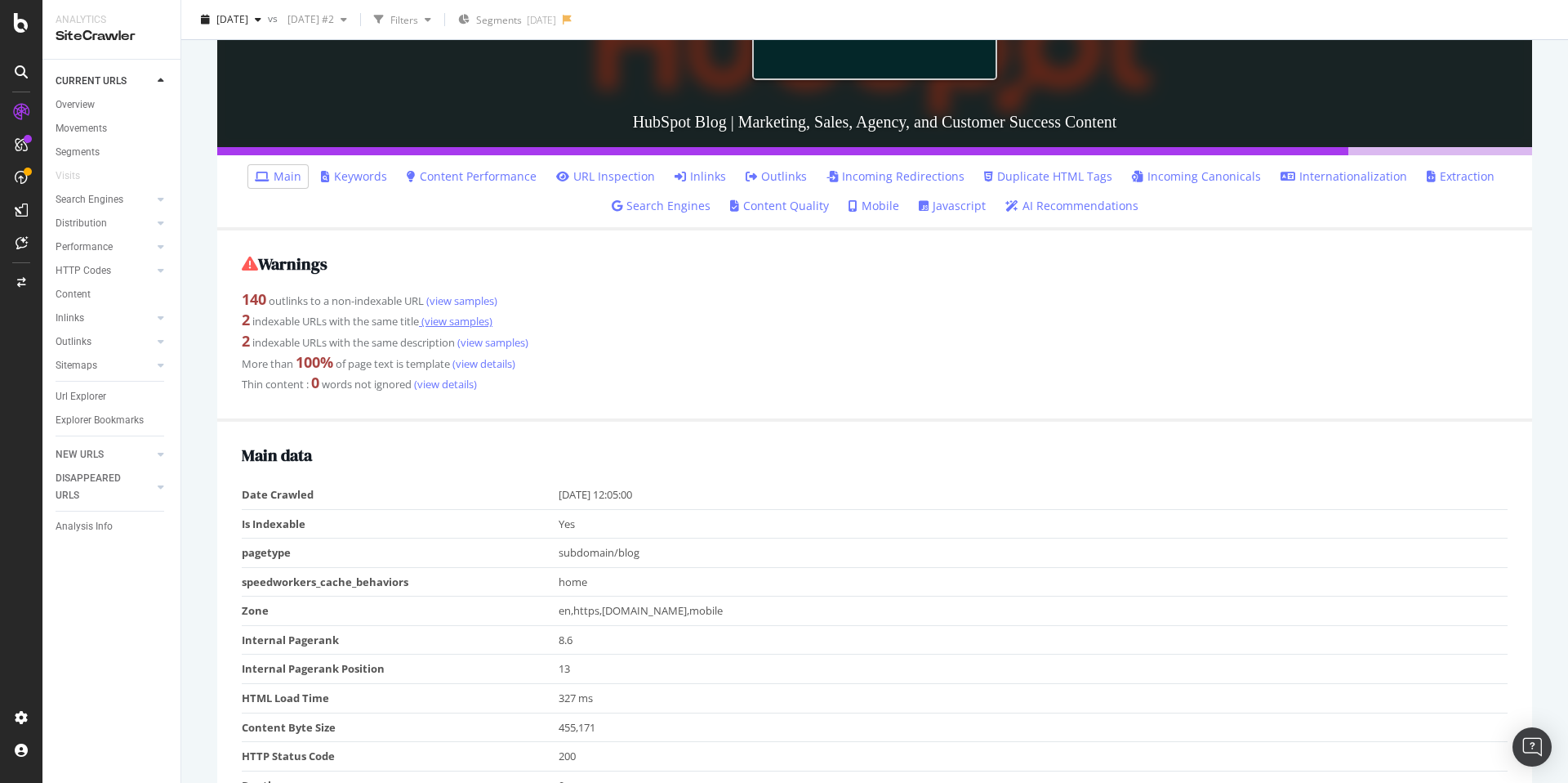
click at [478, 318] on link "(view samples)" at bounding box center [455, 321] width 73 height 15
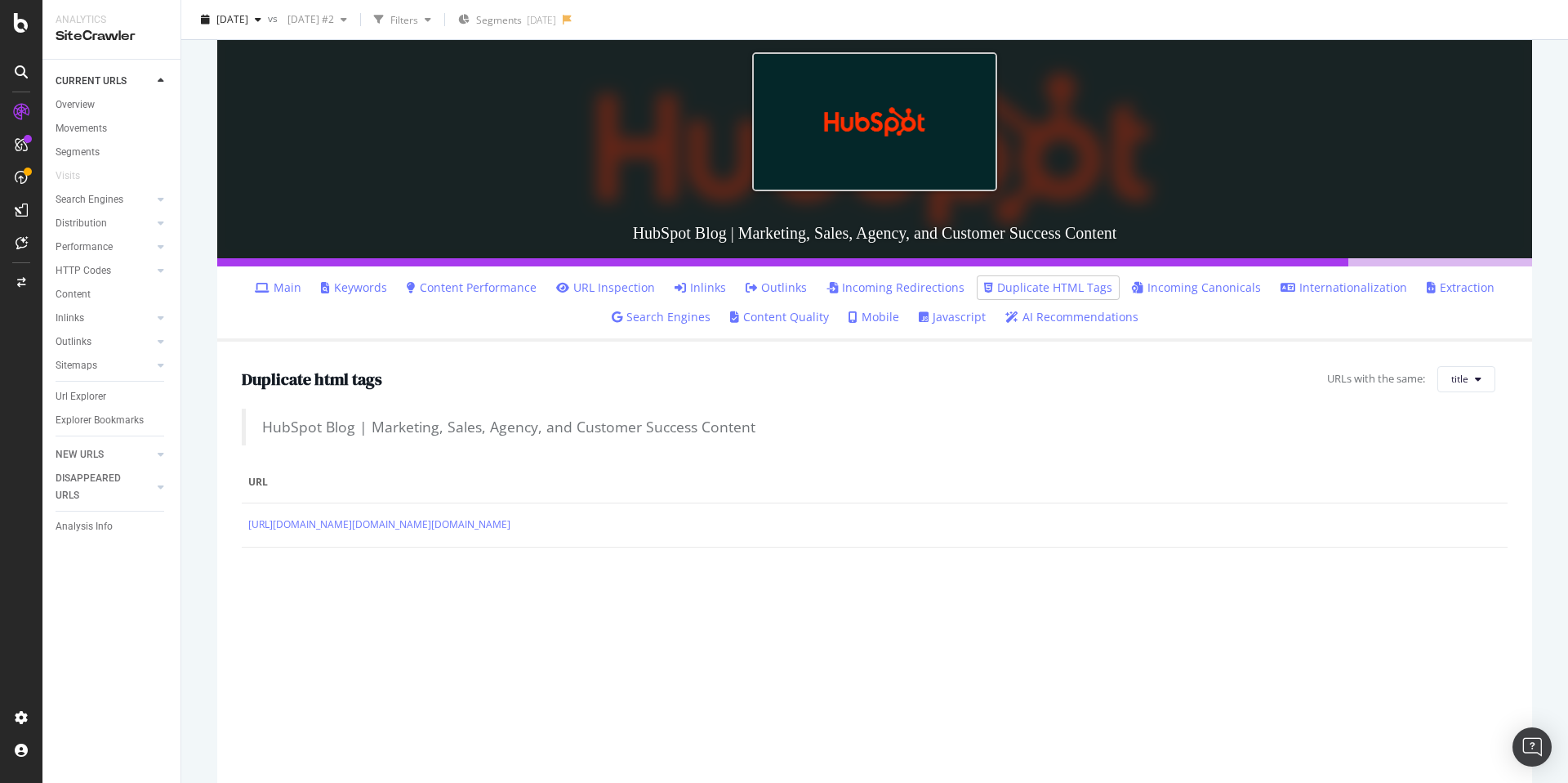
scroll to position [244, 0]
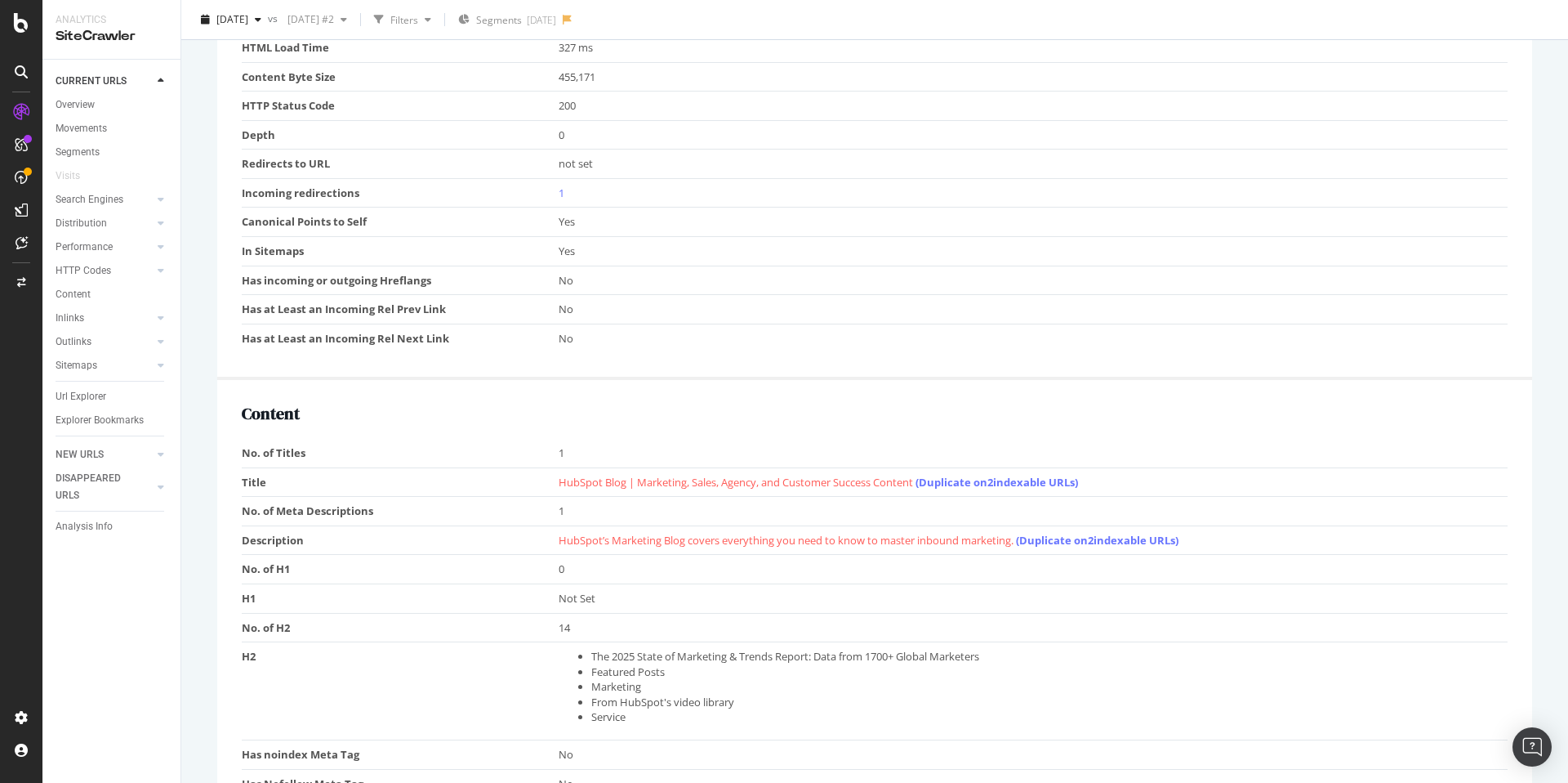
scroll to position [948, 0]
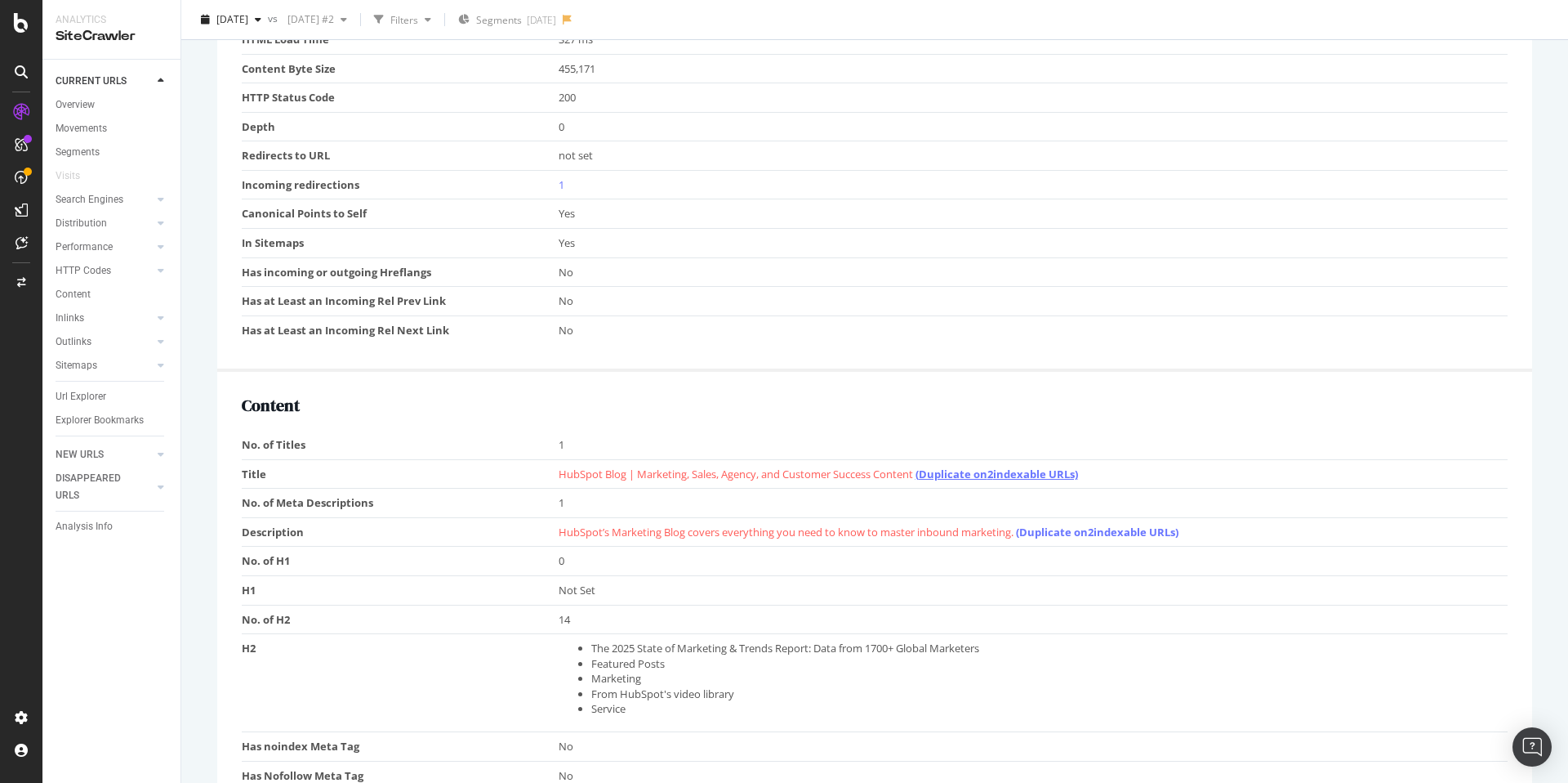
click at [1002, 470] on link "(Duplicate on 2 indexable URLs)" at bounding box center [997, 474] width 162 height 15
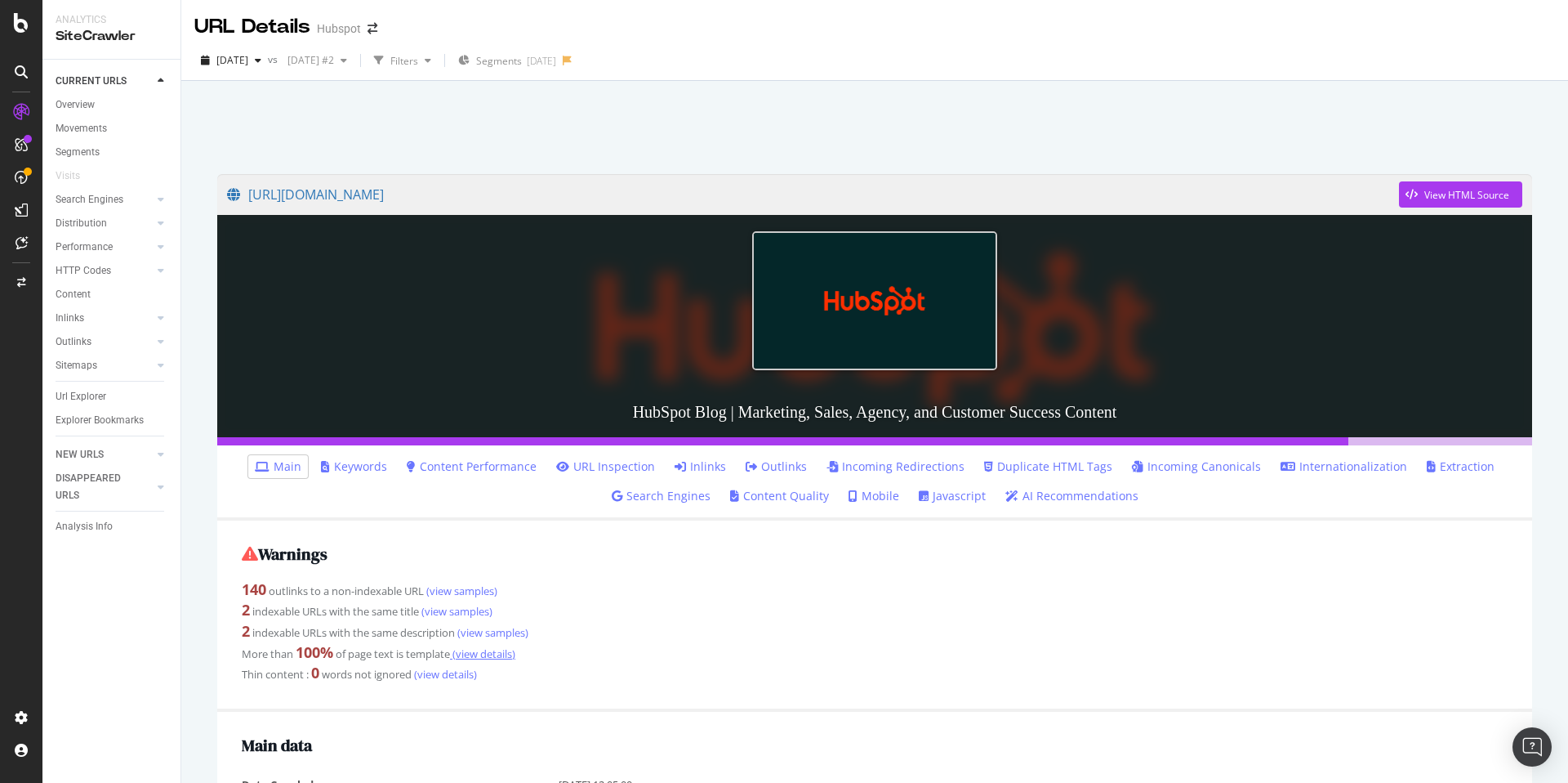
click at [480, 652] on link "(view details)" at bounding box center [483, 653] width 66 height 15
click at [249, 60] on span "2025 Jul. 29th" at bounding box center [233, 60] width 32 height 14
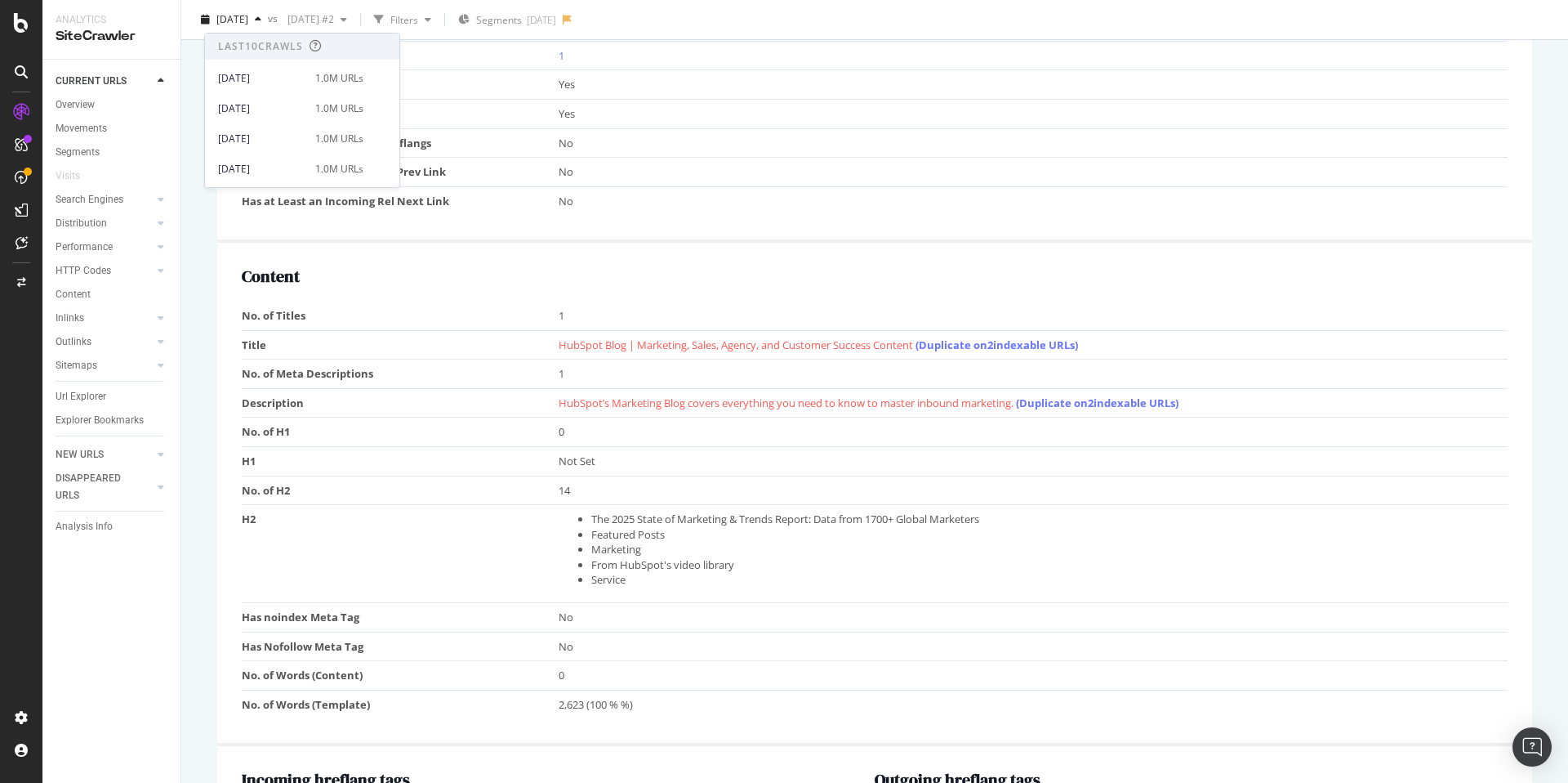
scroll to position [1081, 0]
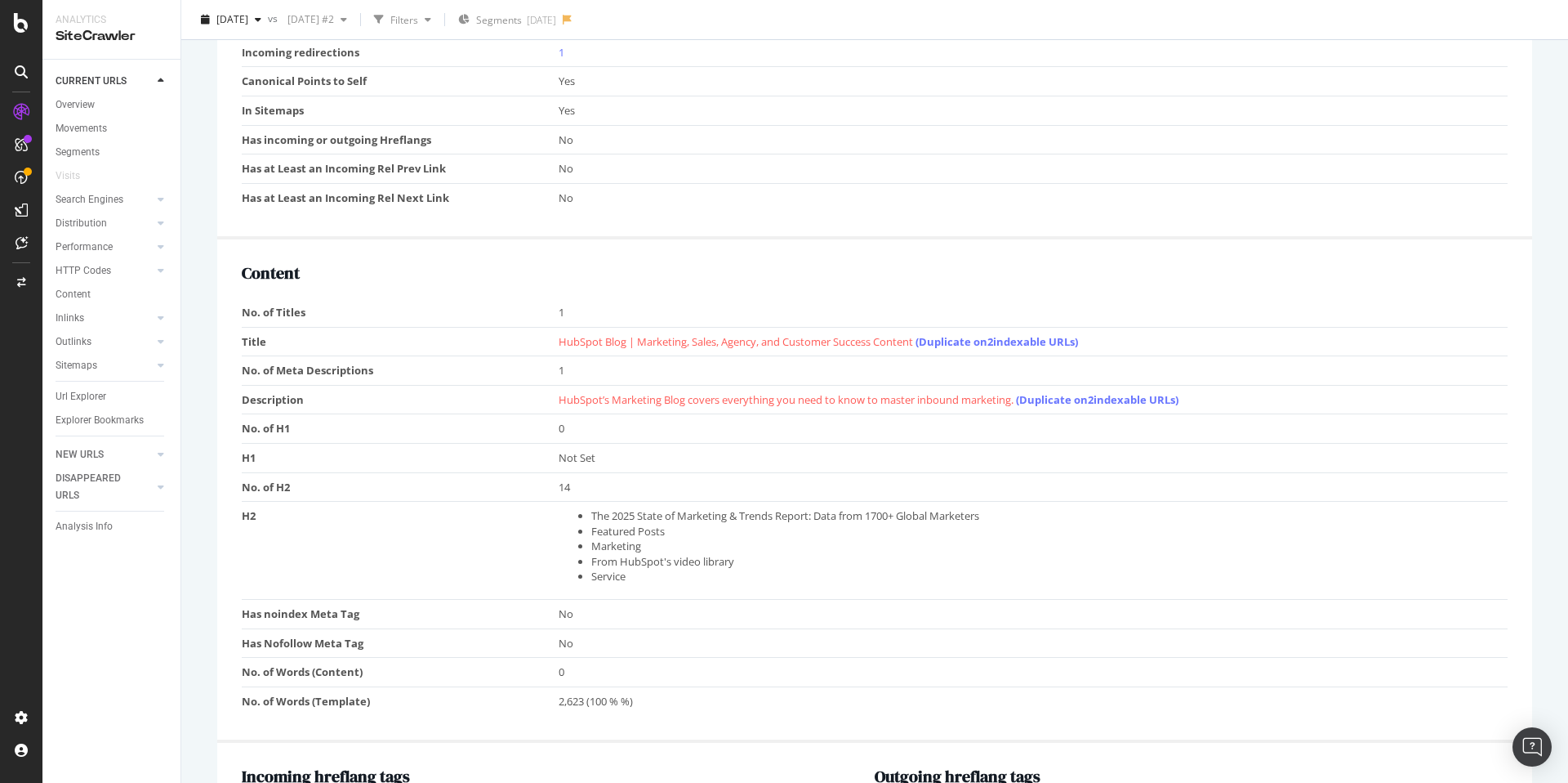
click at [491, 354] on td "Title" at bounding box center [401, 341] width 317 height 29
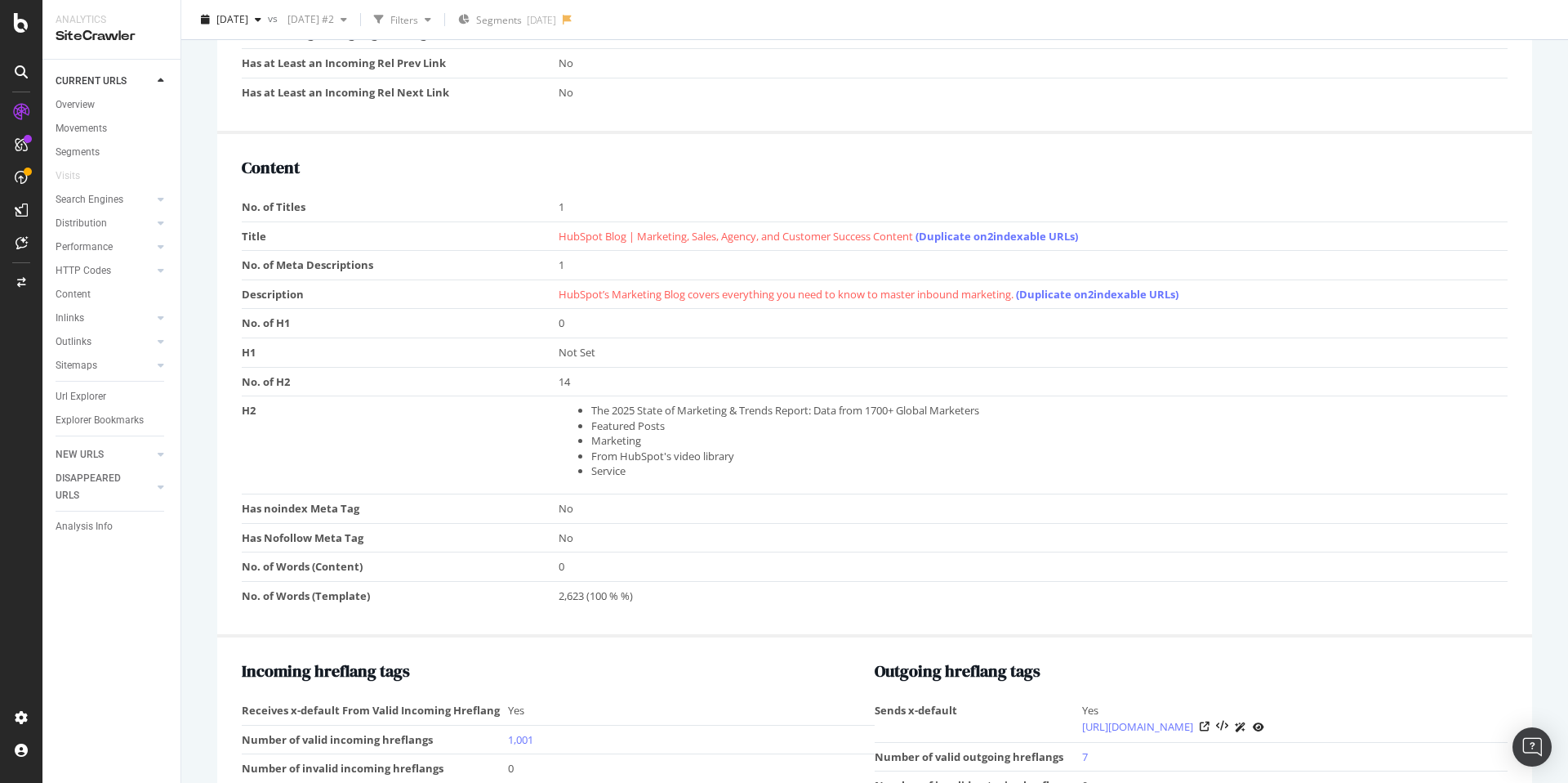
scroll to position [1188, 0]
click at [1011, 237] on link "(Duplicate on 2 indexable URLs)" at bounding box center [997, 236] width 162 height 15
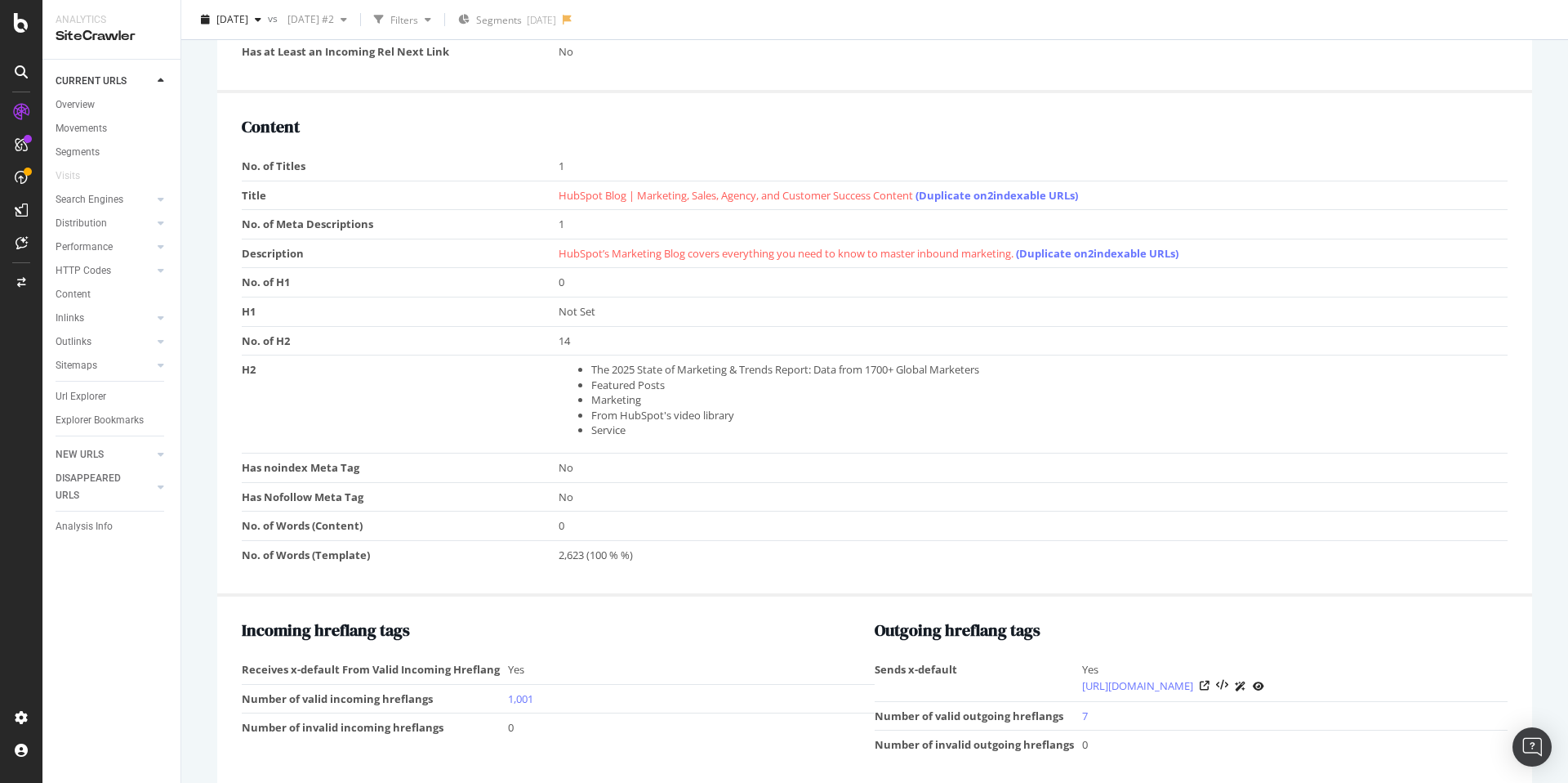
scroll to position [1228, 0]
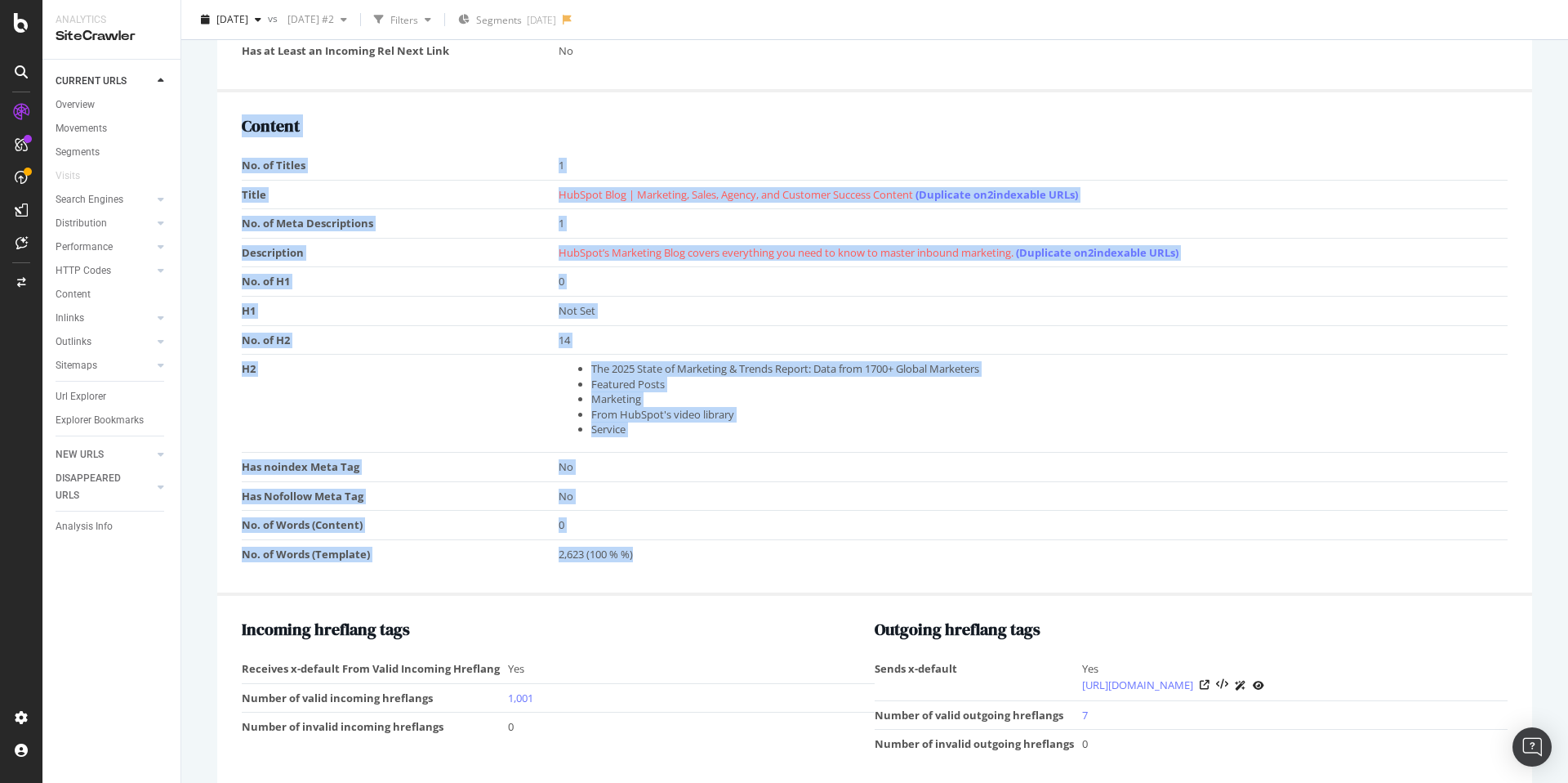
drag, startPoint x: 238, startPoint y: 130, endPoint x: 690, endPoint y: 561, distance: 624.6
click at [690, 561] on div "Content No. of Titles 1 Title HubSpot Blog | Marketing, Sales, Agency, and Cust…" at bounding box center [875, 344] width 1315 height 503
click at [672, 547] on td "2,623 (100 % %)" at bounding box center [1033, 553] width 950 height 28
drag, startPoint x: 498, startPoint y: 527, endPoint x: 243, endPoint y: 149, distance: 456.0
click at [230, 151] on div "Content No. of Titles 1 Title HubSpot Blog | Marketing, Sales, Agency, and Cust…" at bounding box center [875, 344] width 1315 height 503
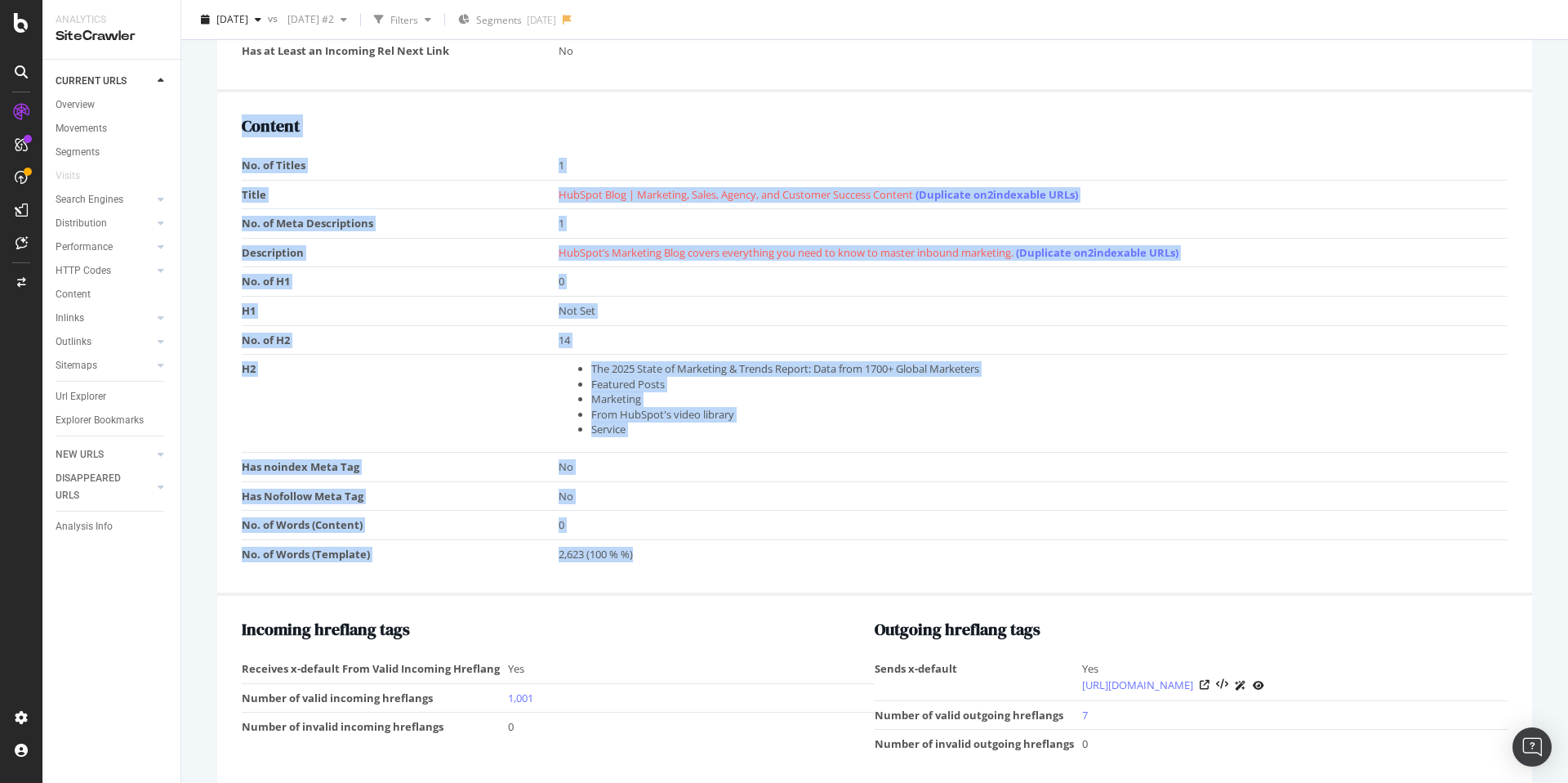
copy div "Content No. of Titles 1 Title HubSpot Blog | Marketing, Sales, Agency, and Cust…"
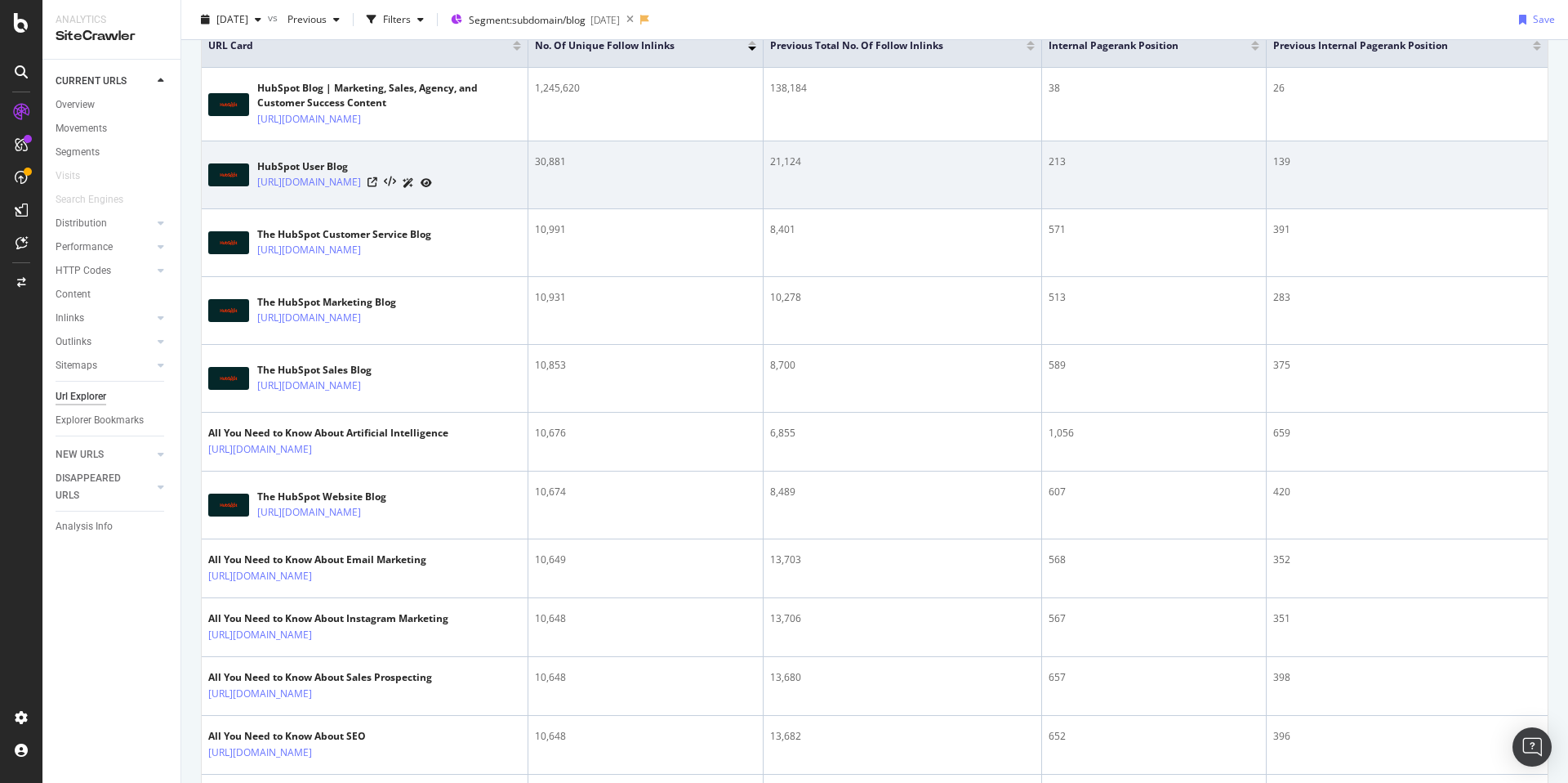
scroll to position [317, 0]
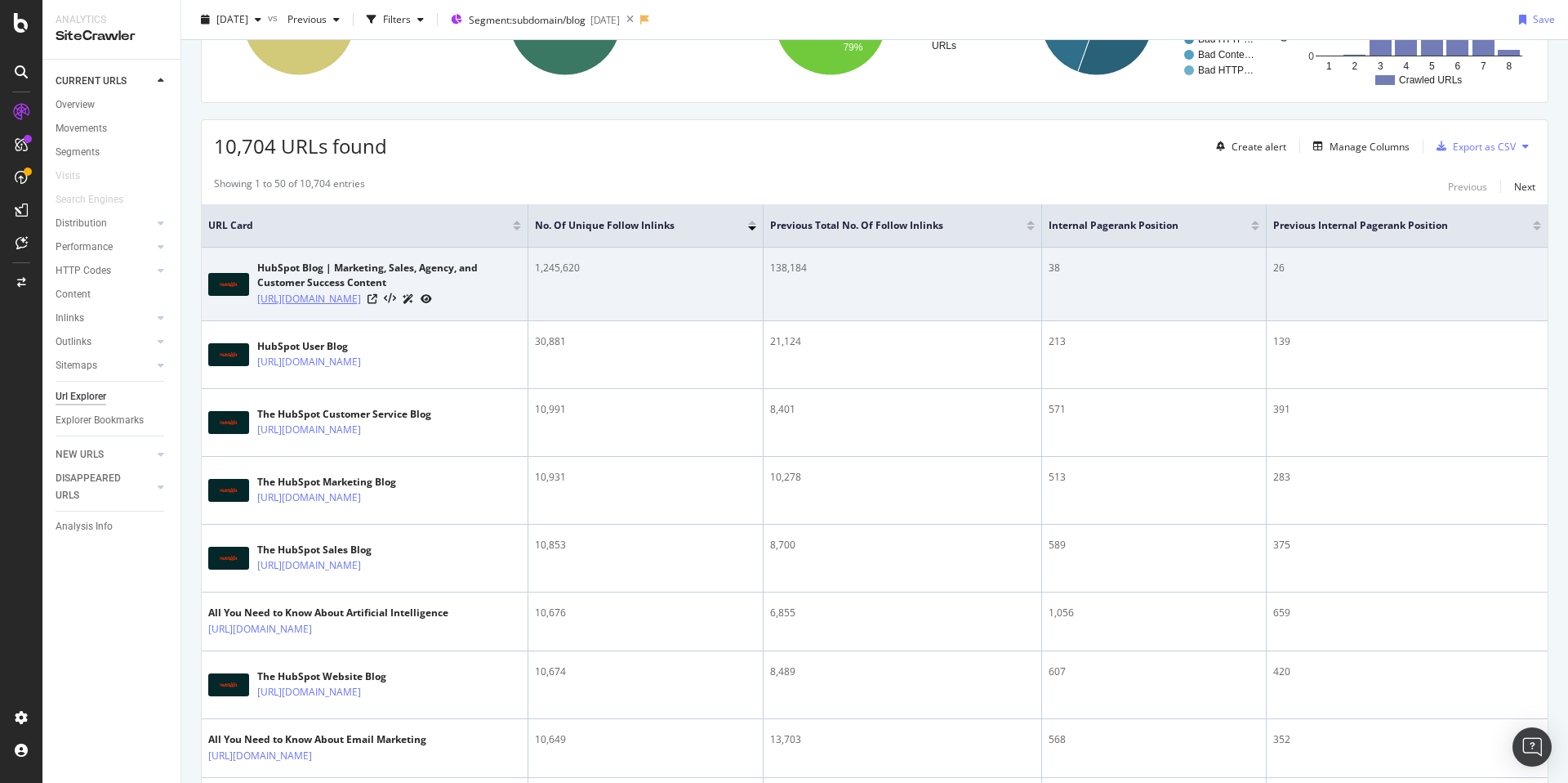
click at [346, 303] on link "[URL][DOMAIN_NAME]" at bounding box center [309, 299] width 104 height 16
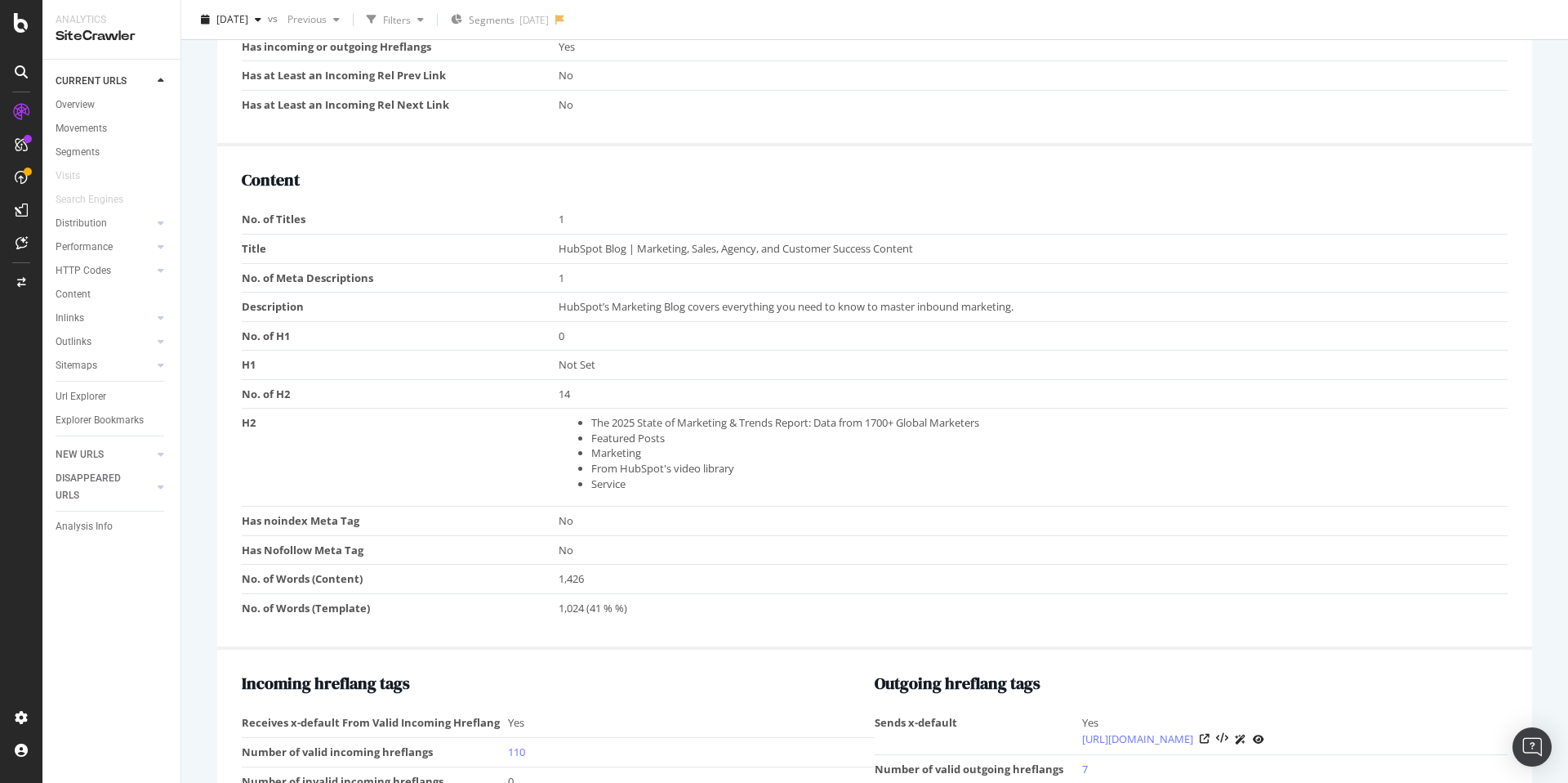
scroll to position [1099, 0]
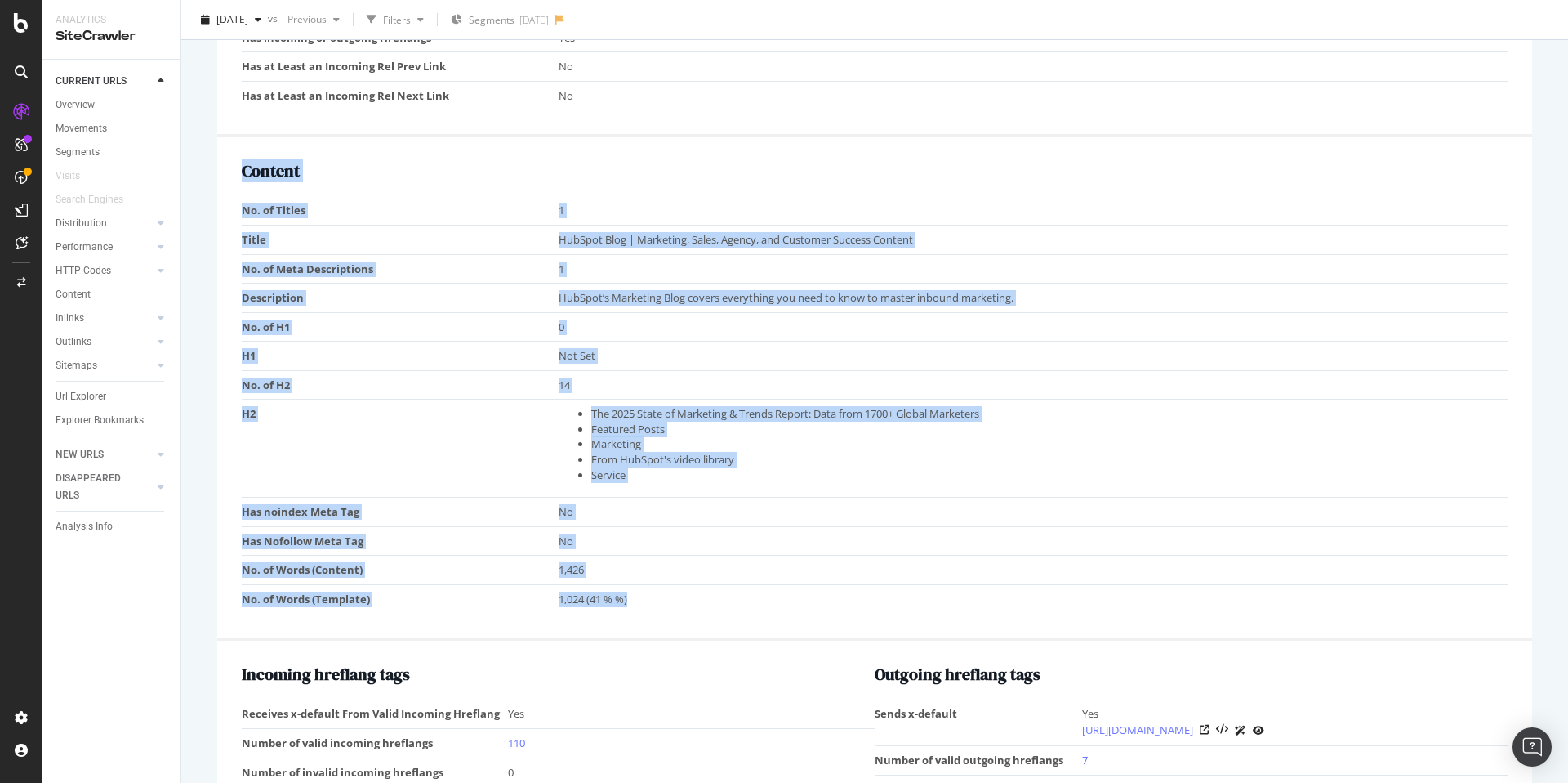
drag, startPoint x: 242, startPoint y: 173, endPoint x: 644, endPoint y: 603, distance: 588.6
click at [644, 604] on div "Content No. of Titles 1 Title HubSpot Blog | Marketing, Sales, Agency, and Cust…" at bounding box center [875, 389] width 1315 height 503
copy div "Content No. of Titles 1 Title HubSpot Blog | Marketing, Sales, Agency, and Cust…"
